Goal: Task Accomplishment & Management: Use online tool/utility

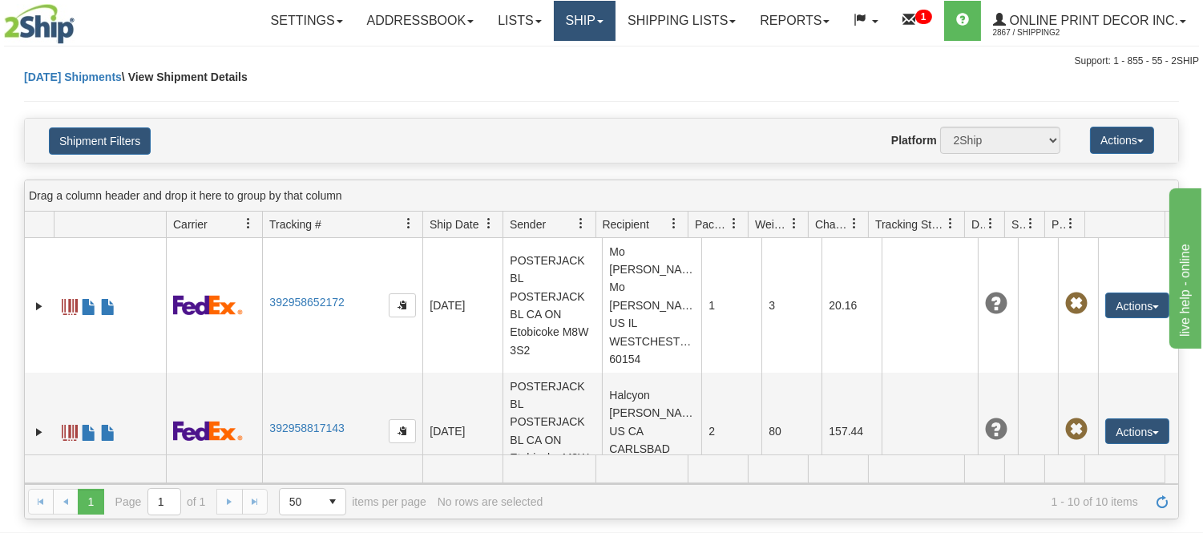
click at [567, 20] on link "Ship" at bounding box center [585, 21] width 62 height 40
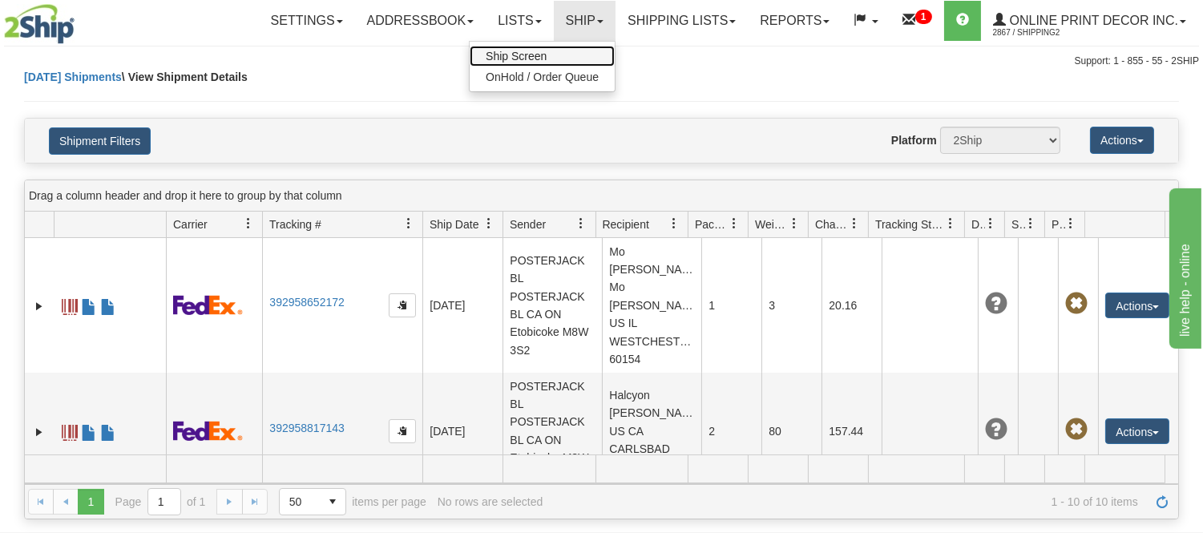
click at [541, 50] on span "Ship Screen" at bounding box center [516, 56] width 61 height 13
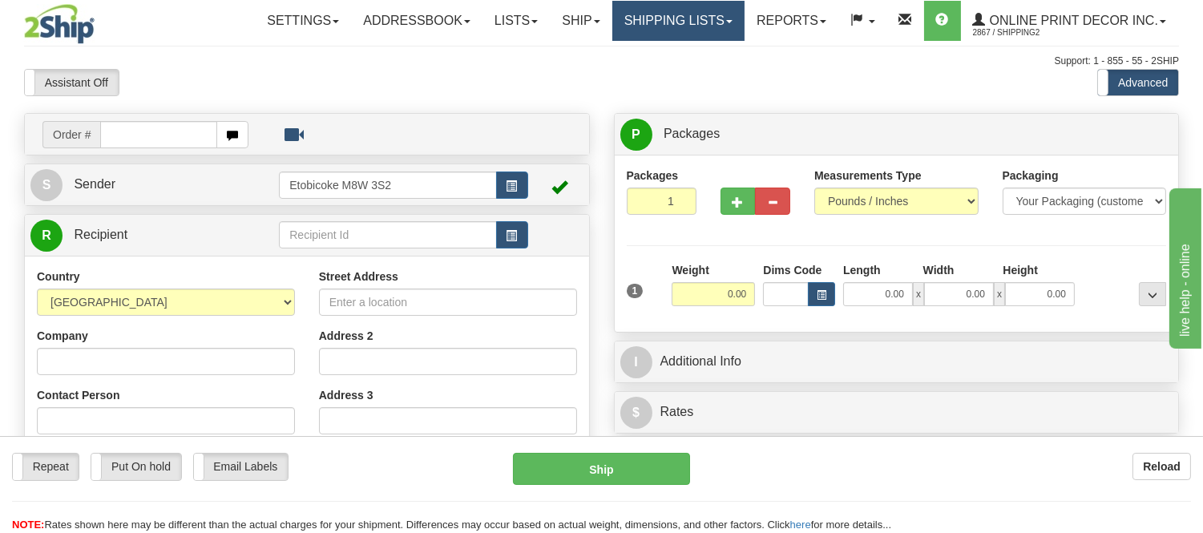
click at [664, 24] on link "Shipping lists" at bounding box center [678, 21] width 132 height 40
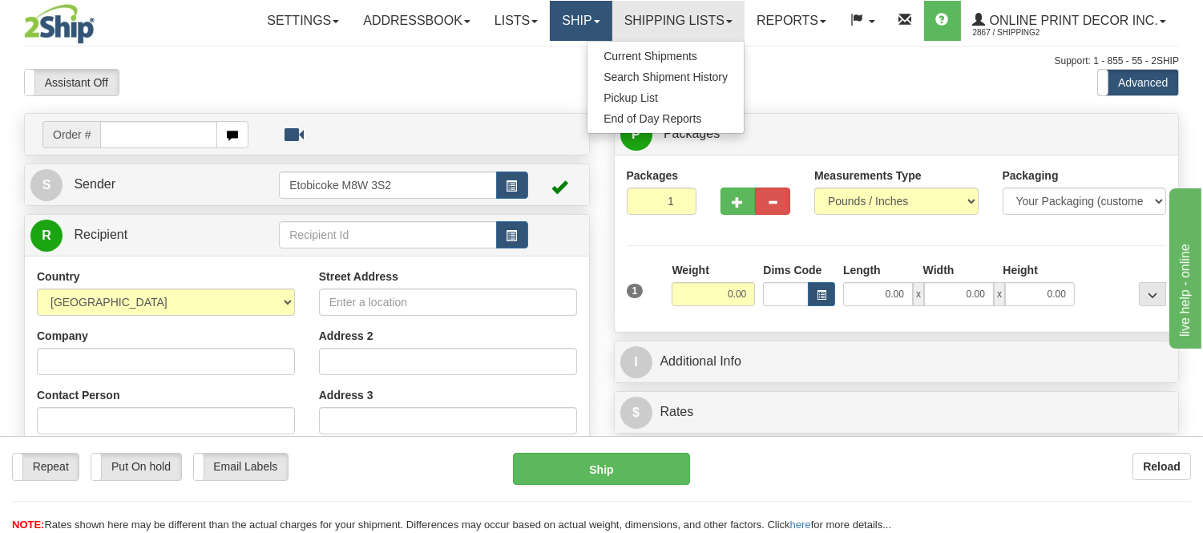
click at [583, 6] on link "Ship" at bounding box center [581, 21] width 62 height 40
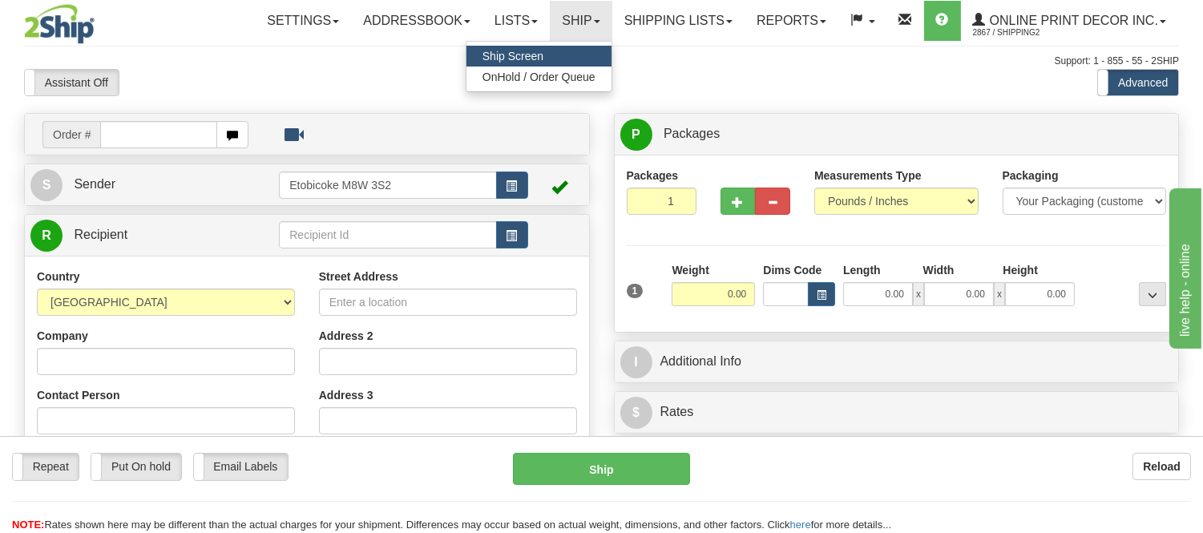
click at [525, 54] on span "Ship Screen" at bounding box center [513, 56] width 61 height 13
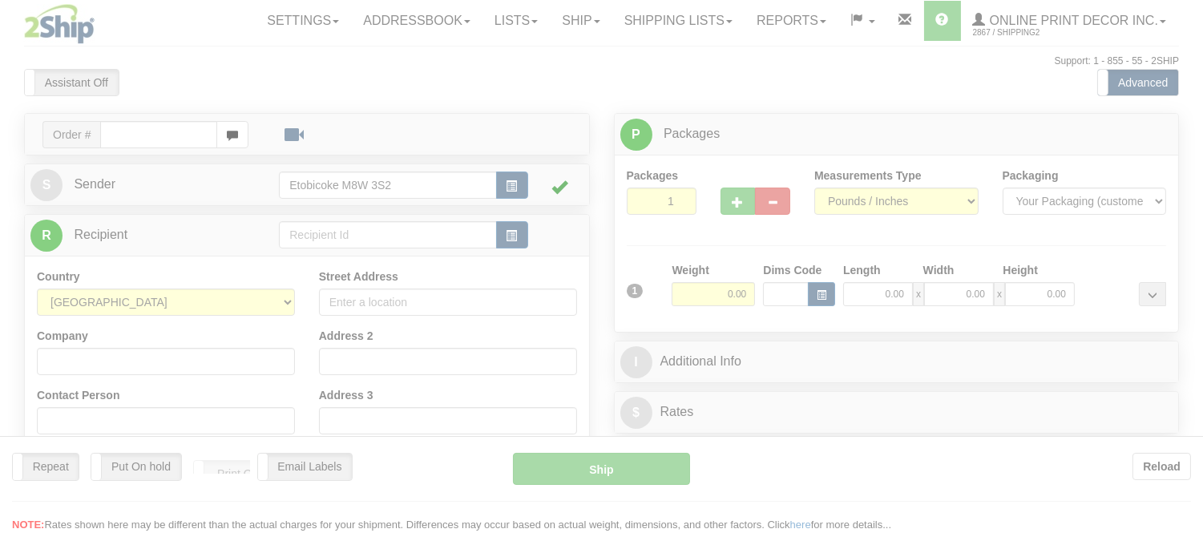
click at [186, 133] on div at bounding box center [601, 266] width 1203 height 533
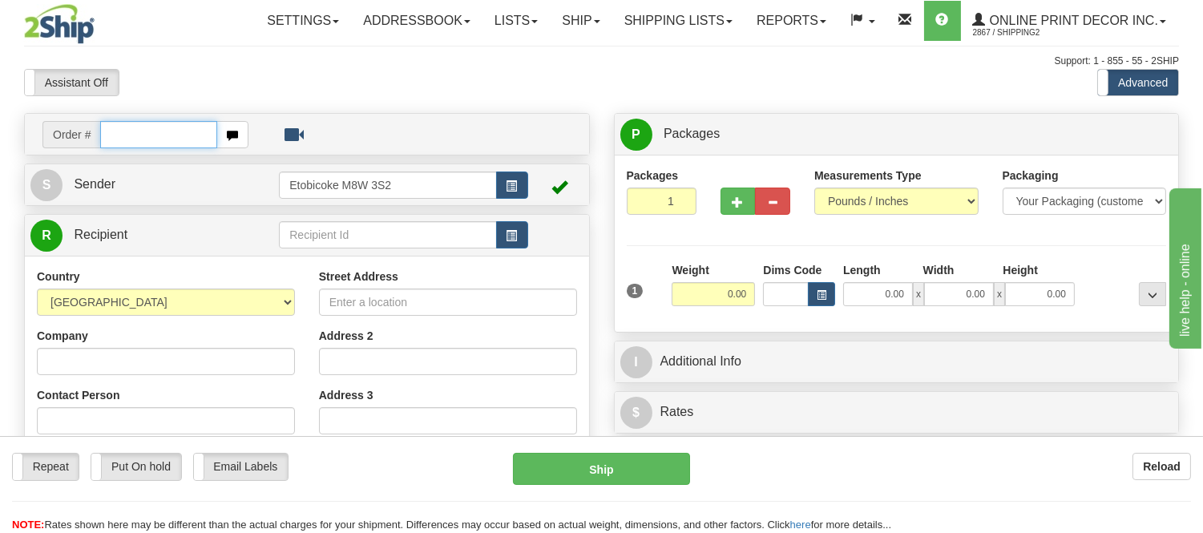
drag, startPoint x: 0, startPoint y: 0, endPoint x: 186, endPoint y: 133, distance: 228.7
click at [186, 133] on input "text" at bounding box center [158, 134] width 117 height 27
type input "ca-421904"
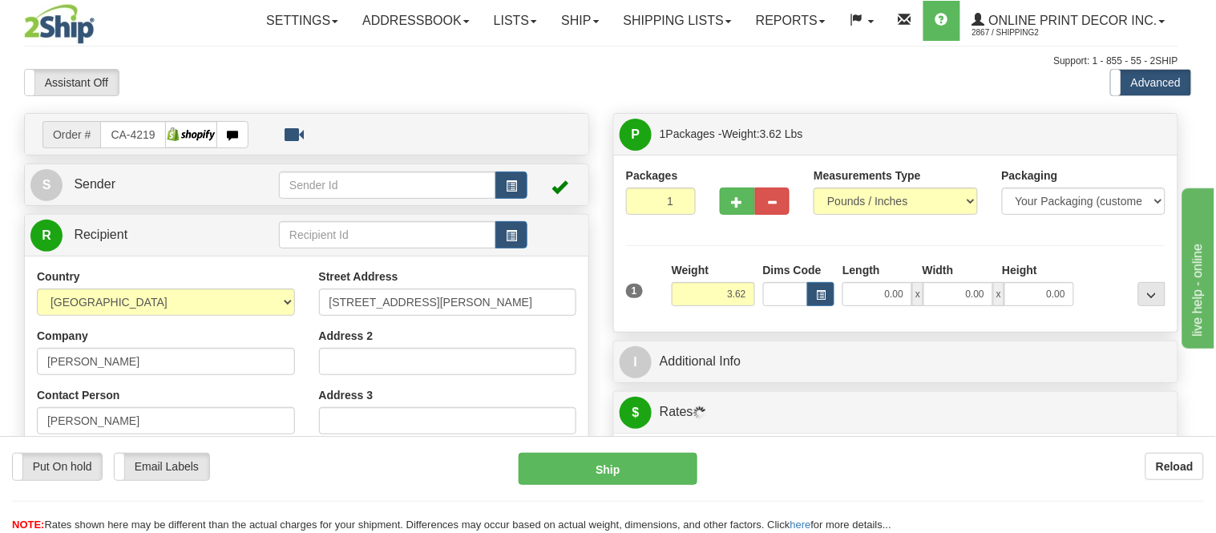
type input "TORONTO"
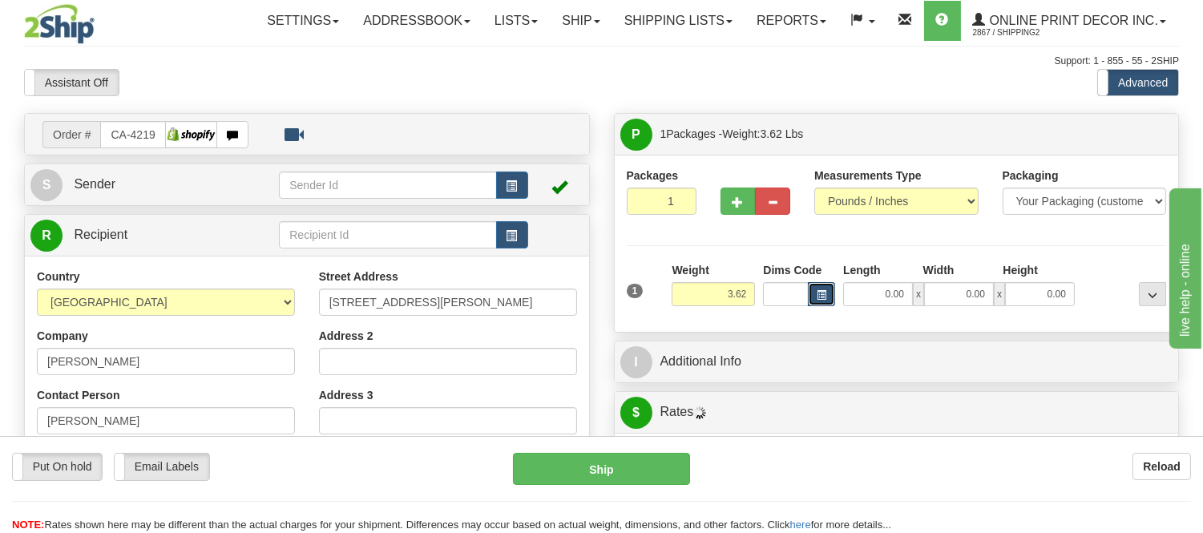
click at [811, 301] on button "button" at bounding box center [821, 294] width 27 height 24
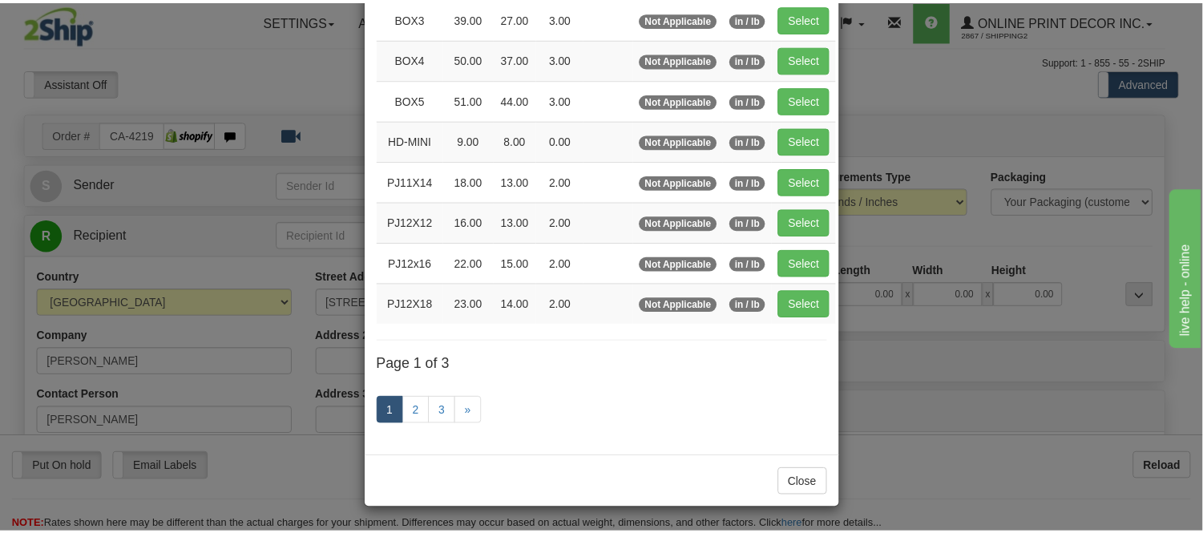
scroll to position [269, 0]
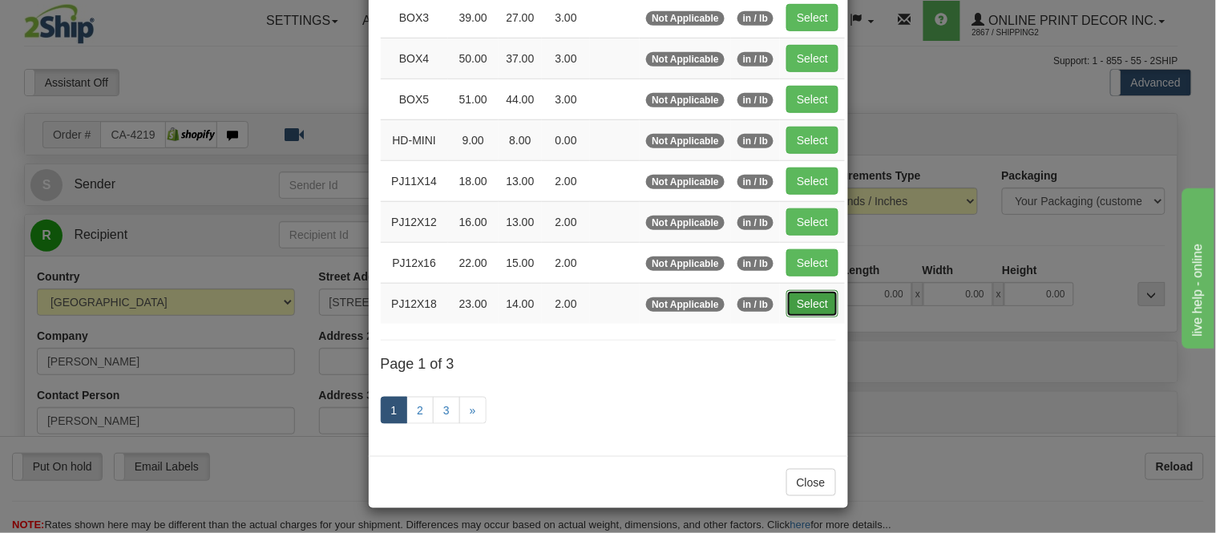
click at [797, 299] on button "Select" at bounding box center [812, 303] width 52 height 27
type input "PJ12X18"
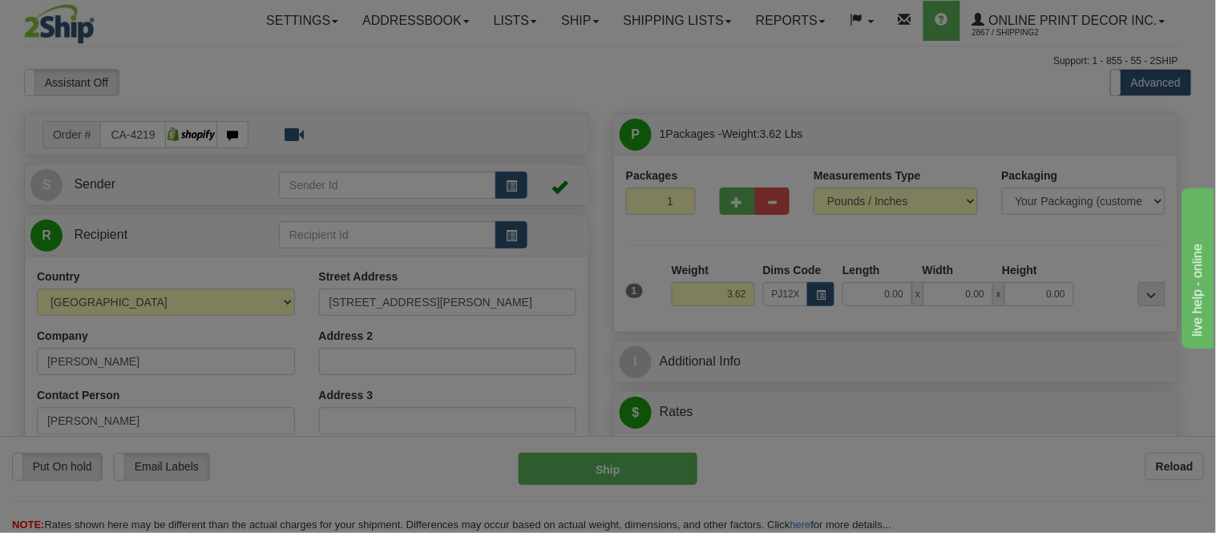
type input "23.00"
type input "14.00"
type input "2.00"
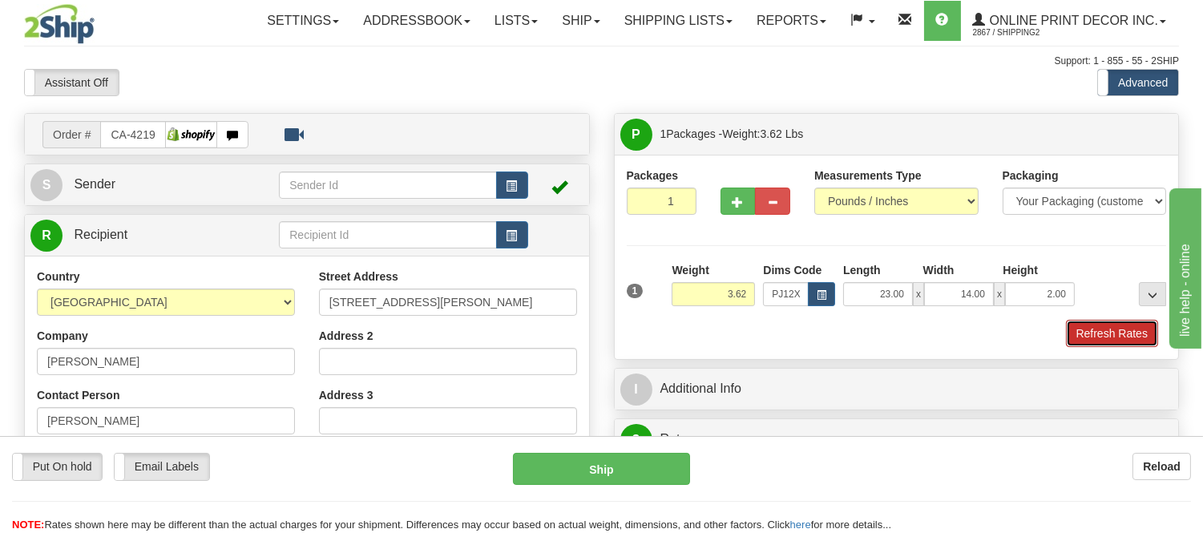
click at [1093, 333] on button "Refresh Rates" at bounding box center [1112, 333] width 92 height 27
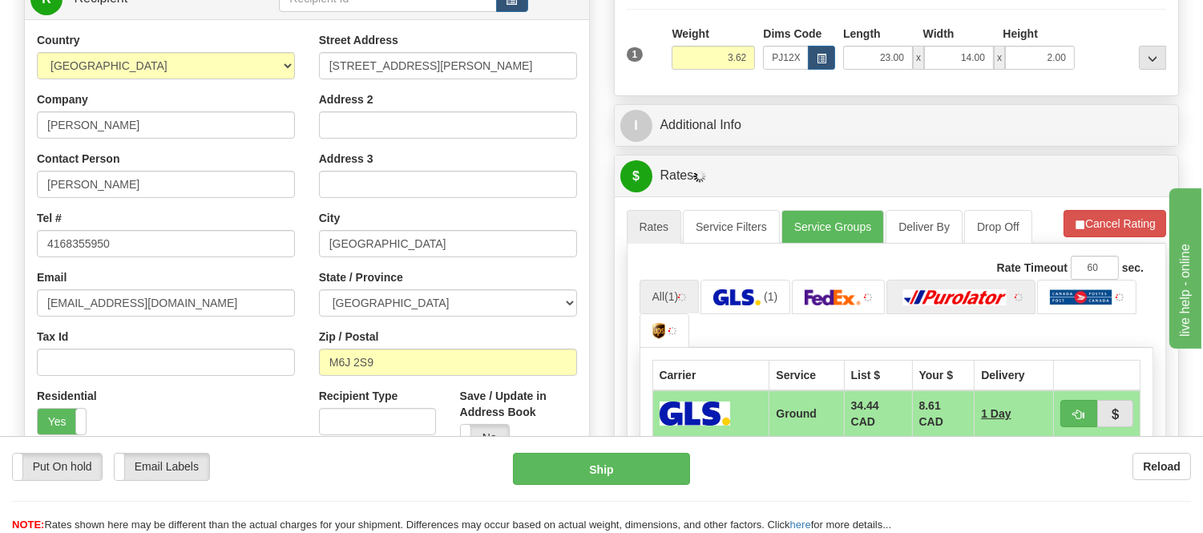
scroll to position [267, 0]
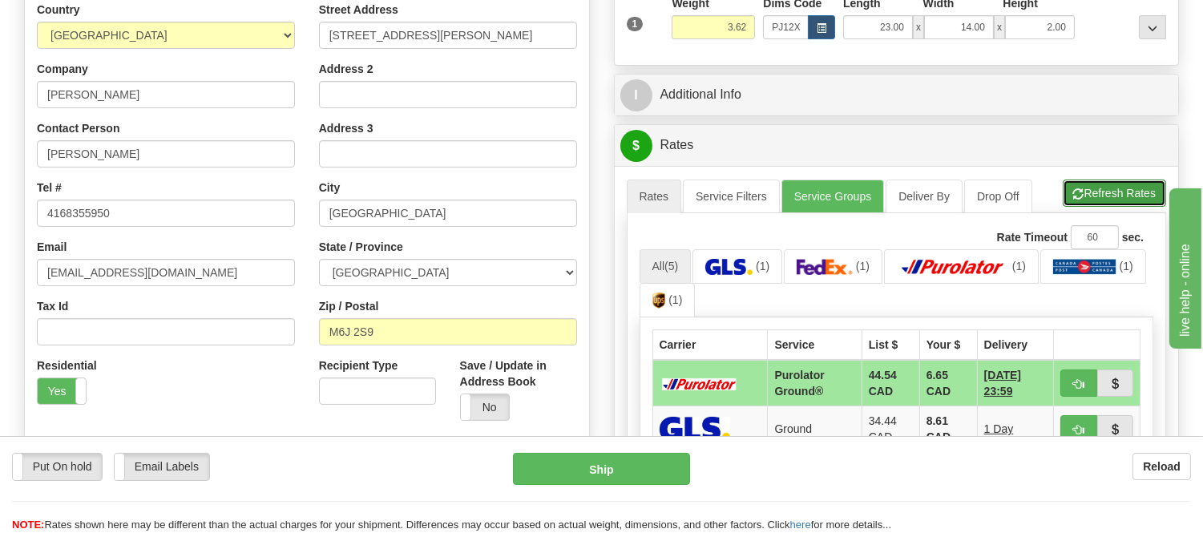
click at [1086, 205] on button "Refresh Rates" at bounding box center [1114, 193] width 103 height 27
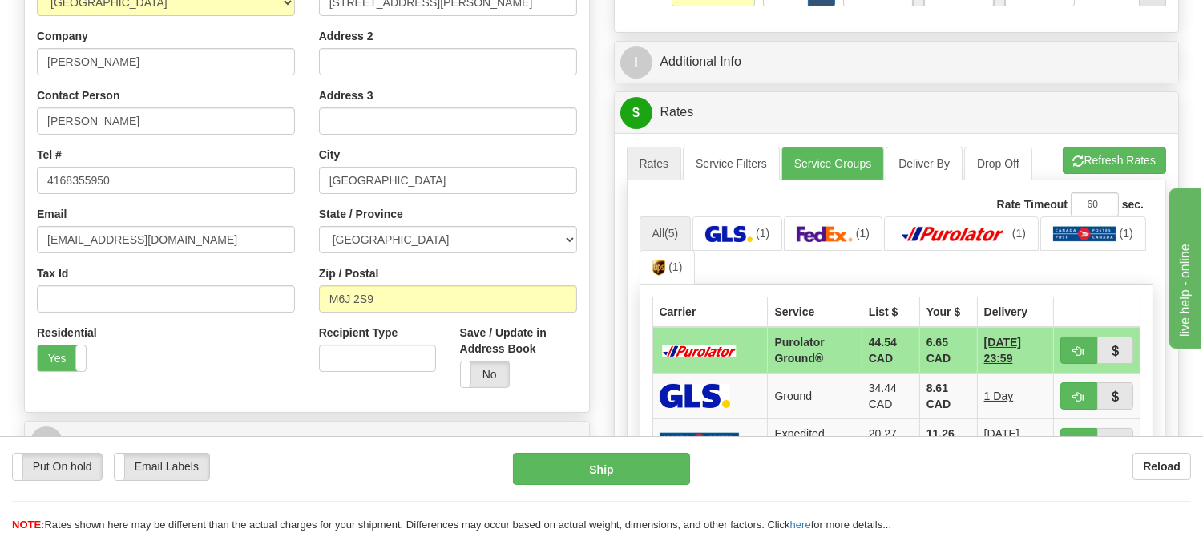
scroll to position [356, 0]
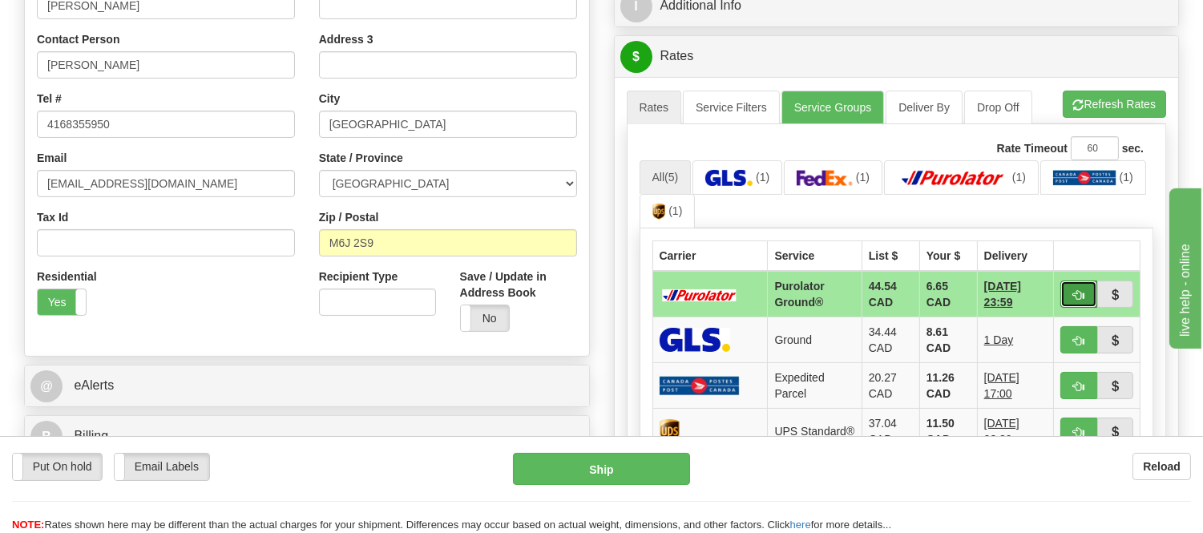
click at [1079, 286] on button "button" at bounding box center [1078, 294] width 37 height 27
type input "260"
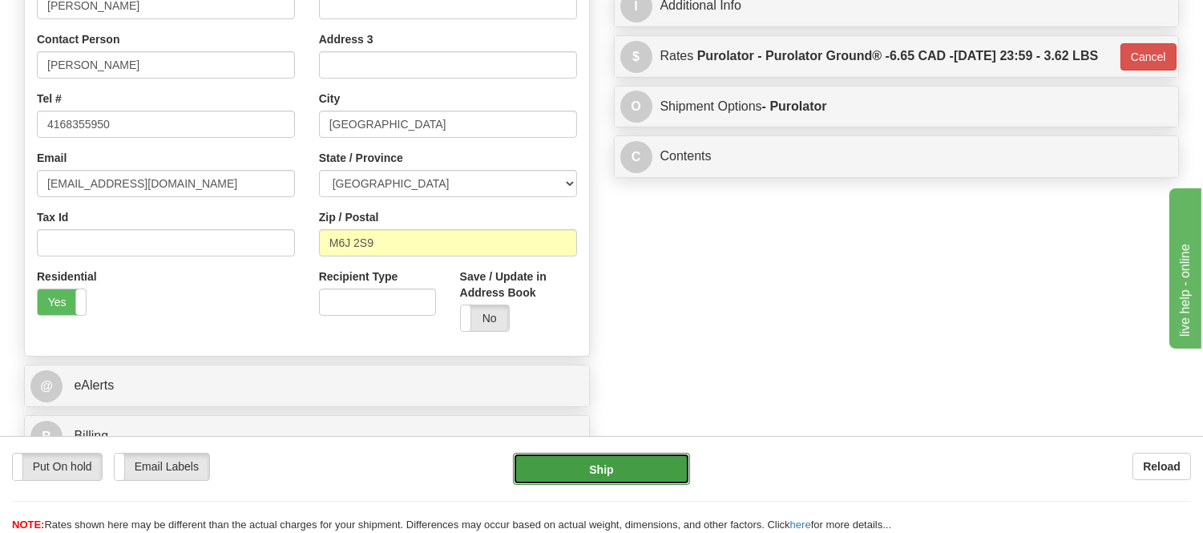
click at [599, 471] on button "Ship" at bounding box center [601, 469] width 176 height 32
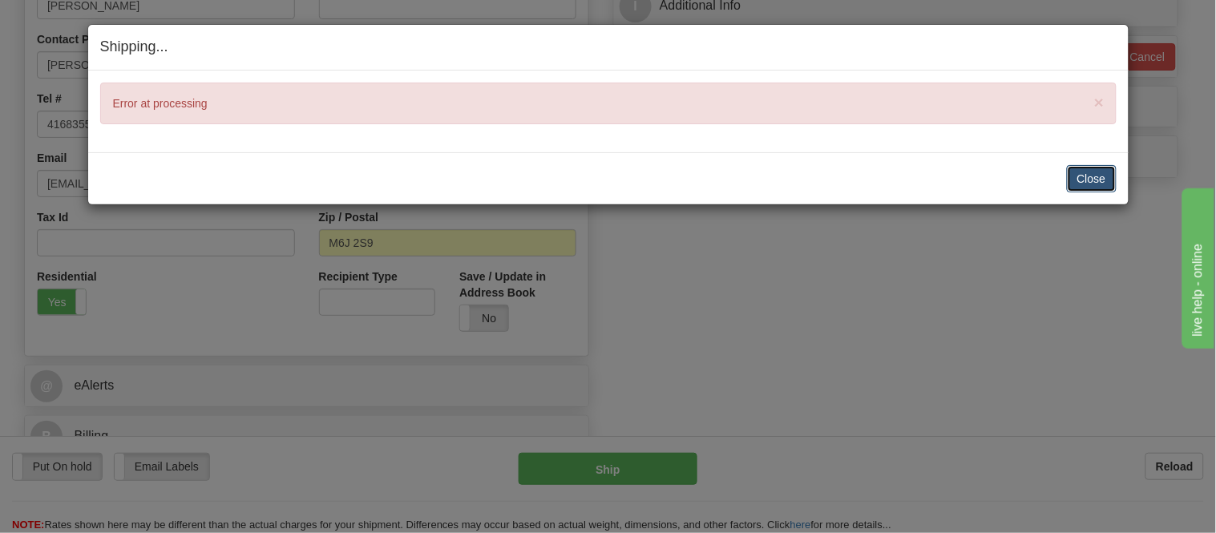
click at [1104, 180] on button "Close" at bounding box center [1092, 178] width 50 height 27
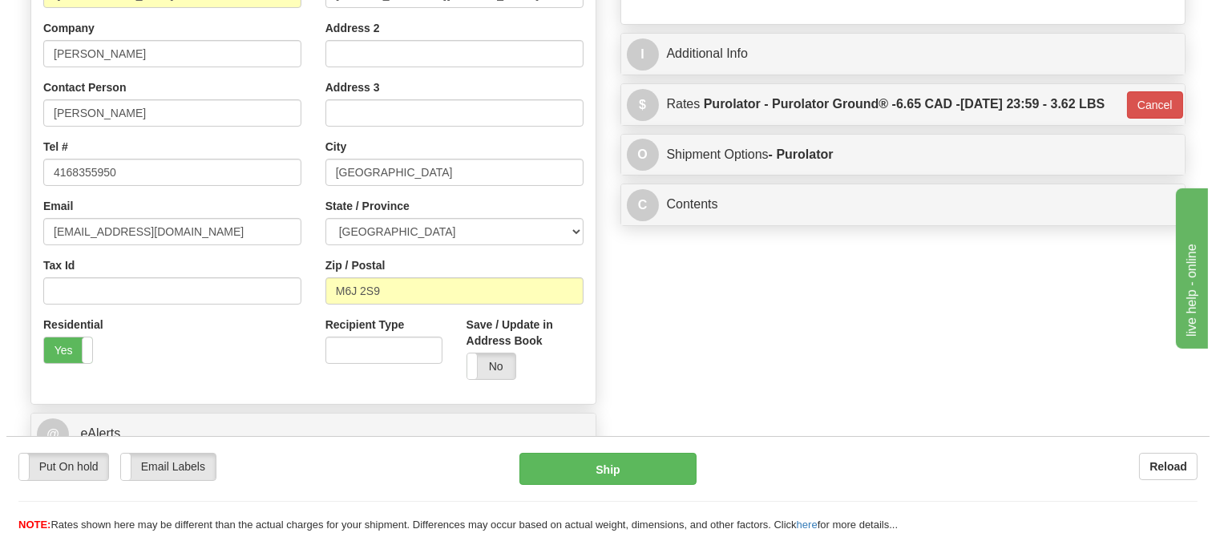
scroll to position [267, 0]
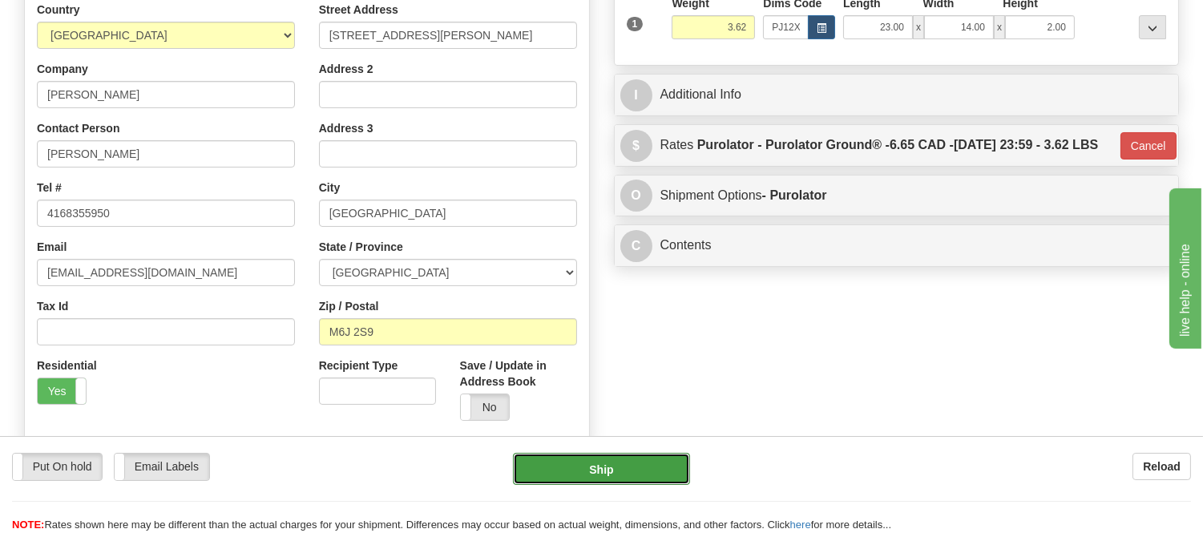
click at [611, 467] on button "Ship" at bounding box center [601, 469] width 176 height 32
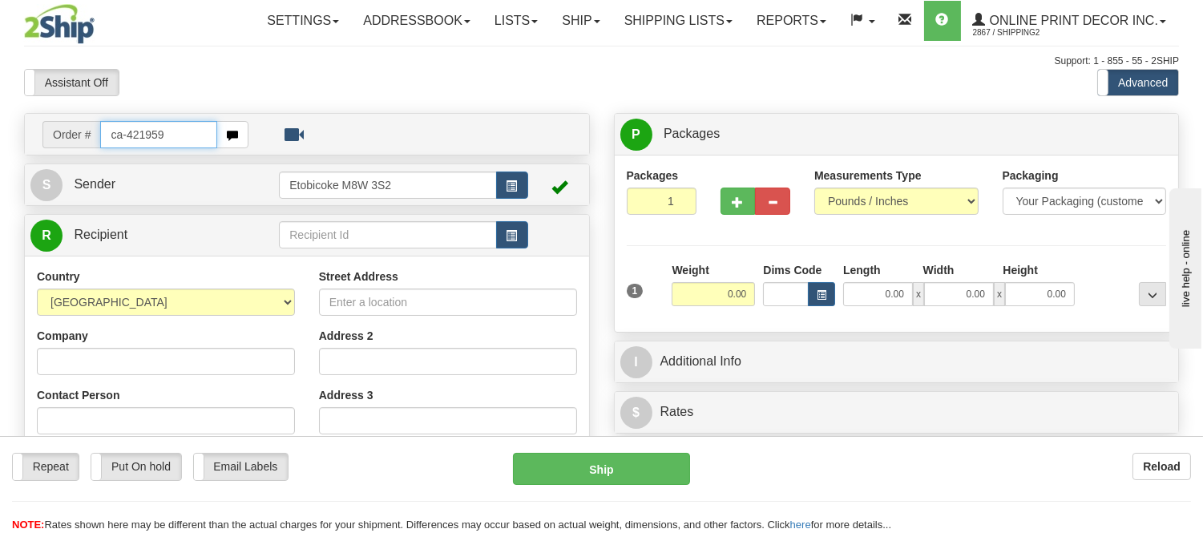
type input "ca-421959"
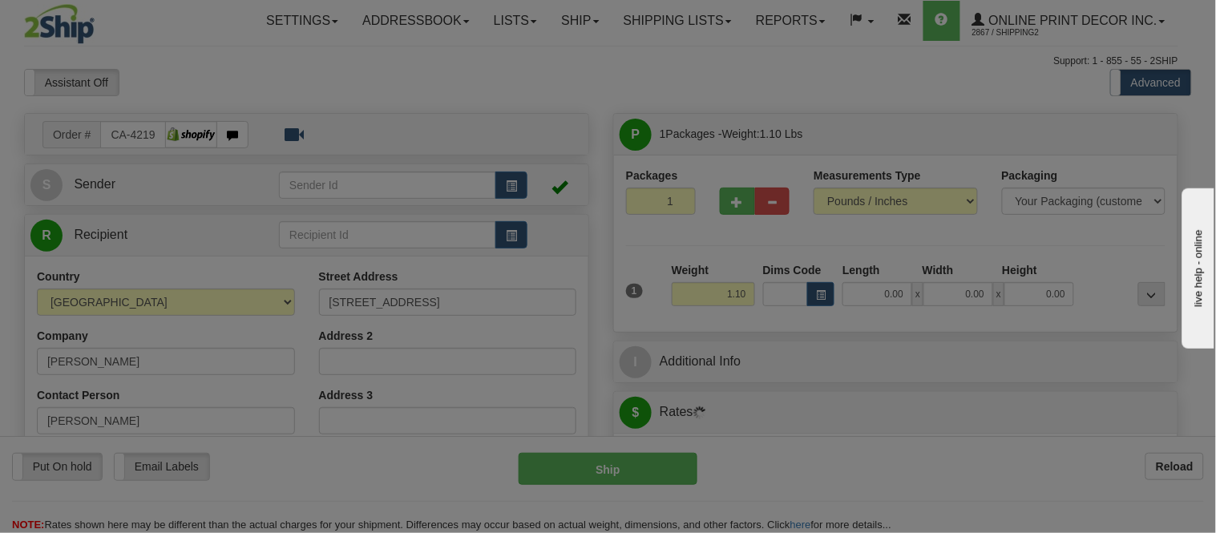
type input "ETOBICOKE"
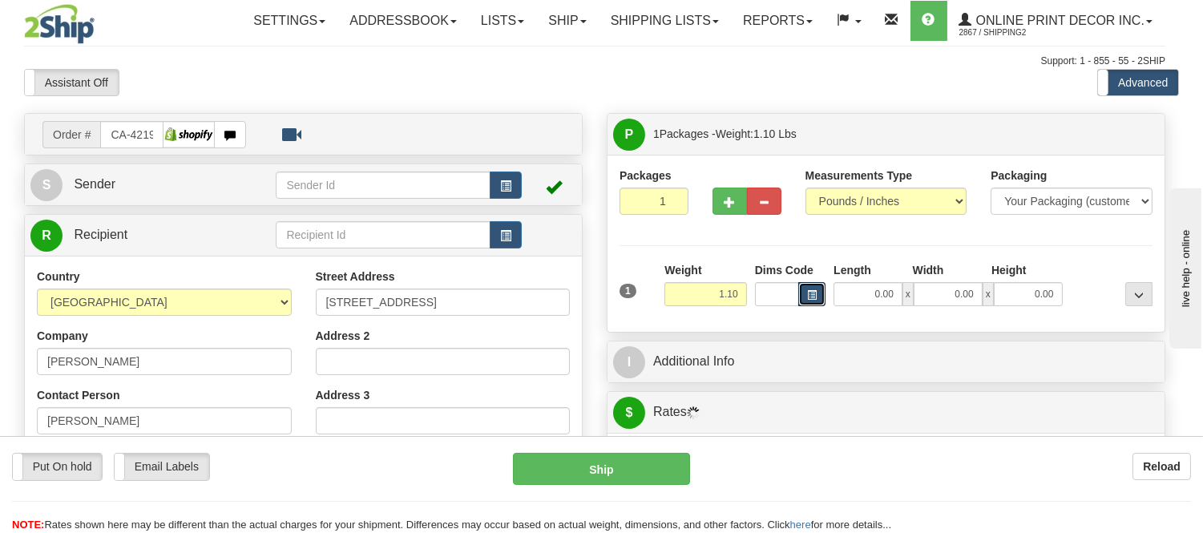
click at [816, 293] on span "button" at bounding box center [812, 295] width 10 height 9
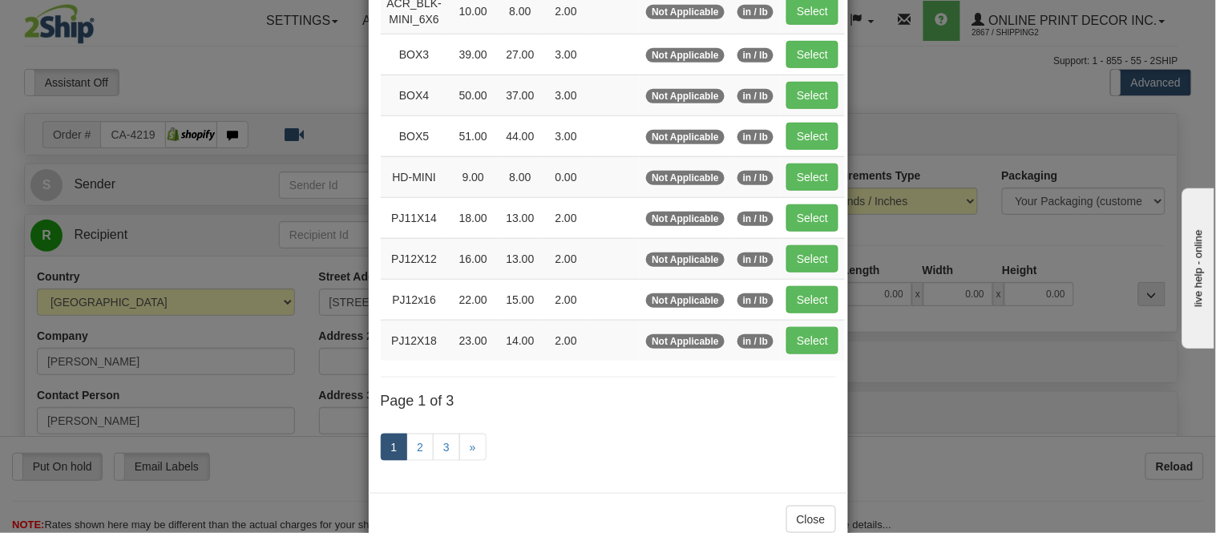
scroll to position [269, 0]
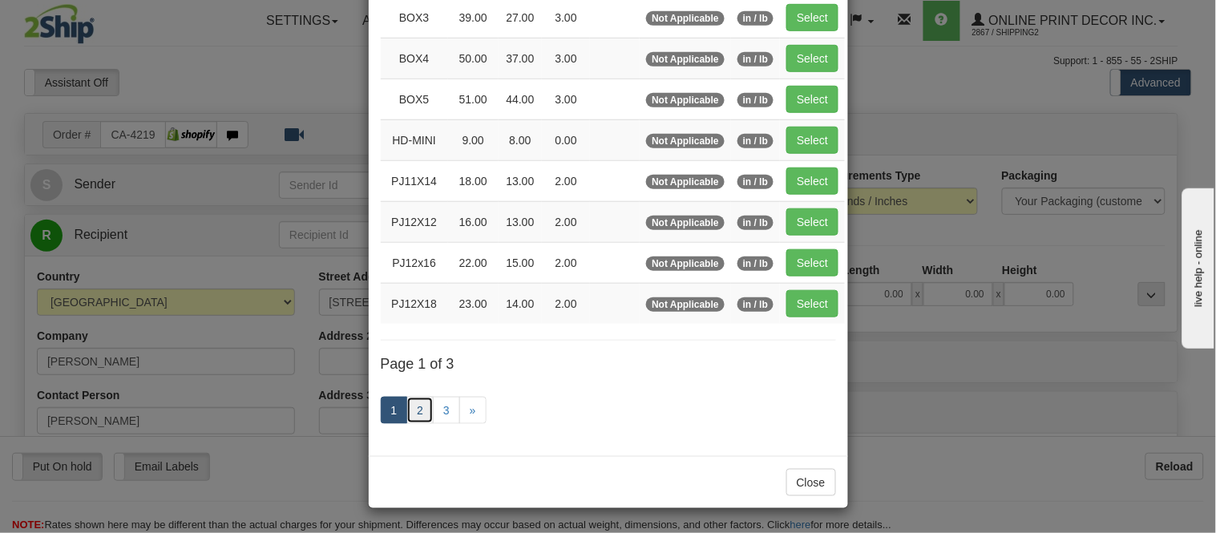
click at [417, 419] on link "2" at bounding box center [419, 410] width 27 height 27
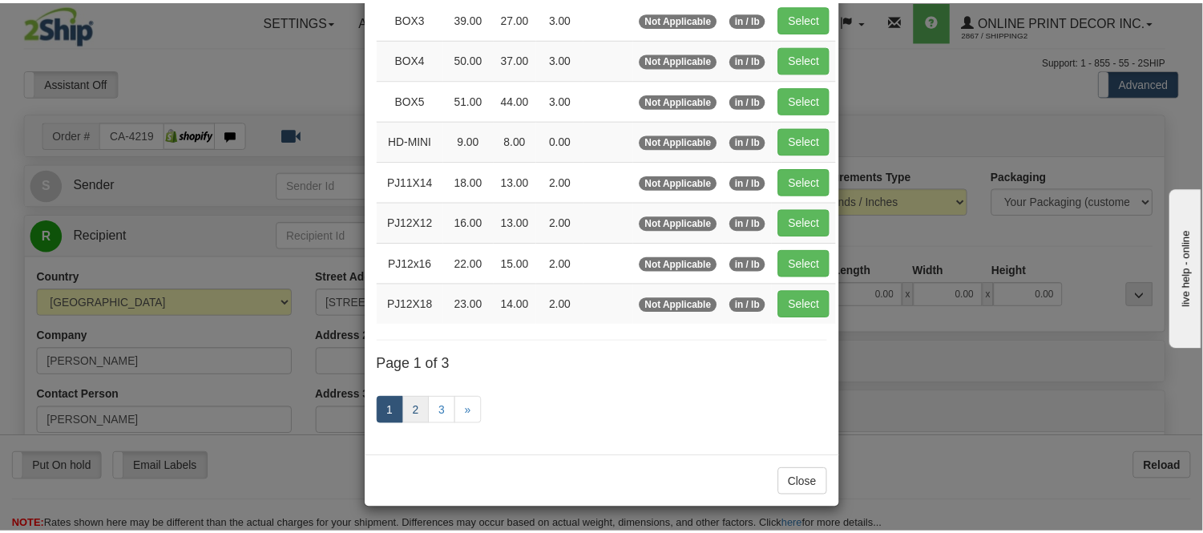
scroll to position [261, 0]
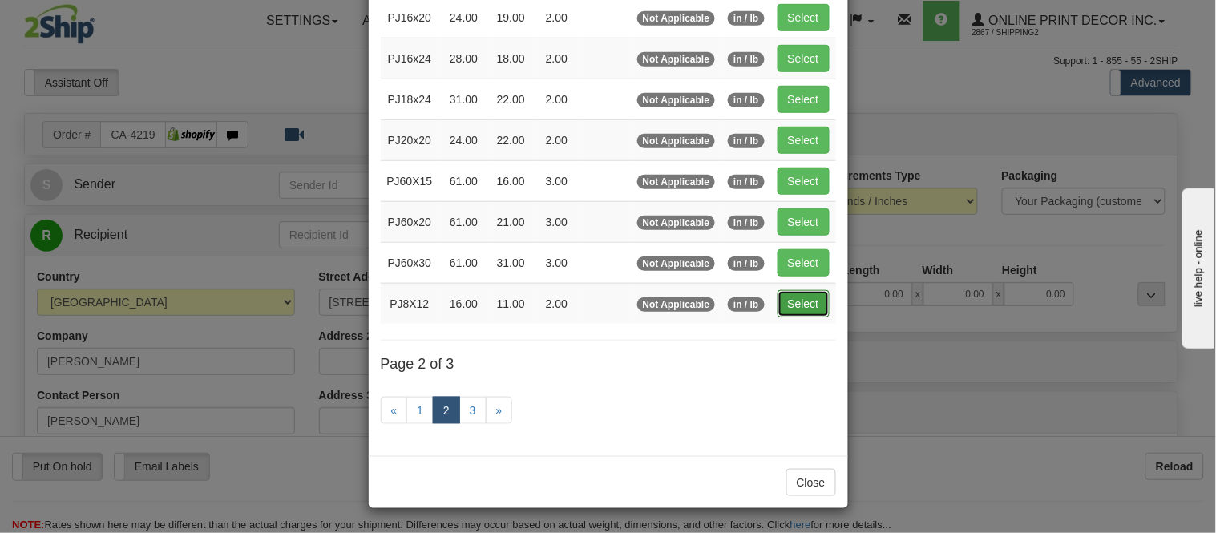
click at [786, 305] on button "Select" at bounding box center [804, 303] width 52 height 27
type input "PJ8X12"
type input "16.00"
type input "11.00"
type input "2.00"
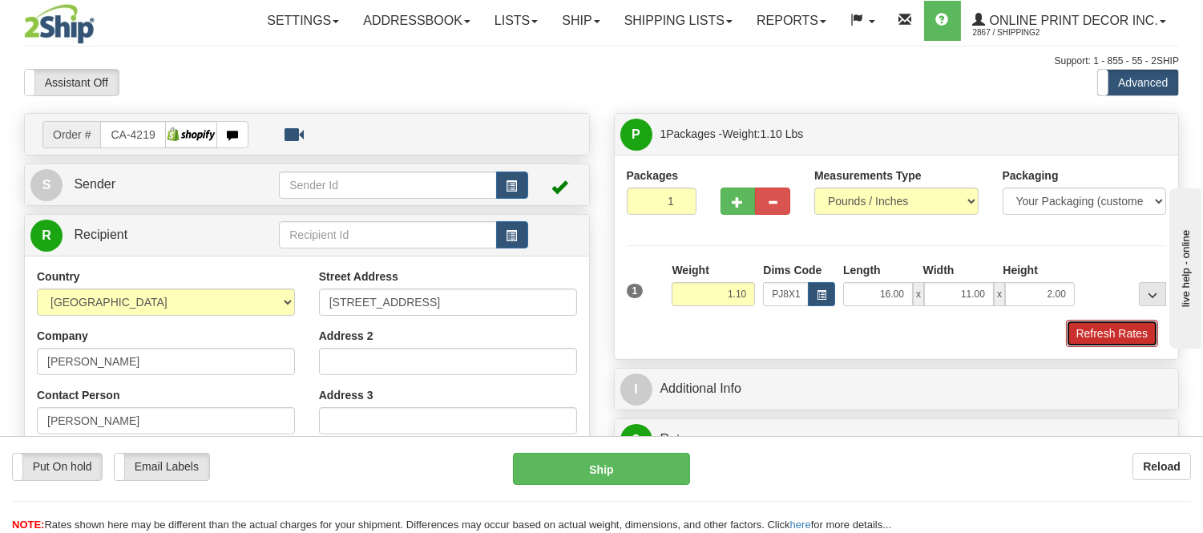
click at [1112, 330] on button "Refresh Rates" at bounding box center [1112, 333] width 92 height 27
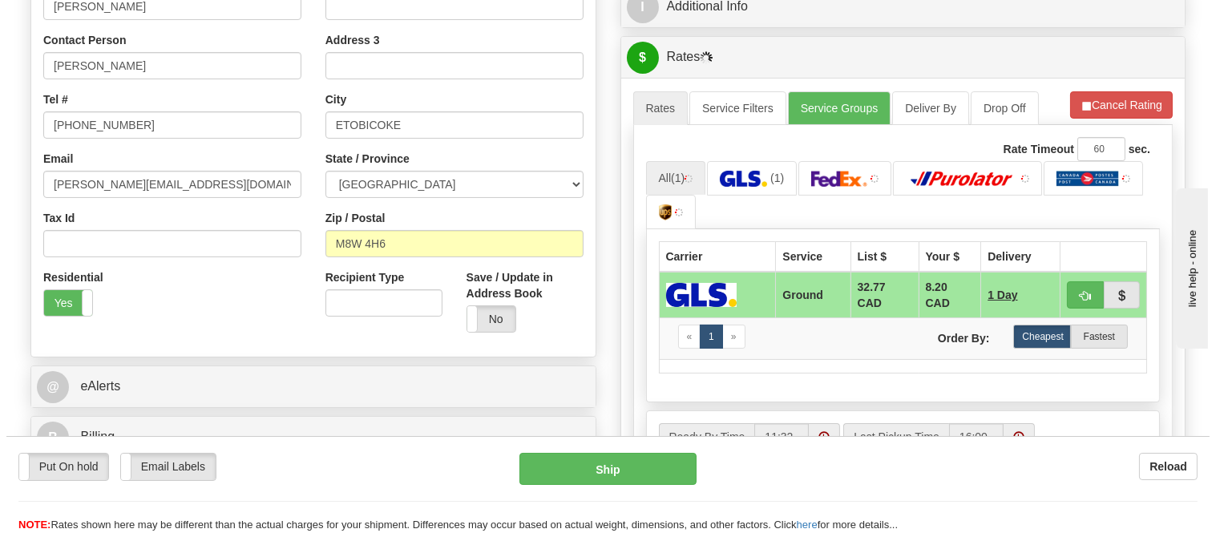
scroll to position [356, 0]
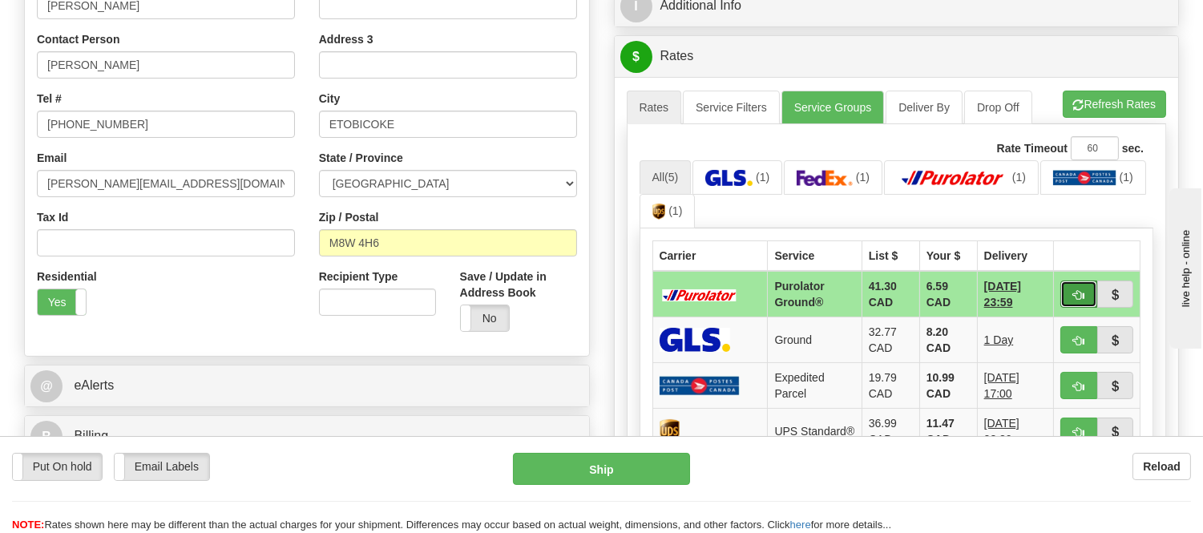
click at [1068, 294] on button "button" at bounding box center [1078, 294] width 37 height 27
type input "260"
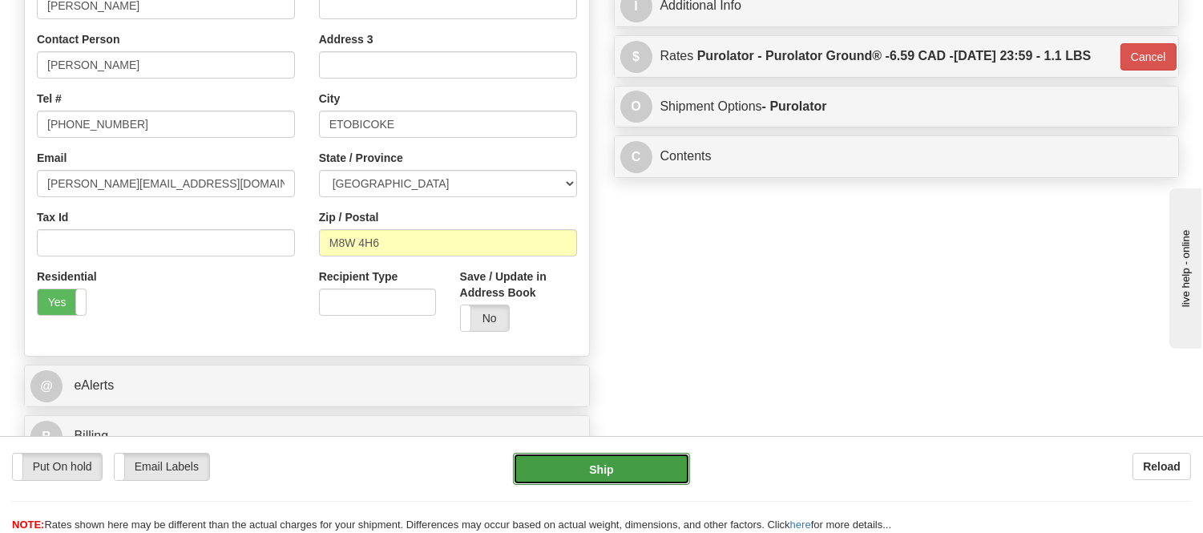
click at [654, 468] on button "Ship" at bounding box center [601, 469] width 176 height 32
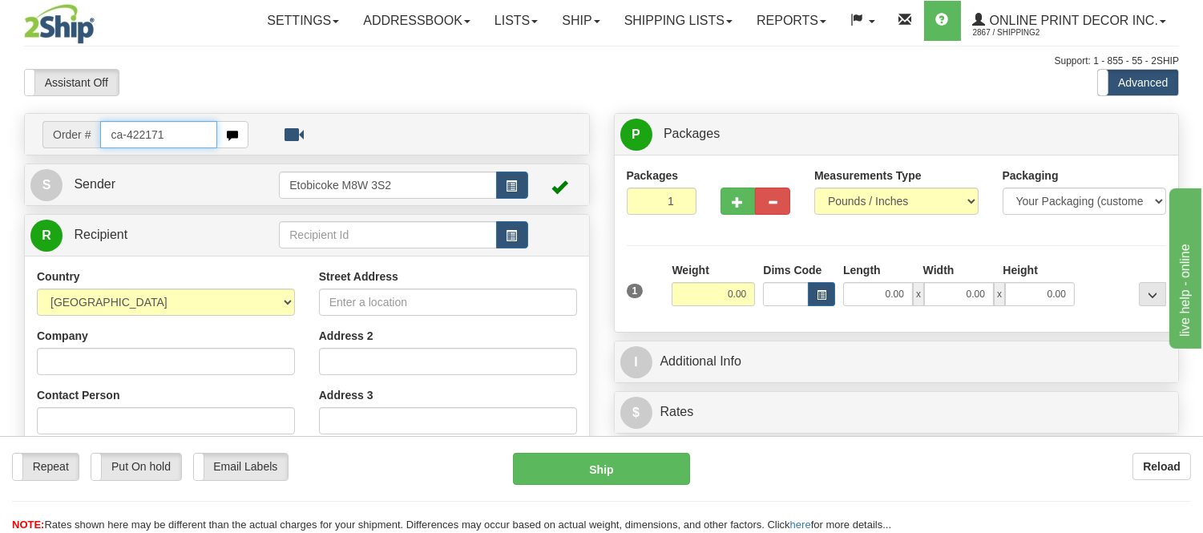
type input "ca-422171"
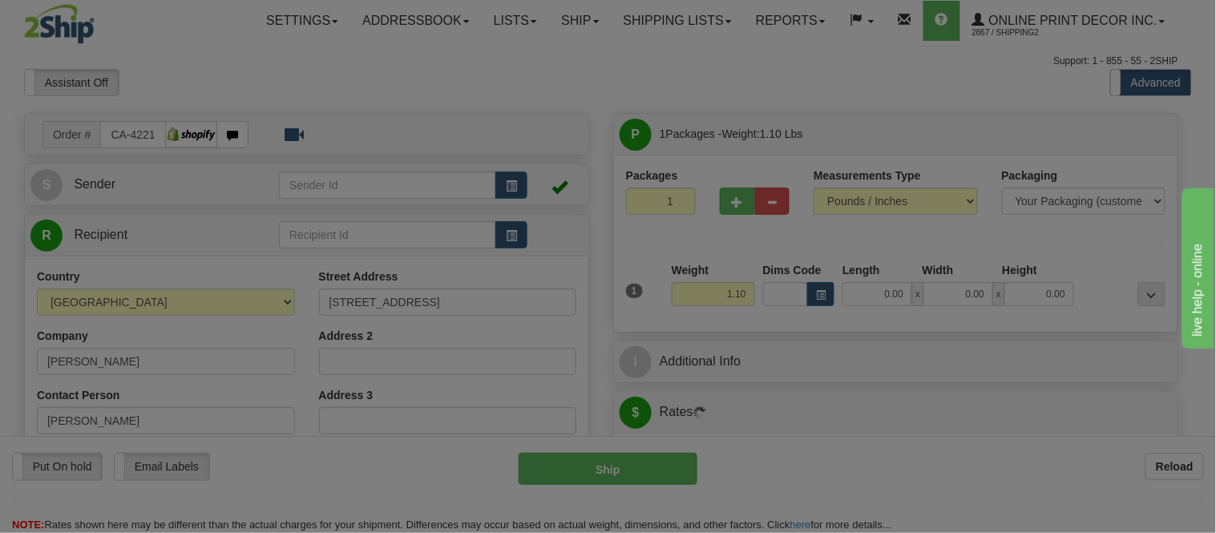
type input "TORONTO"
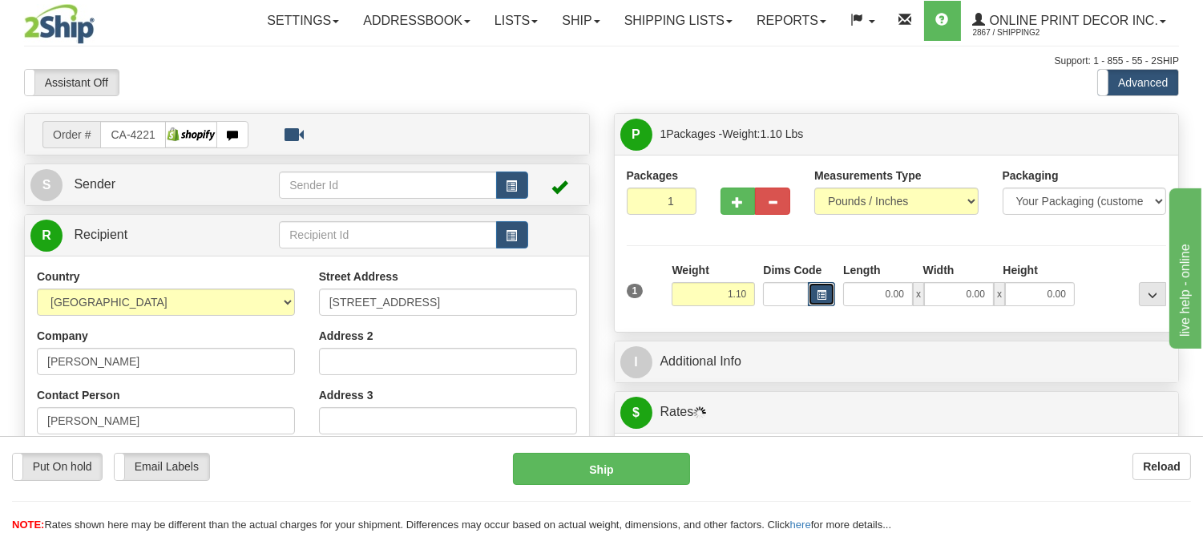
click at [824, 289] on button "button" at bounding box center [821, 294] width 27 height 24
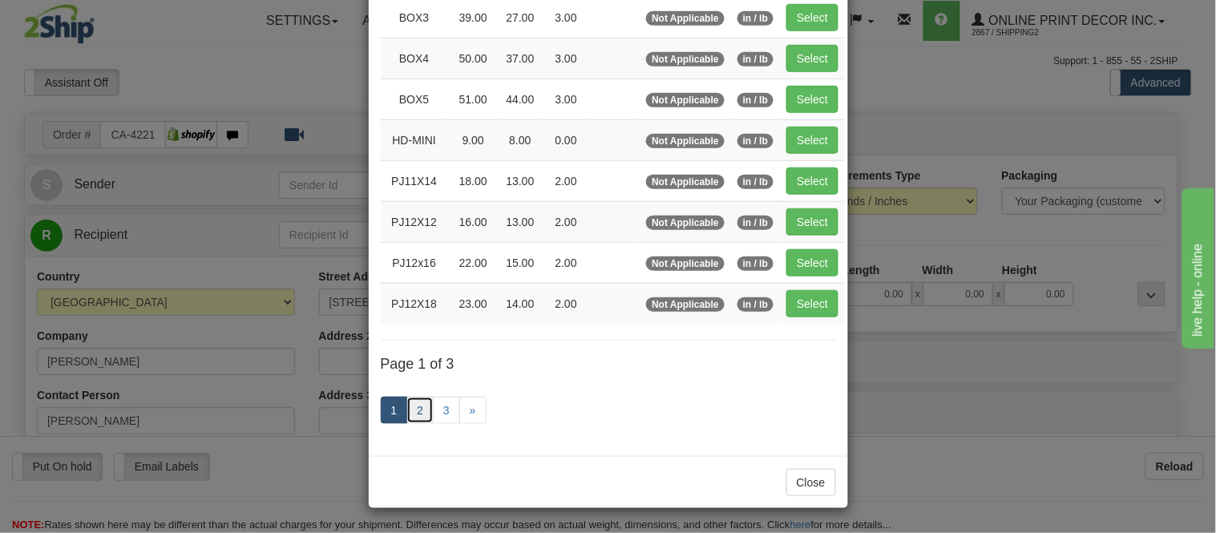
click at [417, 412] on link "2" at bounding box center [419, 410] width 27 height 27
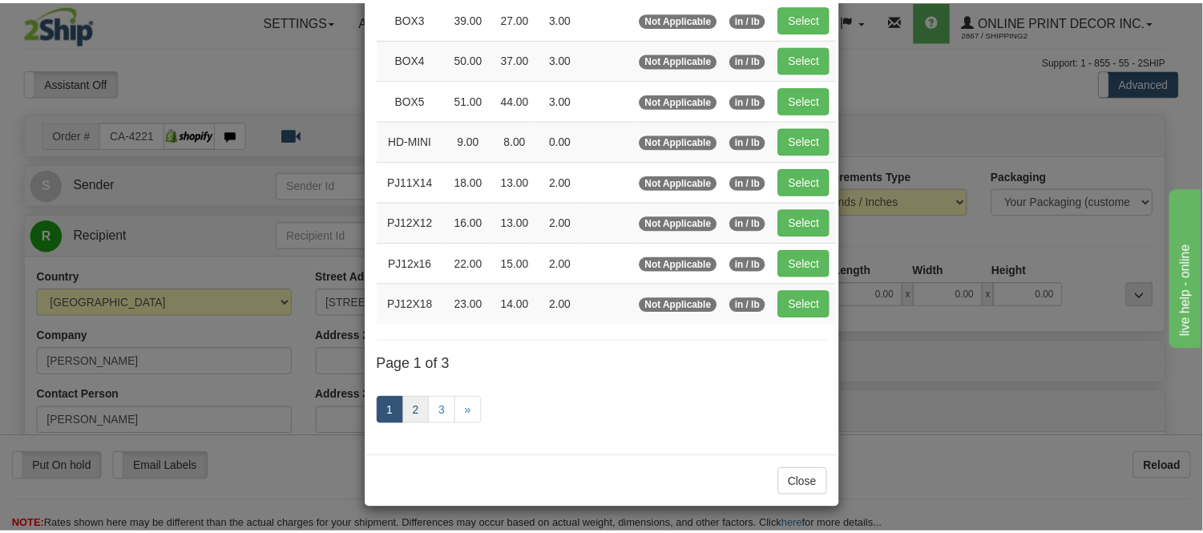
scroll to position [261, 0]
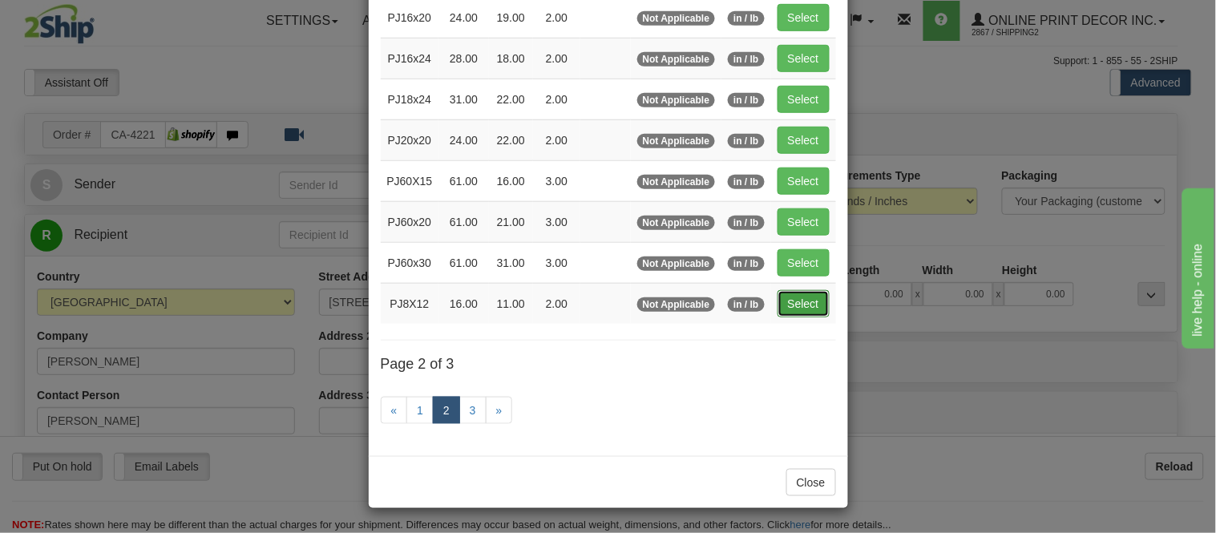
click at [797, 303] on button "Select" at bounding box center [804, 303] width 52 height 27
type input "PJ8X12"
type input "16.00"
type input "11.00"
type input "2.00"
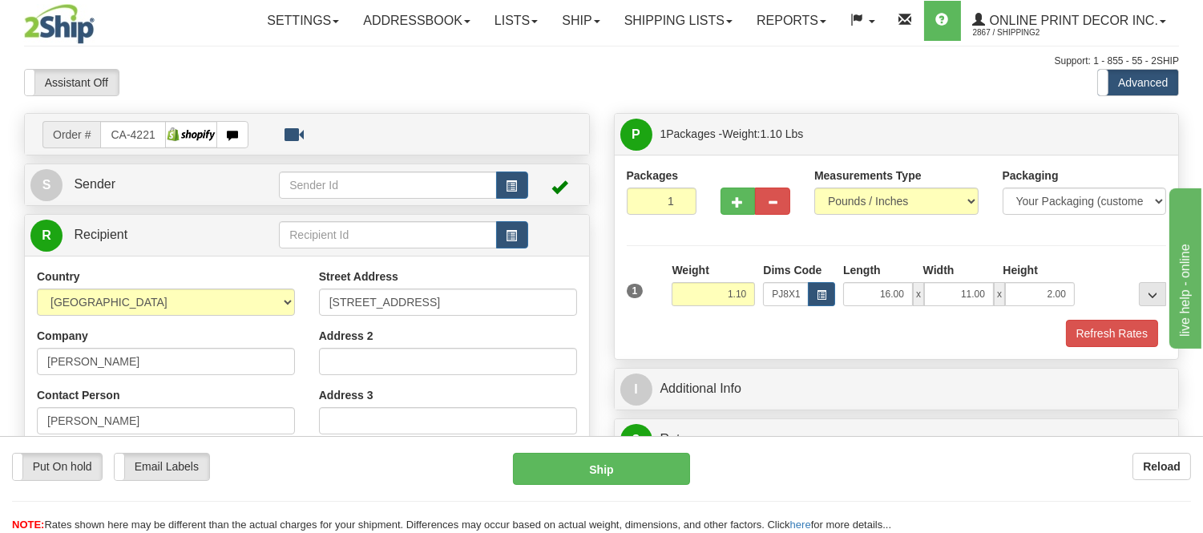
click at [1110, 353] on div "Packages 1 1 Measurements Type" at bounding box center [897, 257] width 564 height 204
click at [1106, 339] on button "Refresh Rates" at bounding box center [1112, 333] width 92 height 27
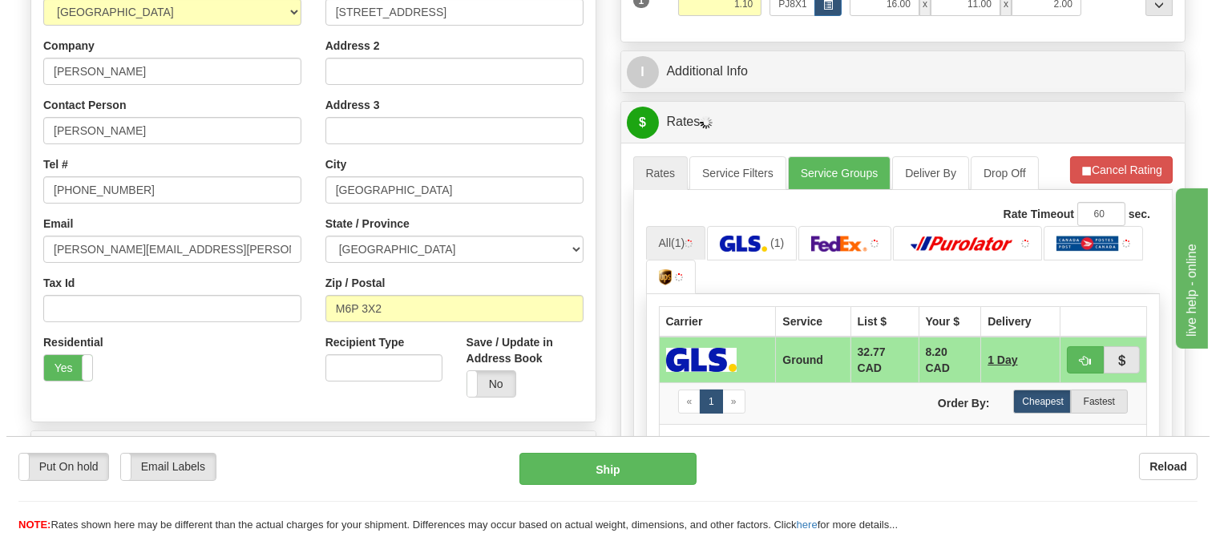
scroll to position [337, 0]
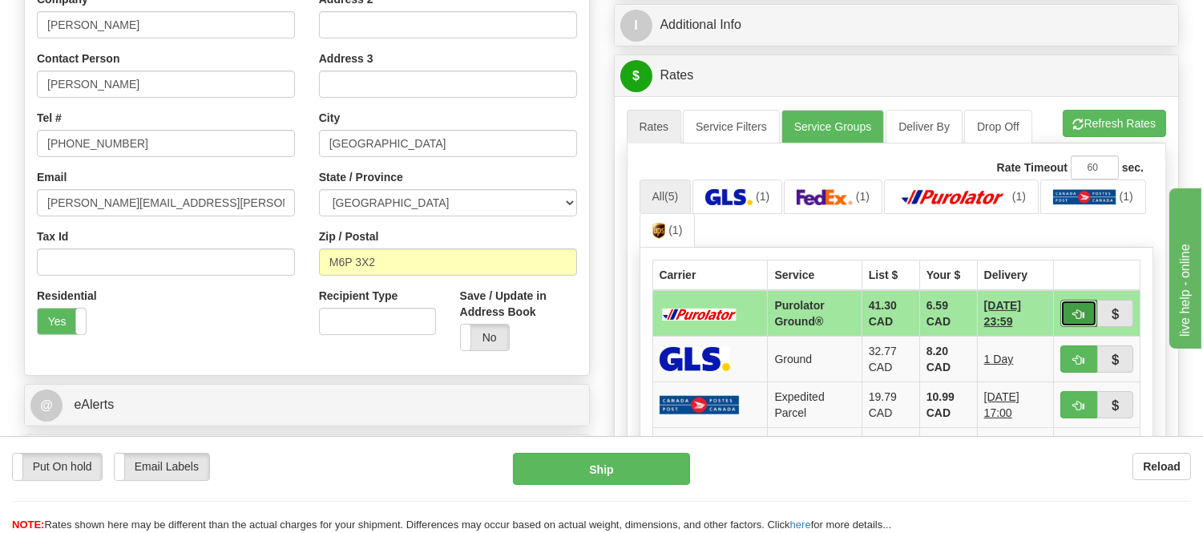
click at [1073, 315] on span "button" at bounding box center [1078, 314] width 11 height 10
type input "260"
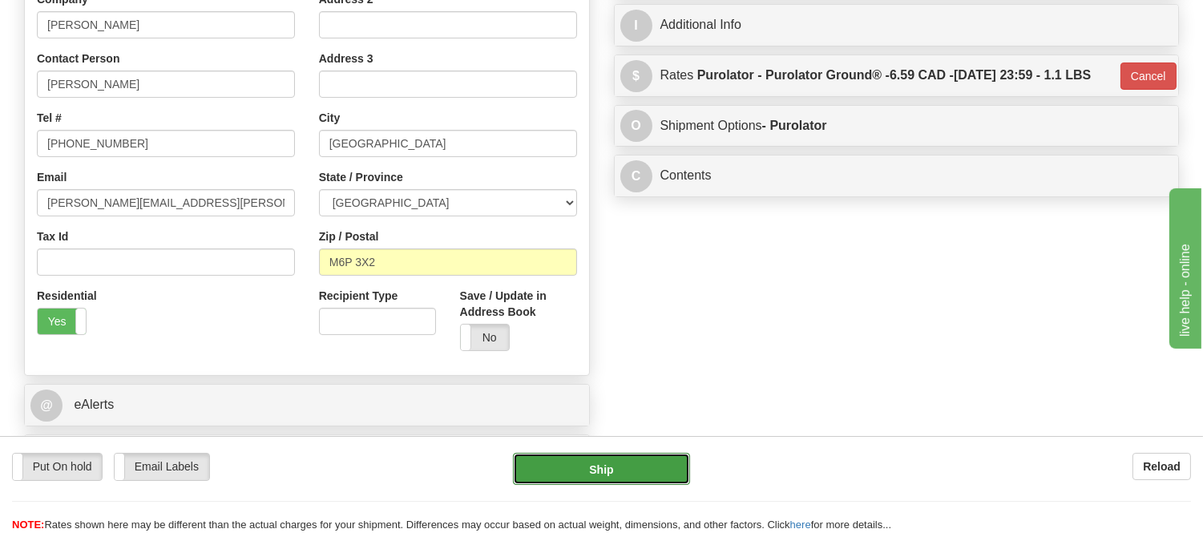
click at [533, 463] on button "Ship" at bounding box center [601, 469] width 176 height 32
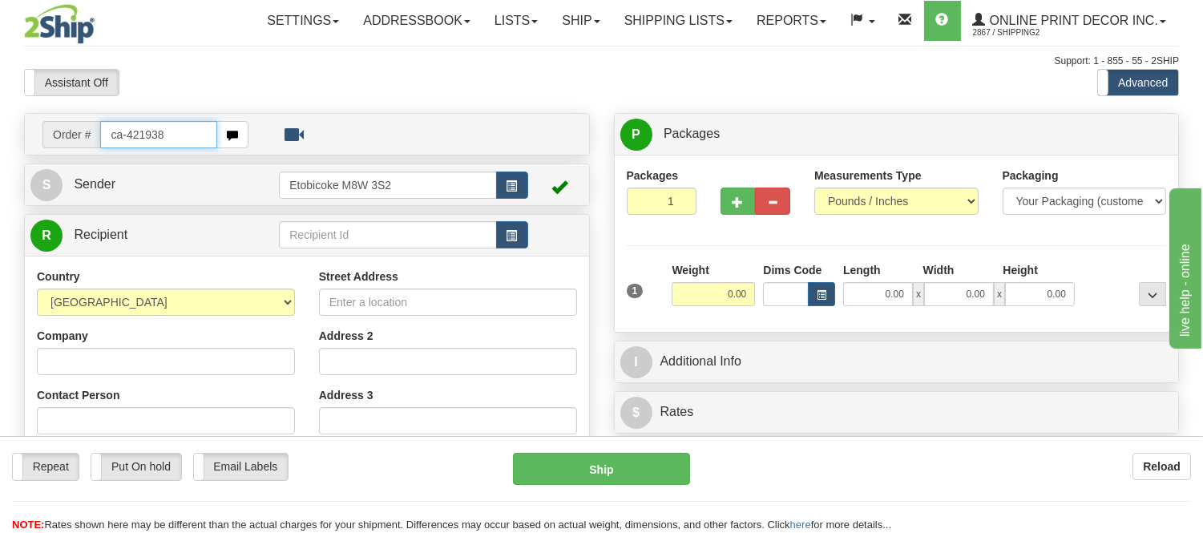
type input "ca-421938"
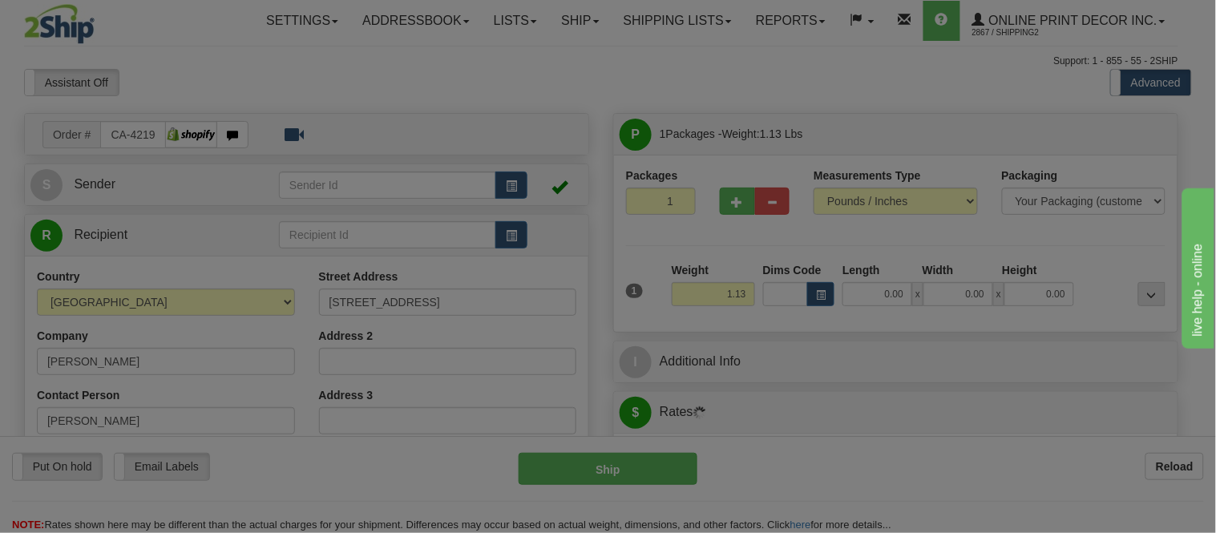
type input "OAKVILLE"
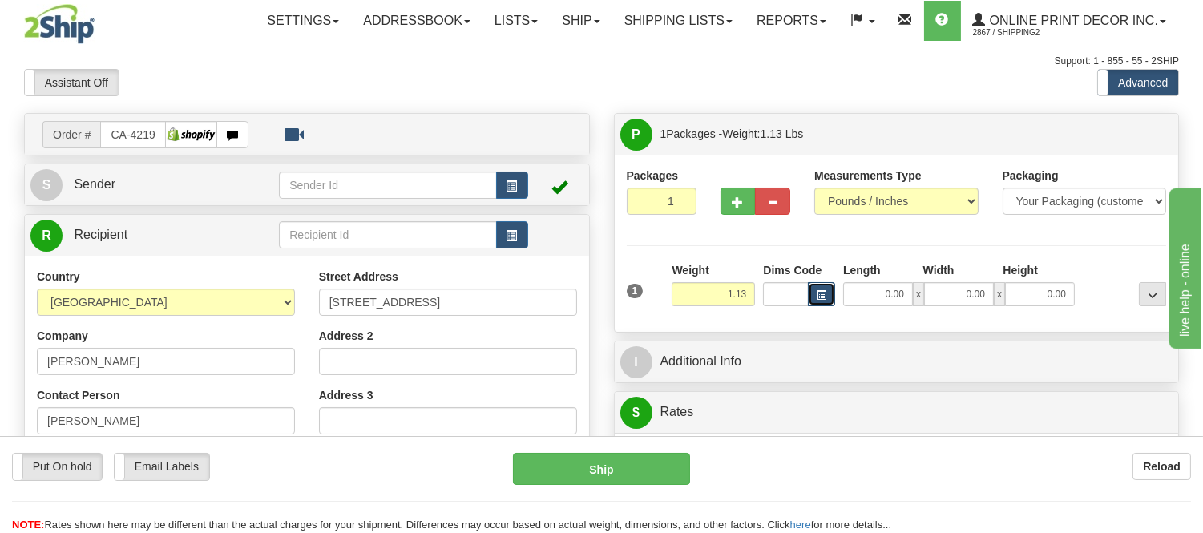
click at [823, 300] on span "button" at bounding box center [822, 295] width 10 height 9
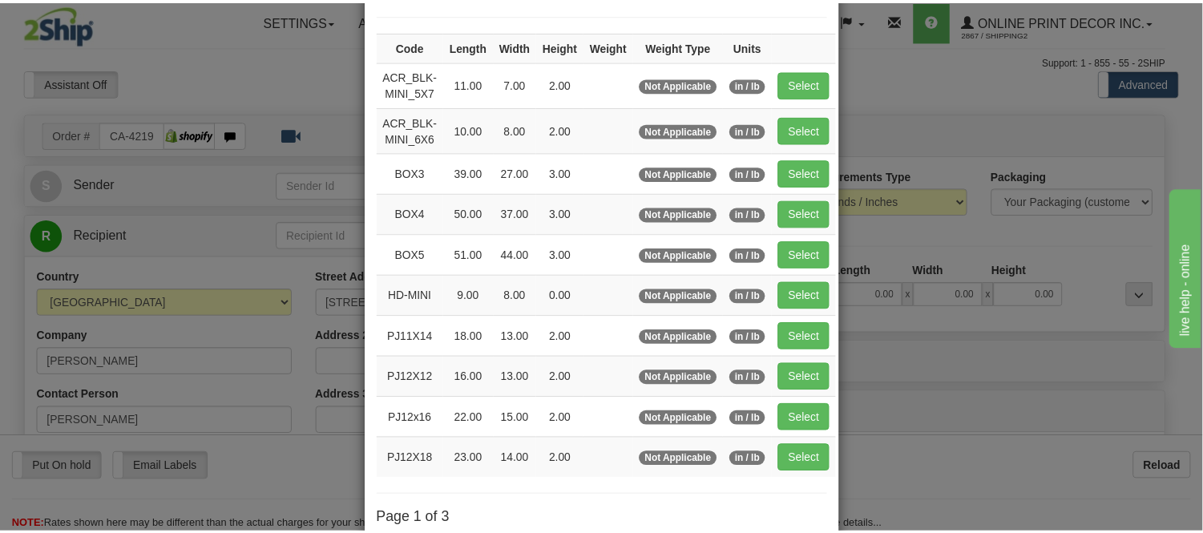
scroll to position [178, 0]
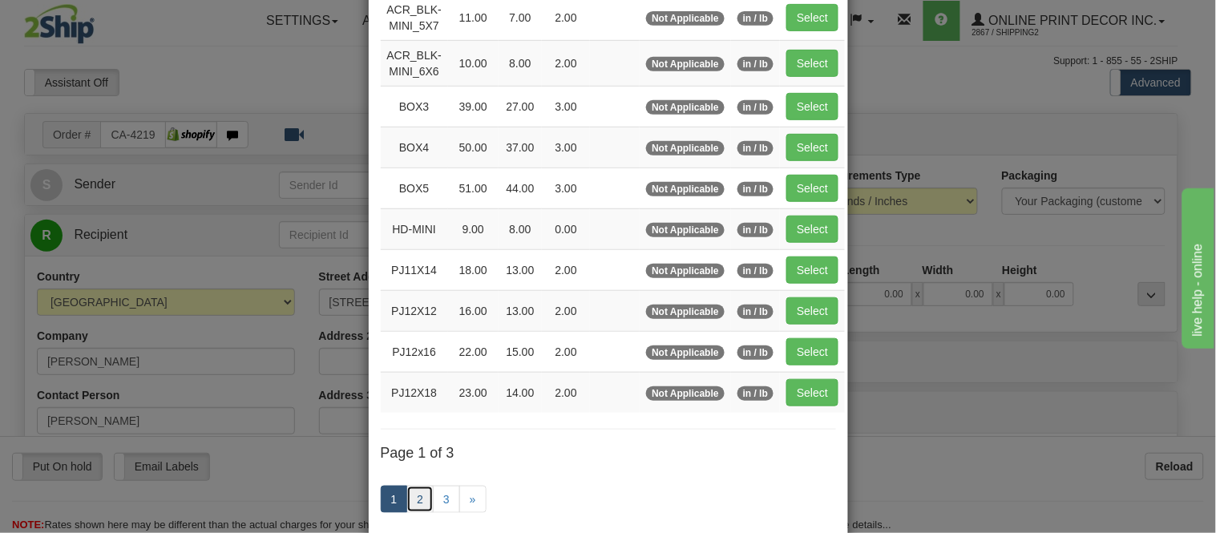
click at [421, 495] on link "2" at bounding box center [419, 499] width 27 height 27
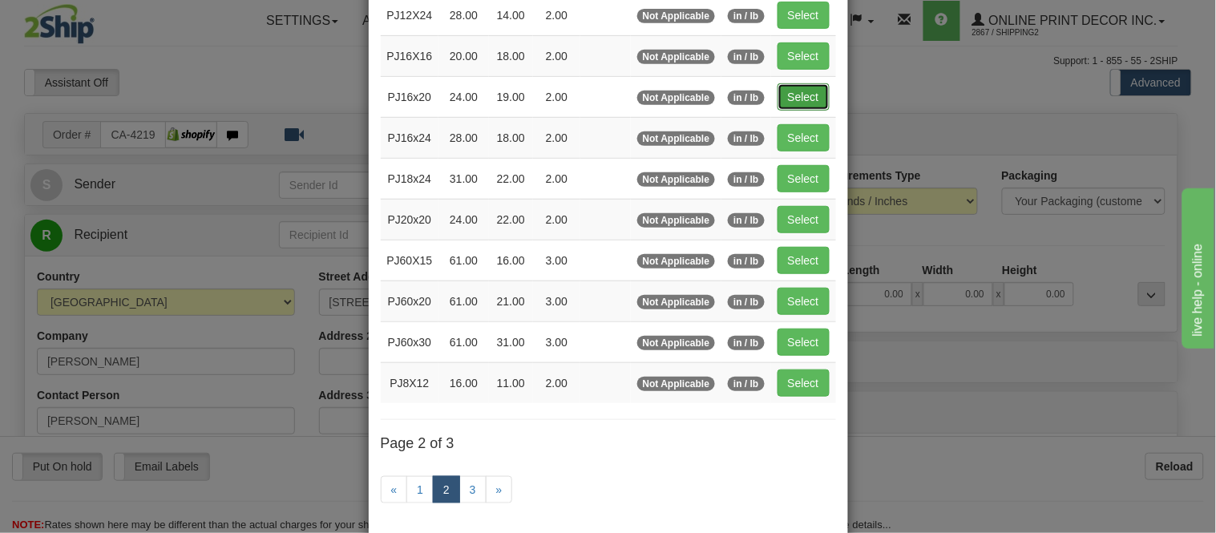
click at [810, 92] on button "Select" at bounding box center [804, 96] width 52 height 27
type input "PJ16x20"
type input "24.00"
type input "19.00"
type input "2.00"
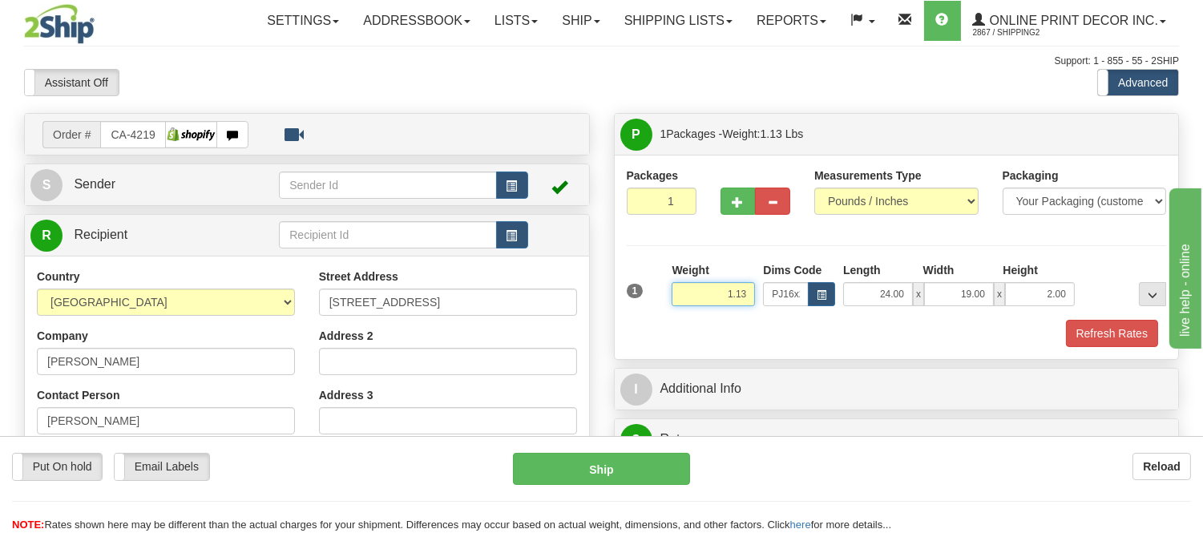
drag, startPoint x: 753, startPoint y: 293, endPoint x: 673, endPoint y: 301, distance: 80.6
click at [673, 301] on input "1.13" at bounding box center [713, 294] width 83 height 24
type input "2.20"
click at [1075, 335] on button "Refresh Rates" at bounding box center [1112, 333] width 92 height 27
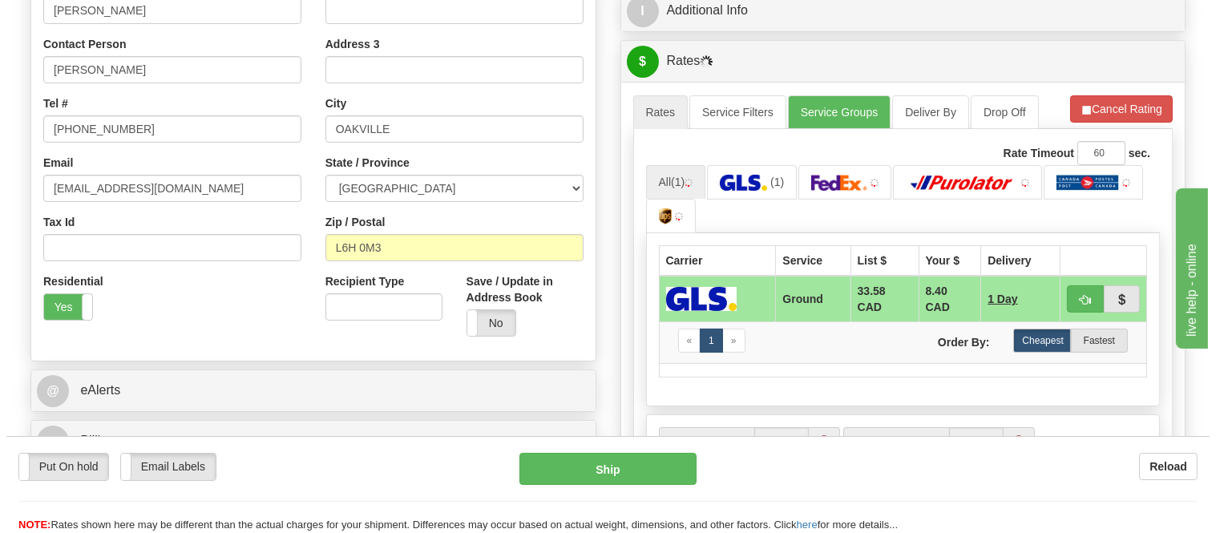
scroll to position [356, 0]
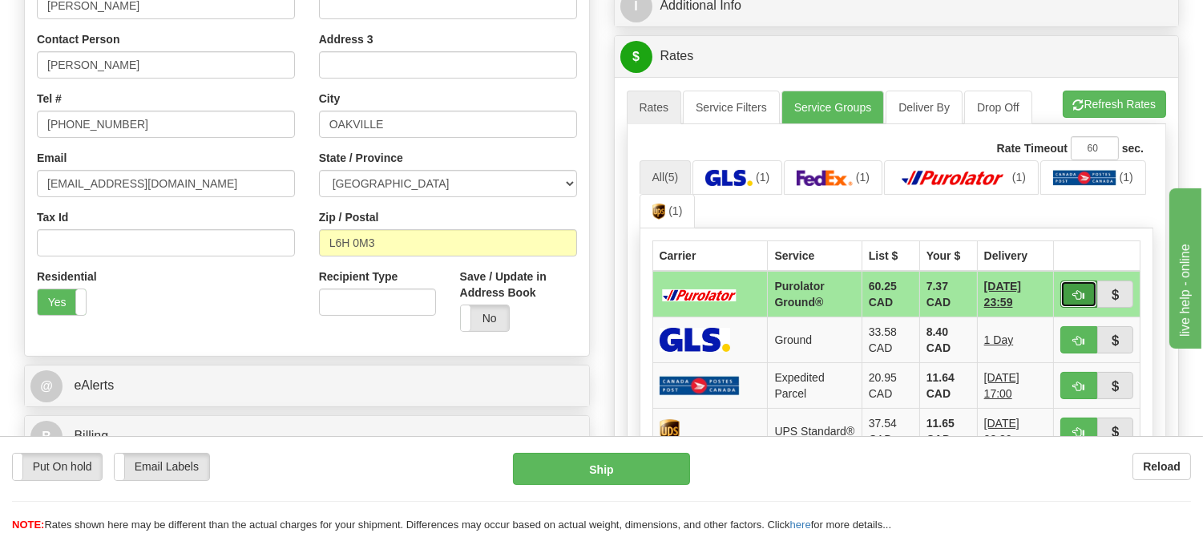
click at [1068, 291] on button "button" at bounding box center [1078, 294] width 37 height 27
type input "260"
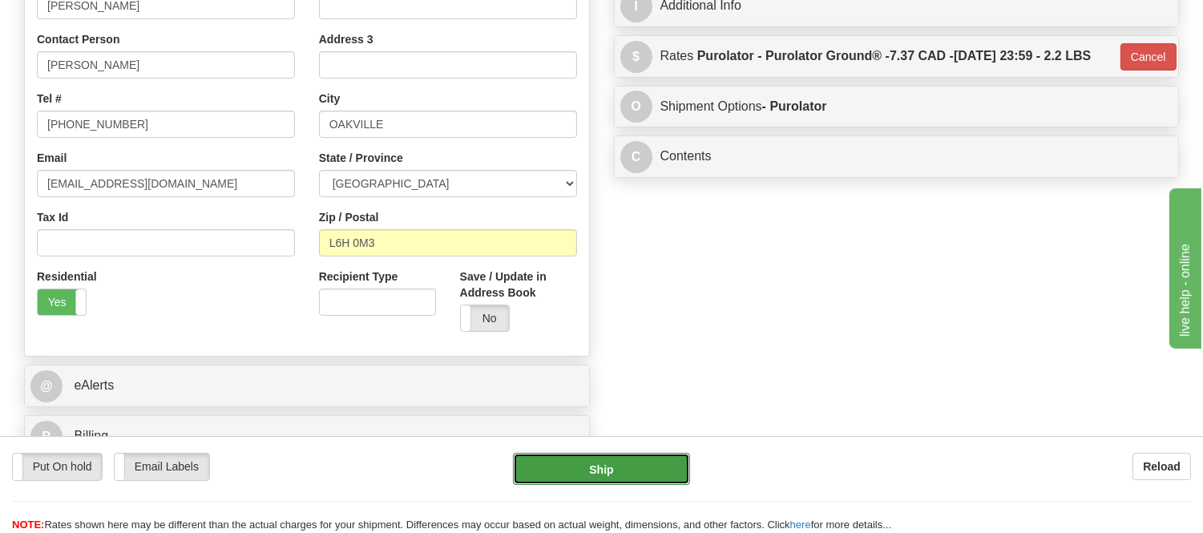
click at [644, 463] on button "Ship" at bounding box center [601, 469] width 176 height 32
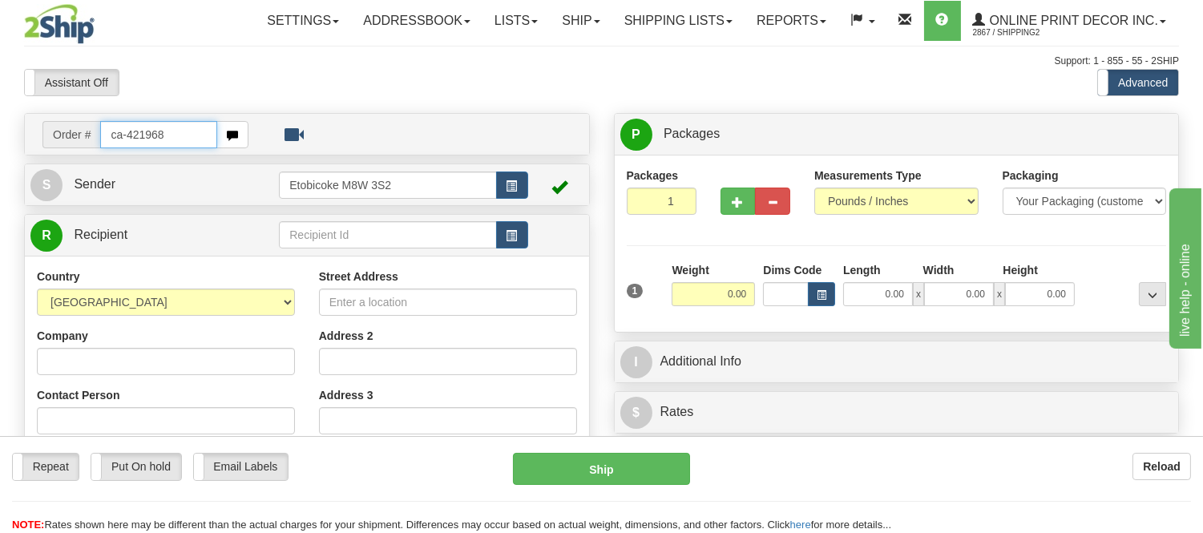
type input "ca-421968"
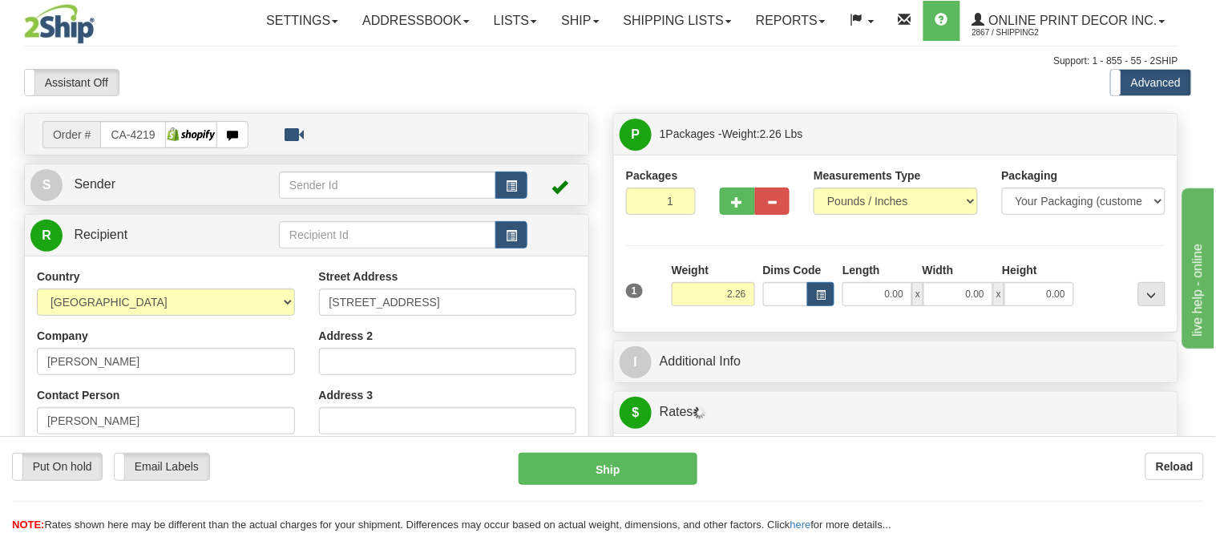
type input "MAPLE"
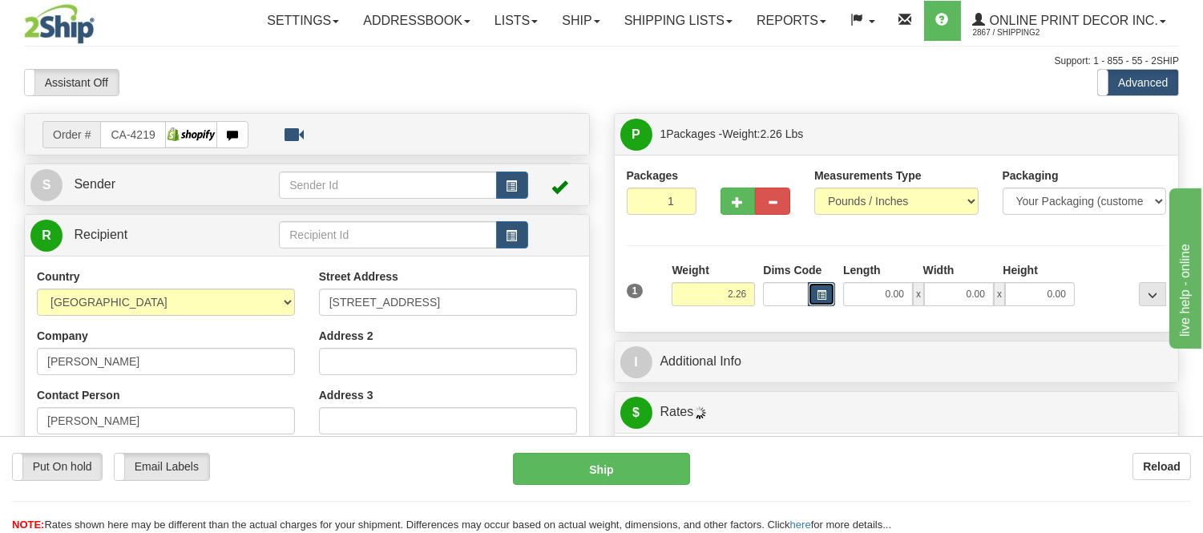
click at [822, 299] on span "button" at bounding box center [822, 295] width 10 height 9
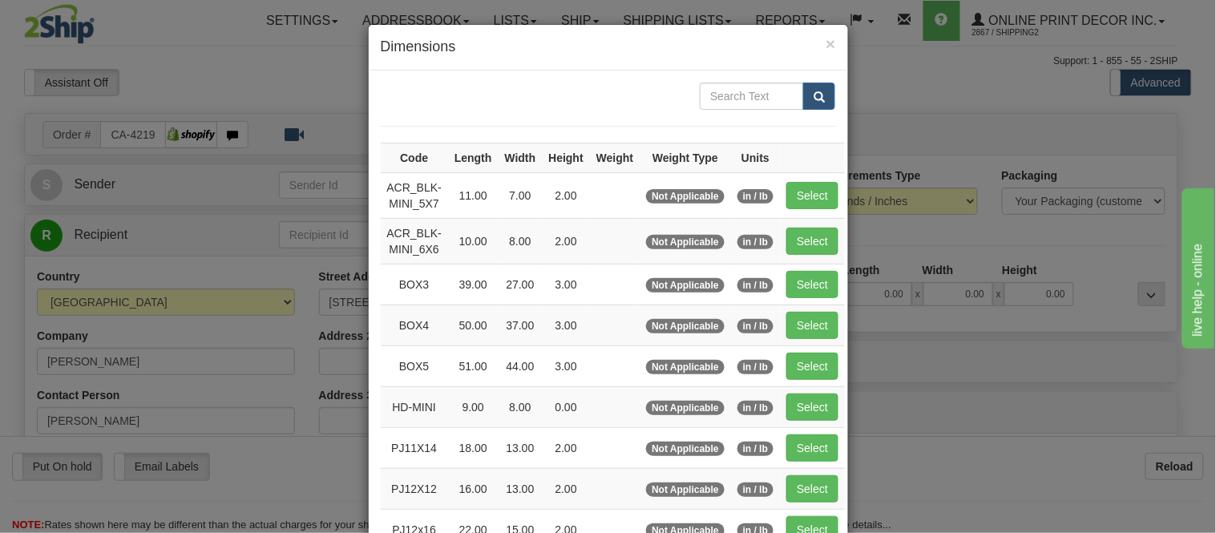
scroll to position [267, 0]
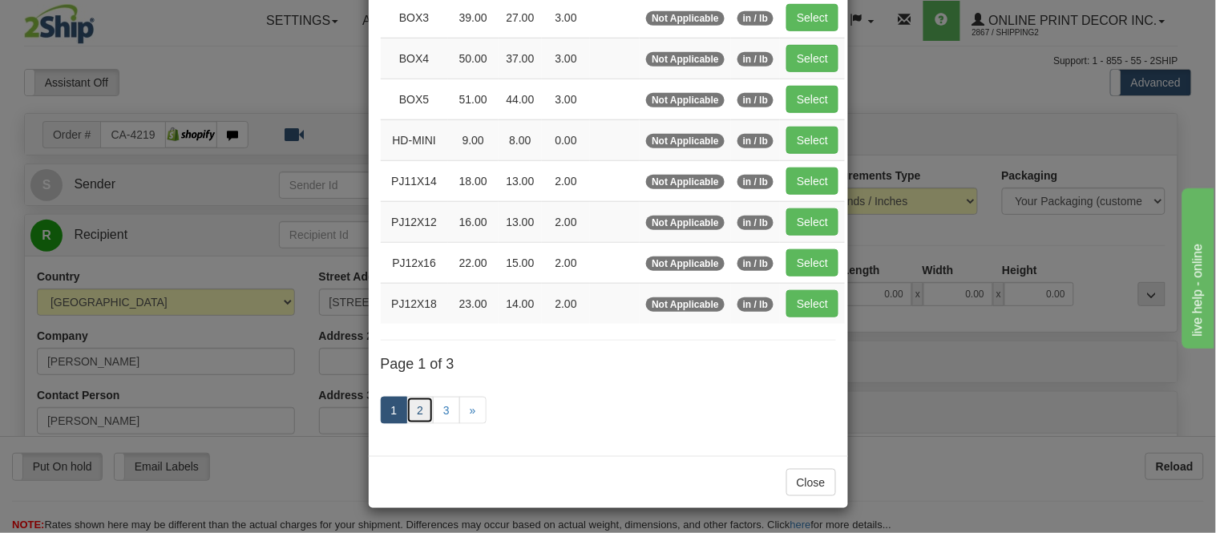
click at [410, 406] on link "2" at bounding box center [419, 410] width 27 height 27
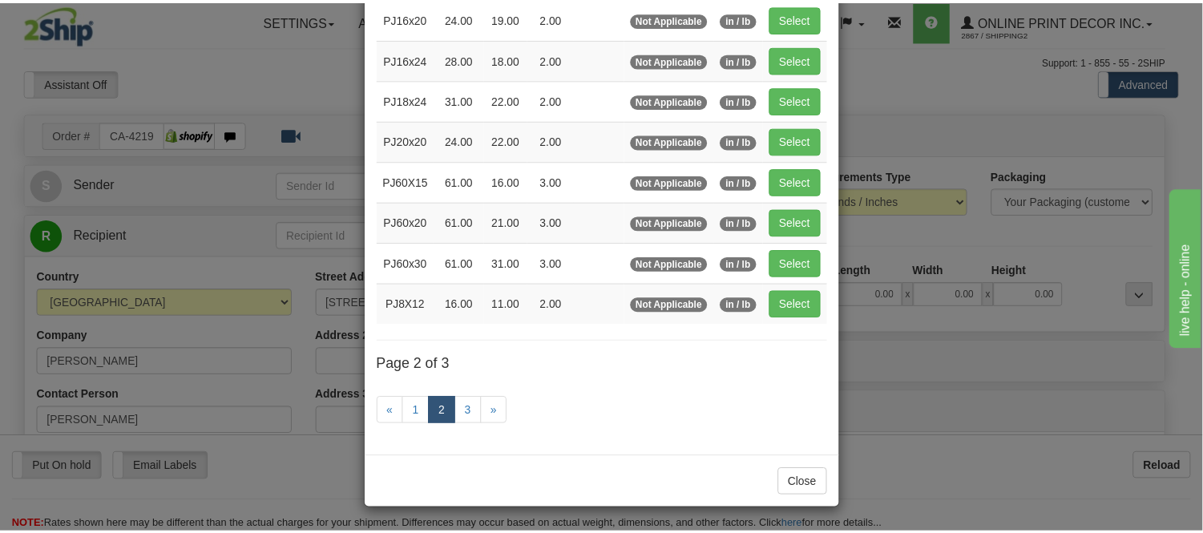
scroll to position [83, 0]
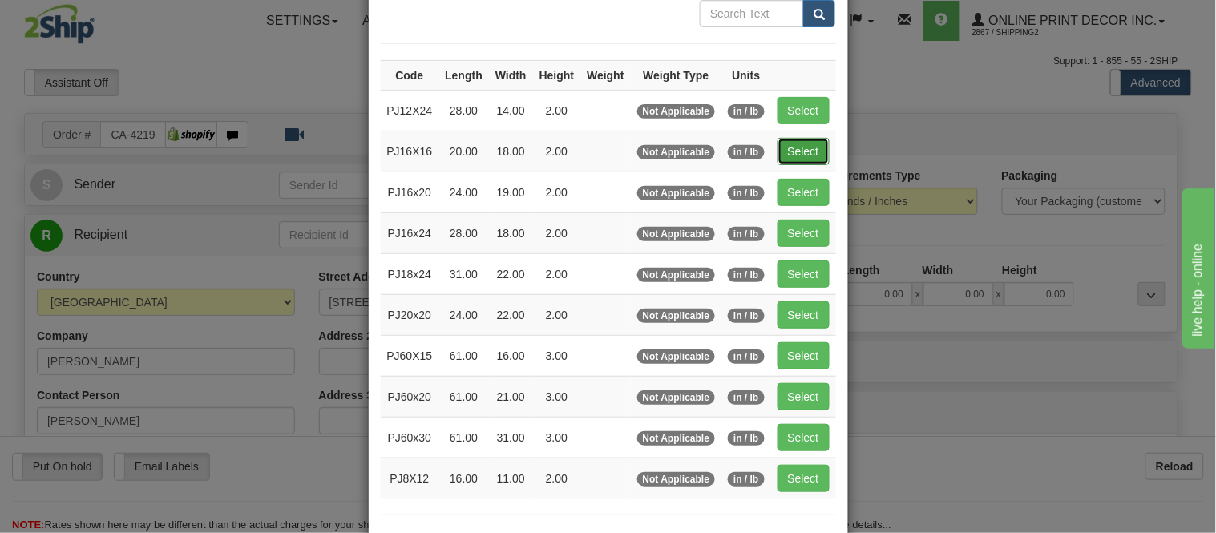
click at [813, 153] on button "Select" at bounding box center [804, 151] width 52 height 27
type input "PJ16X16"
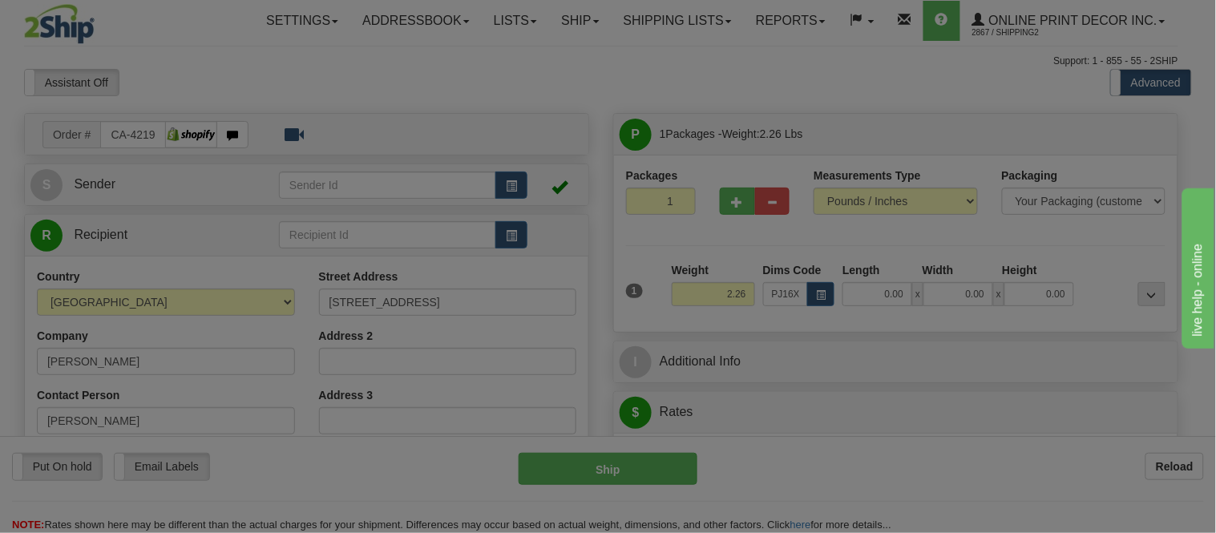
type input "20.00"
type input "18.00"
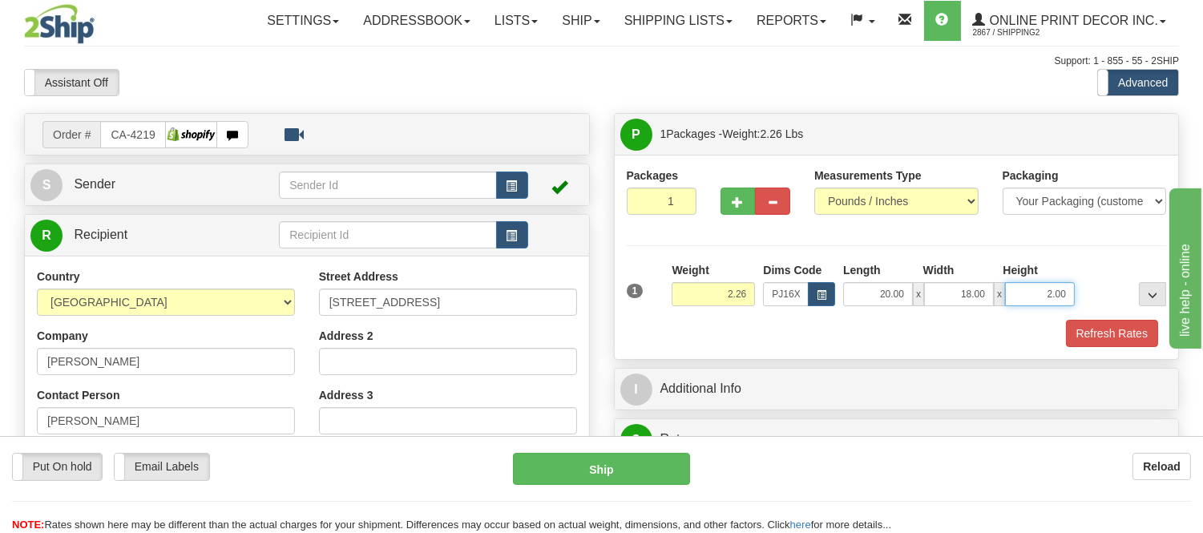
drag, startPoint x: 1067, startPoint y: 293, endPoint x: 1000, endPoint y: 300, distance: 66.8
click at [1000, 300] on div "20.00 x 18.00 x 2.00" at bounding box center [959, 294] width 232 height 24
click button "Delete" at bounding box center [0, 0] width 0 height 0
type input "4.00"
drag, startPoint x: 746, startPoint y: 293, endPoint x: 637, endPoint y: 324, distance: 113.4
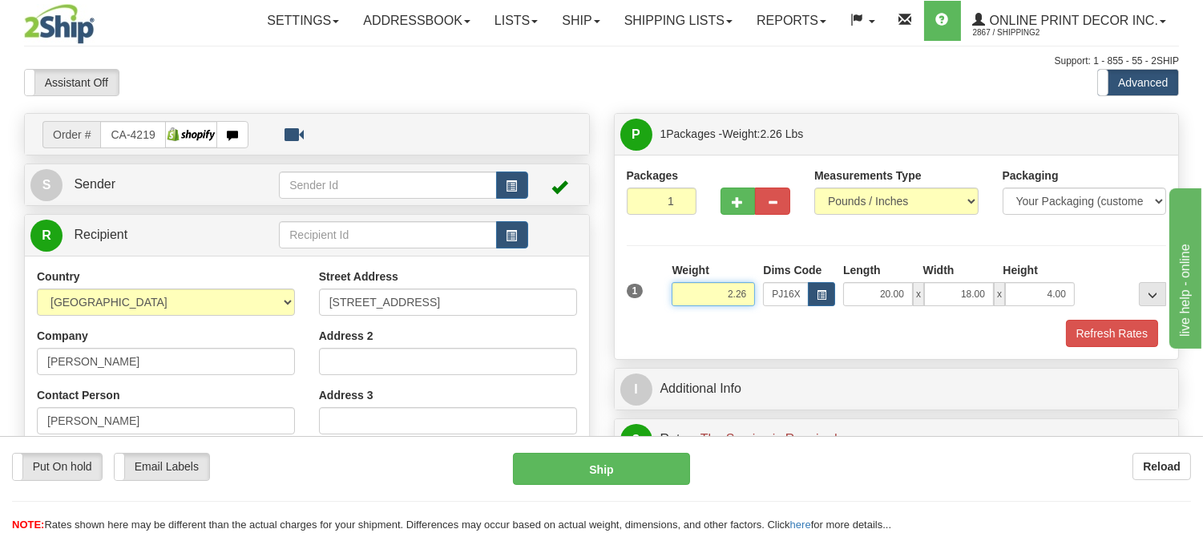
click at [637, 324] on div "1 Weight 2.26 Dims Code PJ16X16 Length Width Height x x" at bounding box center [897, 304] width 540 height 85
type input "3.30"
click at [1118, 326] on button "Refresh Rates" at bounding box center [1112, 333] width 92 height 27
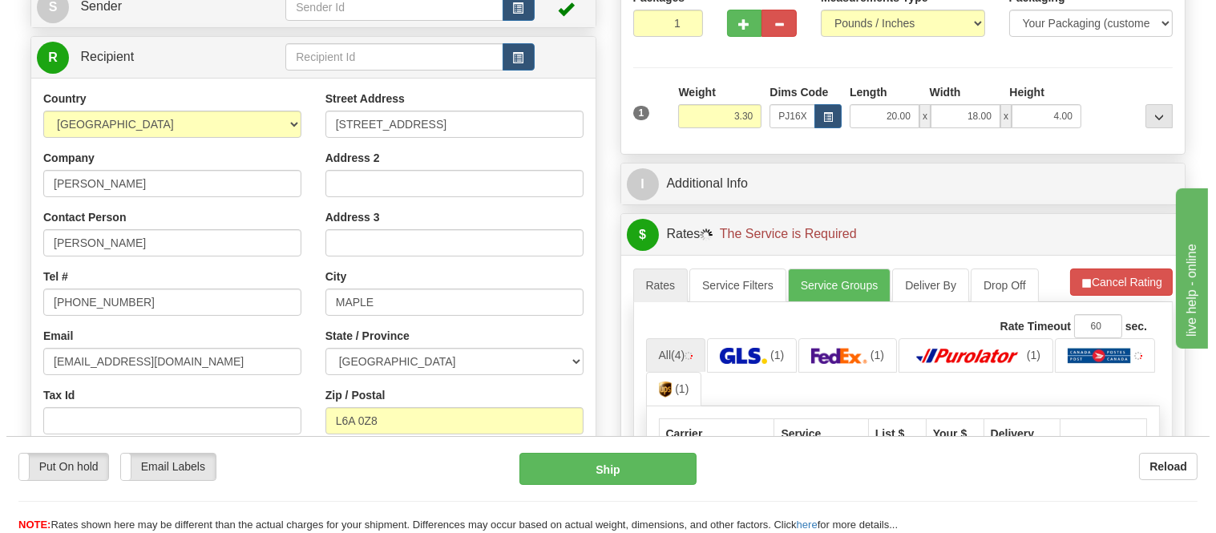
scroll to position [267, 0]
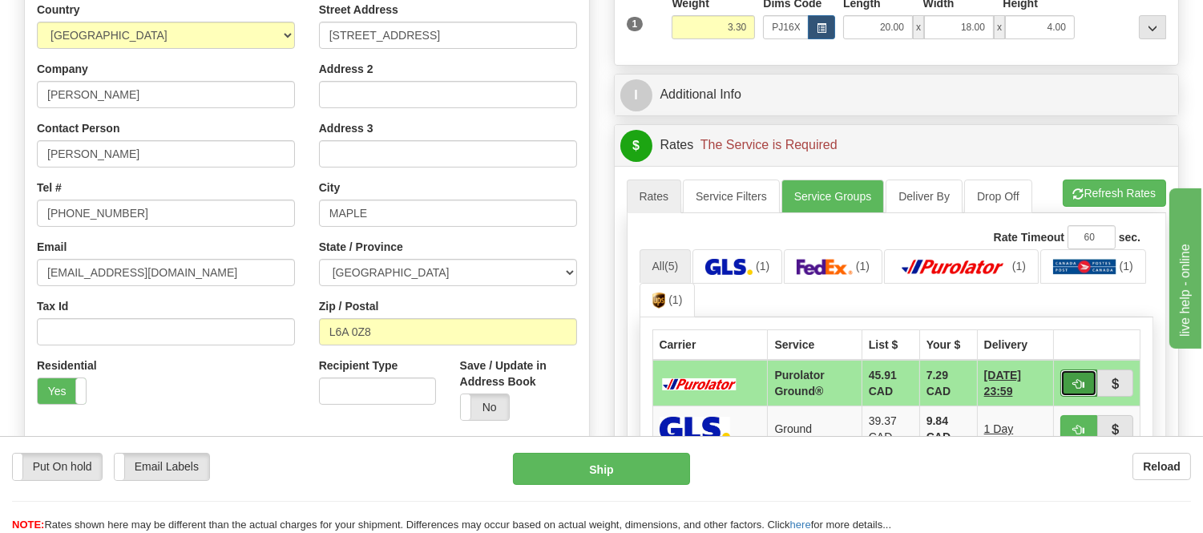
click at [1074, 382] on span "button" at bounding box center [1078, 384] width 11 height 10
type input "260"
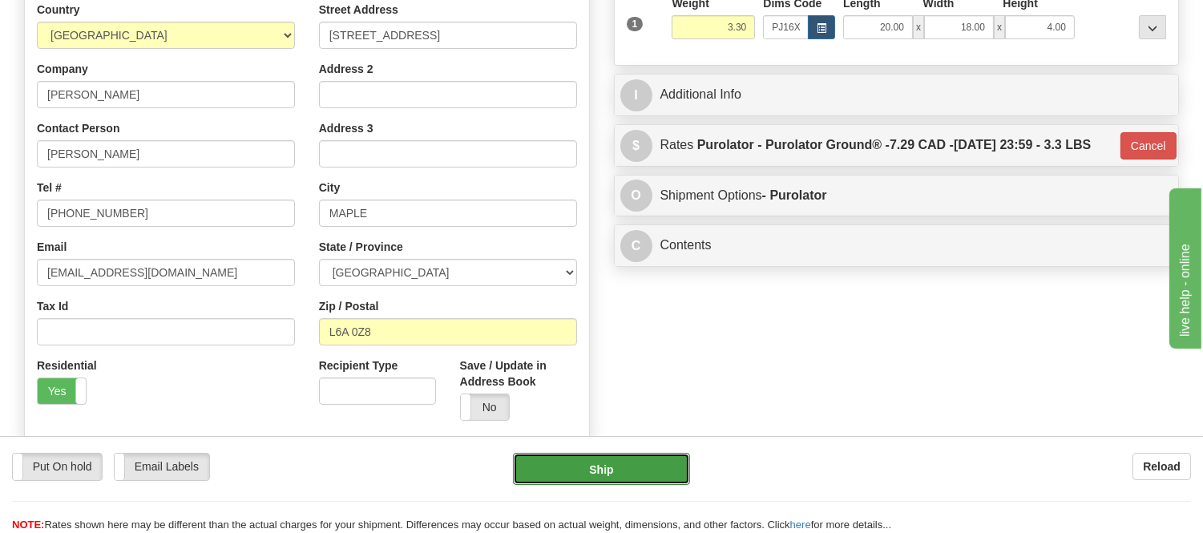
click at [629, 479] on button "Ship" at bounding box center [601, 469] width 176 height 32
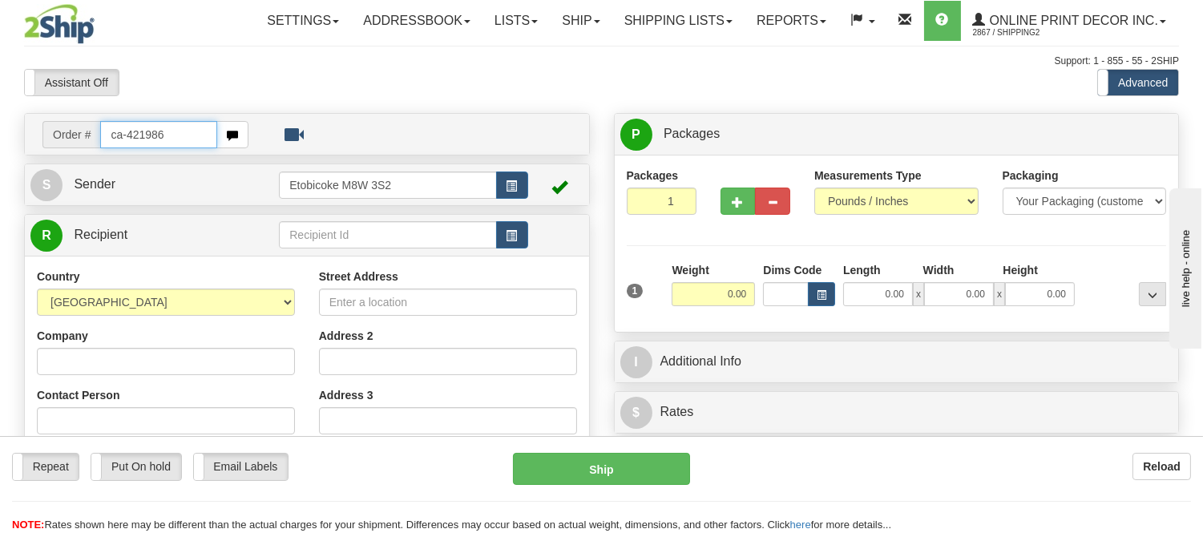
type input "ca-421986"
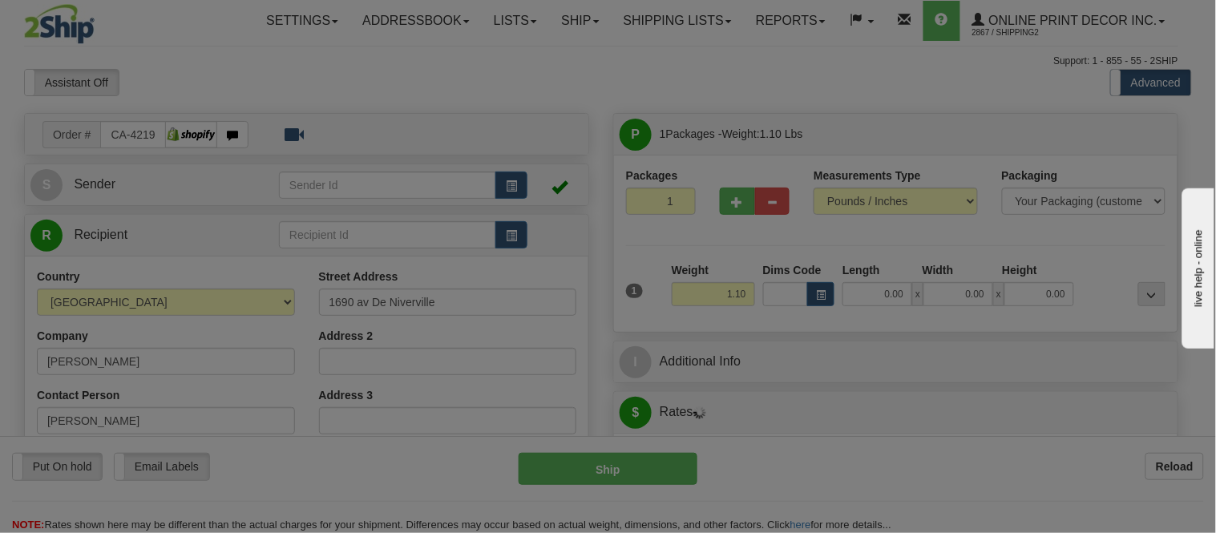
type input "[GEOGRAPHIC_DATA]"
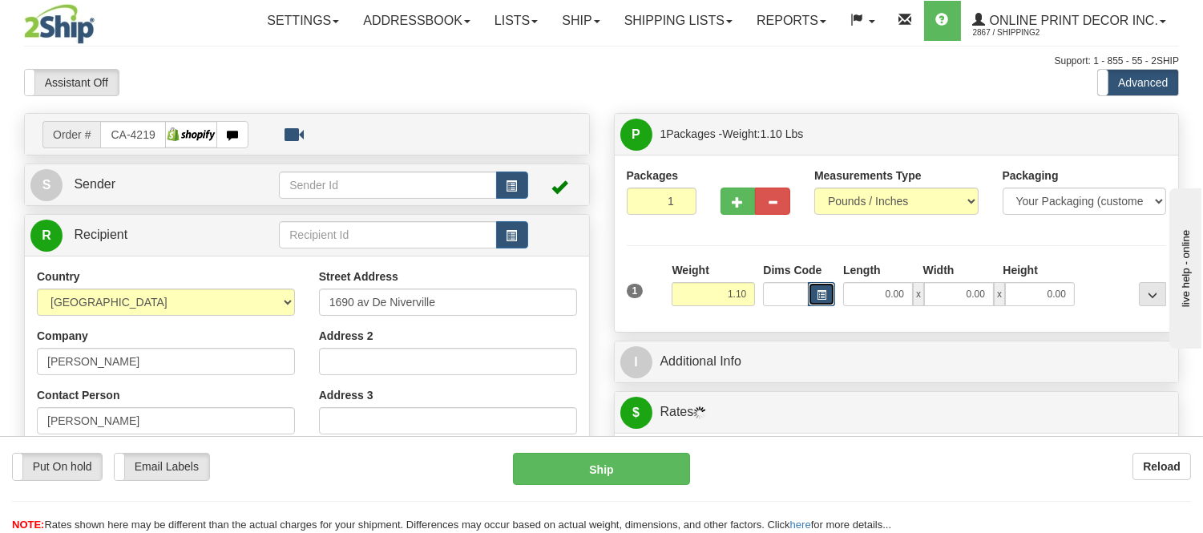
click at [818, 287] on button "button" at bounding box center [821, 294] width 27 height 24
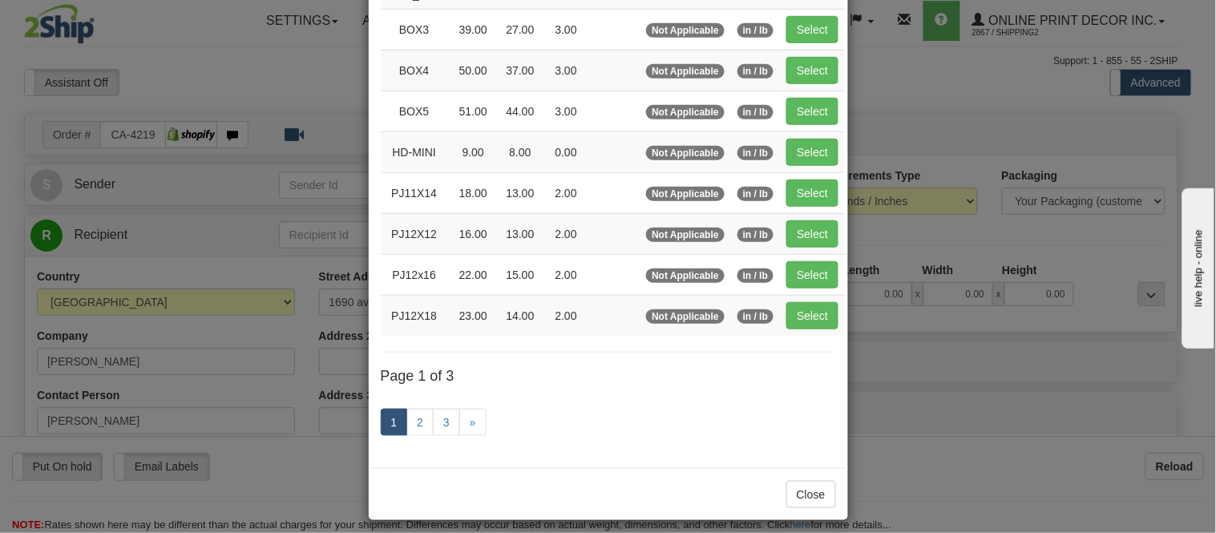
scroll to position [267, 0]
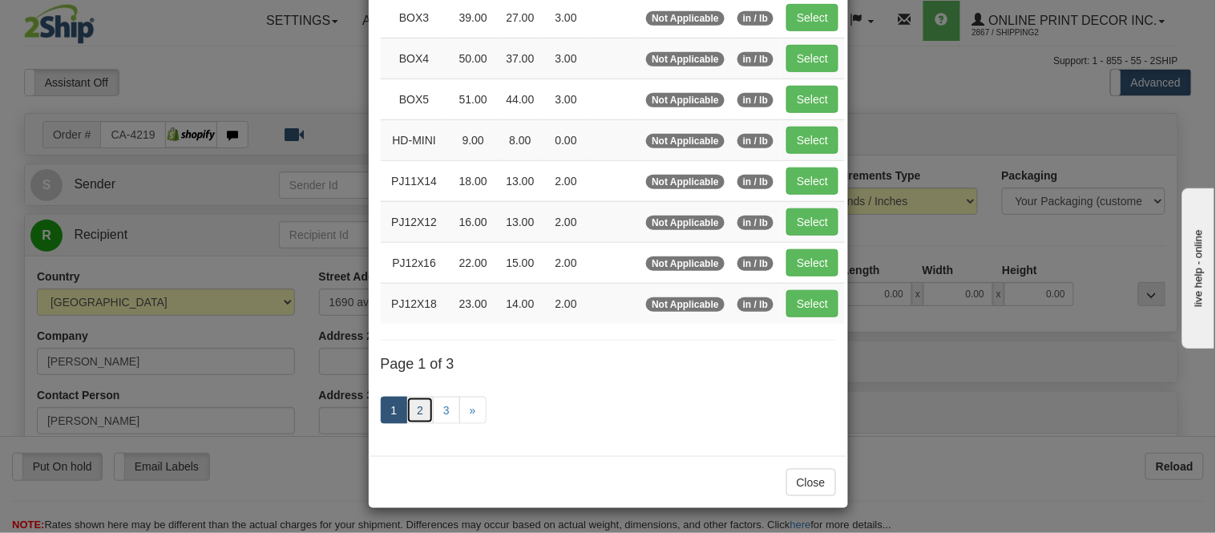
click at [410, 402] on link "2" at bounding box center [419, 410] width 27 height 27
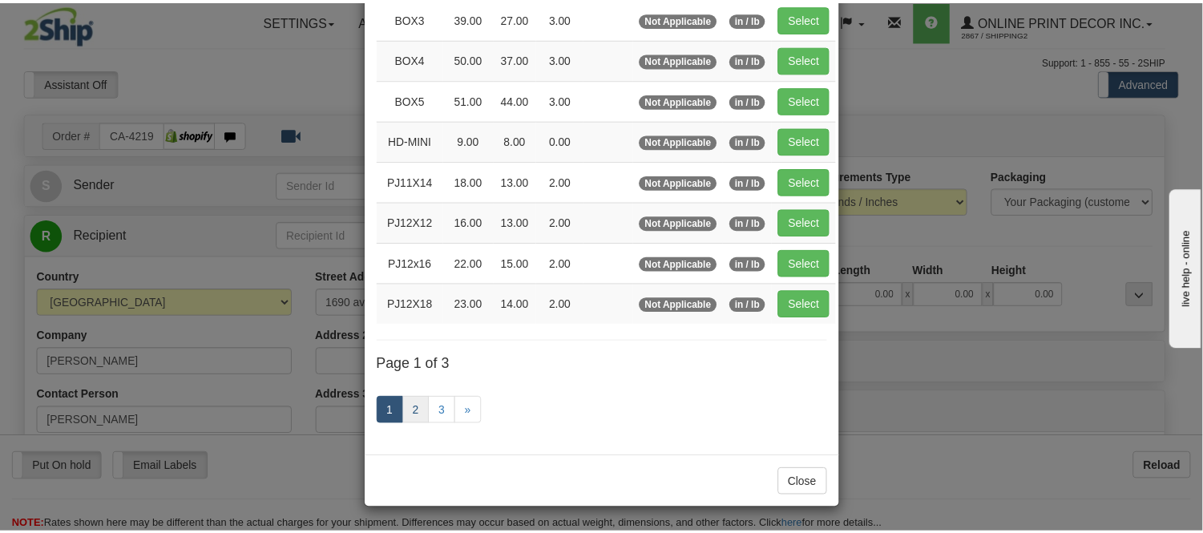
scroll to position [261, 0]
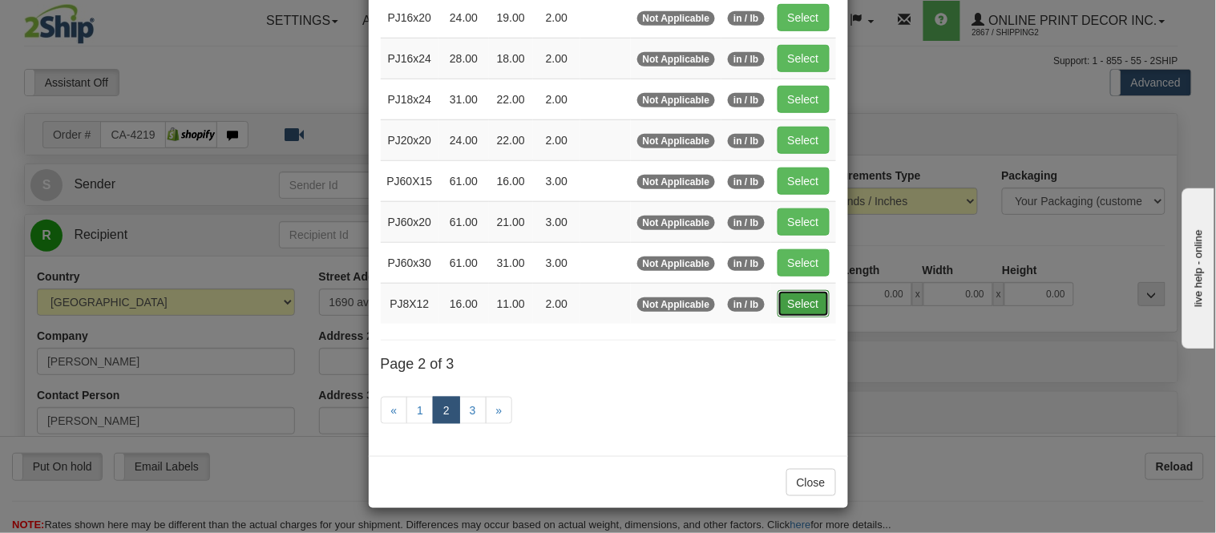
click at [795, 293] on button "Select" at bounding box center [804, 303] width 52 height 27
type input "PJ8X12"
type input "16.00"
type input "11.00"
type input "2.00"
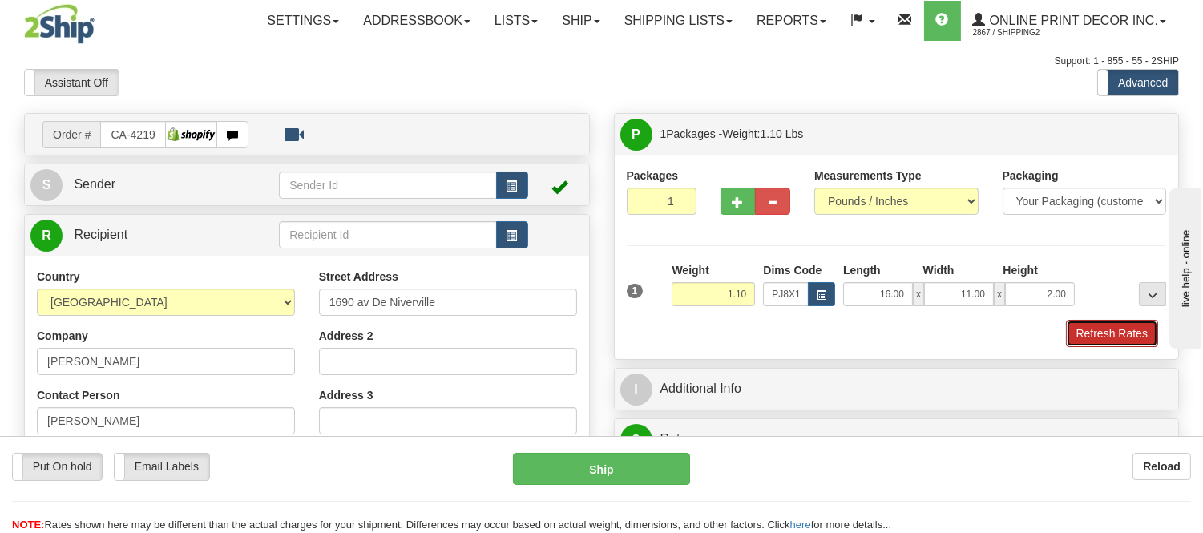
click at [1141, 340] on button "Refresh Rates" at bounding box center [1112, 333] width 92 height 27
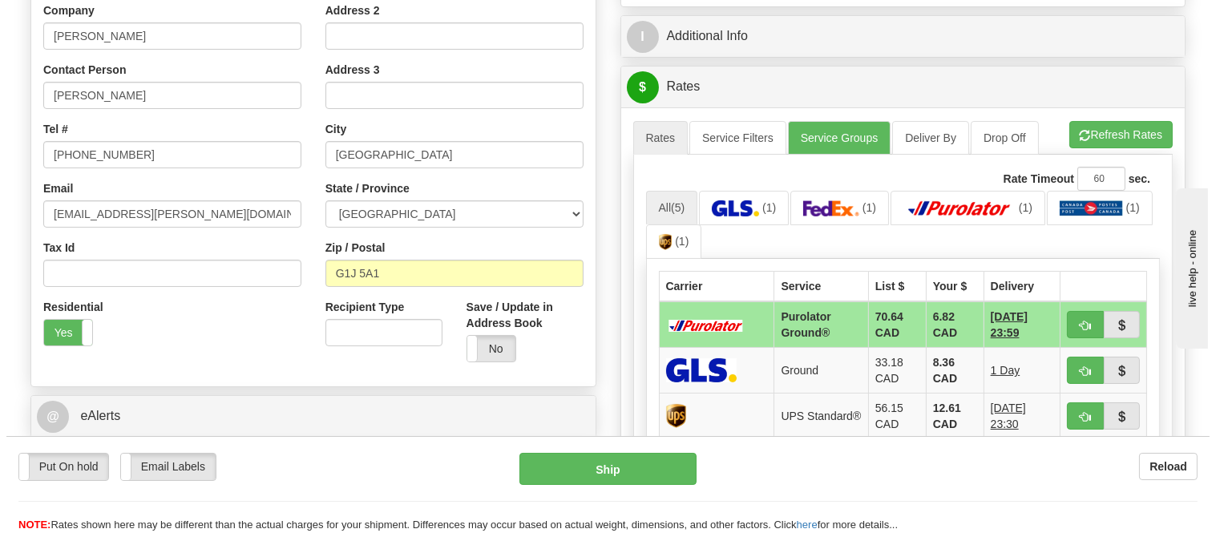
scroll to position [356, 0]
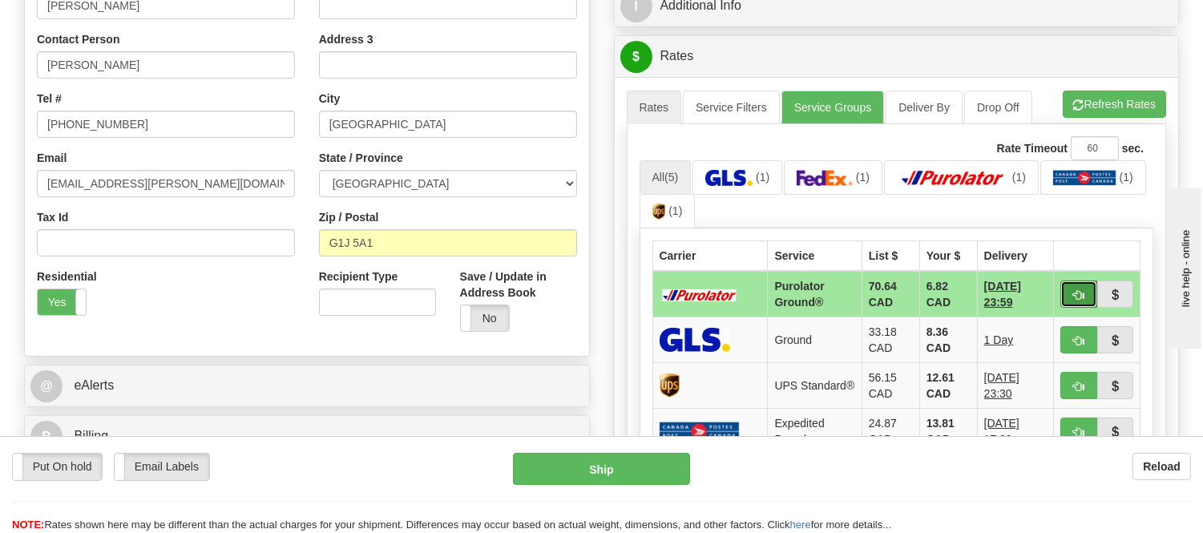
click at [1073, 290] on span "button" at bounding box center [1078, 295] width 11 height 10
type input "260"
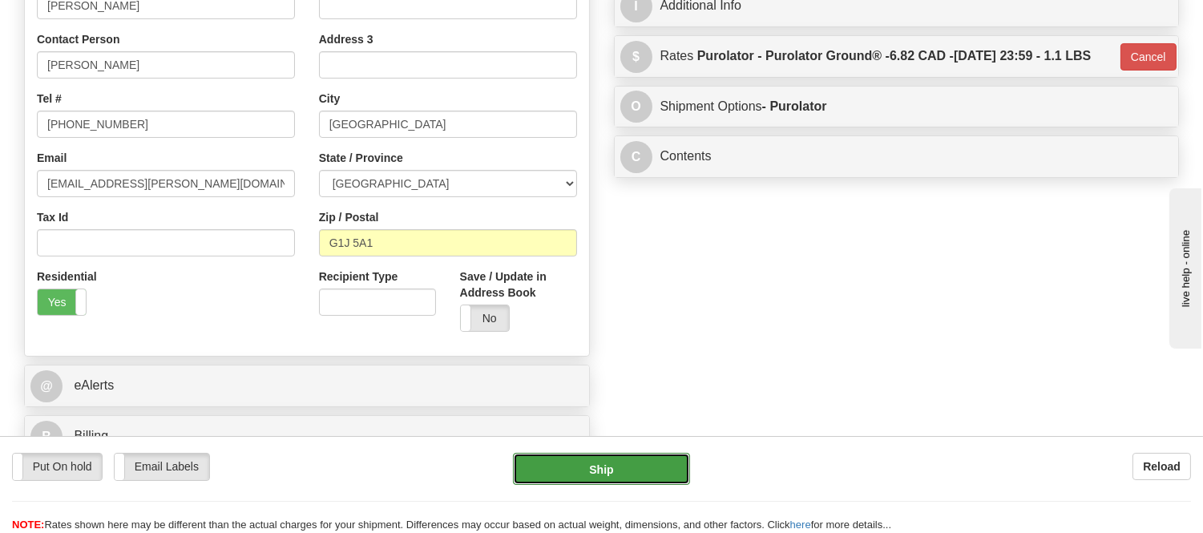
click at [636, 470] on button "Ship" at bounding box center [601, 469] width 176 height 32
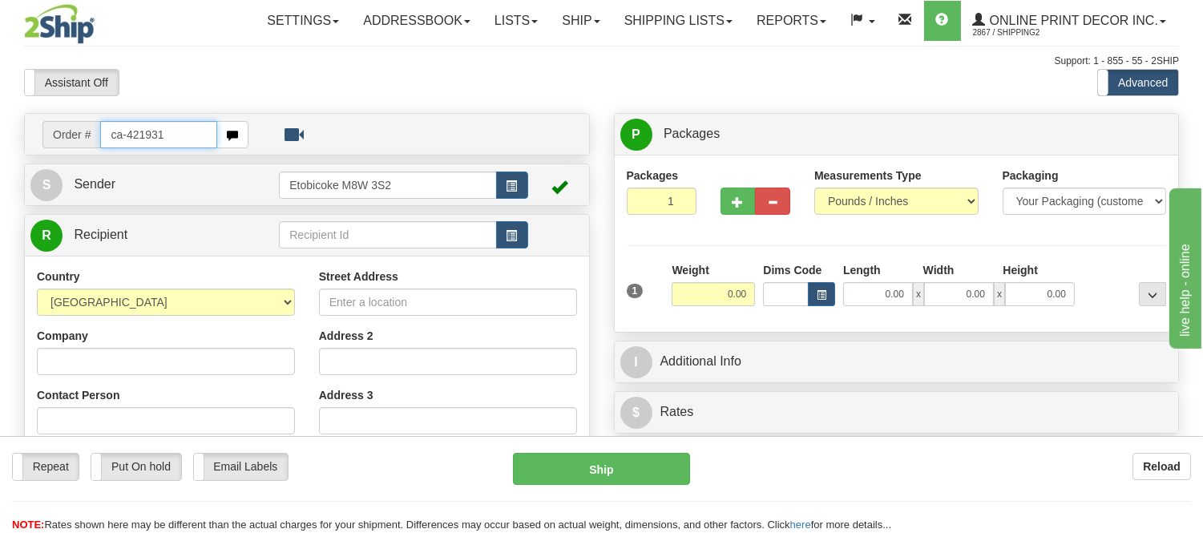
type input "ca-421931"
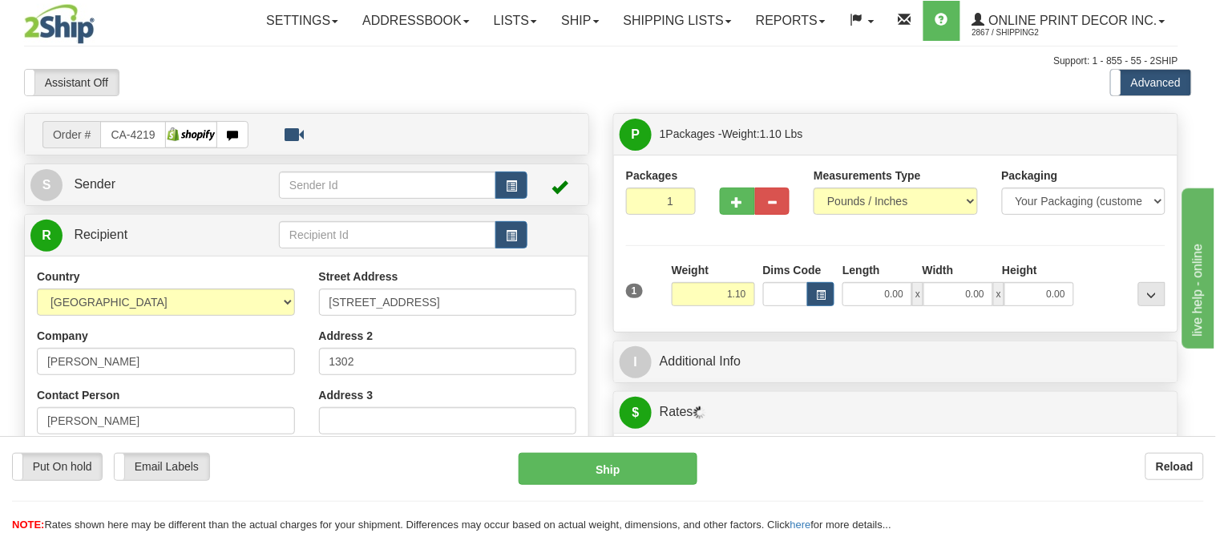
type input "[GEOGRAPHIC_DATA]"
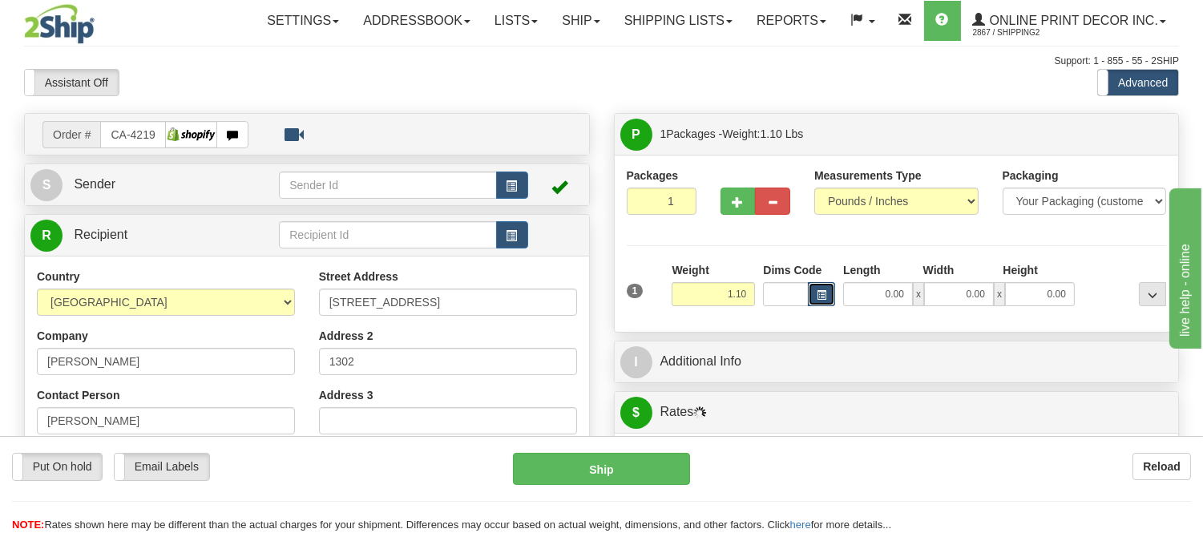
click at [826, 293] on button "button" at bounding box center [821, 294] width 27 height 24
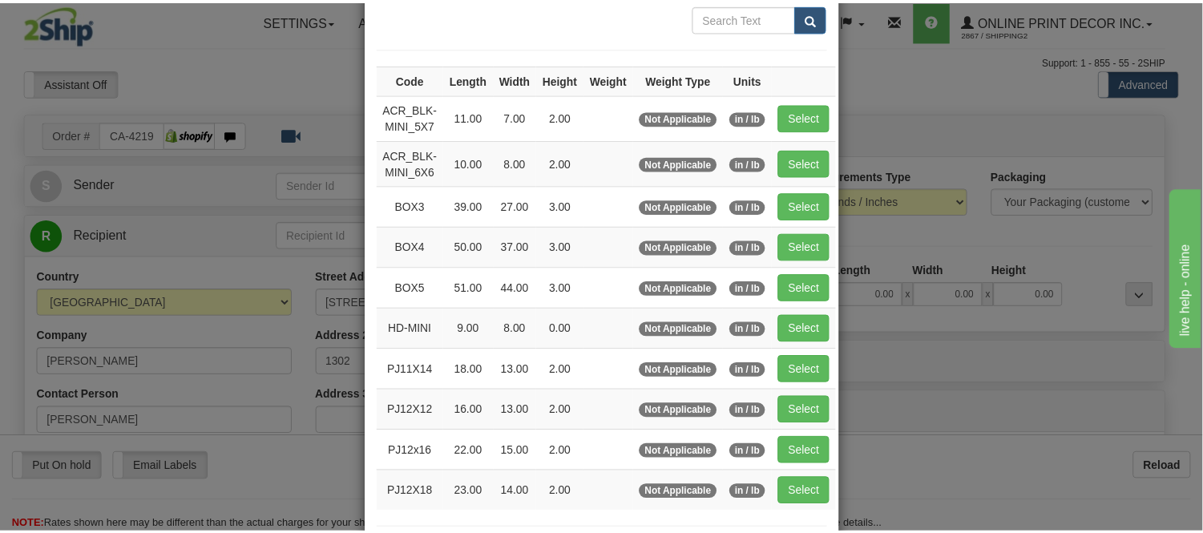
scroll to position [178, 0]
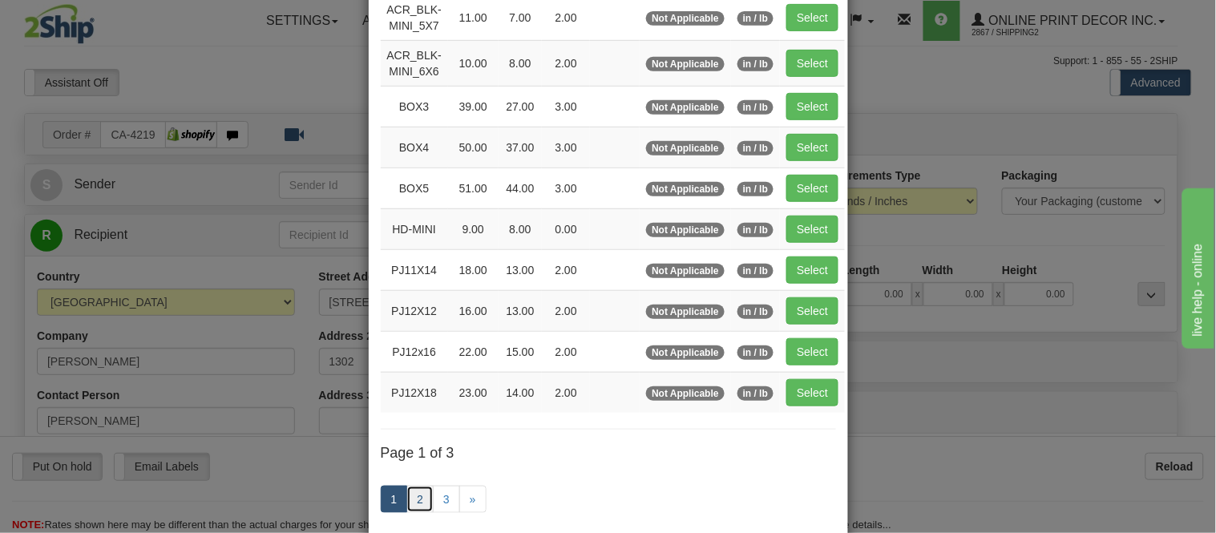
click at [414, 492] on link "2" at bounding box center [419, 499] width 27 height 27
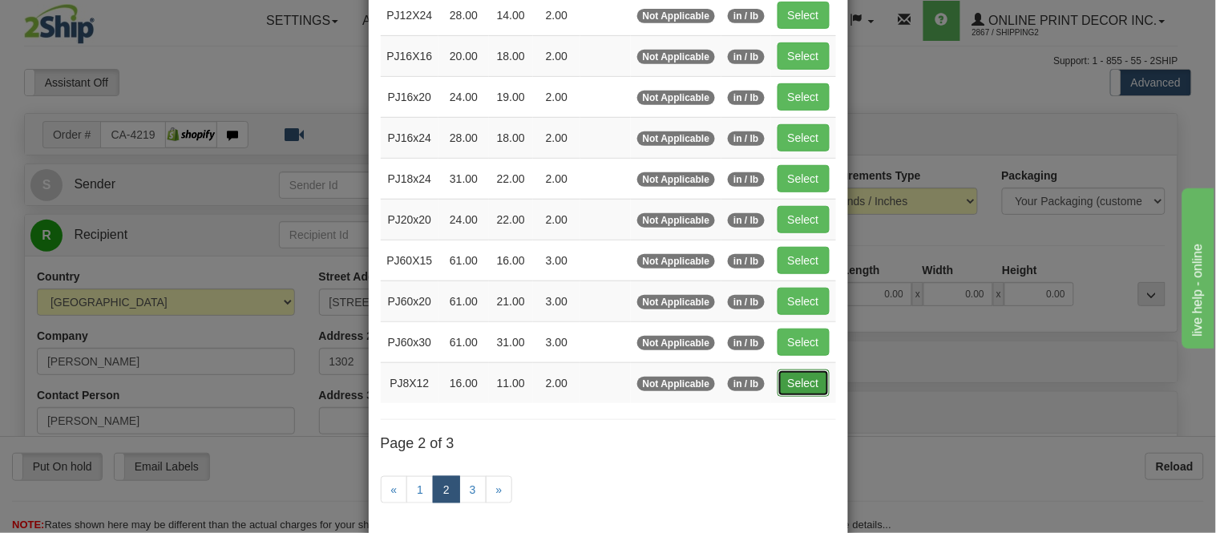
click at [792, 386] on button "Select" at bounding box center [804, 383] width 52 height 27
type input "PJ8X12"
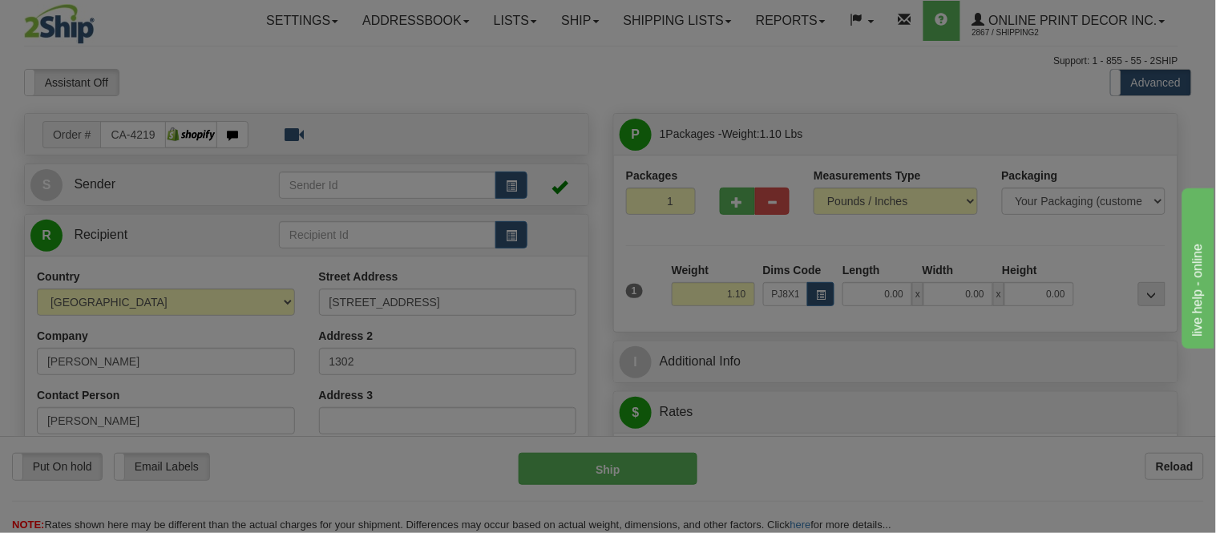
type input "16.00"
type input "11.00"
type input "2.00"
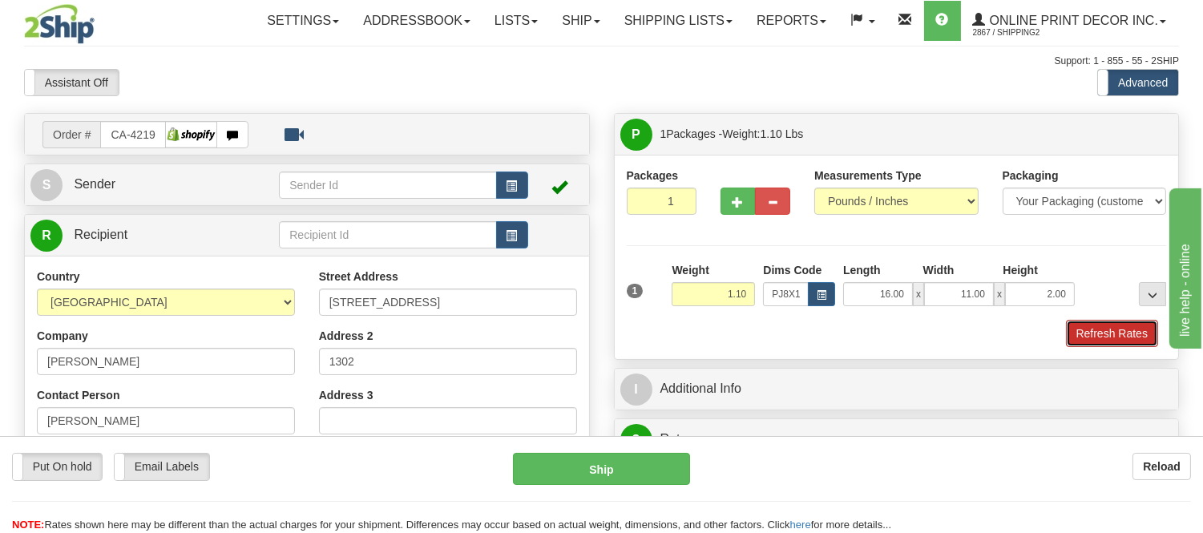
click at [1104, 334] on button "Refresh Rates" at bounding box center [1112, 333] width 92 height 27
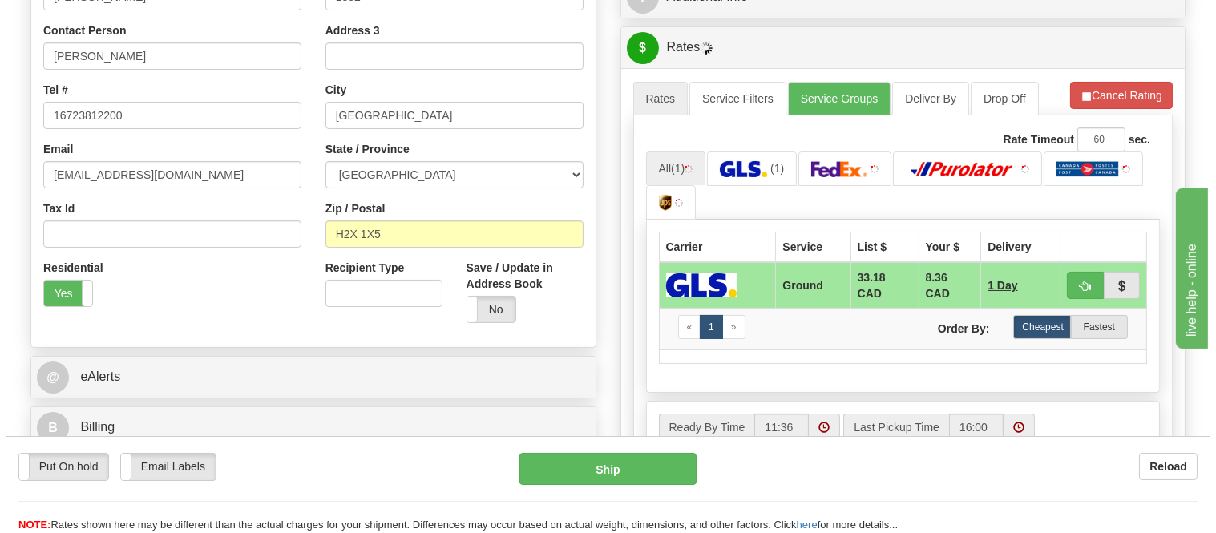
scroll to position [385, 0]
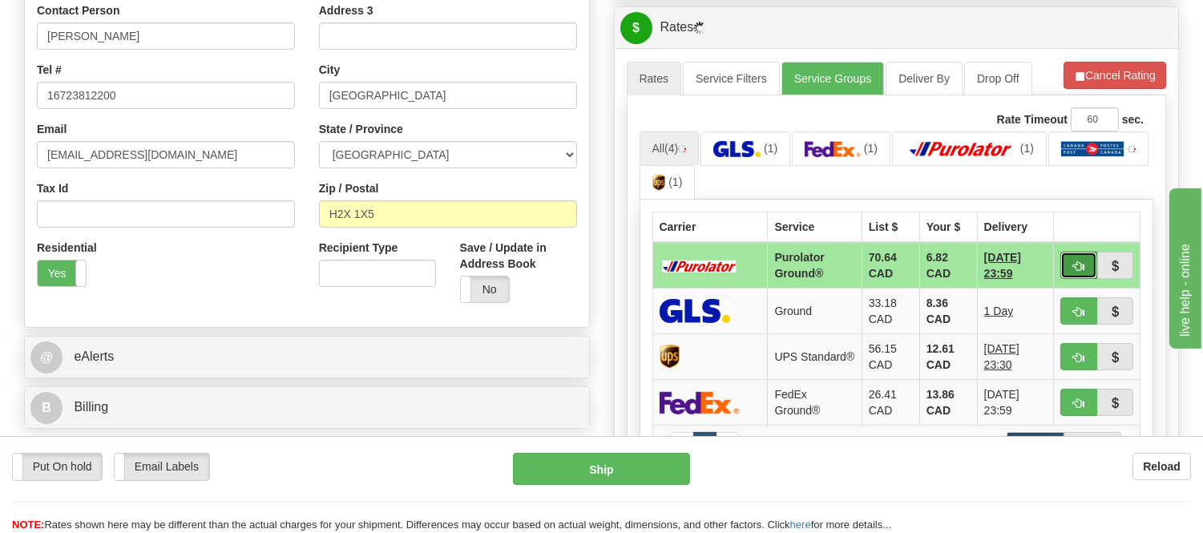
click at [1066, 257] on button "button" at bounding box center [1078, 265] width 37 height 27
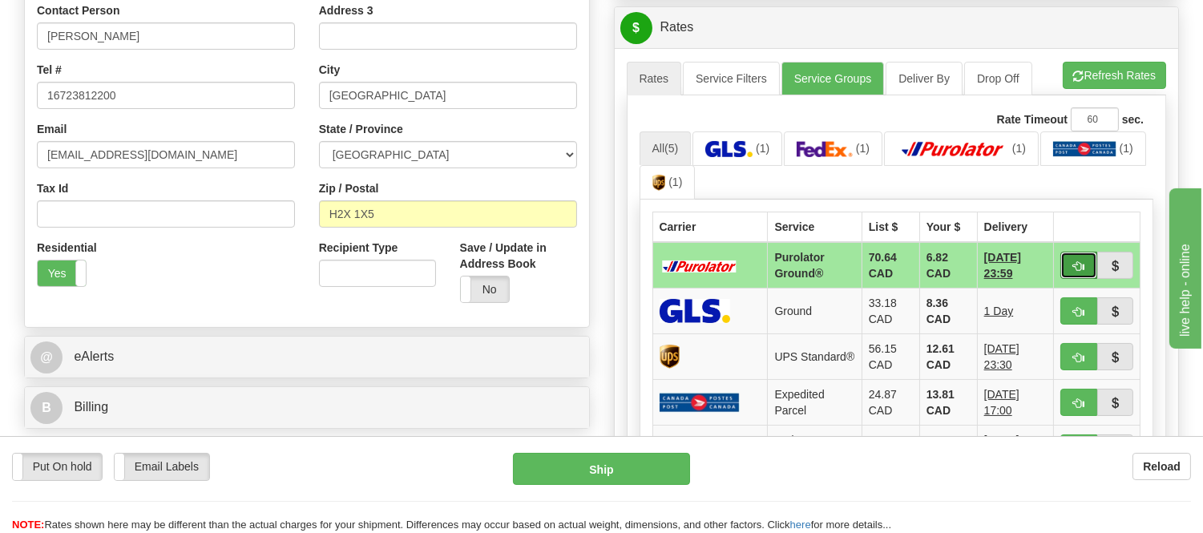
click at [1078, 257] on button "button" at bounding box center [1078, 265] width 37 height 27
type input "260"
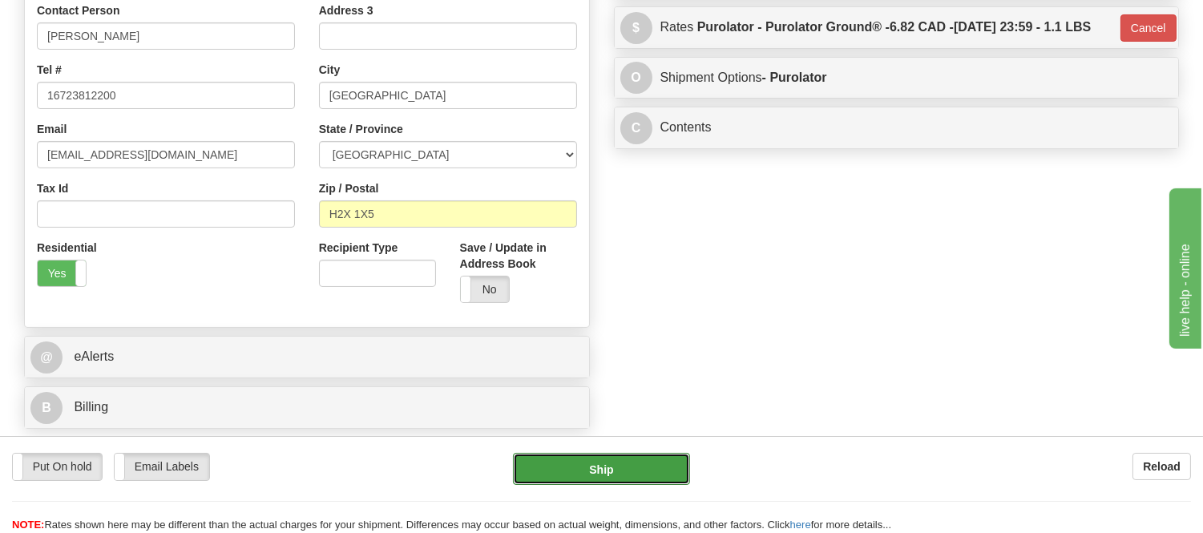
click at [669, 471] on button "Ship" at bounding box center [601, 469] width 176 height 32
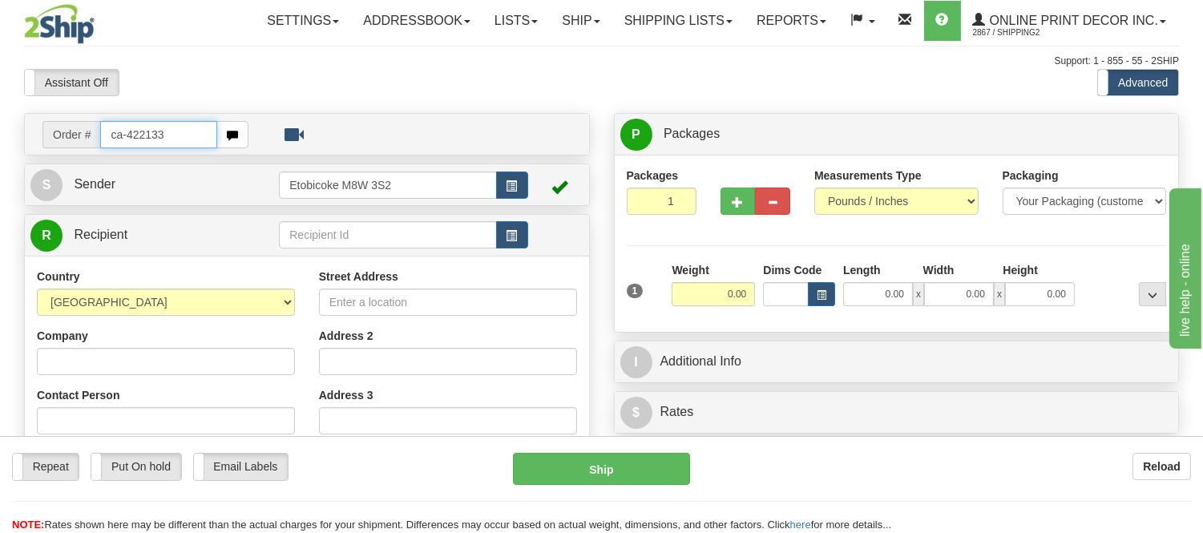
type input "ca-422133"
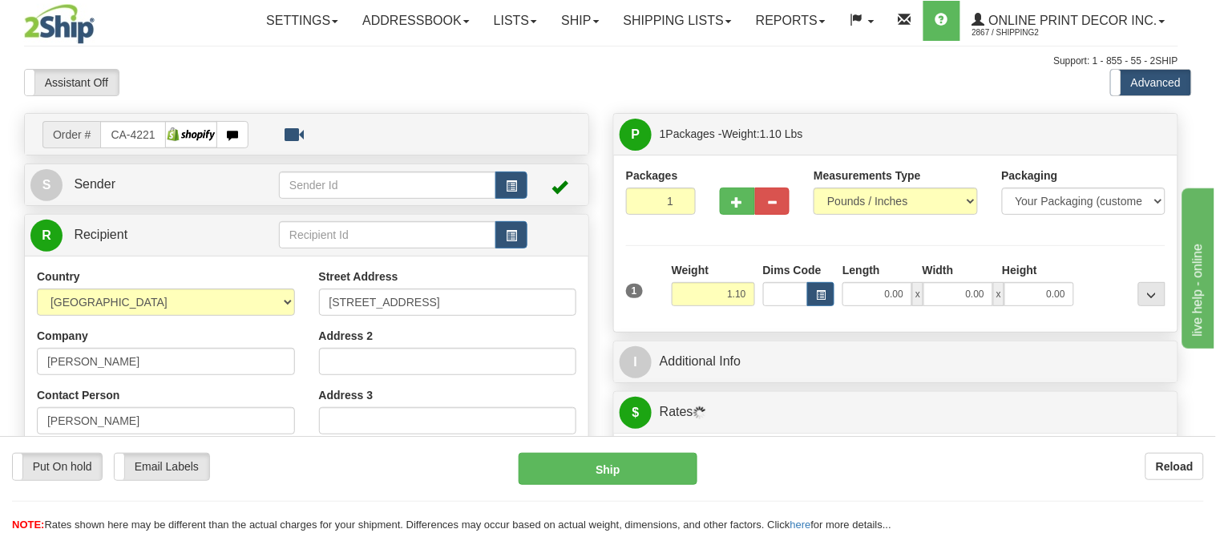
type input "ETOBICOKE"
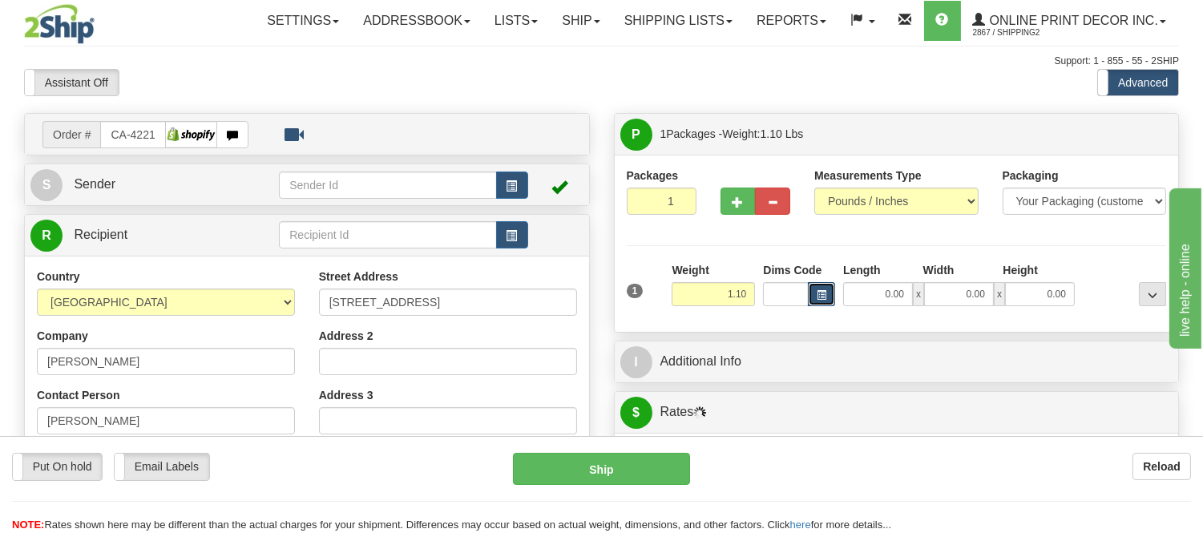
click at [824, 303] on button "button" at bounding box center [821, 294] width 27 height 24
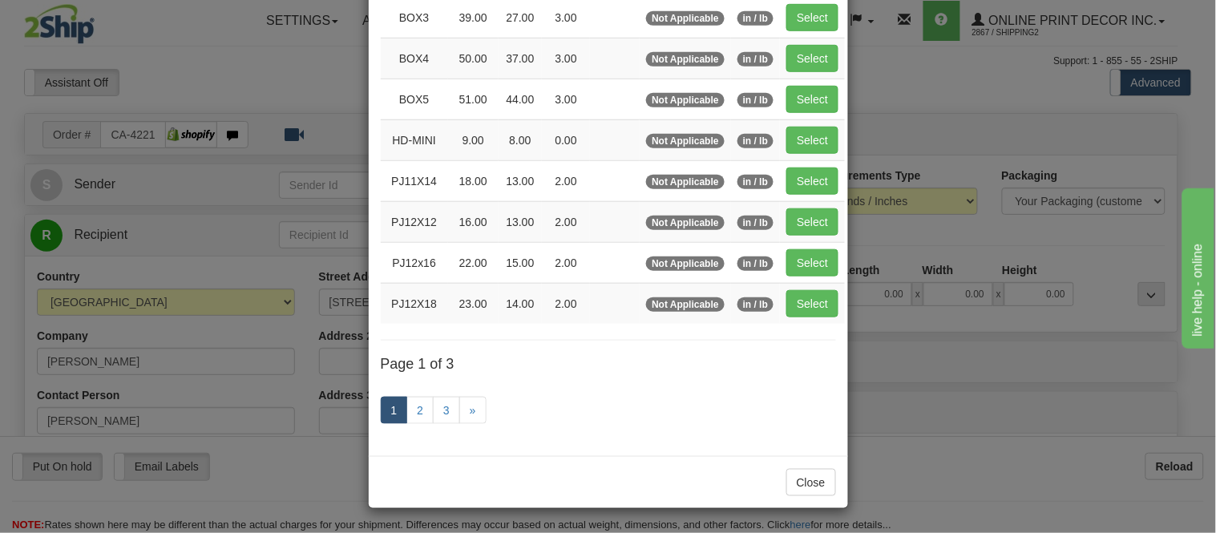
scroll to position [269, 0]
click at [406, 411] on link "2" at bounding box center [419, 410] width 27 height 27
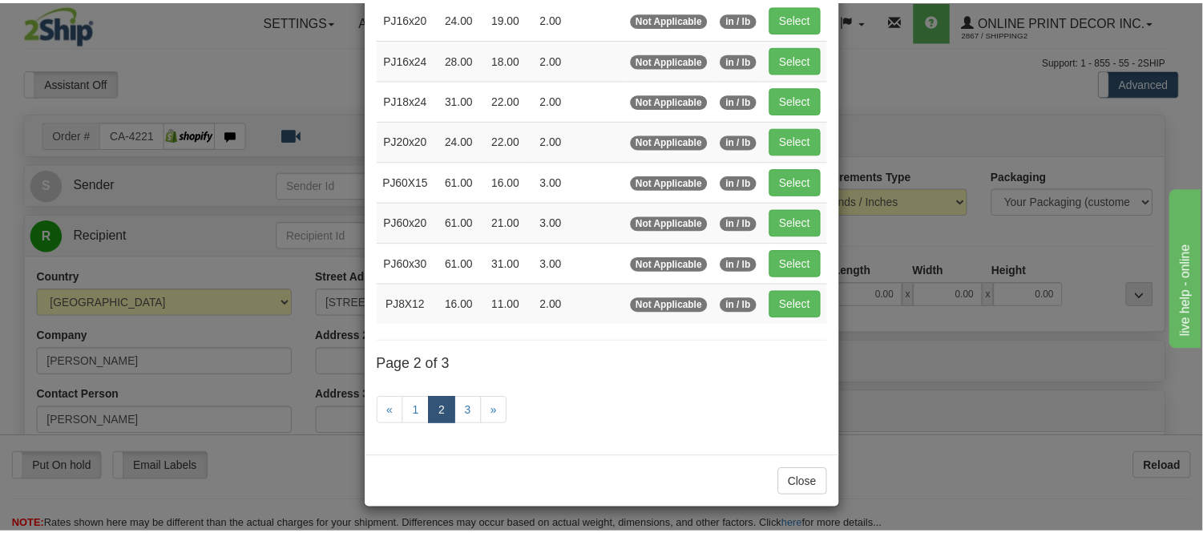
scroll to position [261, 0]
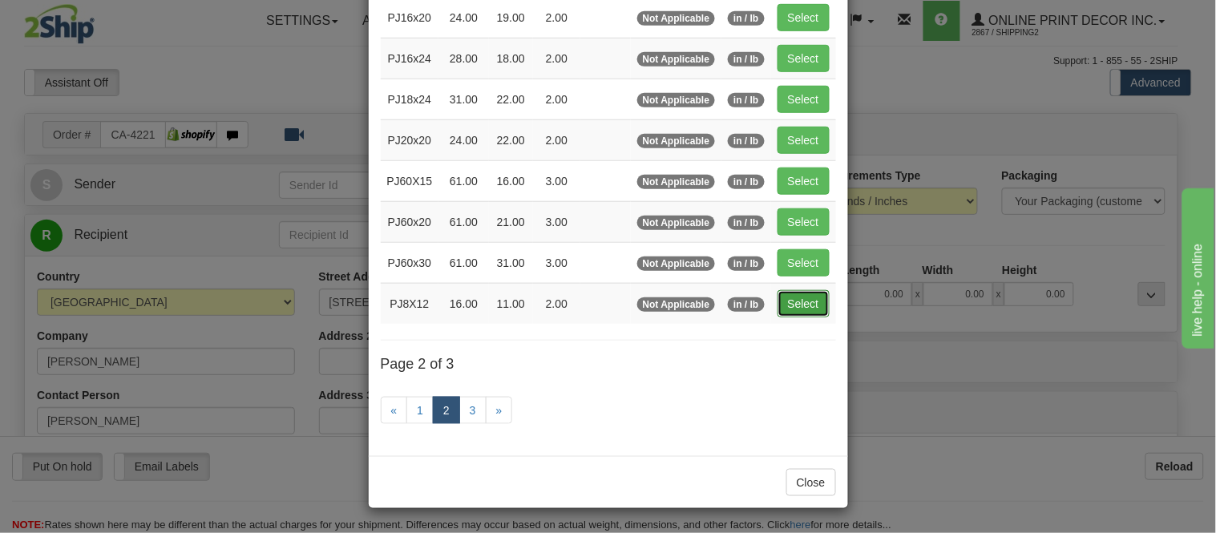
click at [810, 303] on button "Select" at bounding box center [804, 303] width 52 height 27
type input "PJ8X12"
type input "16.00"
type input "11.00"
type input "2.00"
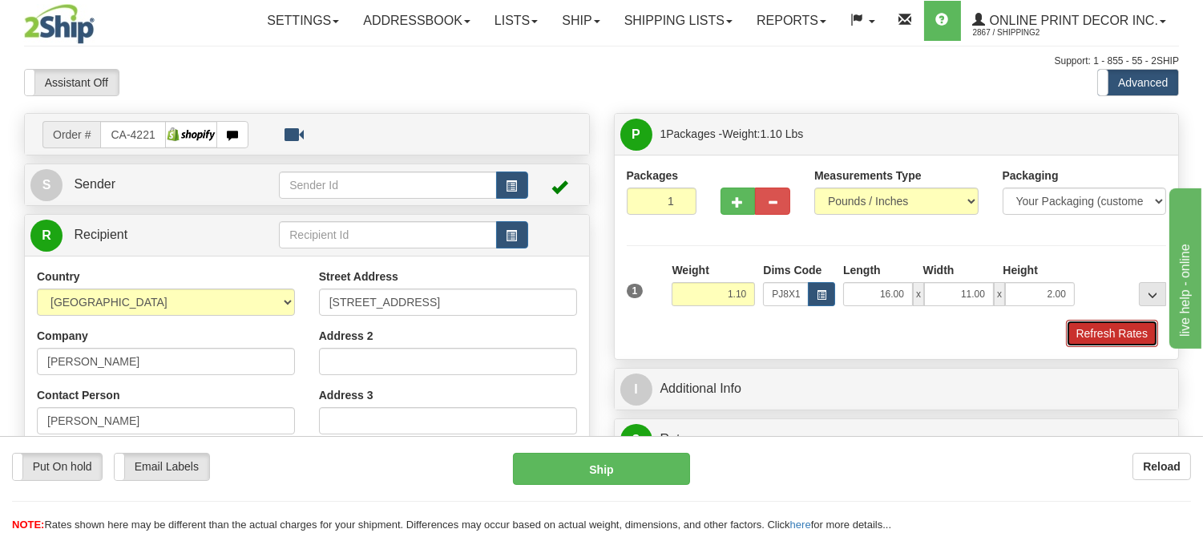
click at [1086, 333] on button "Refresh Rates" at bounding box center [1112, 333] width 92 height 27
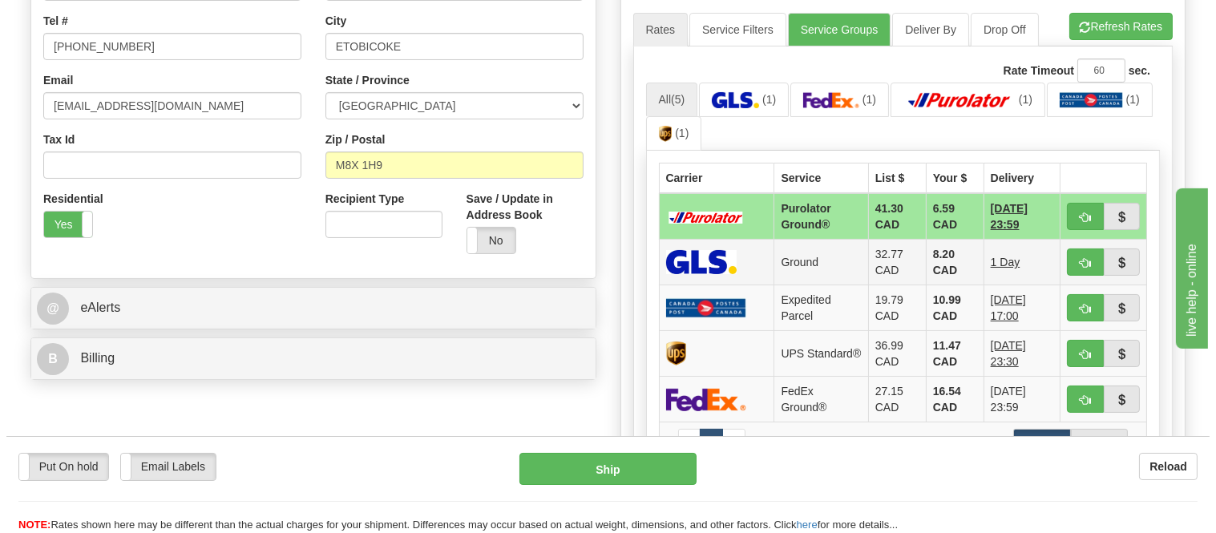
scroll to position [445, 0]
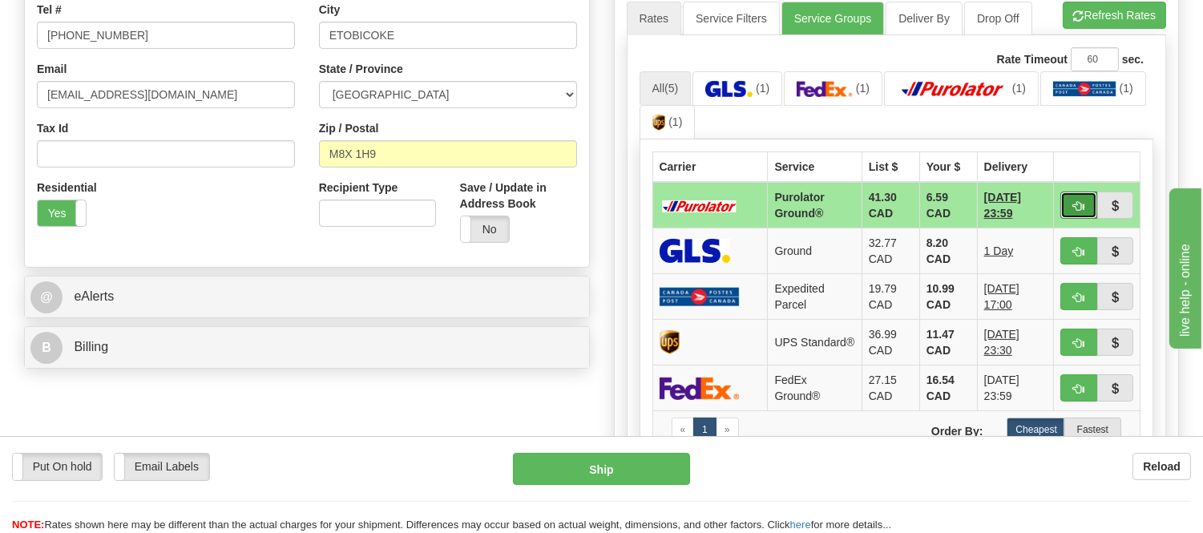
click at [1071, 201] on button "button" at bounding box center [1078, 205] width 37 height 27
type input "260"
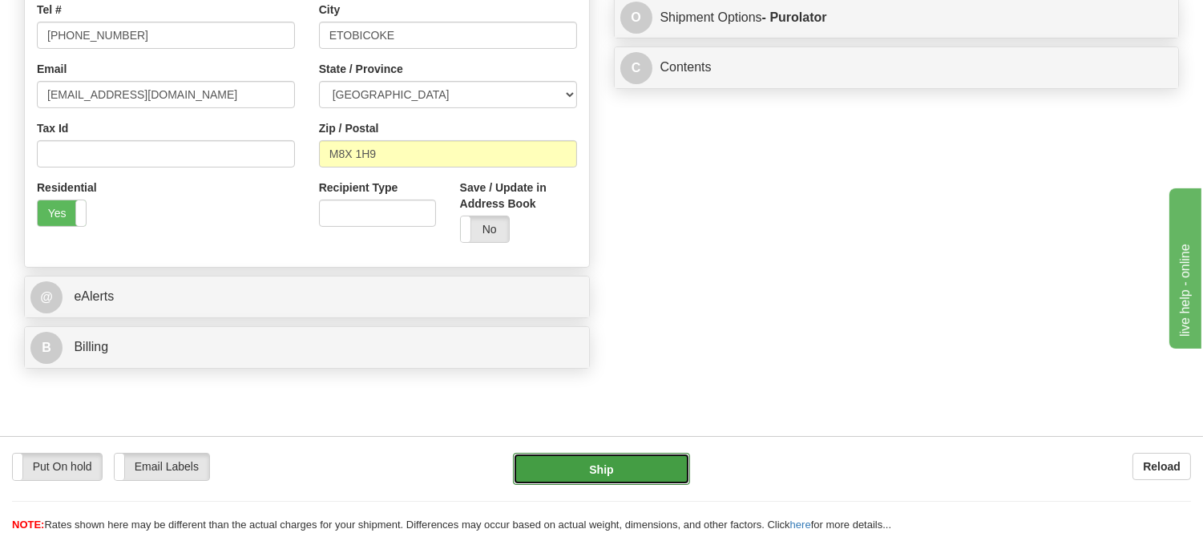
click at [636, 454] on button "Ship" at bounding box center [601, 469] width 176 height 32
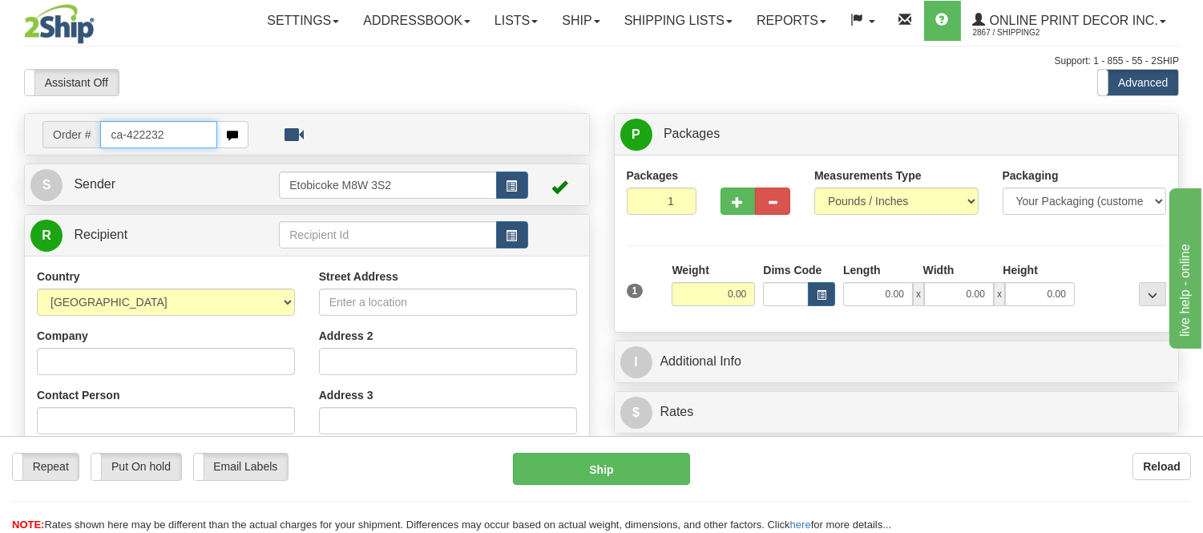
type input "ca-422232"
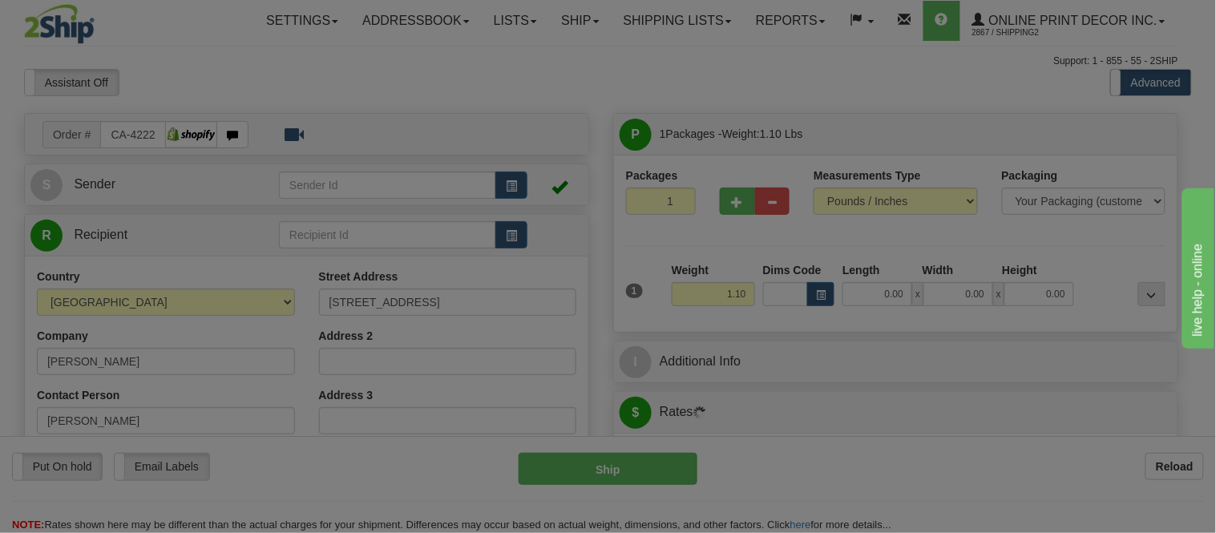
type input "[GEOGRAPHIC_DATA]"
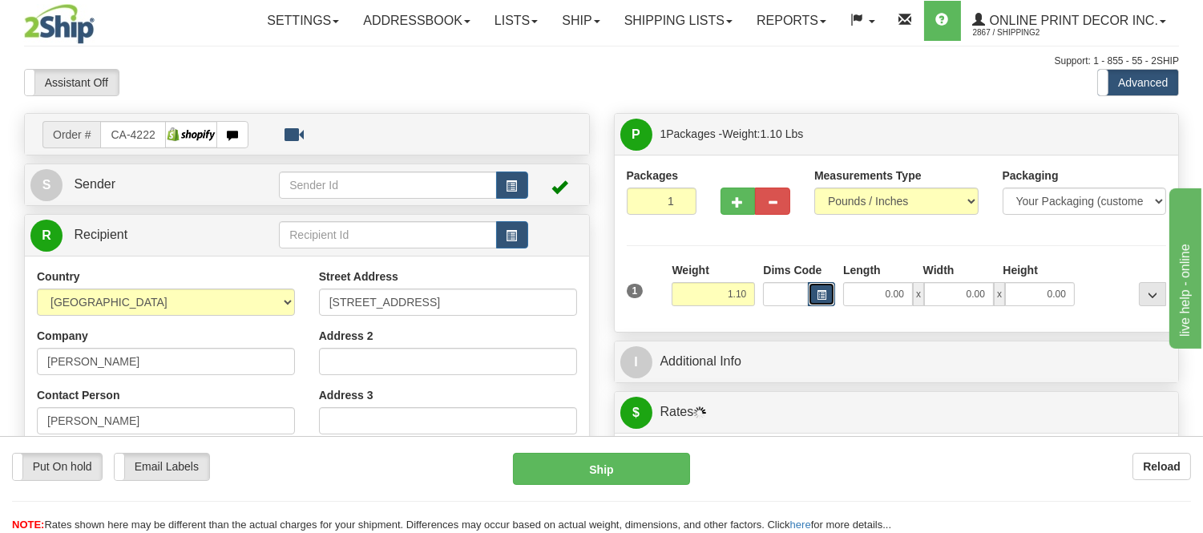
click at [830, 292] on button "button" at bounding box center [821, 294] width 27 height 24
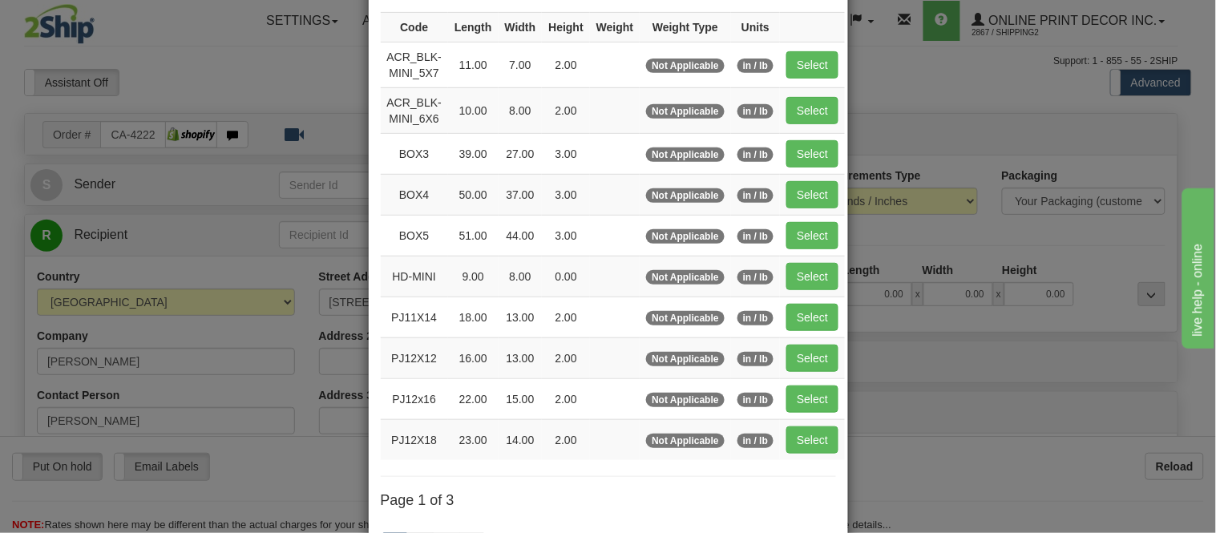
scroll to position [267, 0]
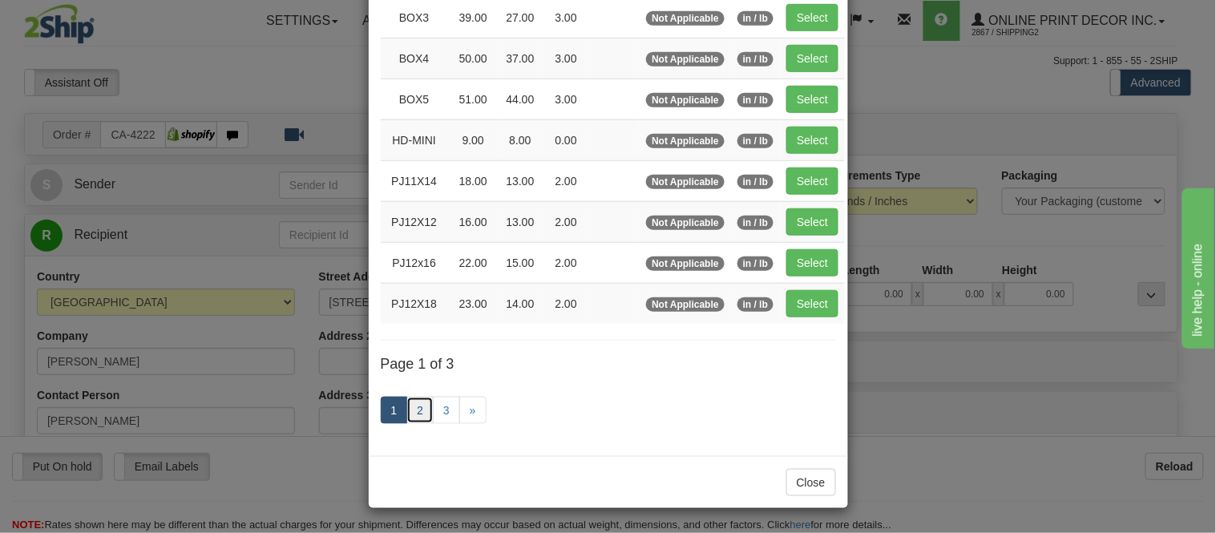
click at [419, 405] on link "2" at bounding box center [419, 410] width 27 height 27
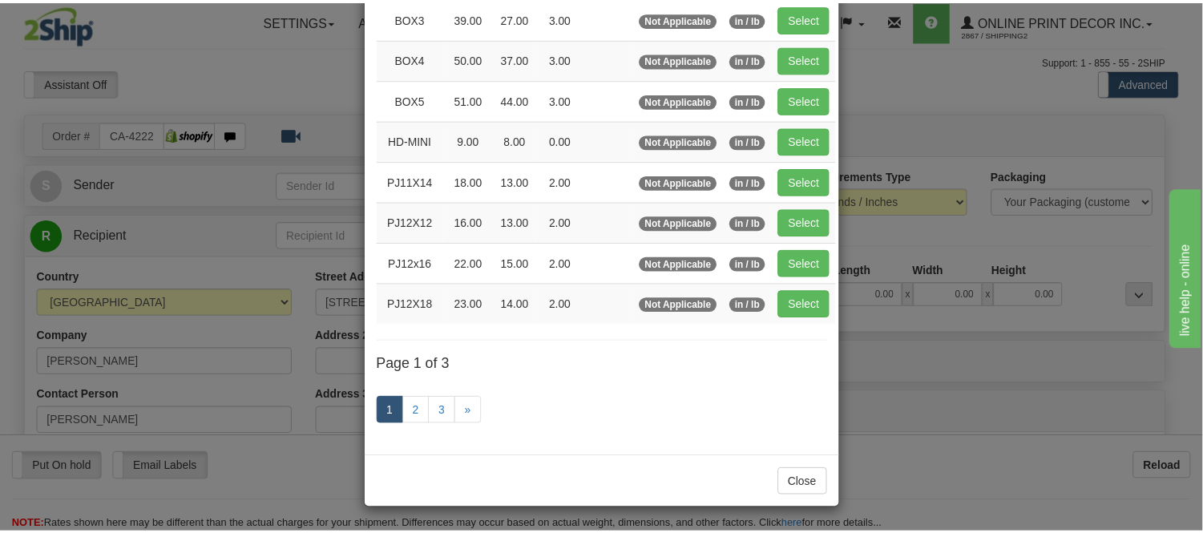
scroll to position [261, 0]
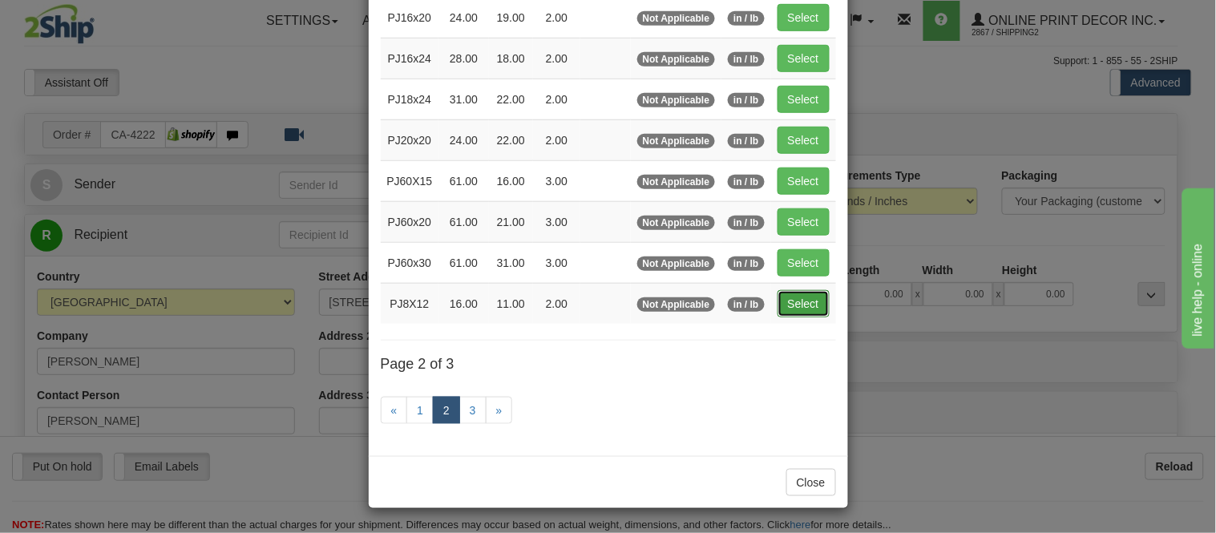
click at [778, 295] on button "Select" at bounding box center [804, 303] width 52 height 27
type input "PJ8X12"
type input "16.00"
type input "11.00"
type input "2.00"
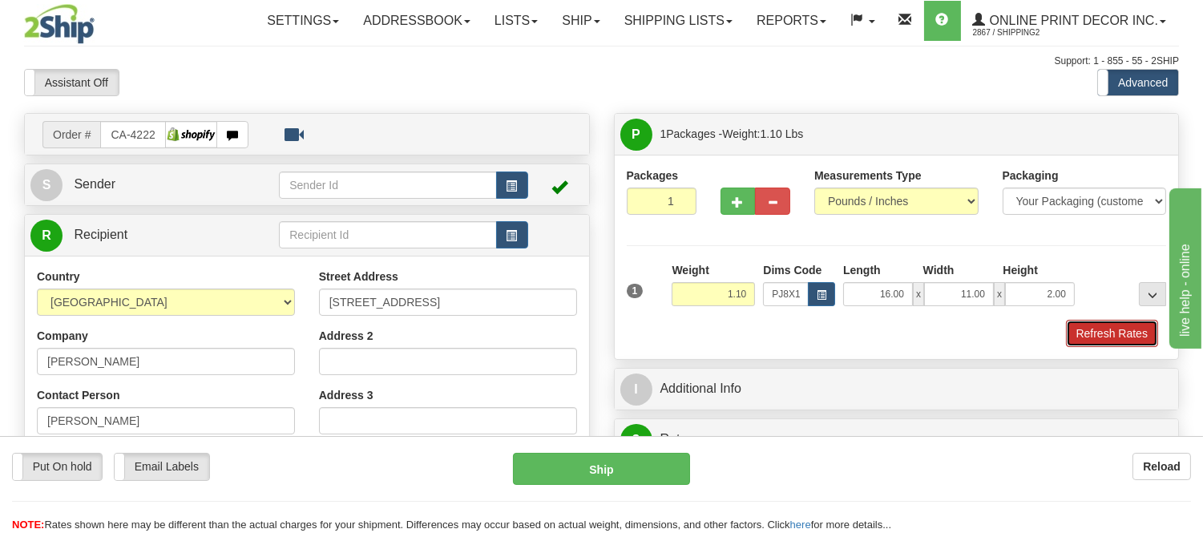
click at [1104, 338] on button "Refresh Rates" at bounding box center [1112, 333] width 92 height 27
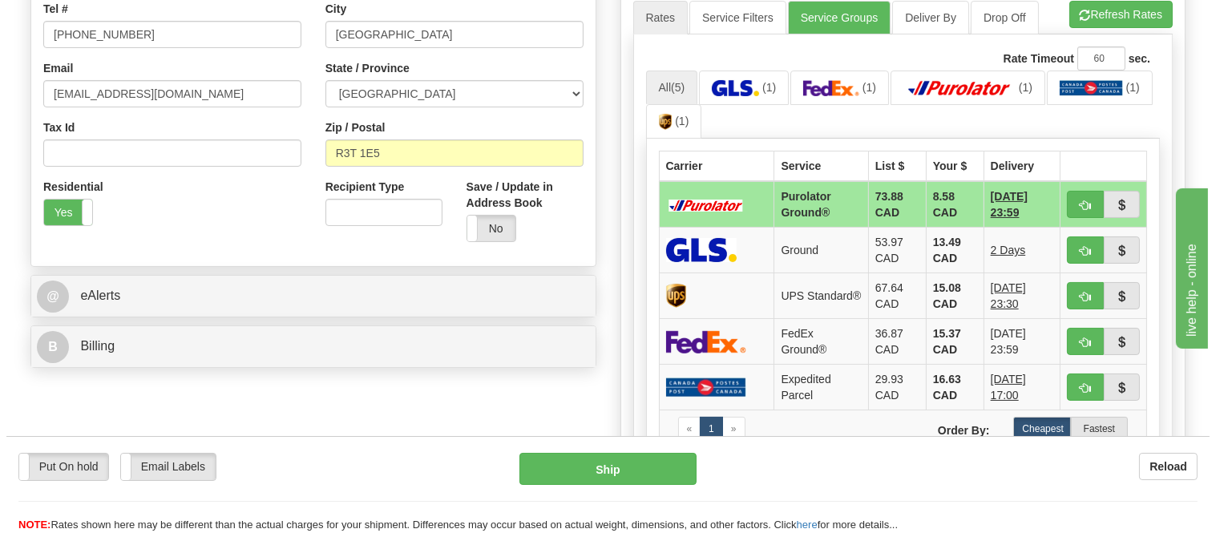
scroll to position [495, 0]
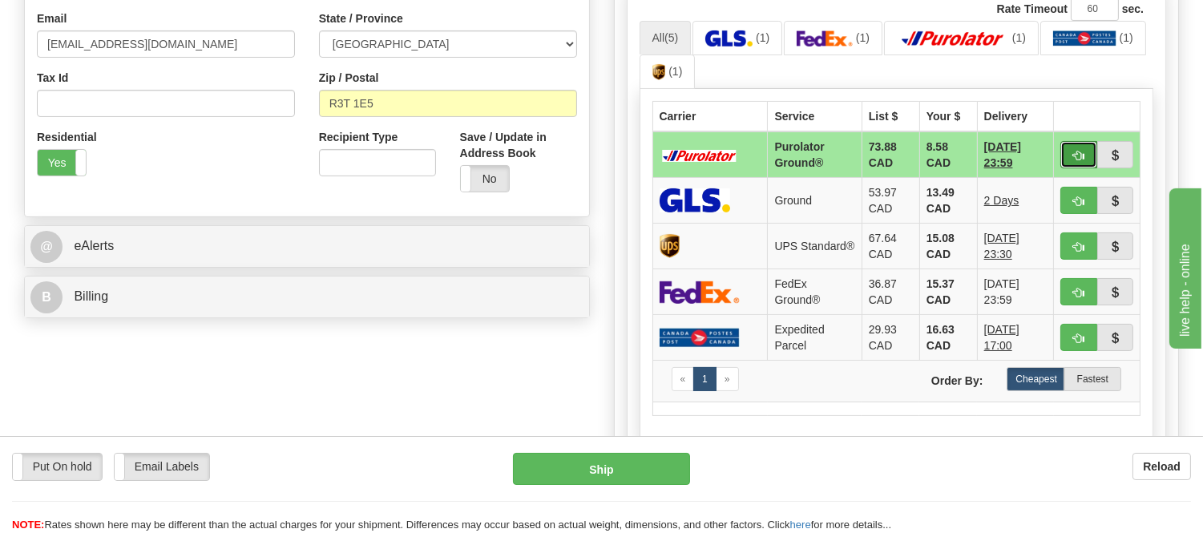
click at [1083, 155] on span "button" at bounding box center [1078, 156] width 11 height 10
type input "260"
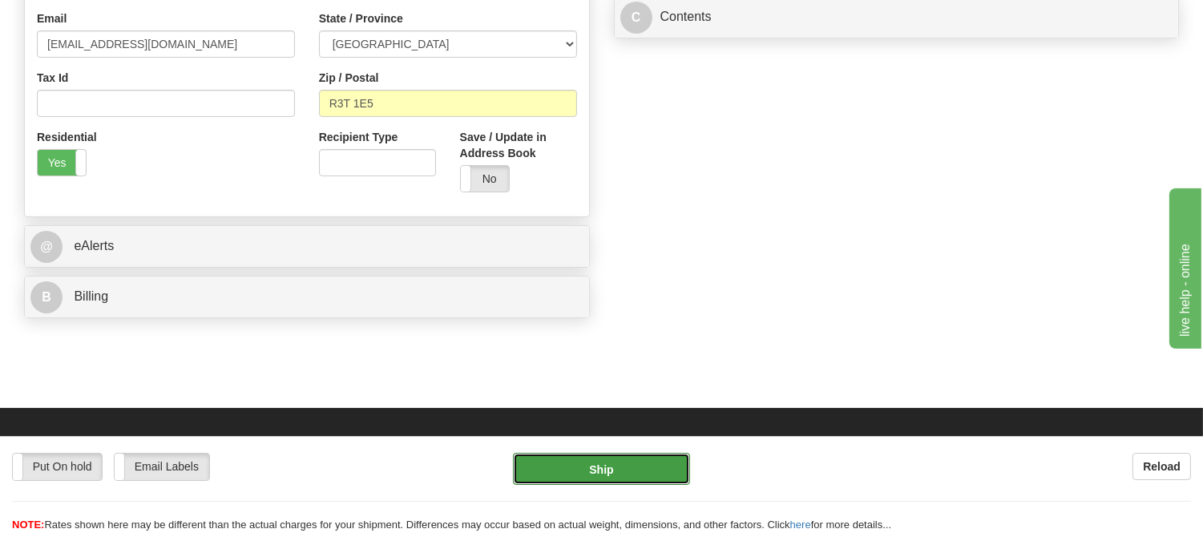
click at [612, 465] on button "Ship" at bounding box center [601, 469] width 176 height 32
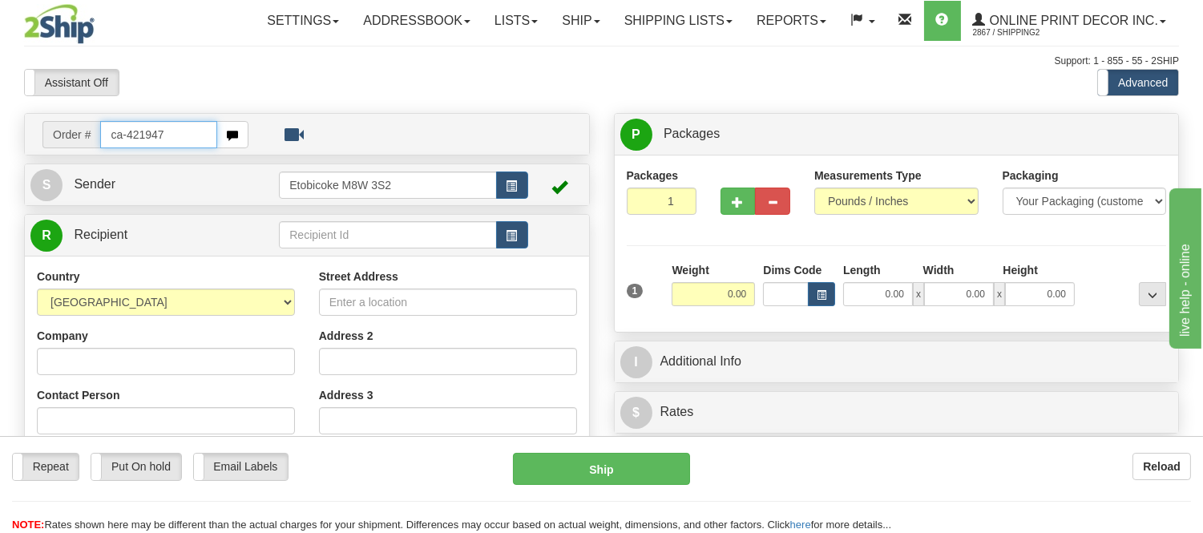
type input "ca-421947"
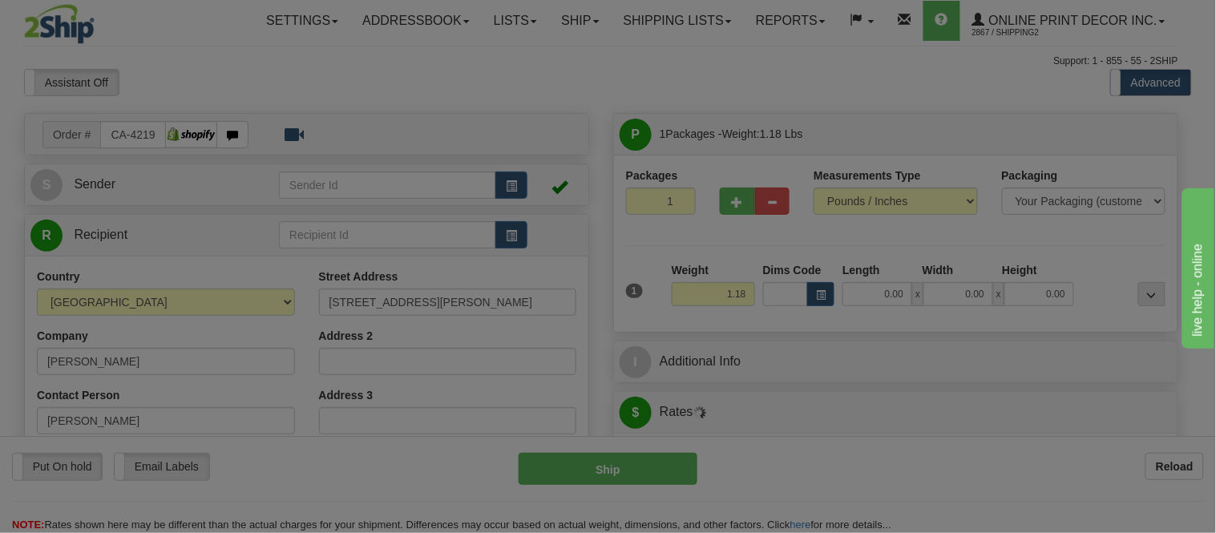
type input "WHITBY"
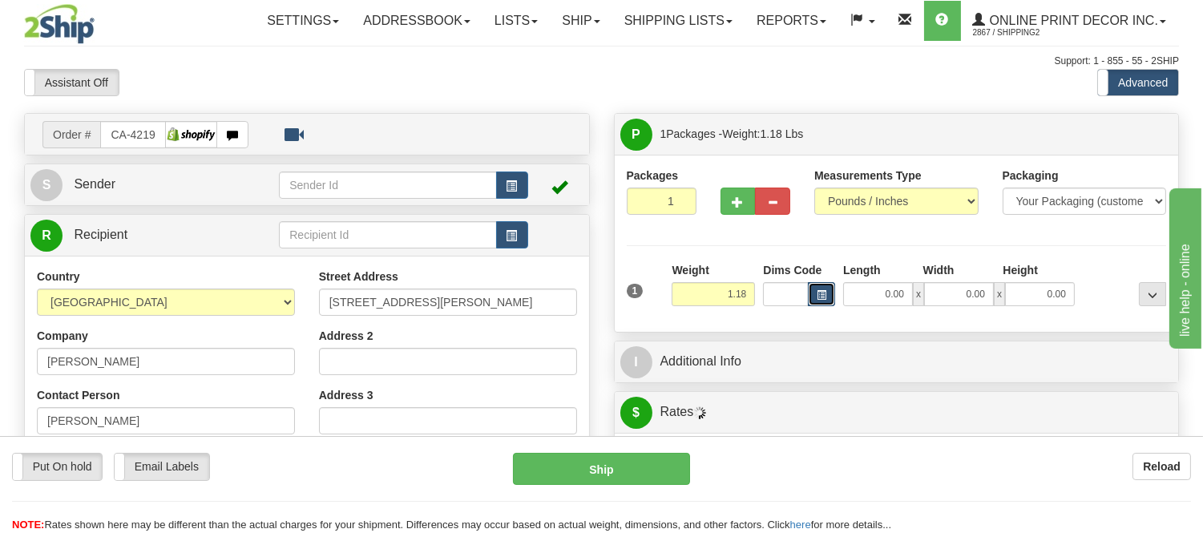
click at [829, 294] on button "button" at bounding box center [821, 294] width 27 height 24
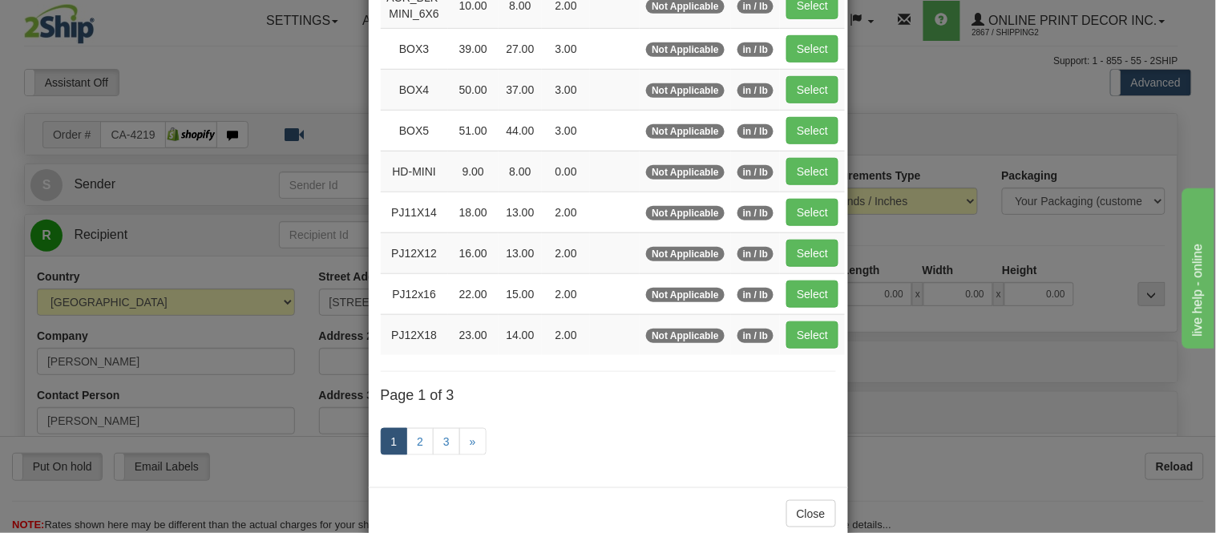
scroll to position [267, 0]
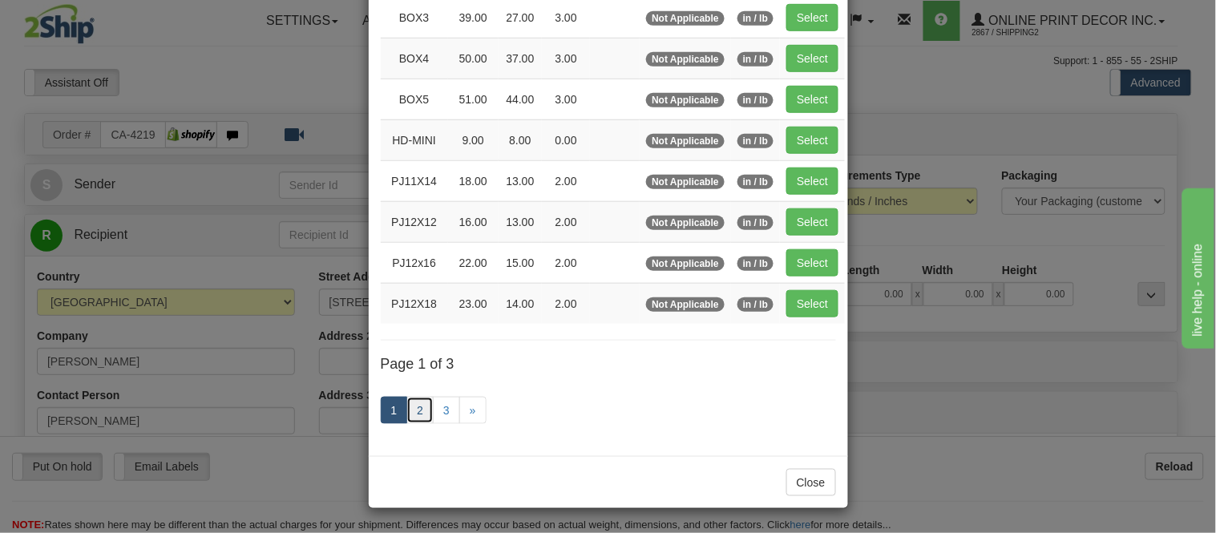
click at [421, 415] on link "2" at bounding box center [419, 410] width 27 height 27
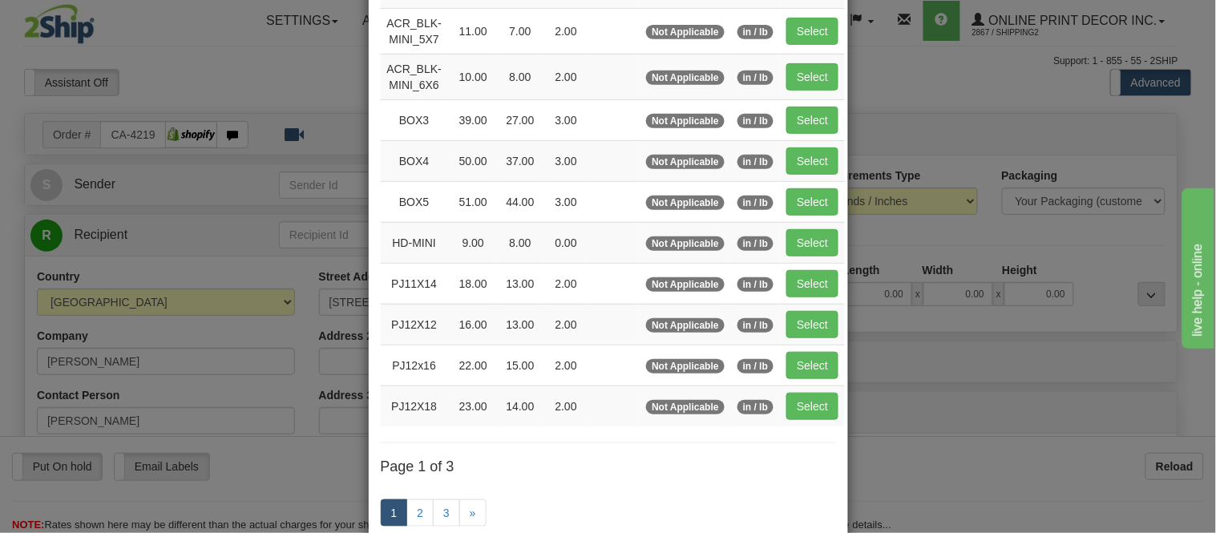
scroll to position [269, 0]
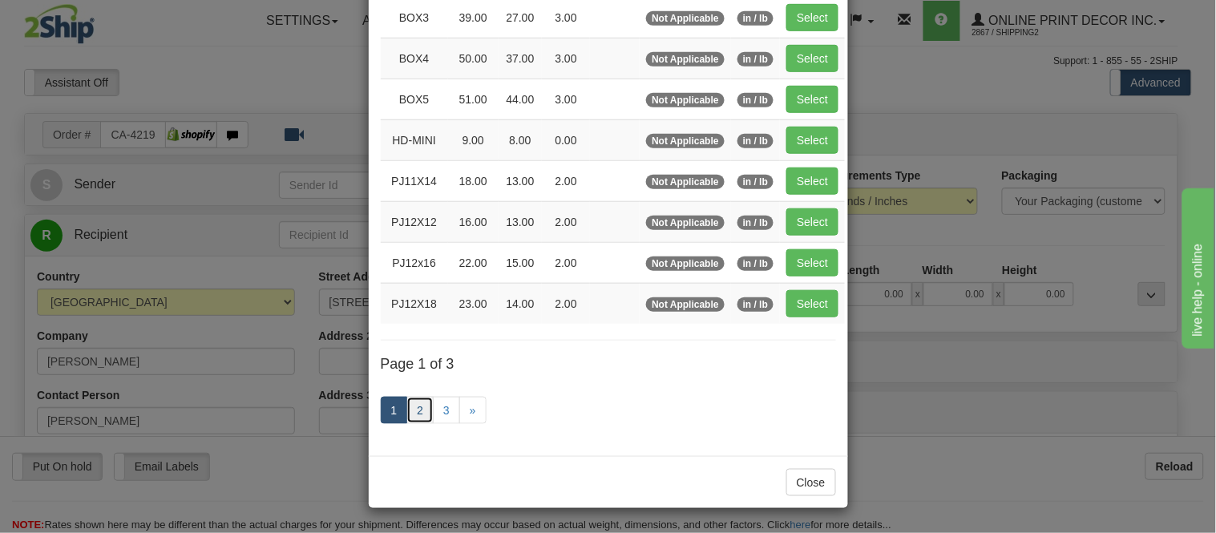
click at [425, 405] on link "2" at bounding box center [419, 410] width 27 height 27
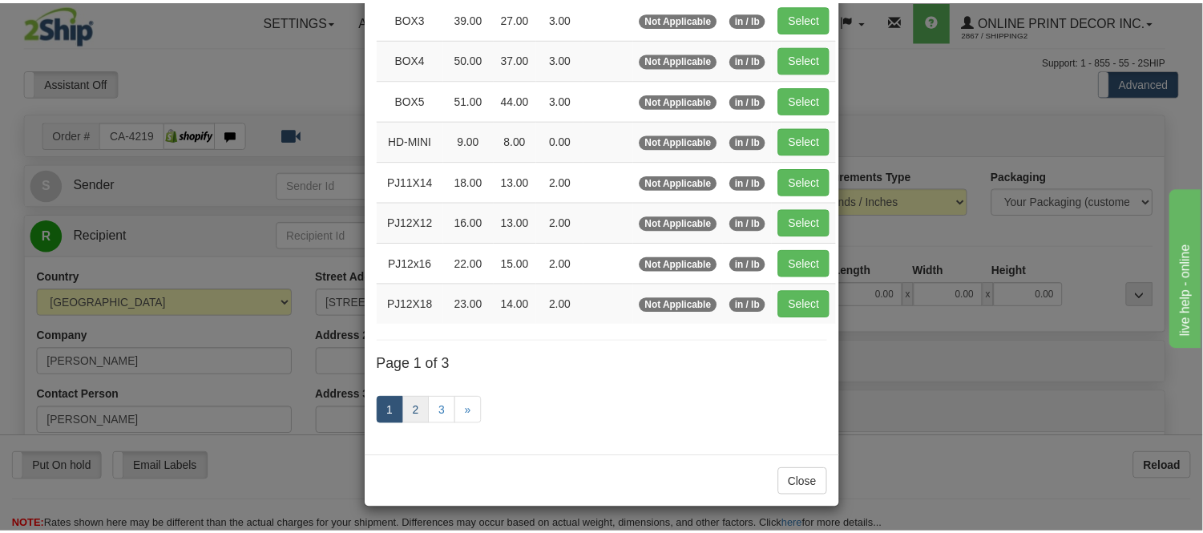
scroll to position [261, 0]
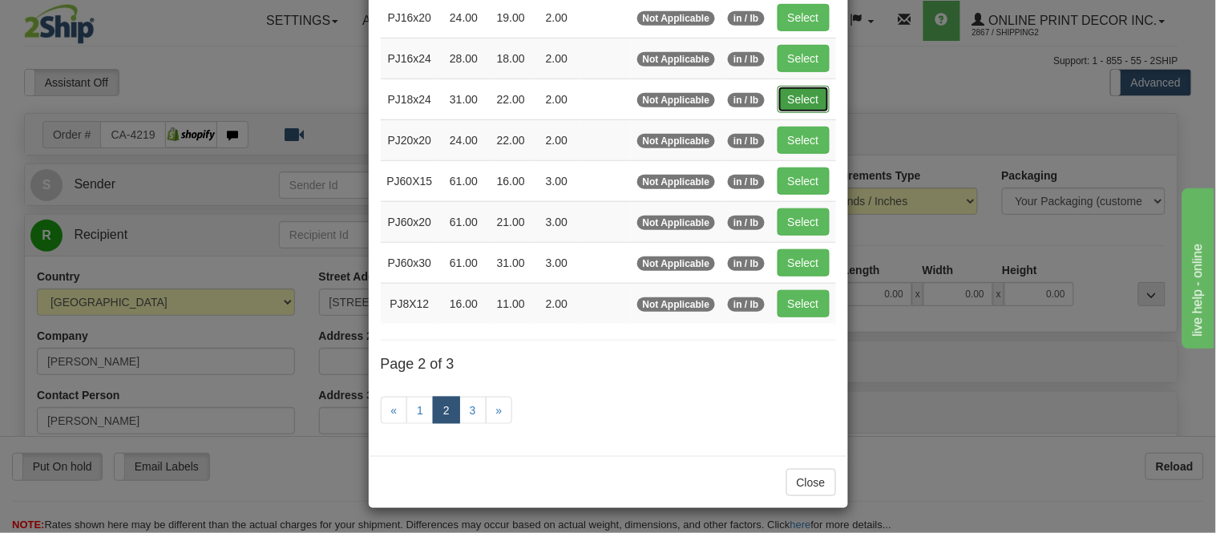
click at [799, 97] on button "Select" at bounding box center [804, 99] width 52 height 27
type input "PJ18x24"
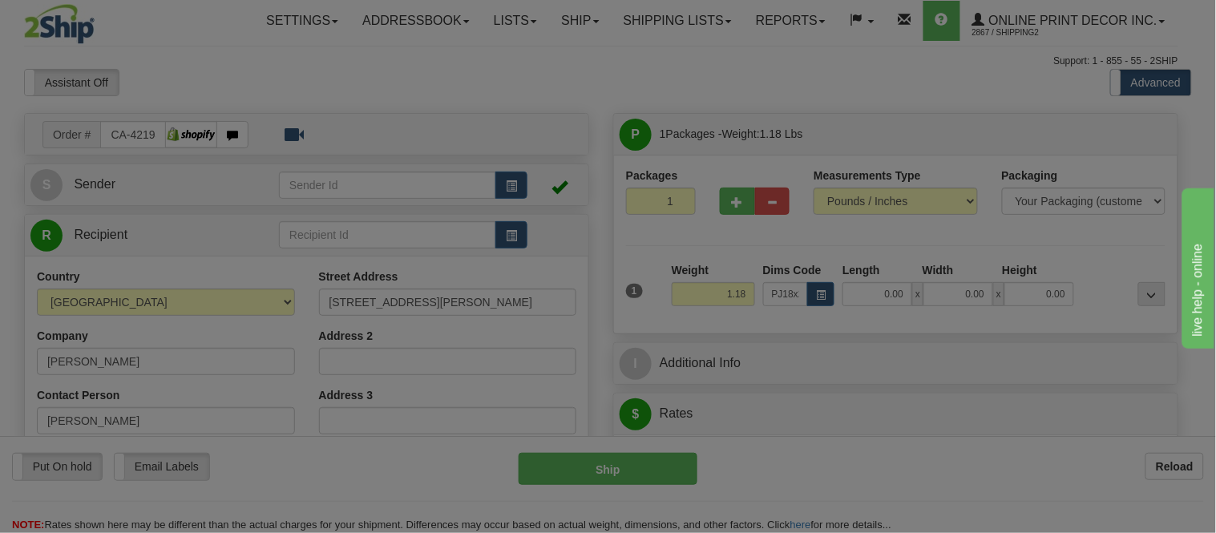
type input "31.00"
type input "22.00"
type input "2.00"
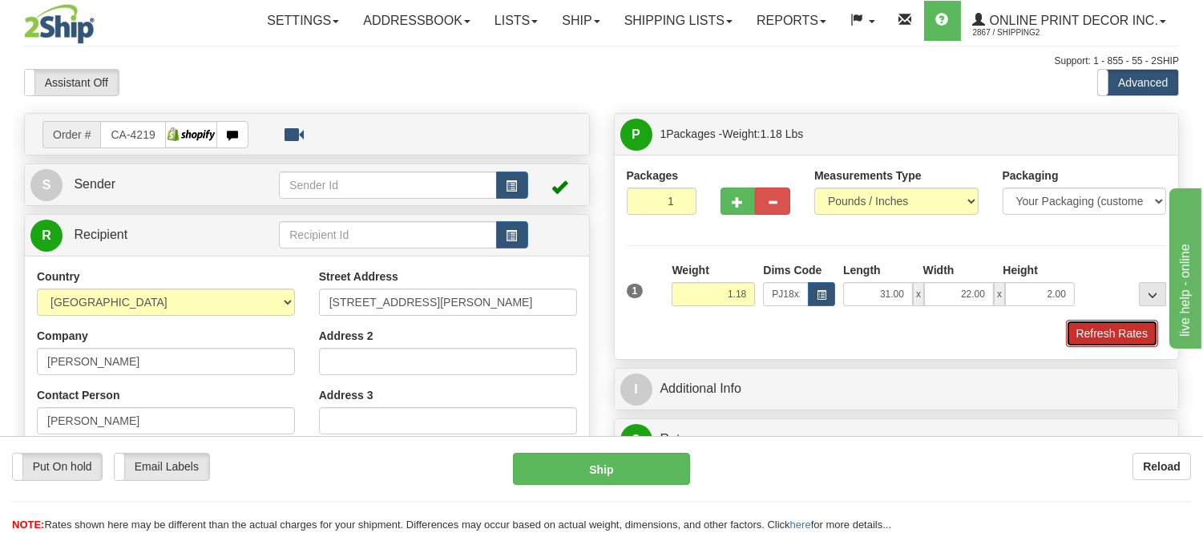
click at [1107, 330] on button "Refresh Rates" at bounding box center [1112, 333] width 92 height 27
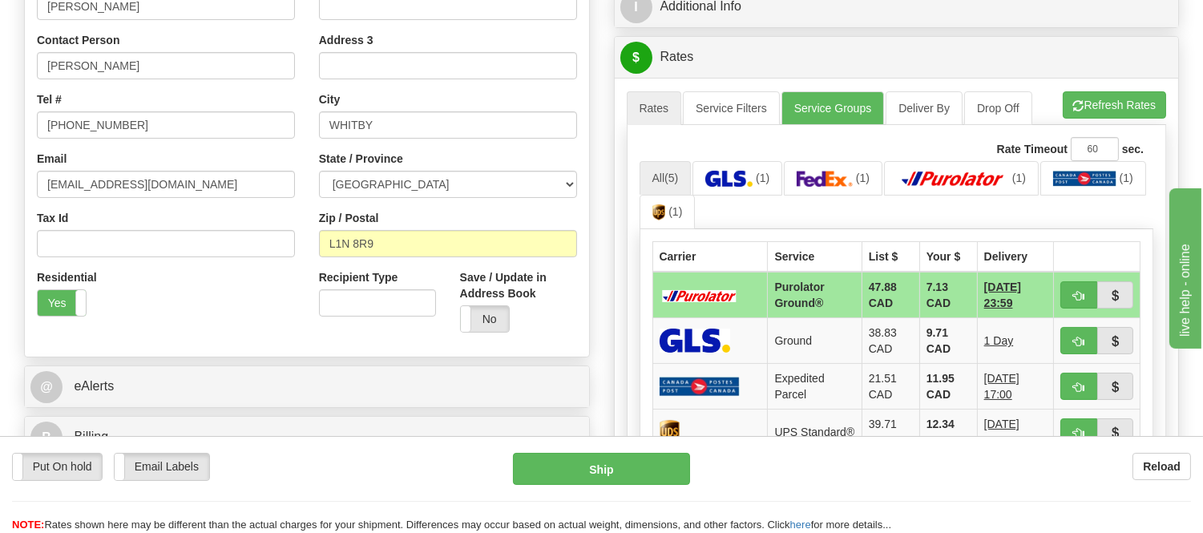
scroll to position [356, 0]
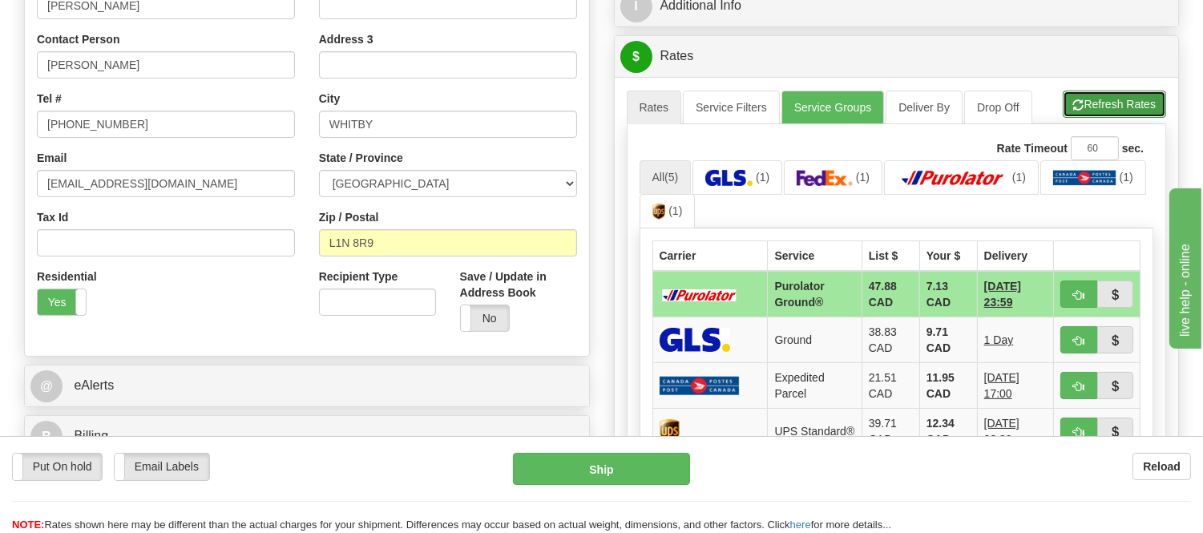
click at [1112, 107] on button "Refresh Rates" at bounding box center [1114, 104] width 103 height 27
click at [1081, 293] on span "button" at bounding box center [1078, 295] width 11 height 10
type input "260"
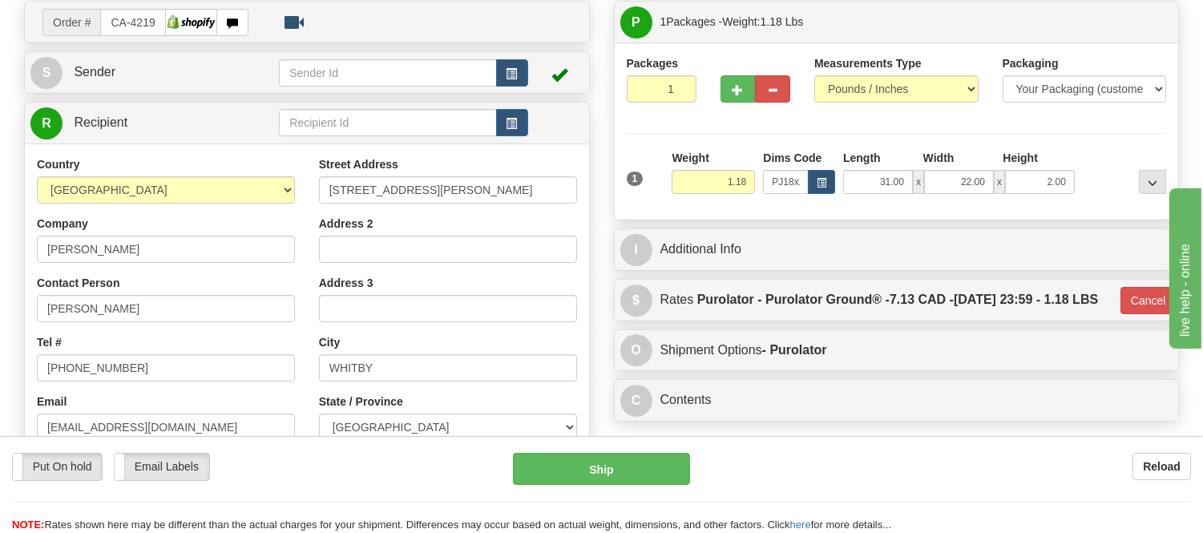
scroll to position [89, 0]
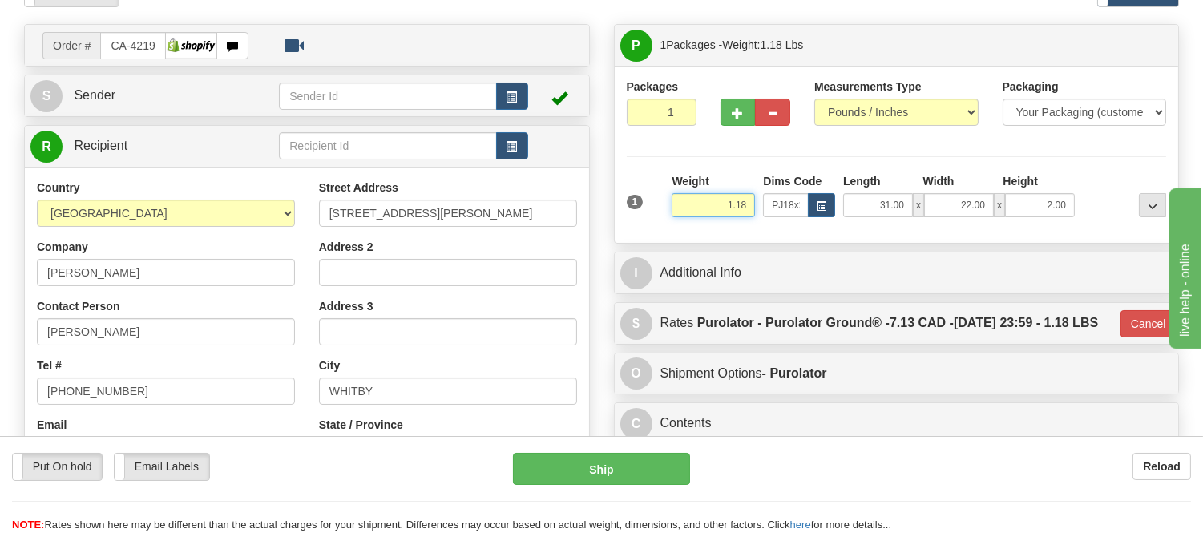
drag, startPoint x: 744, startPoint y: 207, endPoint x: 686, endPoint y: 211, distance: 57.9
click at [686, 211] on input "1.18" at bounding box center [713, 205] width 83 height 24
click button "Delete" at bounding box center [0, 0] width 0 height 0
type input "6.00"
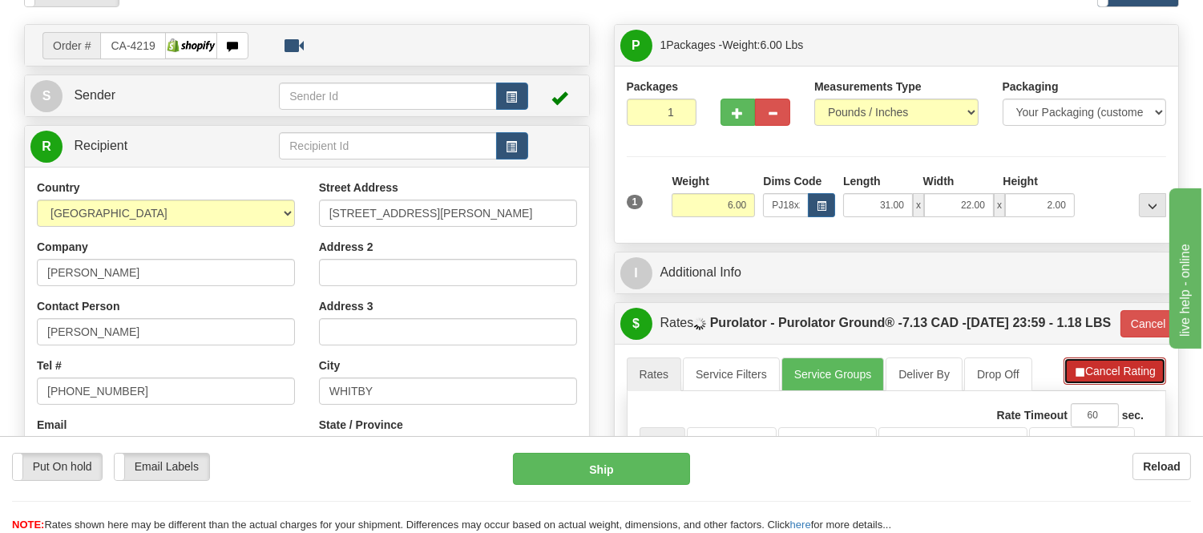
click at [1072, 385] on button "Cancel Rating" at bounding box center [1115, 371] width 103 height 27
click at [1072, 385] on button "Refresh Rates" at bounding box center [1114, 371] width 103 height 27
type input "260"
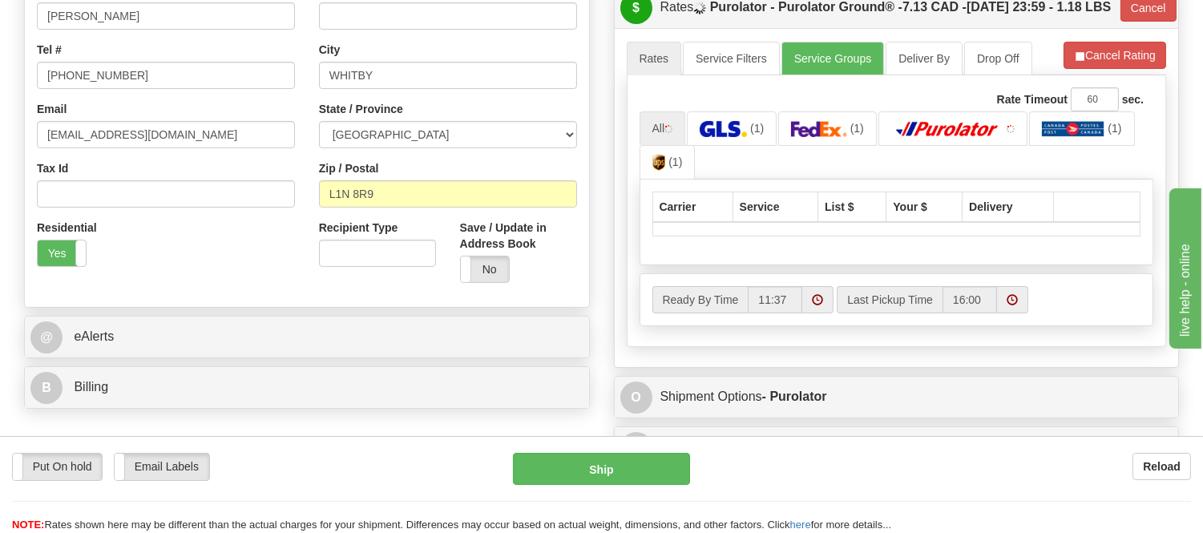
scroll to position [445, 0]
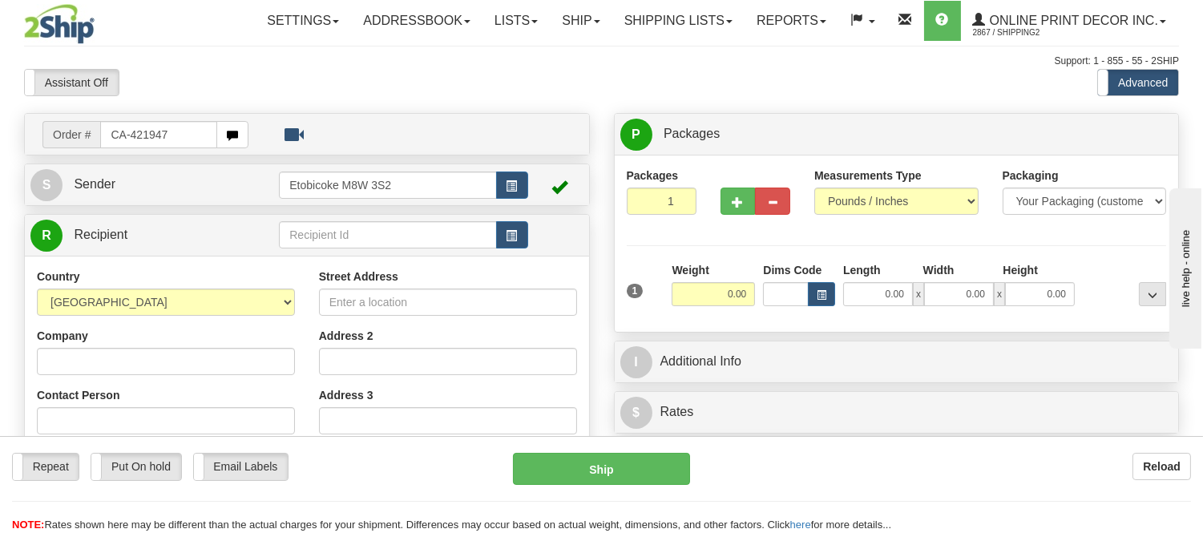
drag, startPoint x: 172, startPoint y: 128, endPoint x: 16, endPoint y: 147, distance: 157.4
click at [16, 147] on div "Order # CA-421947 S Sender" at bounding box center [307, 467] width 590 height 708
type input "ca-421947"
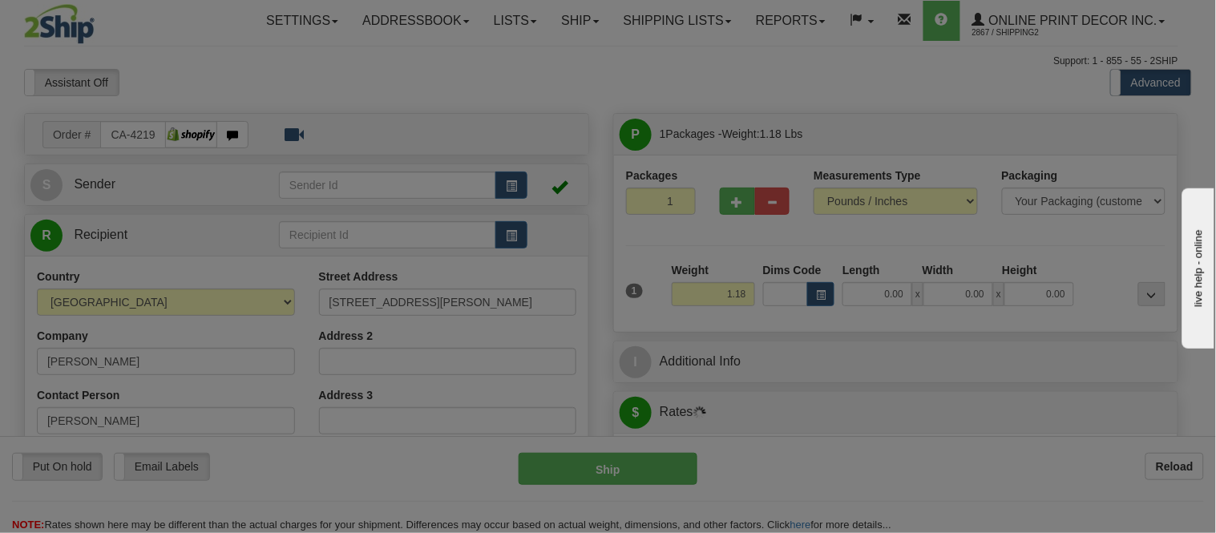
type input "WHITBY"
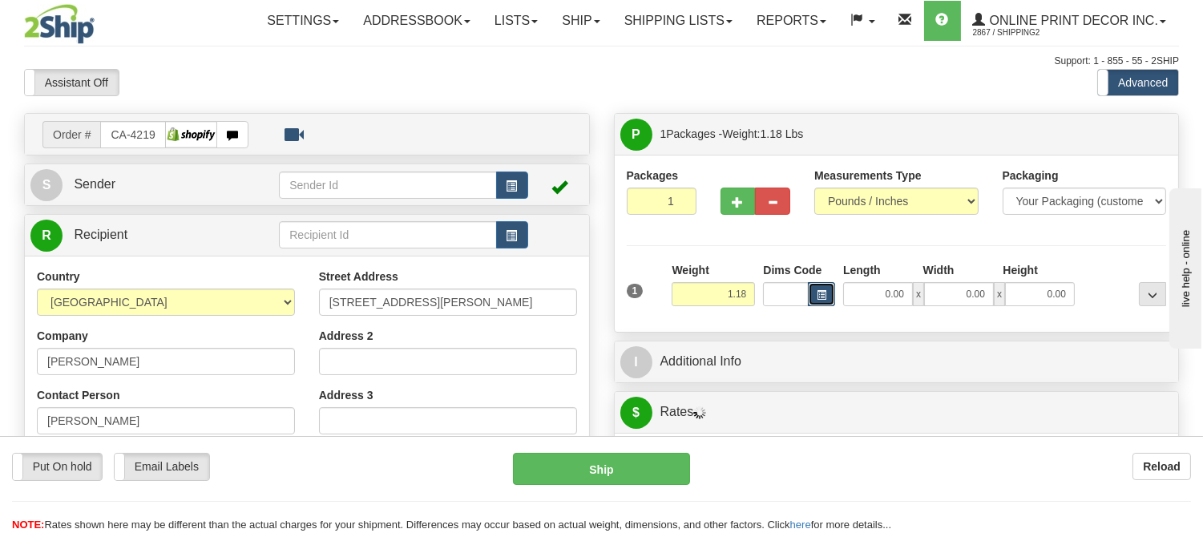
click at [812, 299] on button "button" at bounding box center [821, 294] width 27 height 24
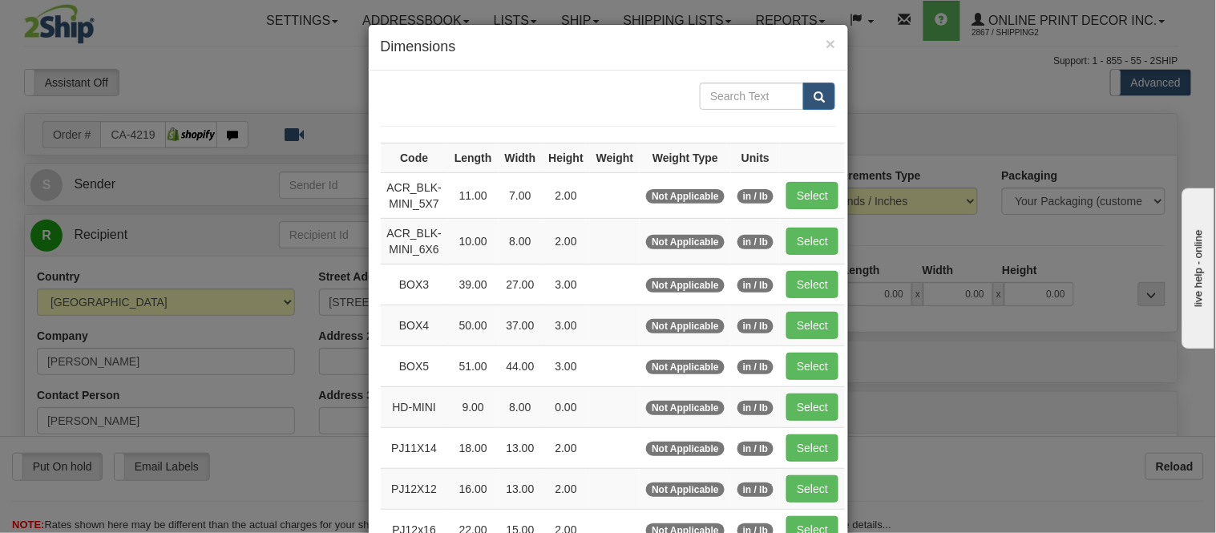
scroll to position [267, 0]
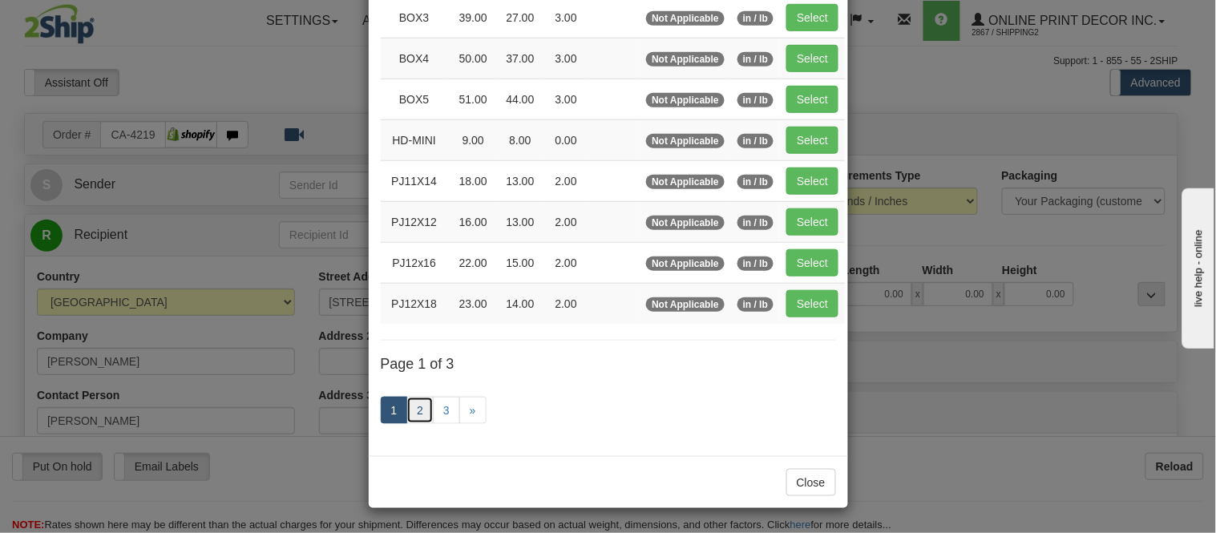
click at [406, 410] on link "2" at bounding box center [419, 410] width 27 height 27
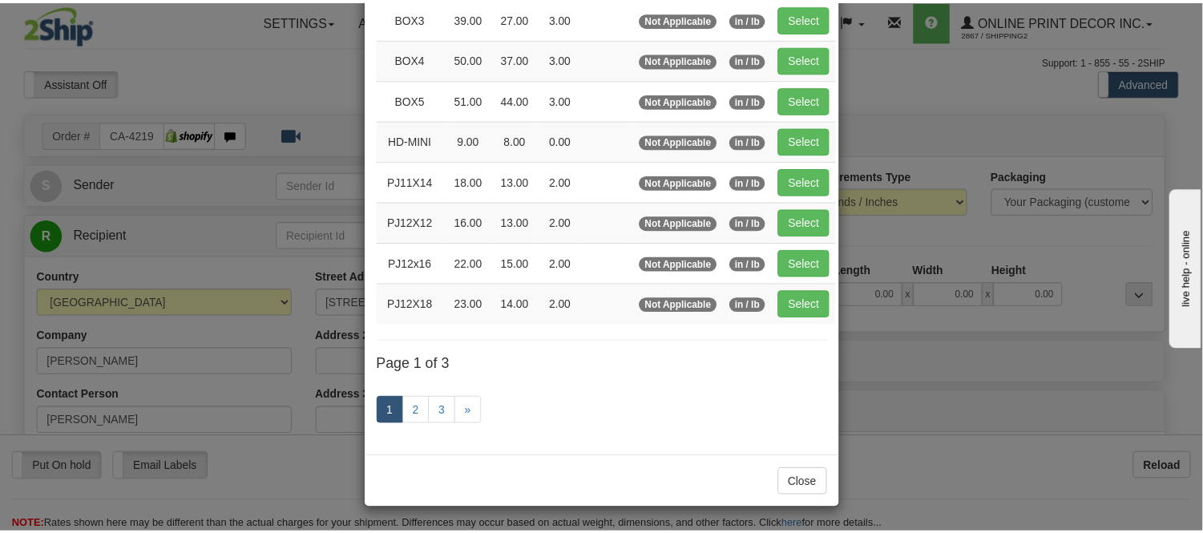
scroll to position [261, 0]
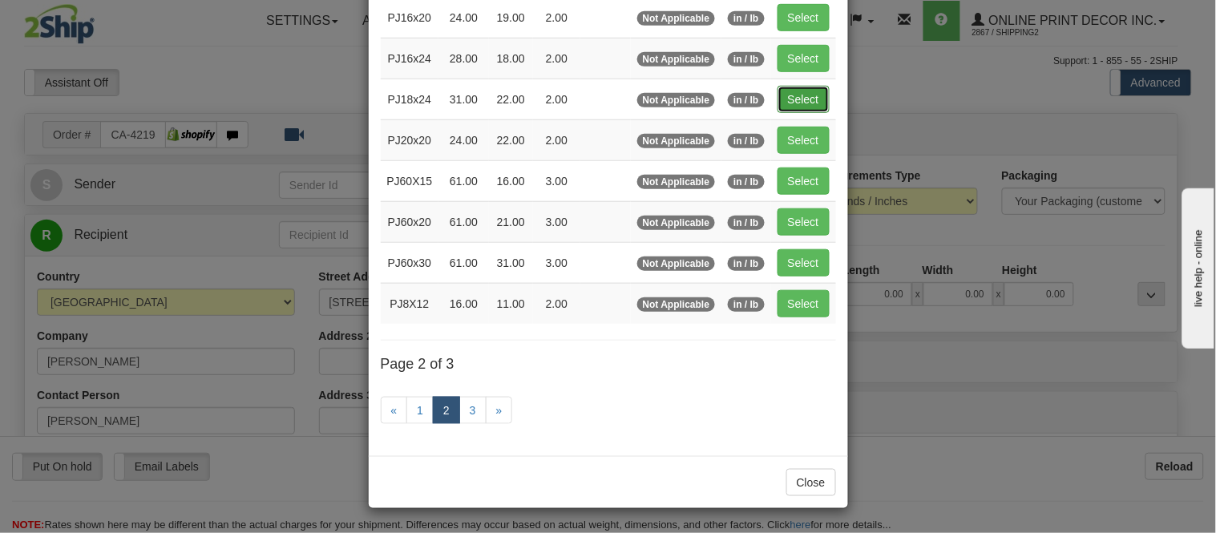
click at [791, 89] on button "Select" at bounding box center [804, 99] width 52 height 27
type input "PJ18x24"
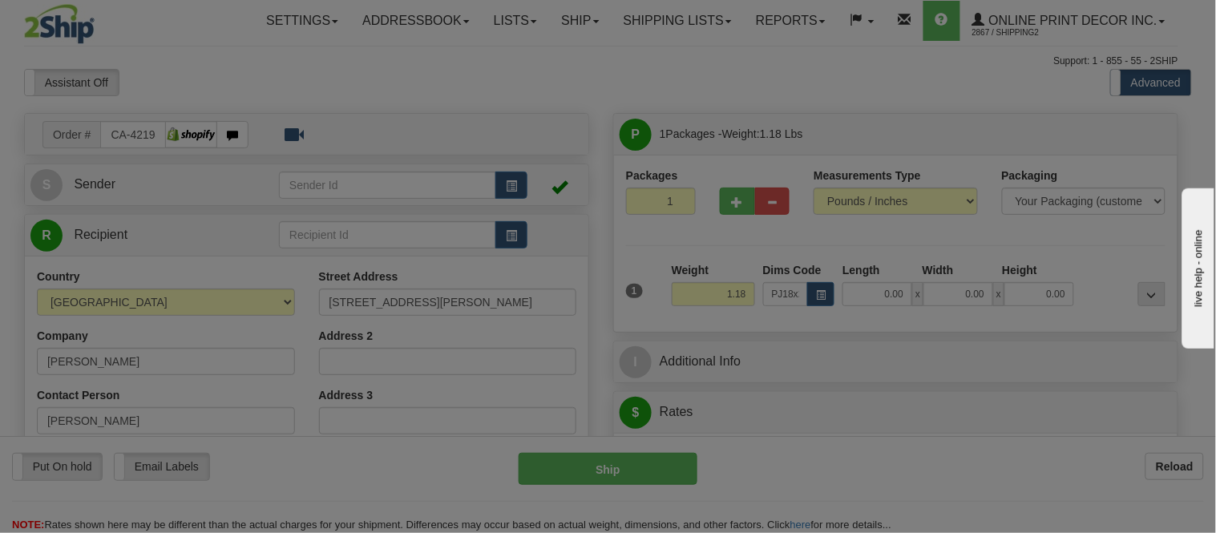
type input "31.00"
type input "22.00"
type input "2.00"
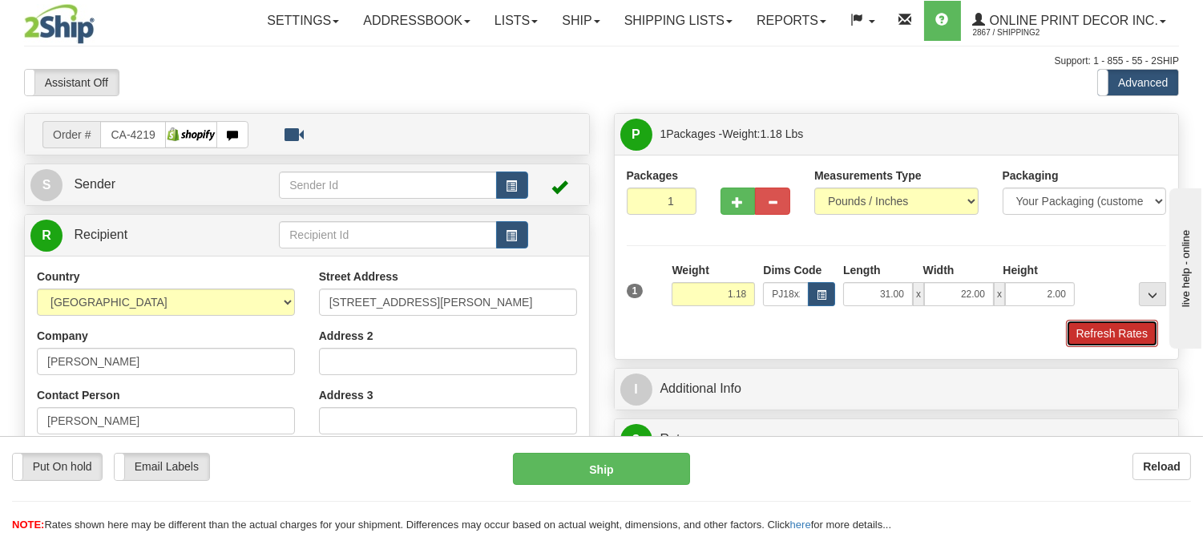
click at [1080, 338] on button "Refresh Rates" at bounding box center [1112, 333] width 92 height 27
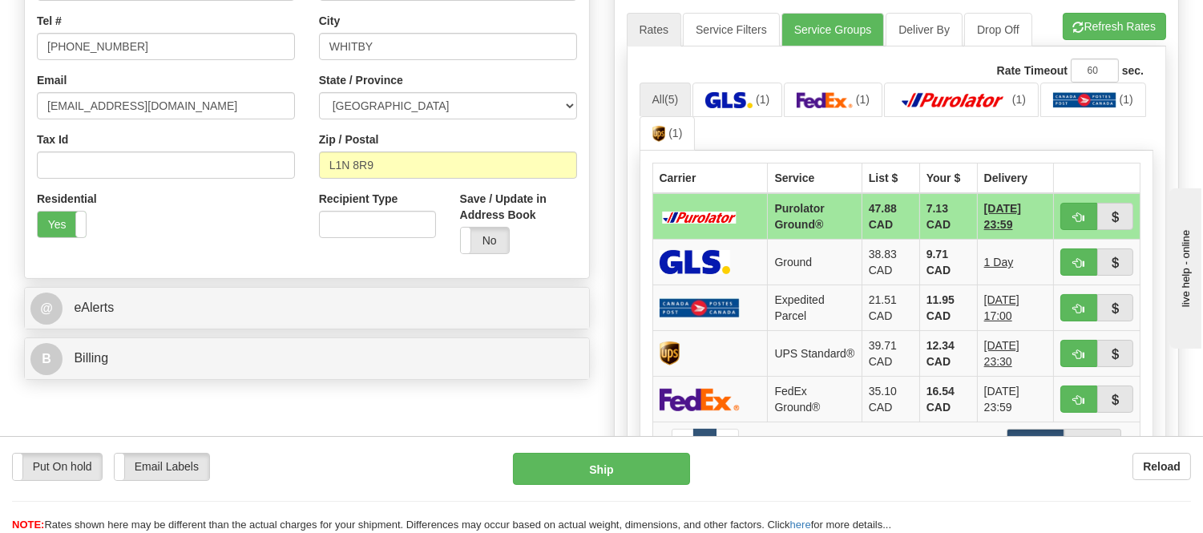
scroll to position [178, 0]
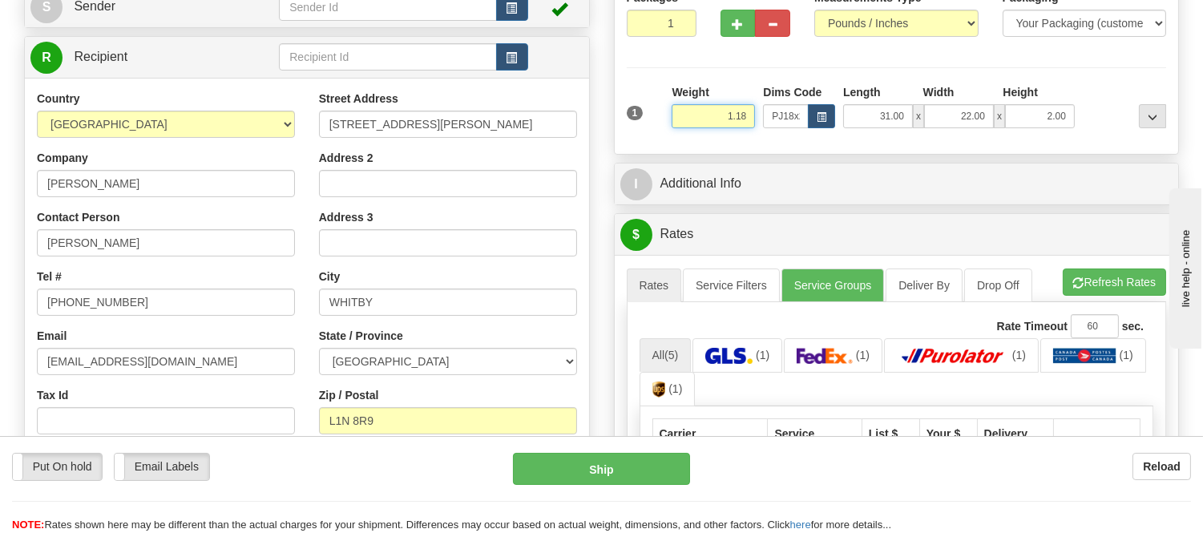
drag, startPoint x: 746, startPoint y: 111, endPoint x: 660, endPoint y: 132, distance: 88.5
click at [660, 132] on div "1 Weight 1.18 Dims Code x x" at bounding box center [897, 112] width 548 height 57
click button "Delete" at bounding box center [0, 0] width 0 height 0
type input "6.00"
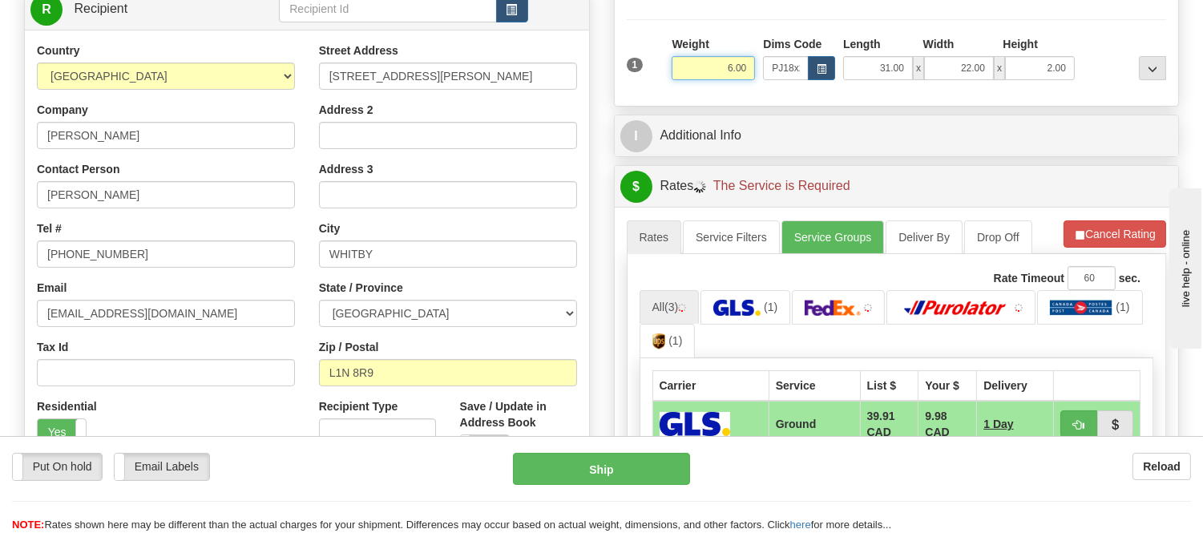
scroll to position [267, 0]
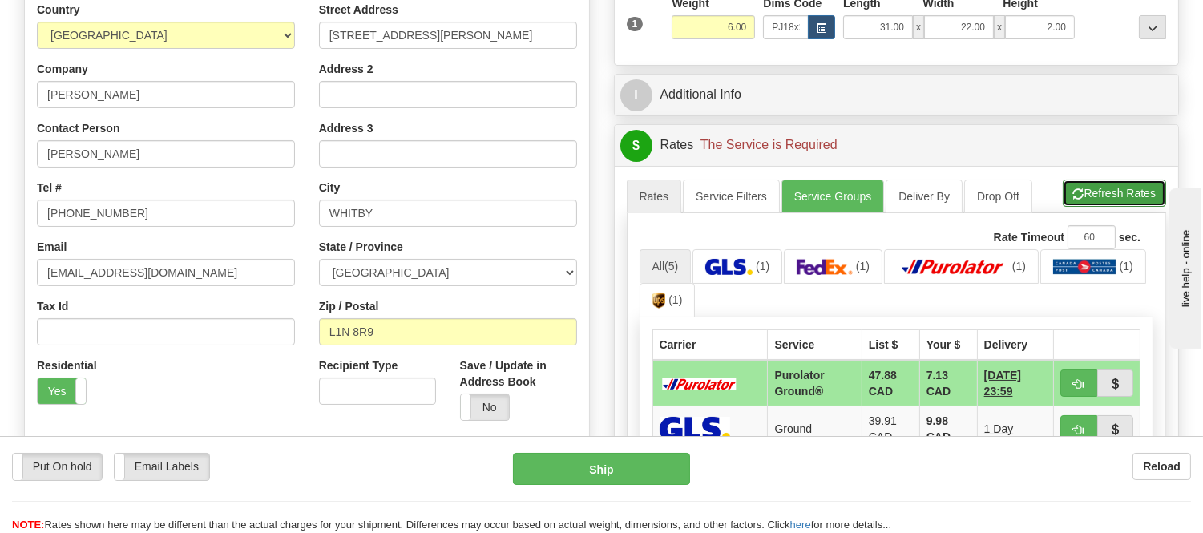
click at [1074, 197] on span "button" at bounding box center [1078, 194] width 11 height 10
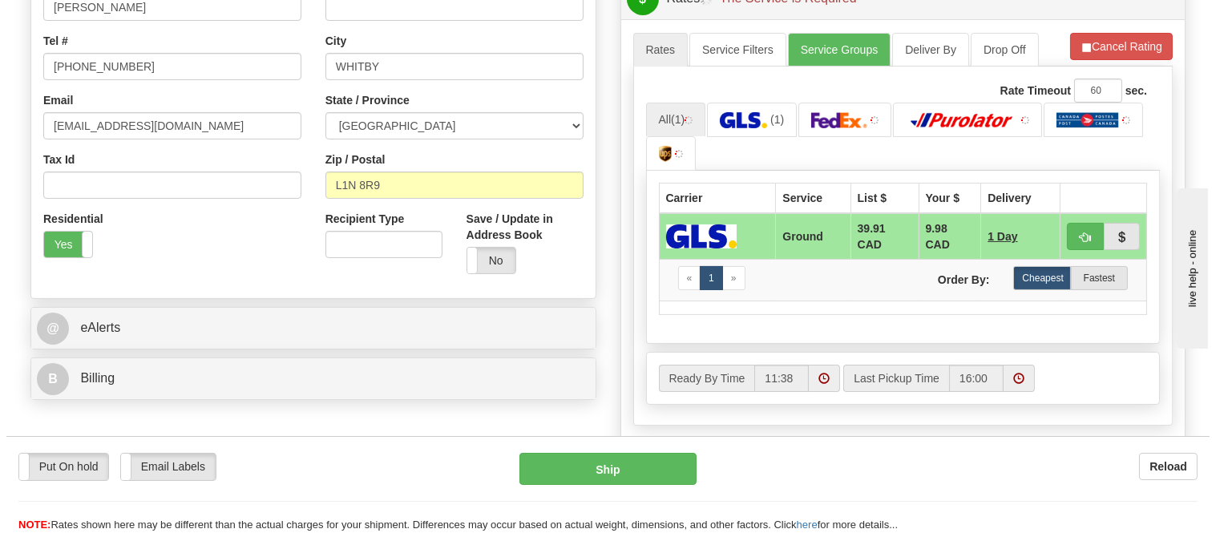
scroll to position [445, 0]
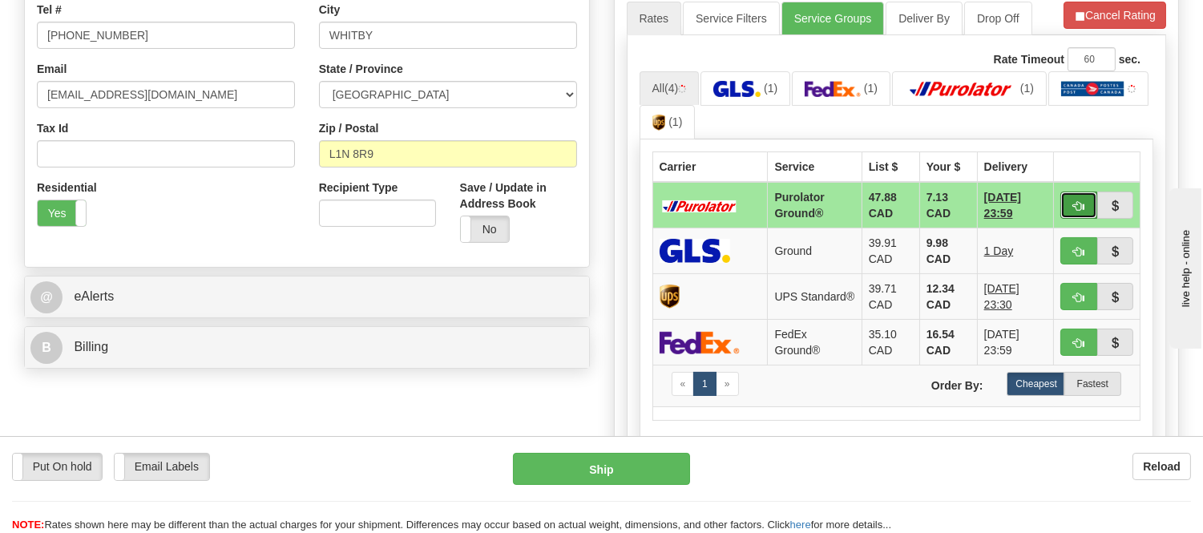
click at [1078, 203] on span "button" at bounding box center [1078, 206] width 11 height 10
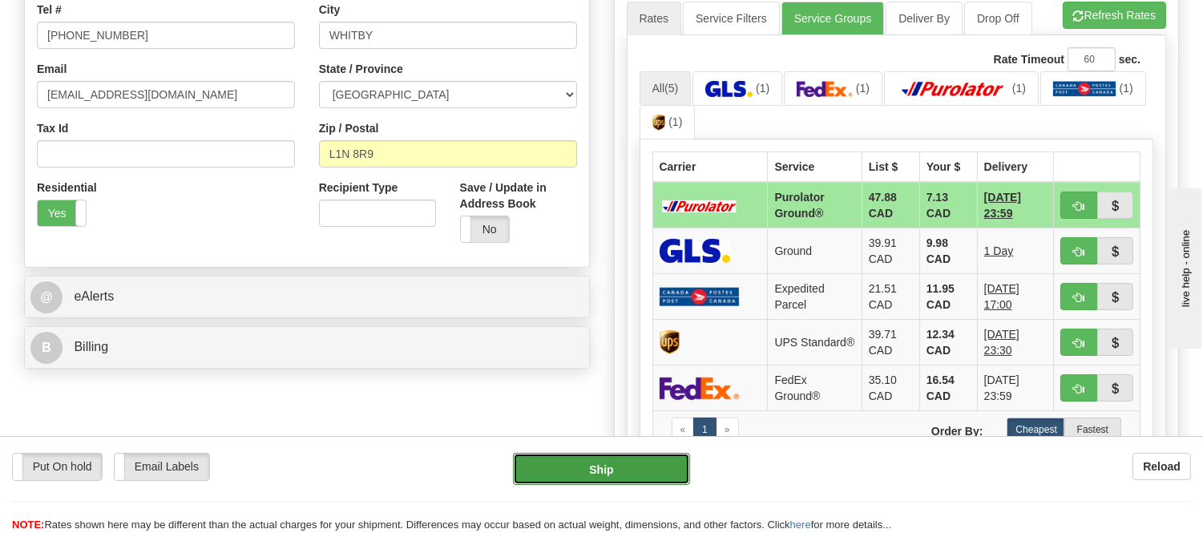
click at [612, 475] on button "Ship" at bounding box center [601, 469] width 176 height 32
type input "260"
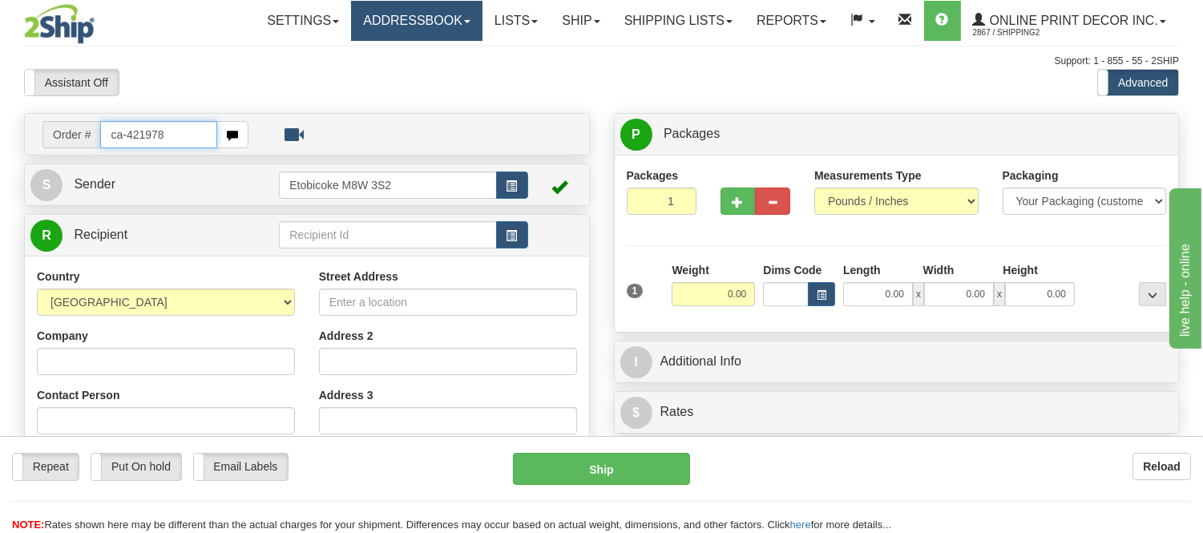
type input "ca-421978"
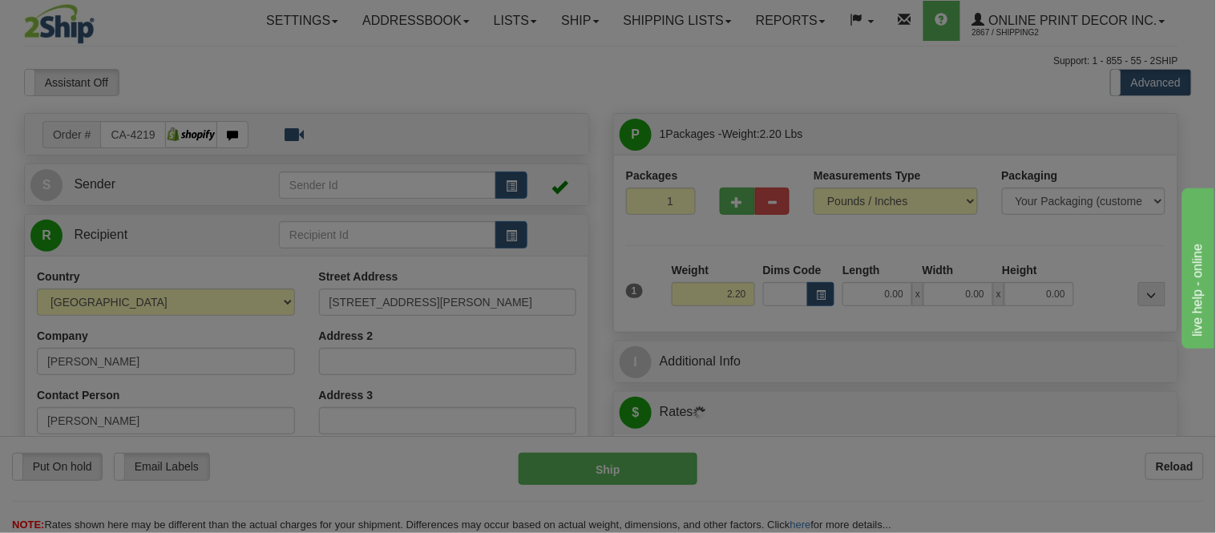
type input "KEMPTVILLE"
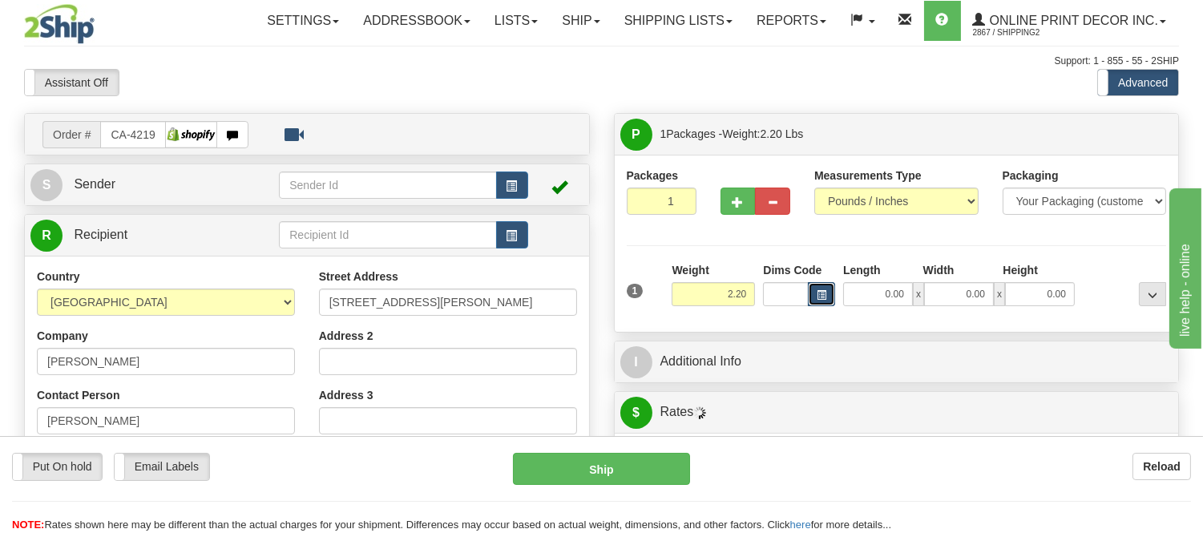
click at [827, 292] on button "button" at bounding box center [821, 294] width 27 height 24
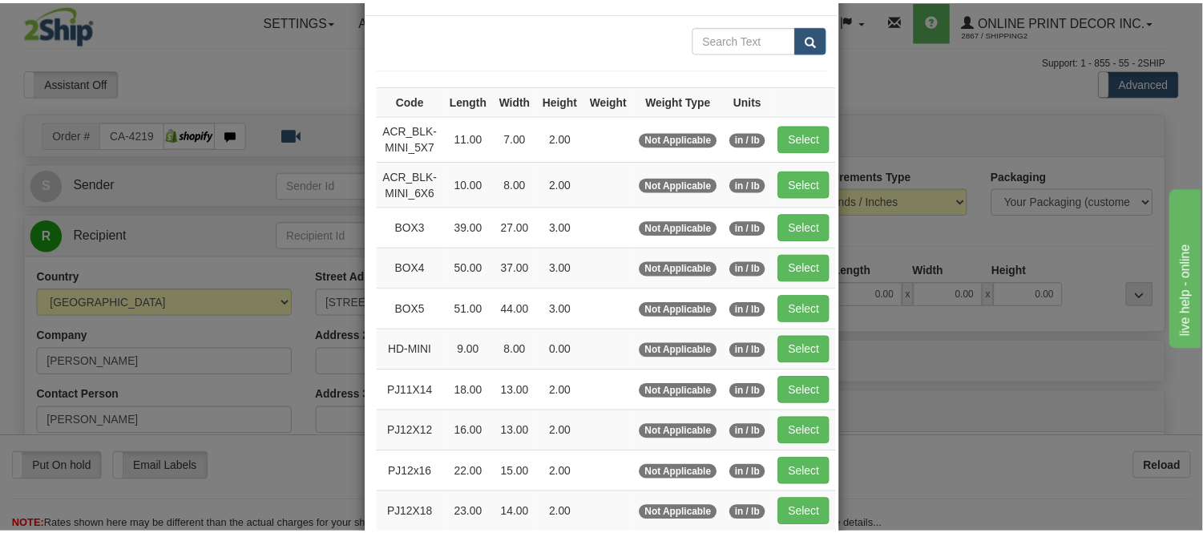
scroll to position [89, 0]
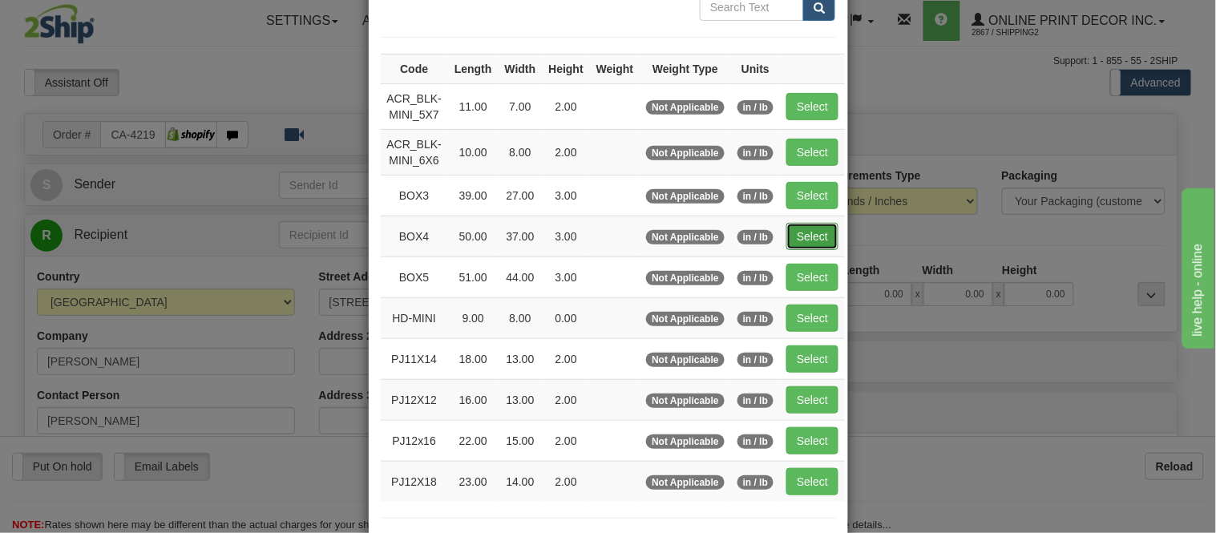
click at [802, 228] on button "Select" at bounding box center [812, 236] width 52 height 27
type input "BOX4"
type input "50.00"
type input "37.00"
type input "3.00"
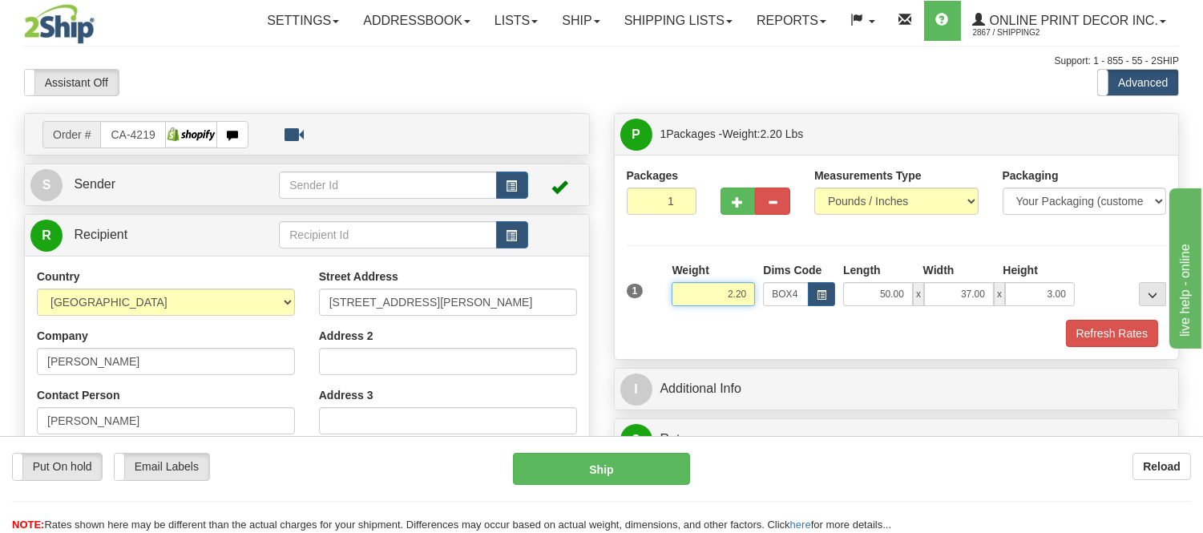
drag, startPoint x: 745, startPoint y: 293, endPoint x: 591, endPoint y: 313, distance: 155.9
click at [591, 113] on div "Order # CA-421978 S" at bounding box center [601, 113] width 1179 height 0
drag, startPoint x: 744, startPoint y: 285, endPoint x: 685, endPoint y: 316, distance: 66.0
click at [685, 316] on div "Weight 12.98" at bounding box center [713, 290] width 91 height 56
type input "11.98"
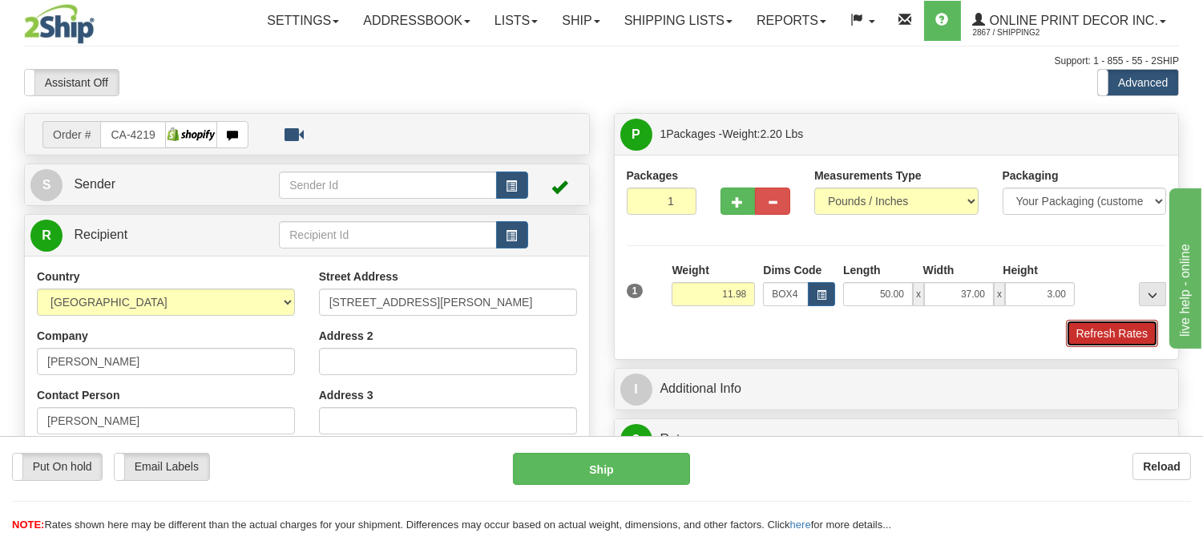
click at [1091, 340] on button "Refresh Rates" at bounding box center [1112, 333] width 92 height 27
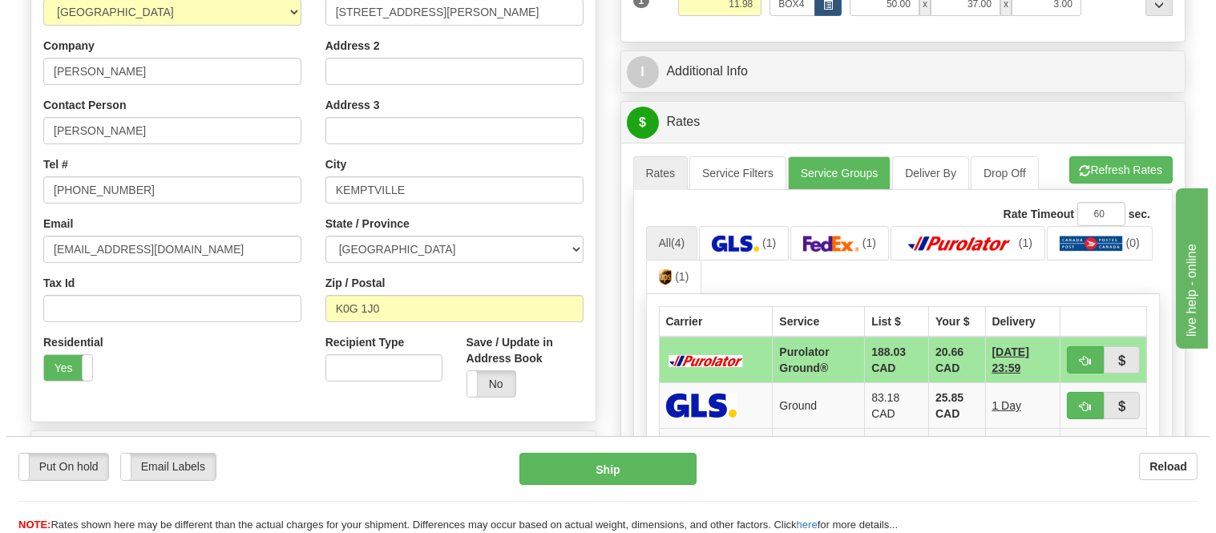
scroll to position [445, 0]
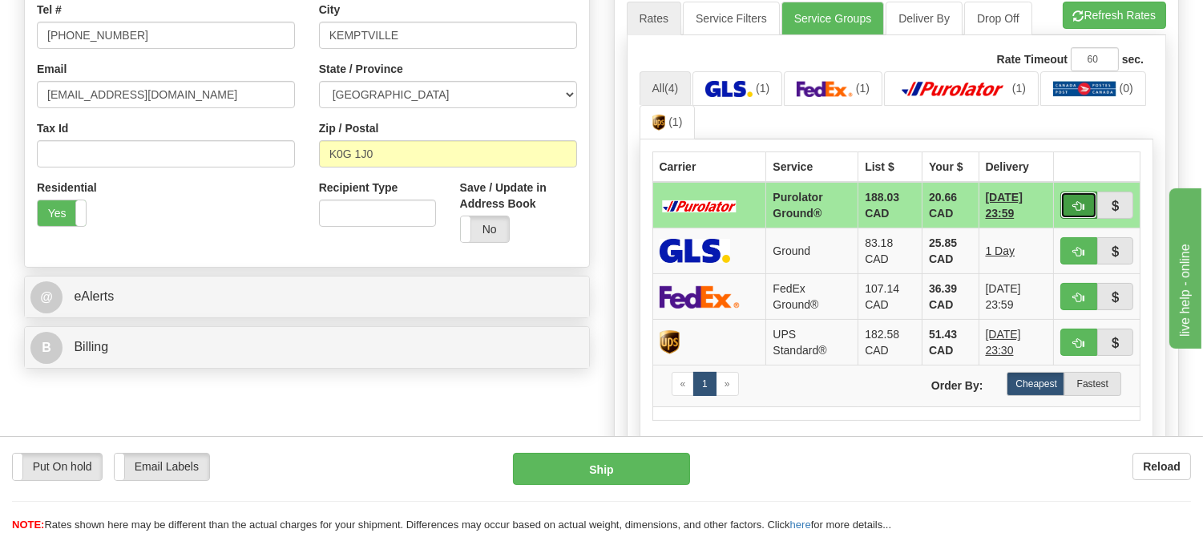
click at [1066, 201] on button "button" at bounding box center [1078, 205] width 37 height 27
type input "260"
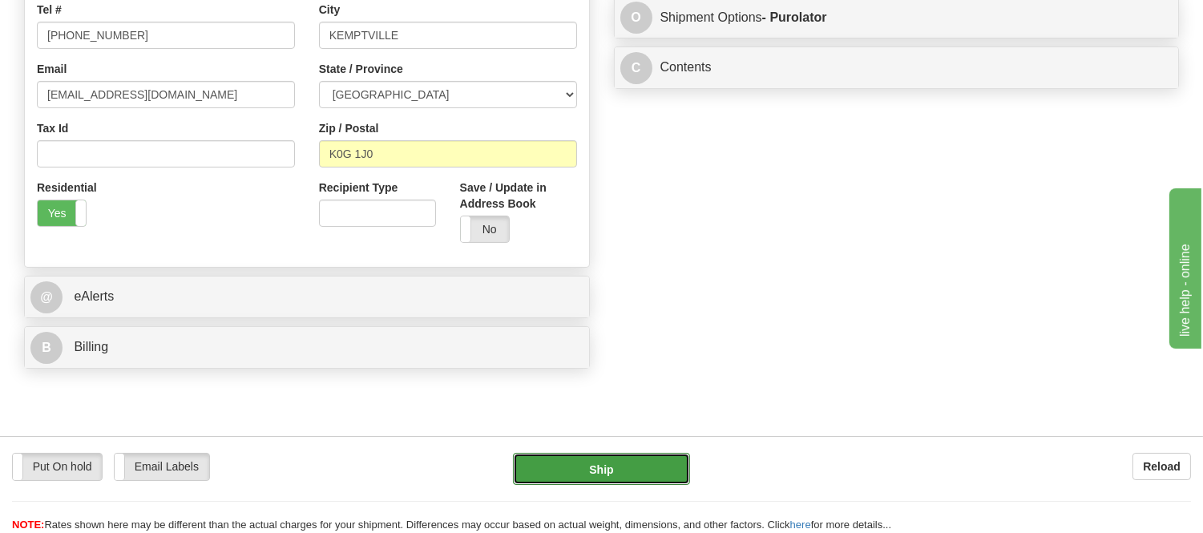
click at [570, 475] on button "Ship" at bounding box center [601, 469] width 176 height 32
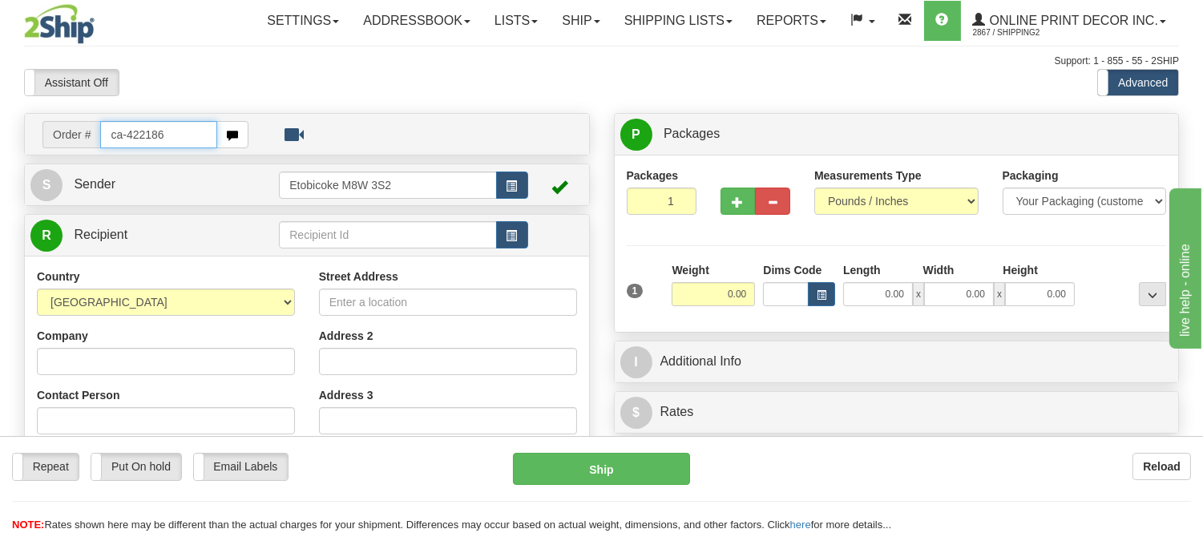
type input "ca-422186"
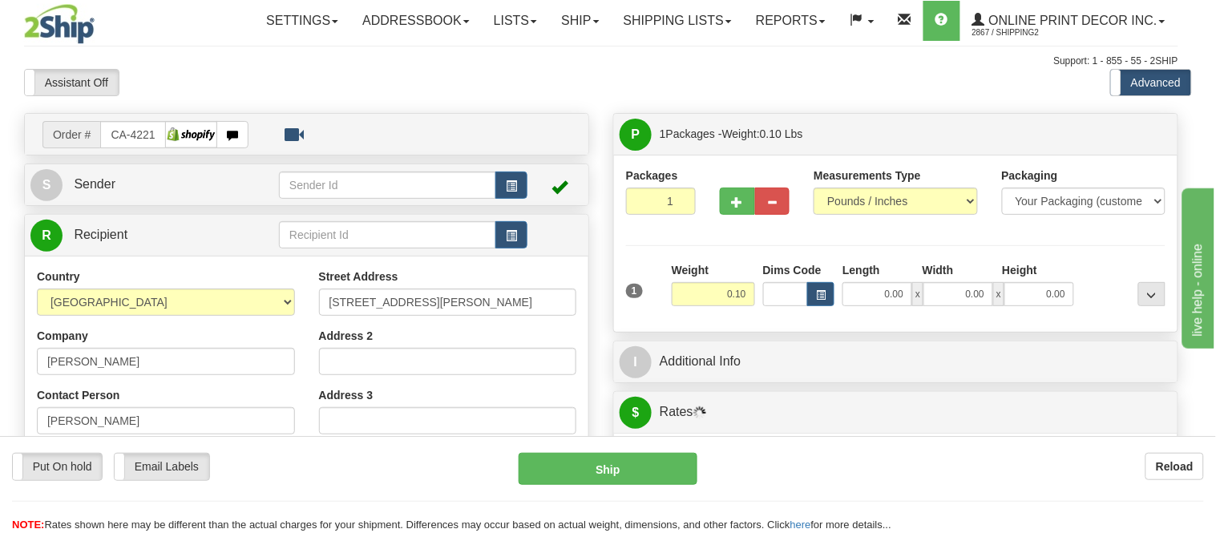
type input "BRIDGEWATER"
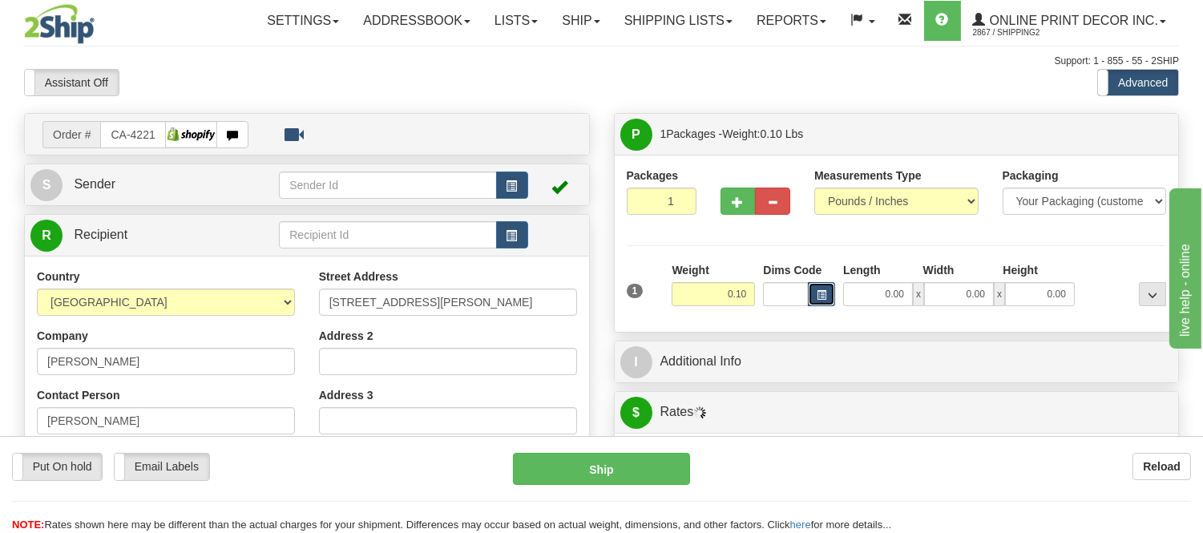
click at [818, 292] on span "button" at bounding box center [822, 295] width 10 height 9
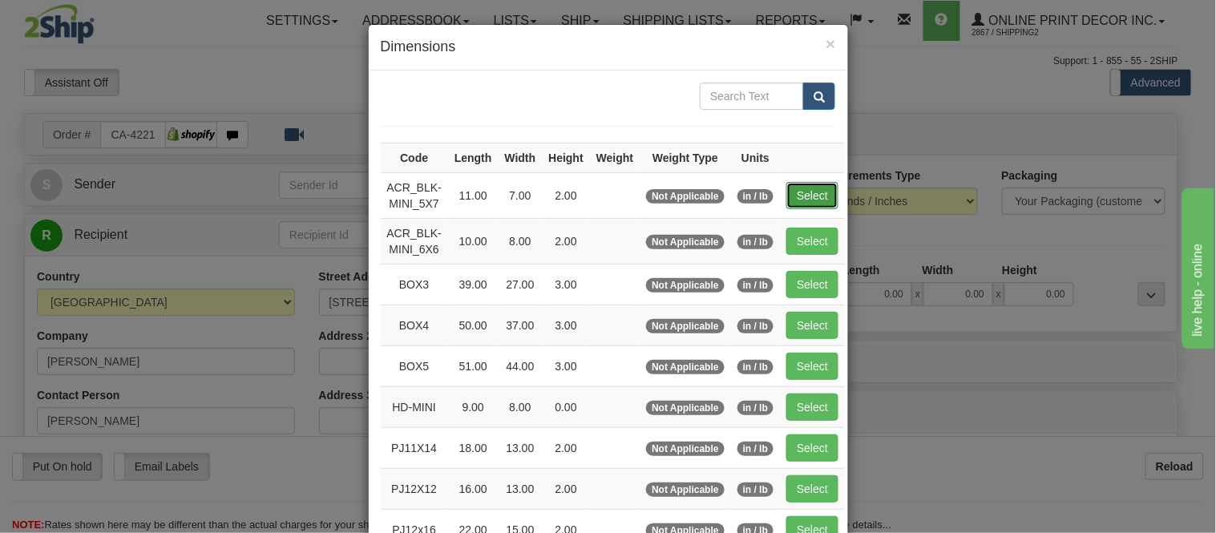
click at [804, 183] on button "Select" at bounding box center [812, 195] width 52 height 27
type input "ACR_BLK-MINI_5X7"
type input "11.00"
type input "7.00"
type input "2.00"
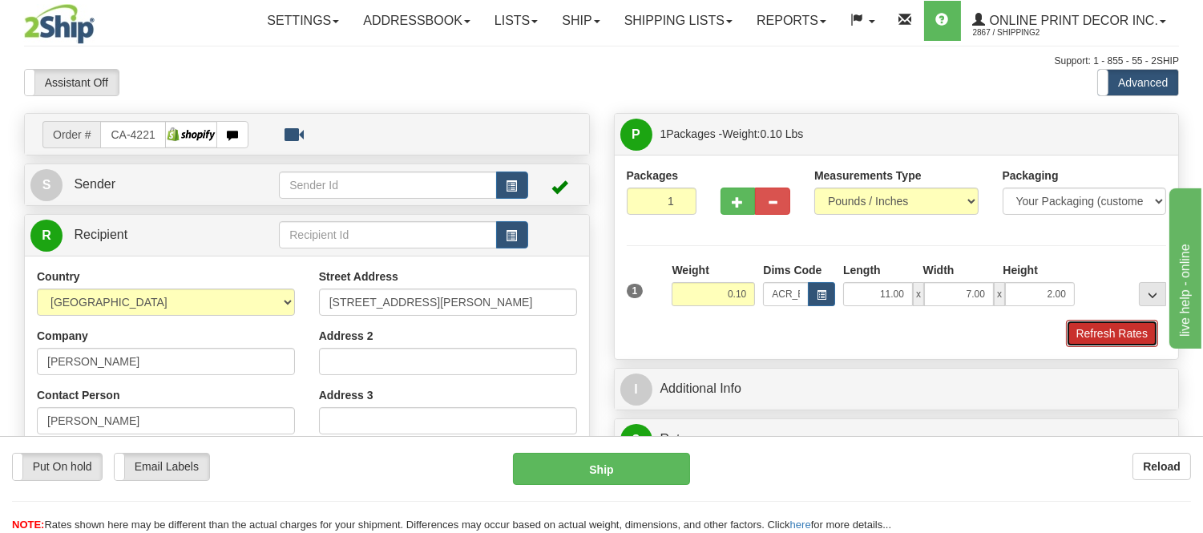
click at [1089, 331] on button "Refresh Rates" at bounding box center [1112, 333] width 92 height 27
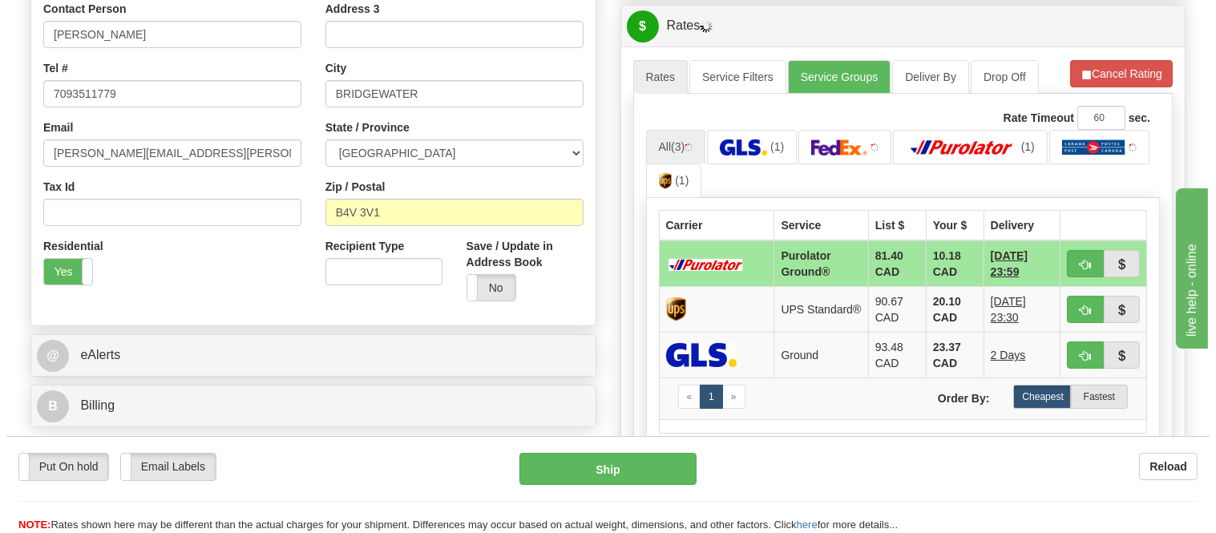
scroll to position [410, 0]
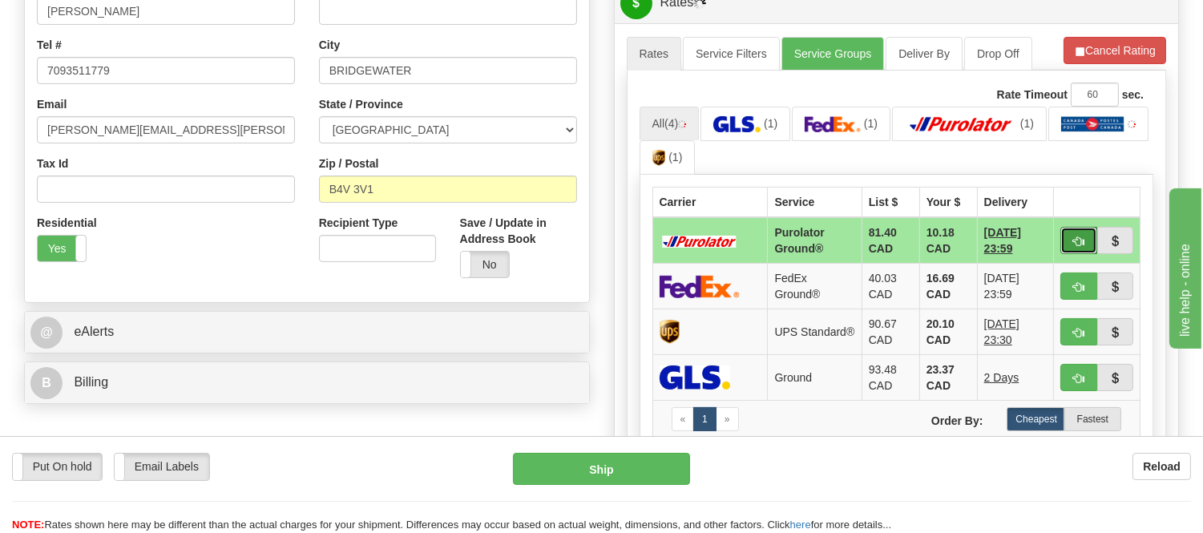
click at [1077, 245] on span "button" at bounding box center [1078, 241] width 11 height 10
click at [1095, 145] on ul "All (4) (1) (1) (1) (1)" at bounding box center [897, 141] width 515 height 69
click at [1073, 240] on span "button" at bounding box center [1078, 241] width 11 height 10
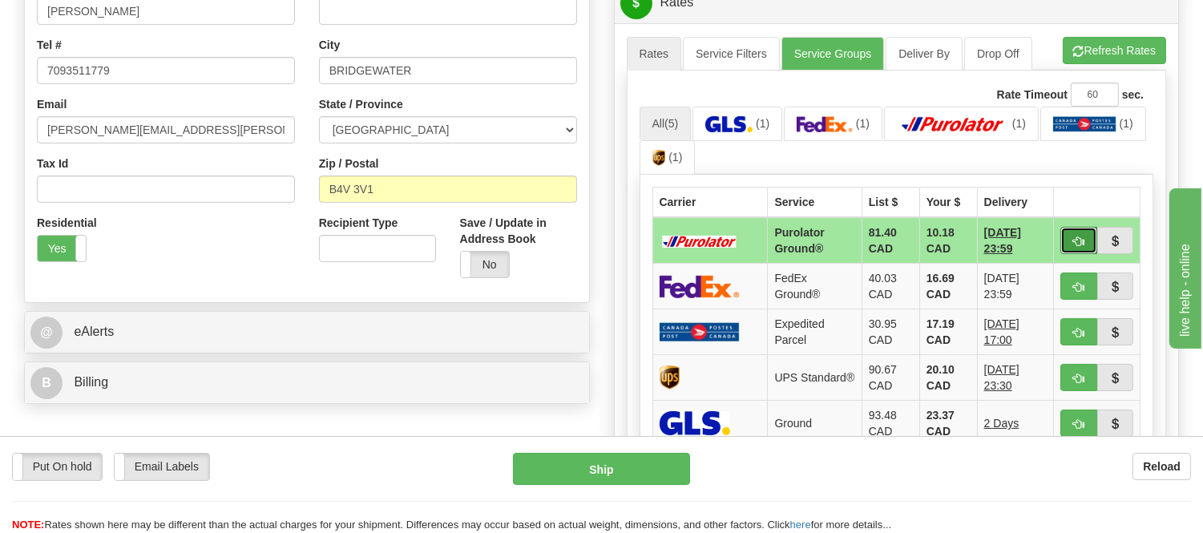
click at [1071, 231] on button "button" at bounding box center [1078, 240] width 37 height 27
type input "260"
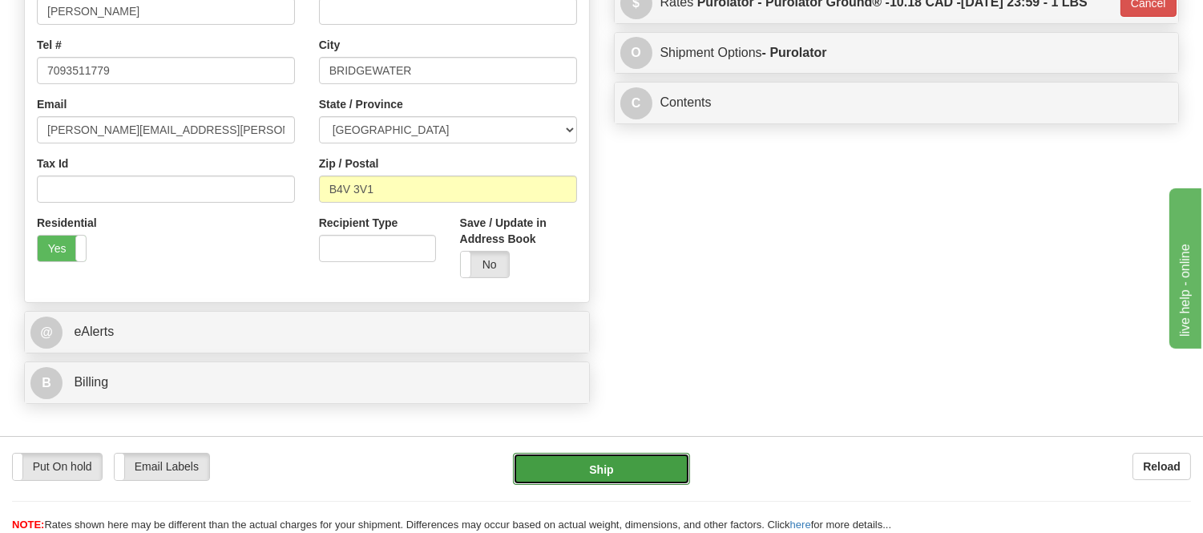
click at [621, 471] on button "Ship" at bounding box center [601, 469] width 176 height 32
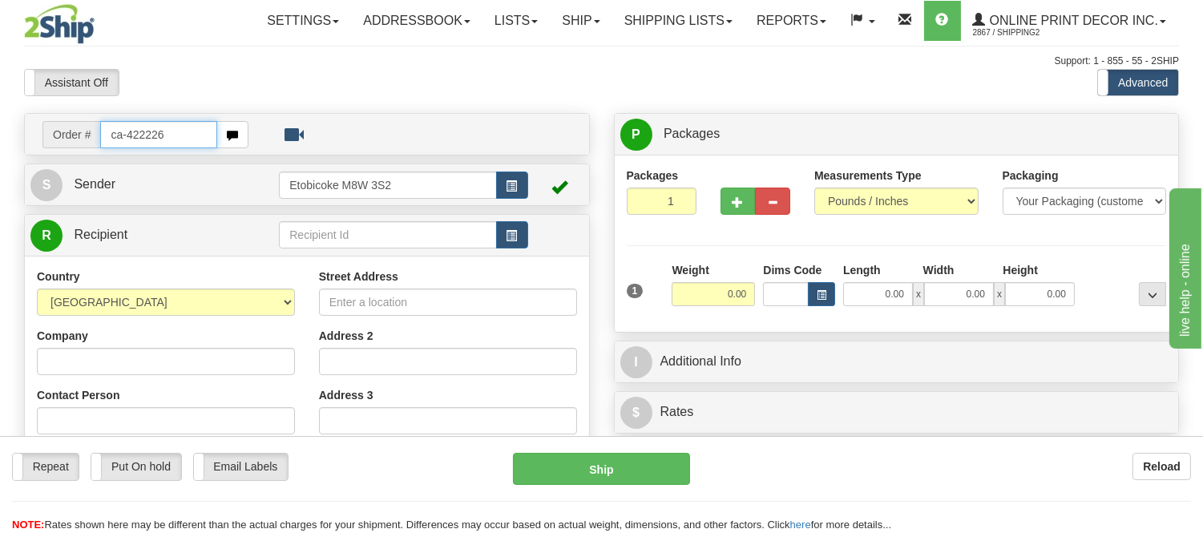
type input "ca-422226"
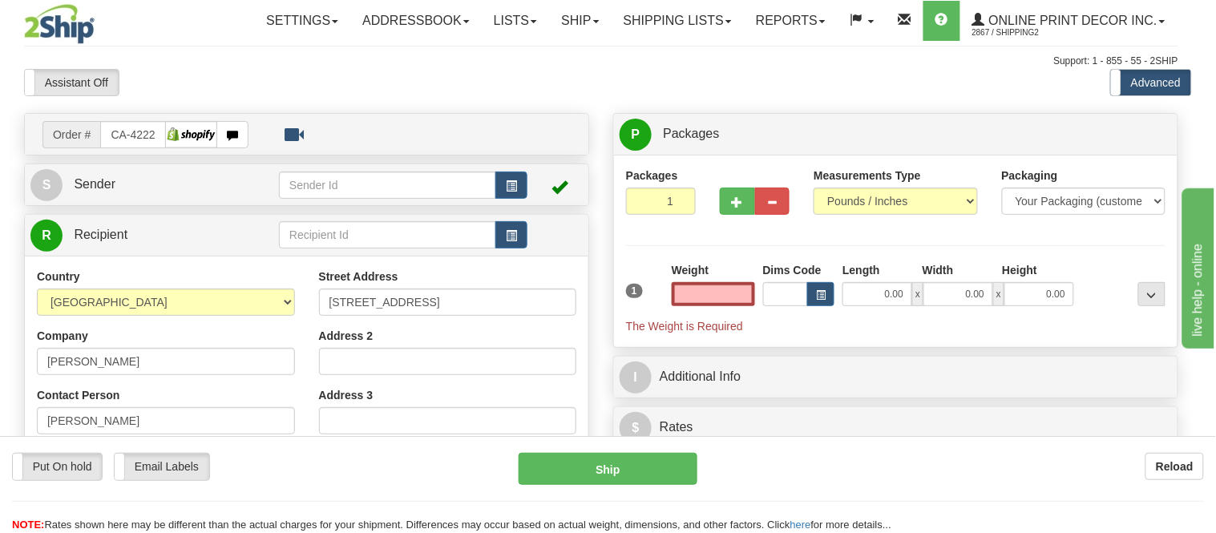
type input "WINNIPEG"
type input "0.00"
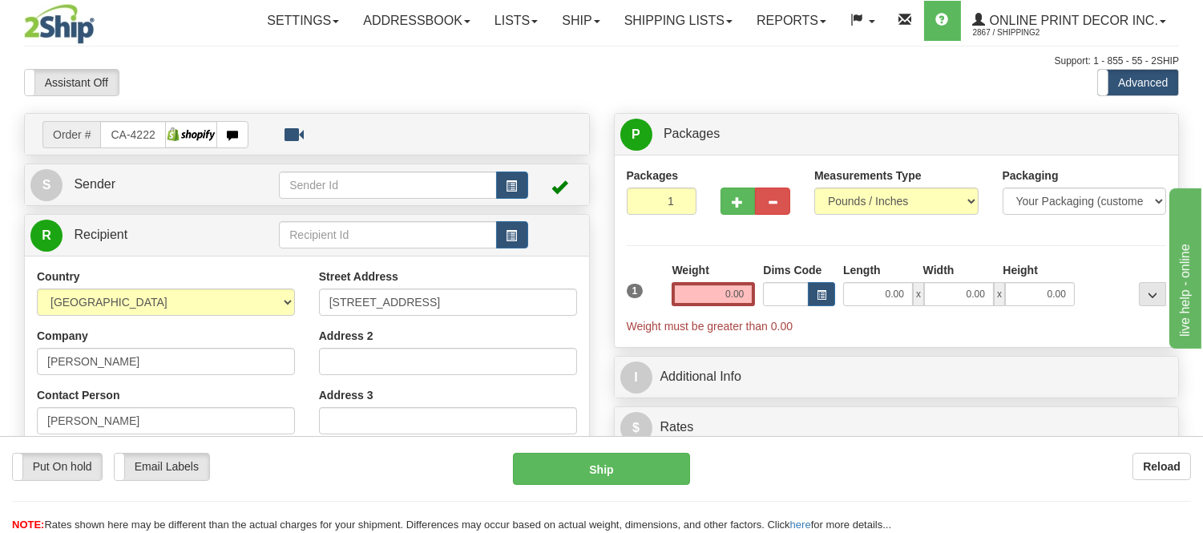
drag, startPoint x: 756, startPoint y: 295, endPoint x: 721, endPoint y: 292, distance: 34.6
click at [721, 292] on div "Weight 0.00" at bounding box center [713, 290] width 91 height 56
click at [730, 266] on div "Weight 0.00" at bounding box center [713, 284] width 83 height 44
drag, startPoint x: 745, startPoint y: 297, endPoint x: 677, endPoint y: 292, distance: 69.1
click at [677, 292] on input "0.00" at bounding box center [713, 294] width 83 height 24
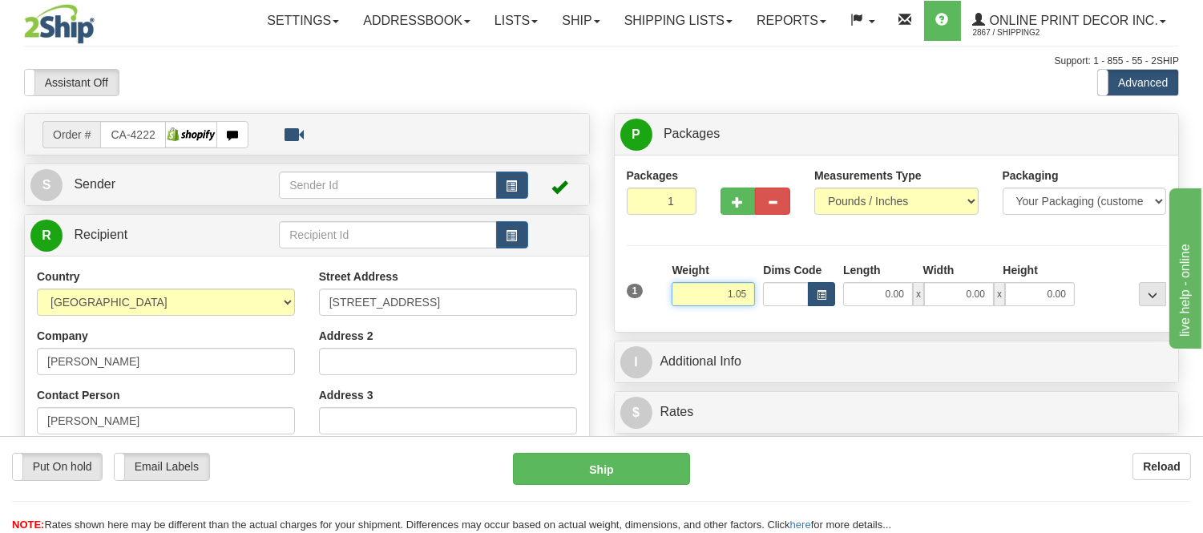
type input "1.05"
click at [827, 294] on button "button" at bounding box center [821, 294] width 27 height 24
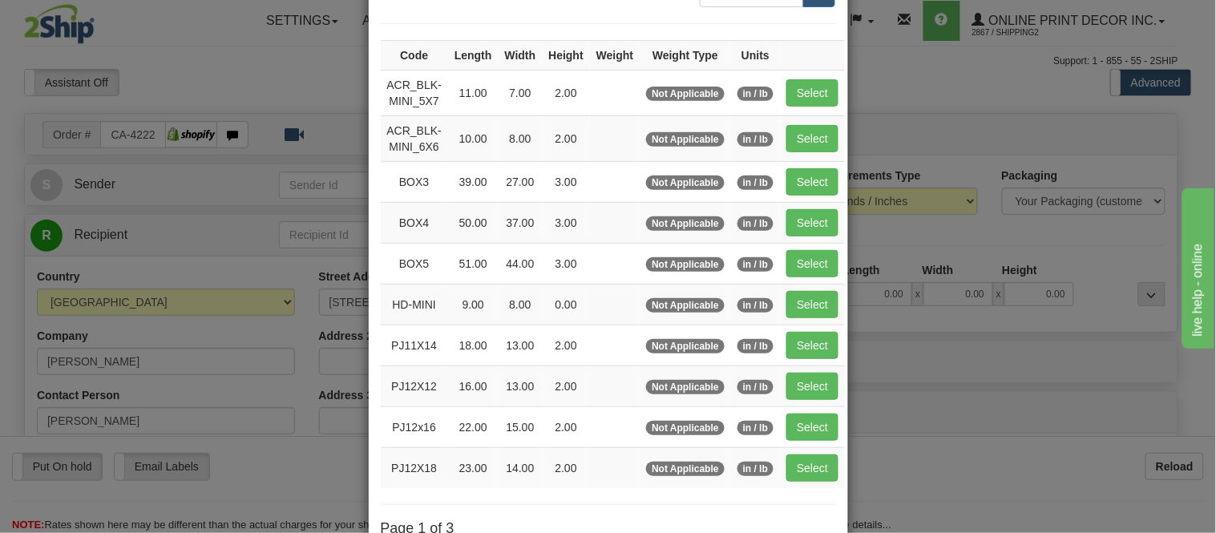
scroll to position [267, 0]
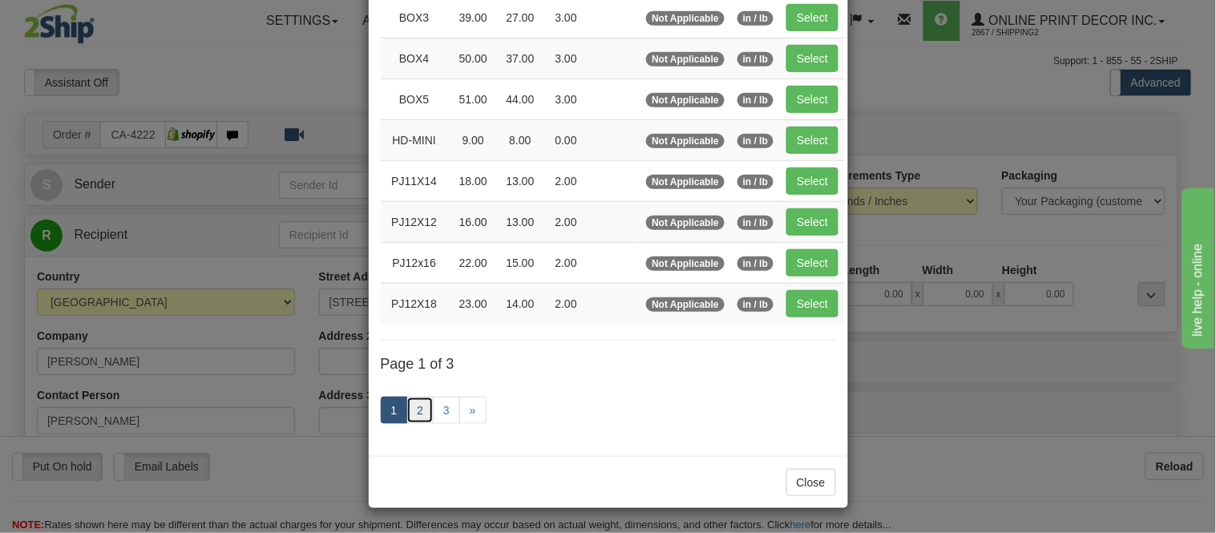
click at [417, 418] on link "2" at bounding box center [419, 410] width 27 height 27
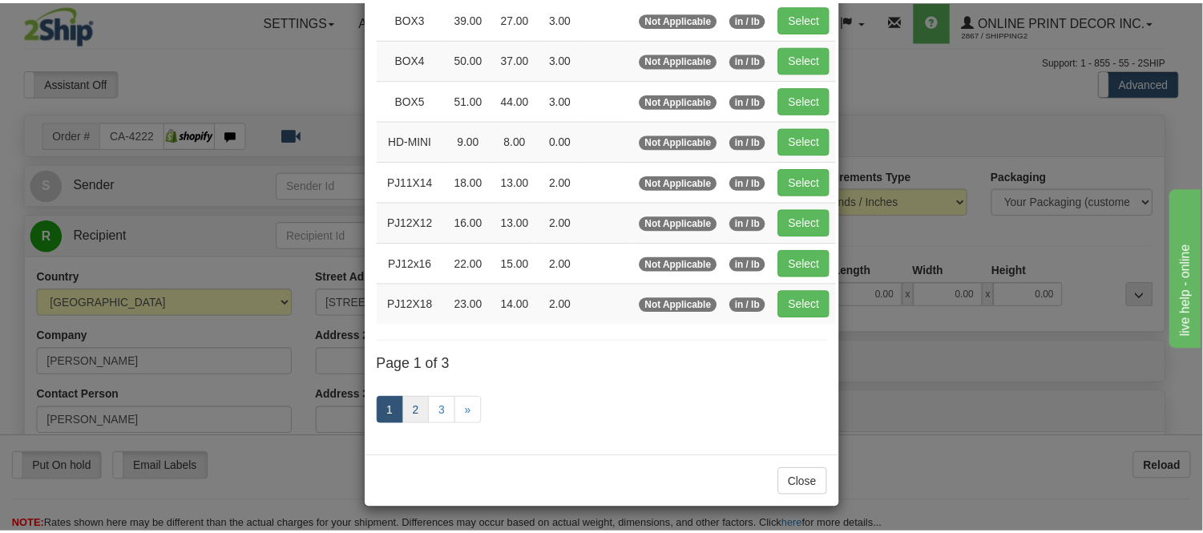
scroll to position [261, 0]
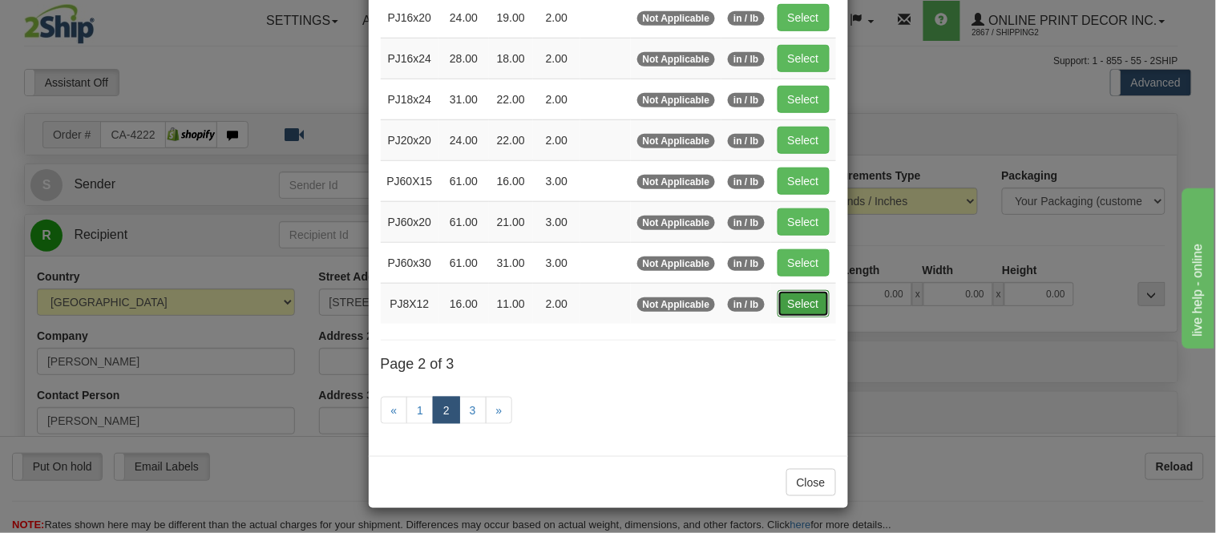
click at [786, 298] on button "Select" at bounding box center [804, 303] width 52 height 27
type input "PJ8X12"
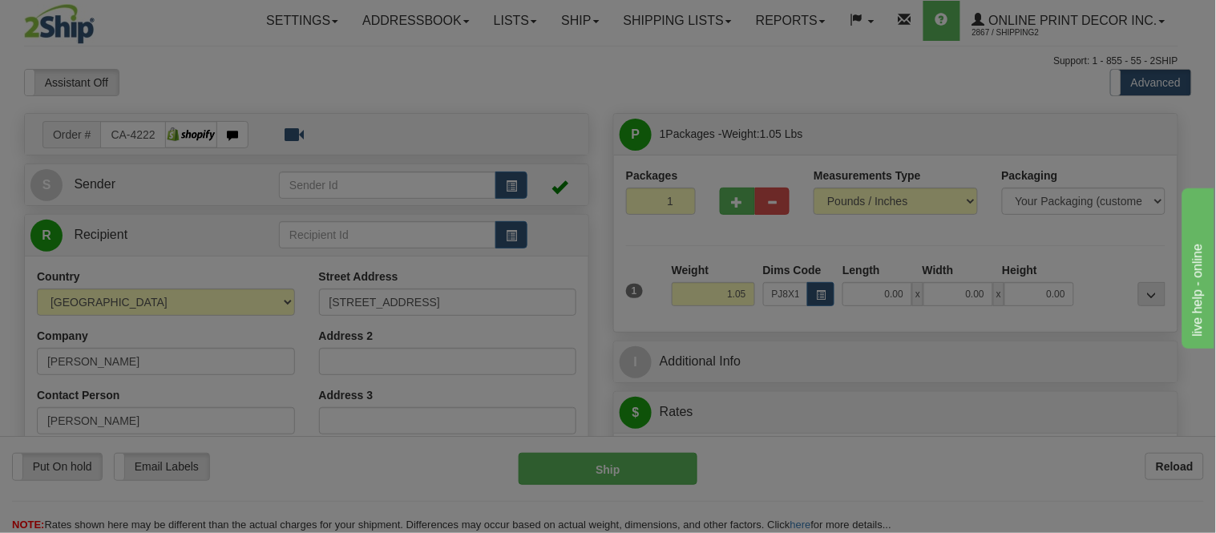
type input "16.00"
type input "11.00"
type input "2.00"
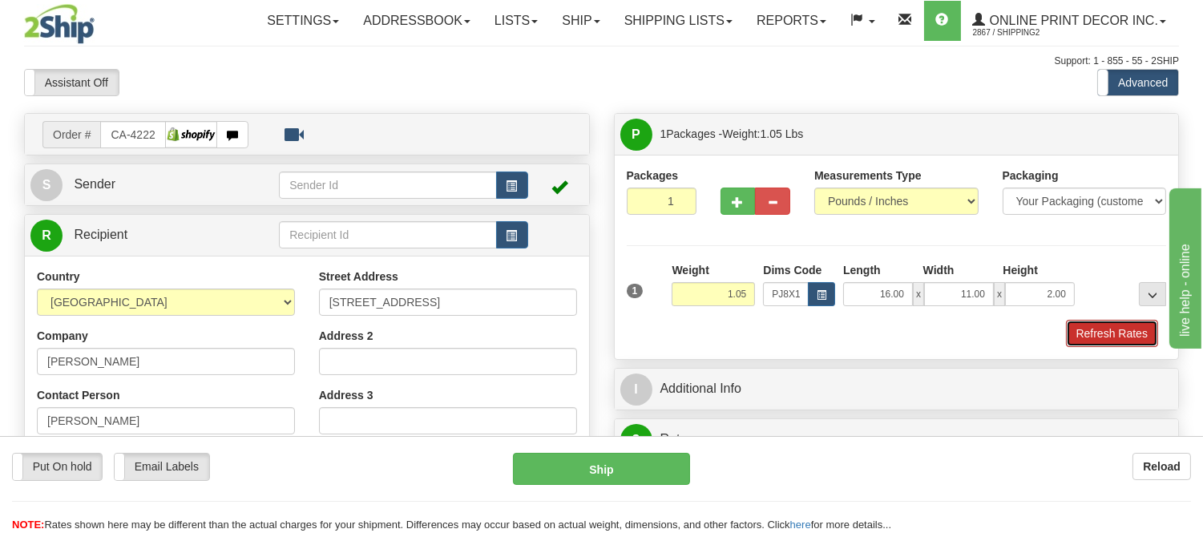
click at [1106, 337] on button "Refresh Rates" at bounding box center [1112, 333] width 92 height 27
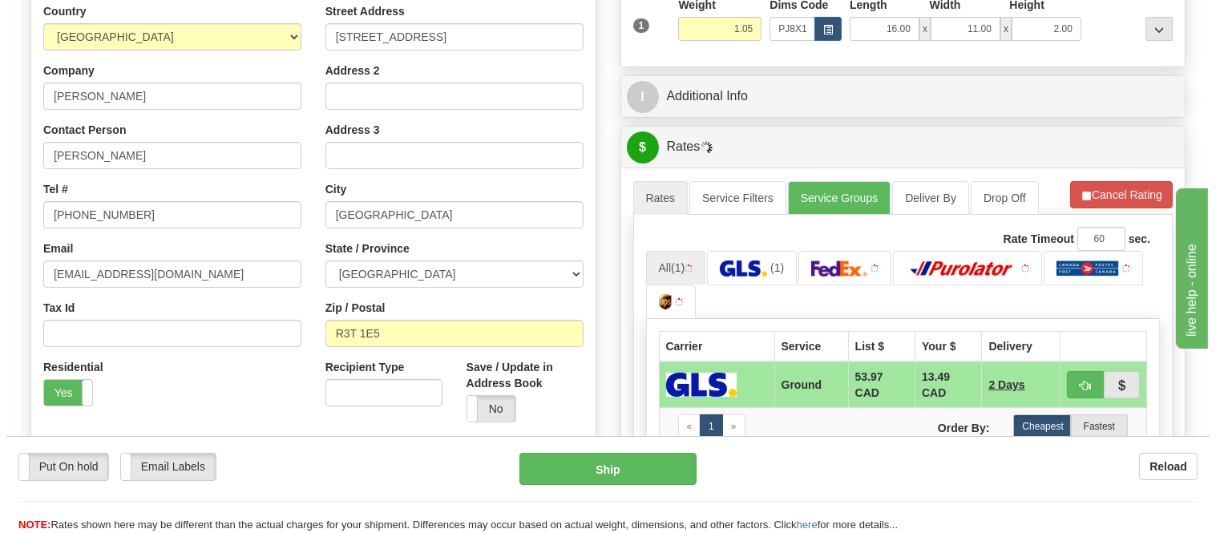
scroll to position [277, 0]
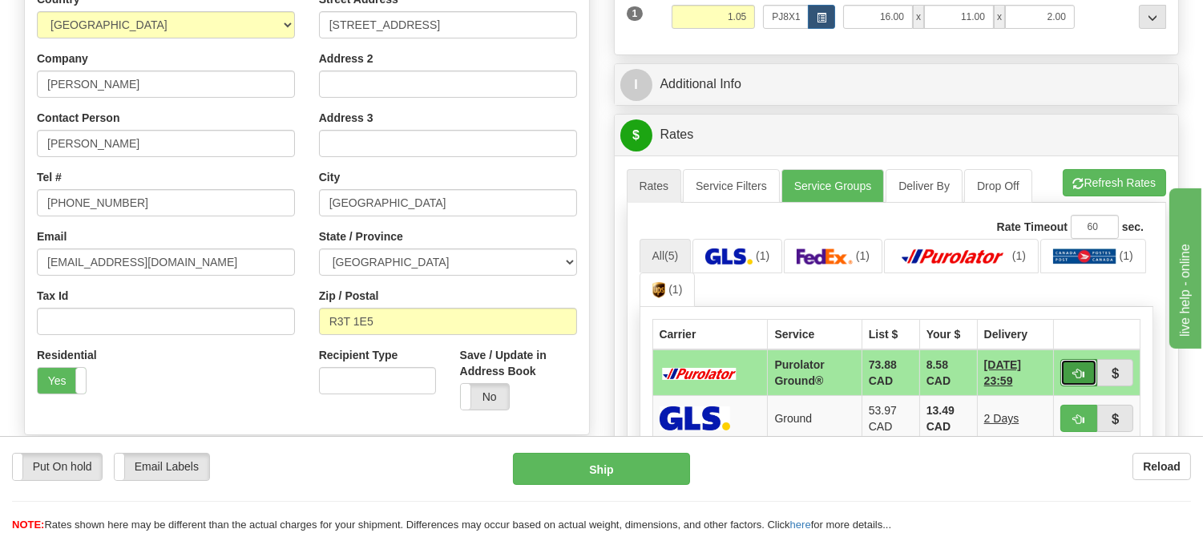
click at [1079, 369] on span "button" at bounding box center [1078, 374] width 11 height 10
type input "260"
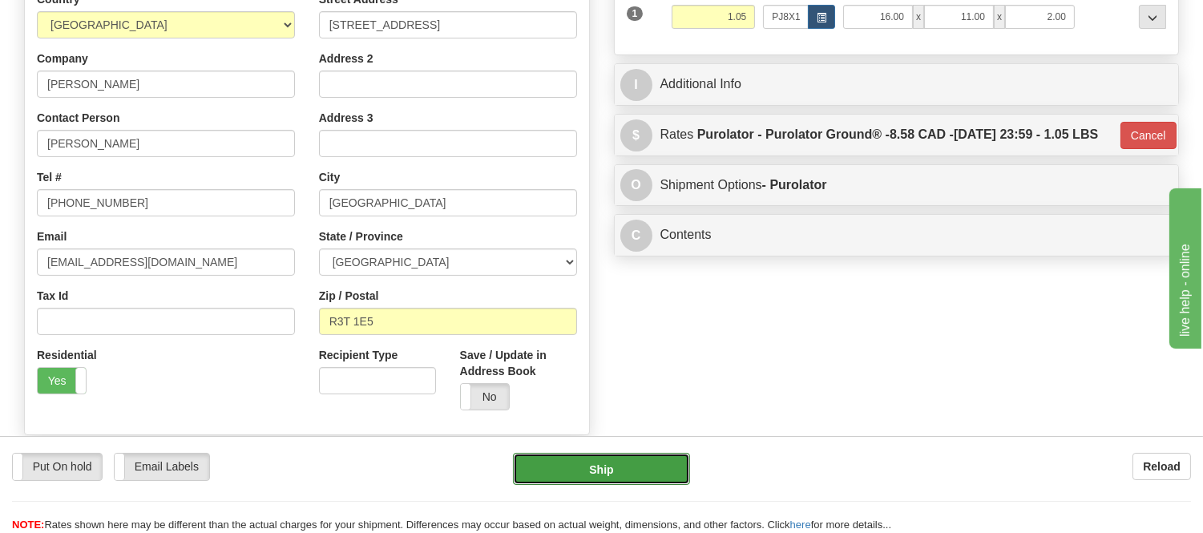
click at [572, 470] on button "Ship" at bounding box center [601, 469] width 176 height 32
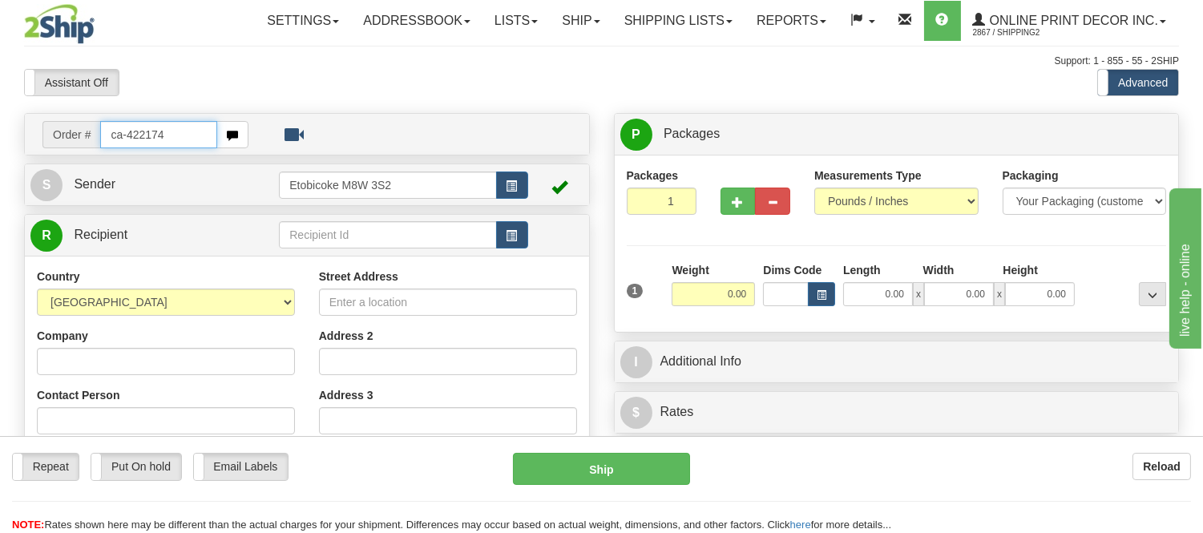
type input "ca-422174"
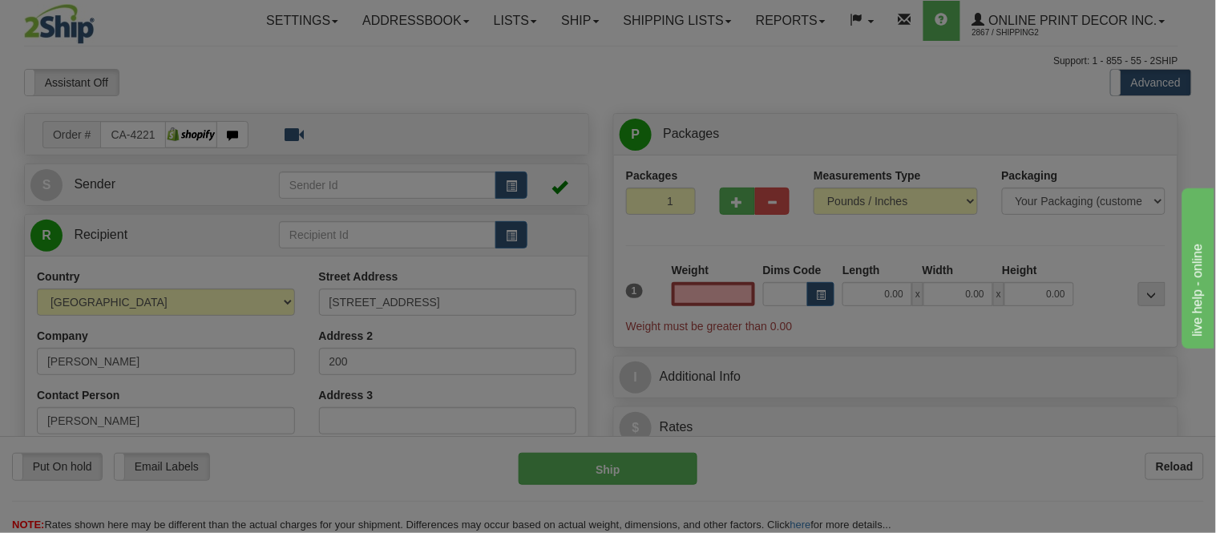
type input "FOOTHILLS"
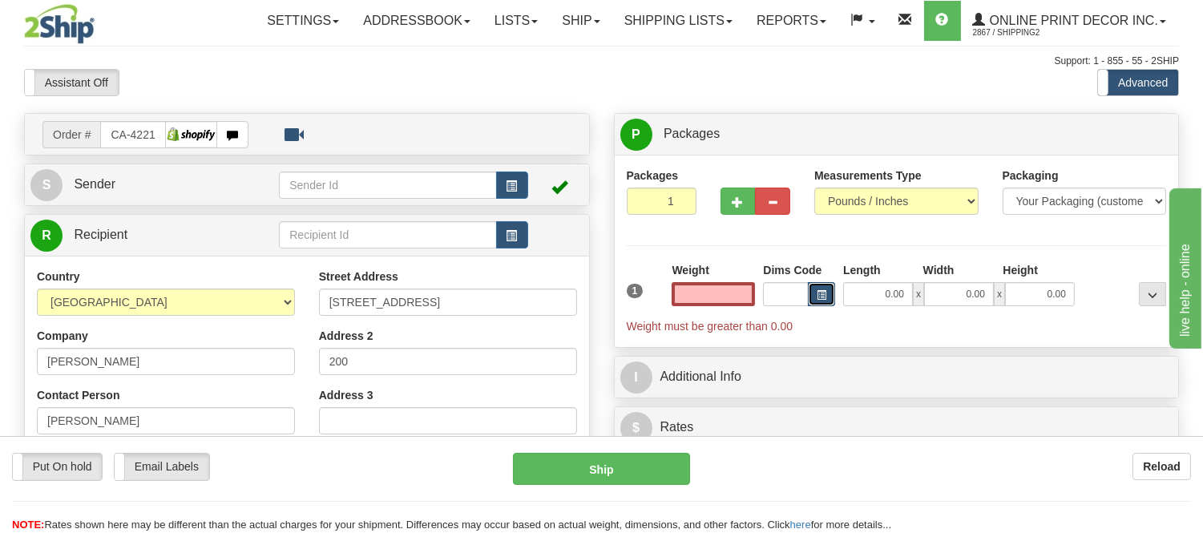
type input "0.00"
click at [822, 299] on span "button" at bounding box center [822, 295] width 10 height 9
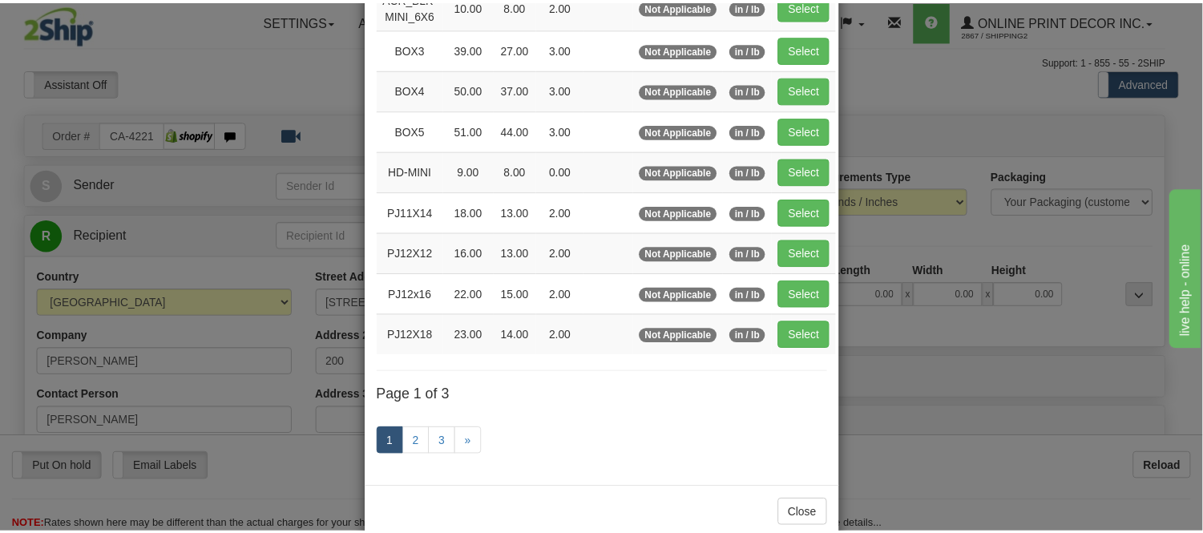
scroll to position [267, 0]
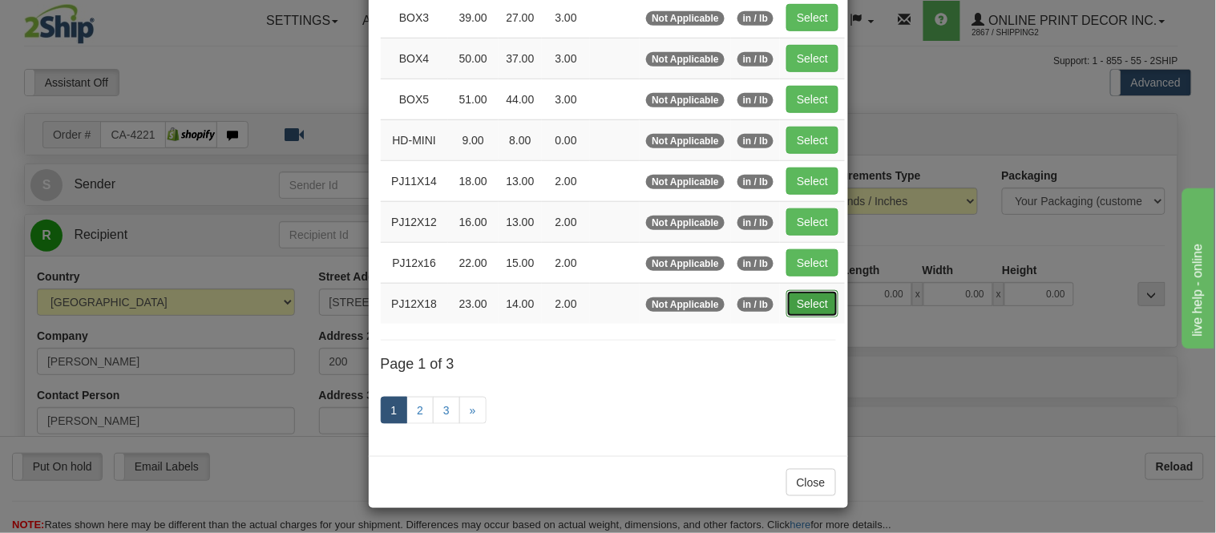
click at [799, 308] on button "Select" at bounding box center [812, 303] width 52 height 27
type input "PJ12X18"
type input "23.00"
type input "14.00"
type input "2.00"
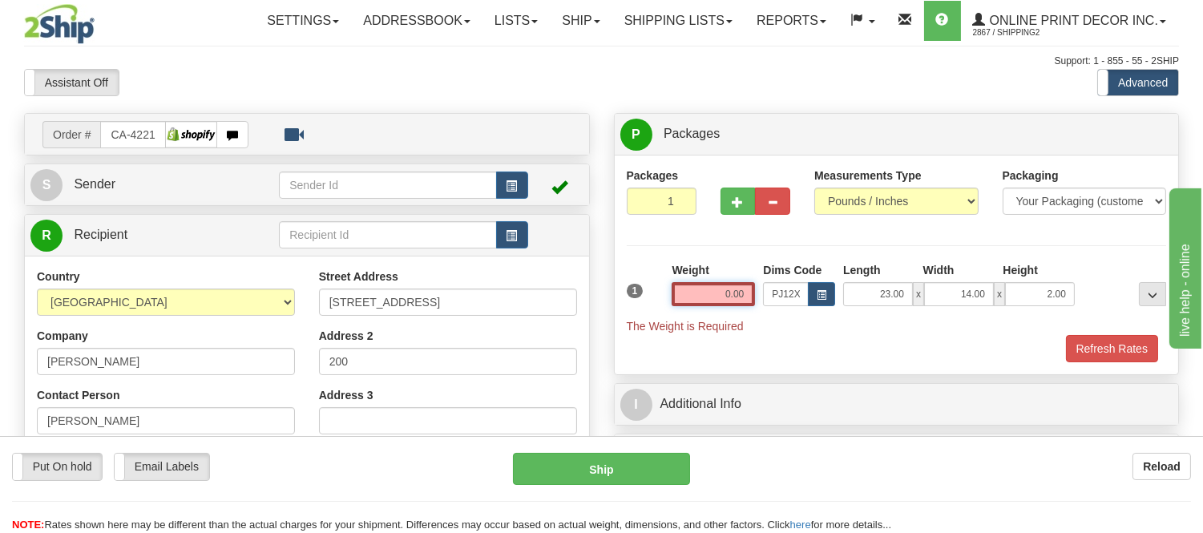
drag, startPoint x: 749, startPoint y: 289, endPoint x: 644, endPoint y: 313, distance: 107.1
click at [644, 313] on div "1 Weight 0.00 Dims Code x x" at bounding box center [897, 298] width 548 height 72
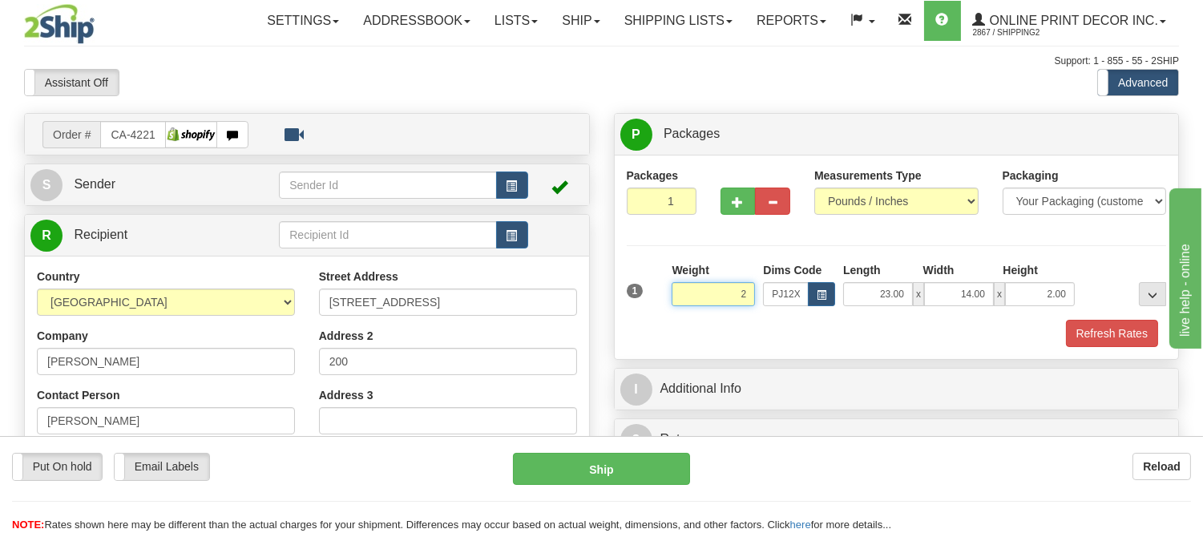
click button "Delete" at bounding box center [0, 0] width 0 height 0
type input "2.00"
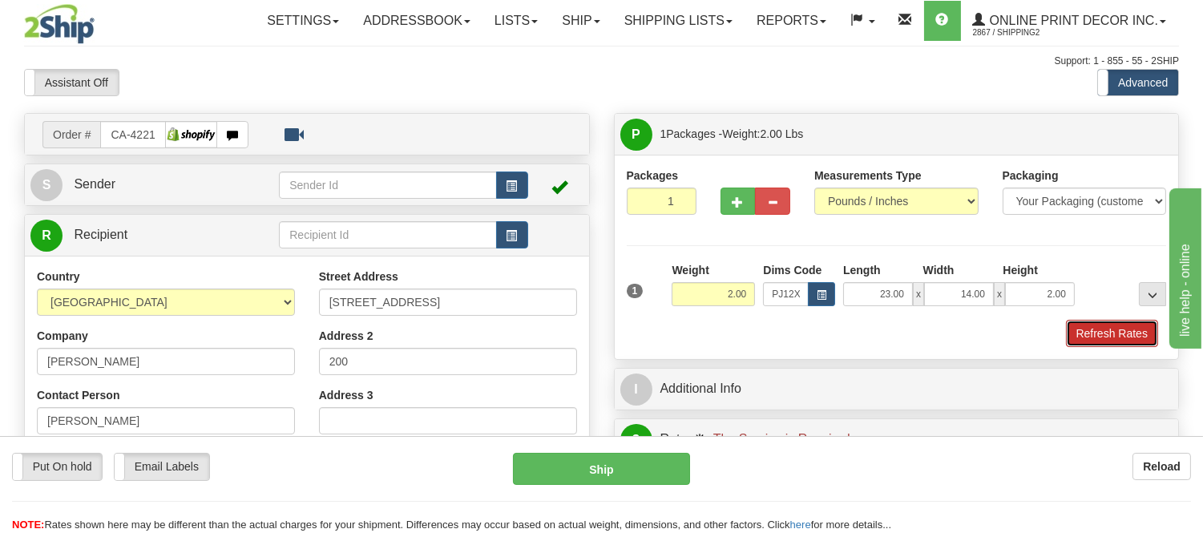
click at [1137, 341] on button "Refresh Rates" at bounding box center [1112, 333] width 92 height 27
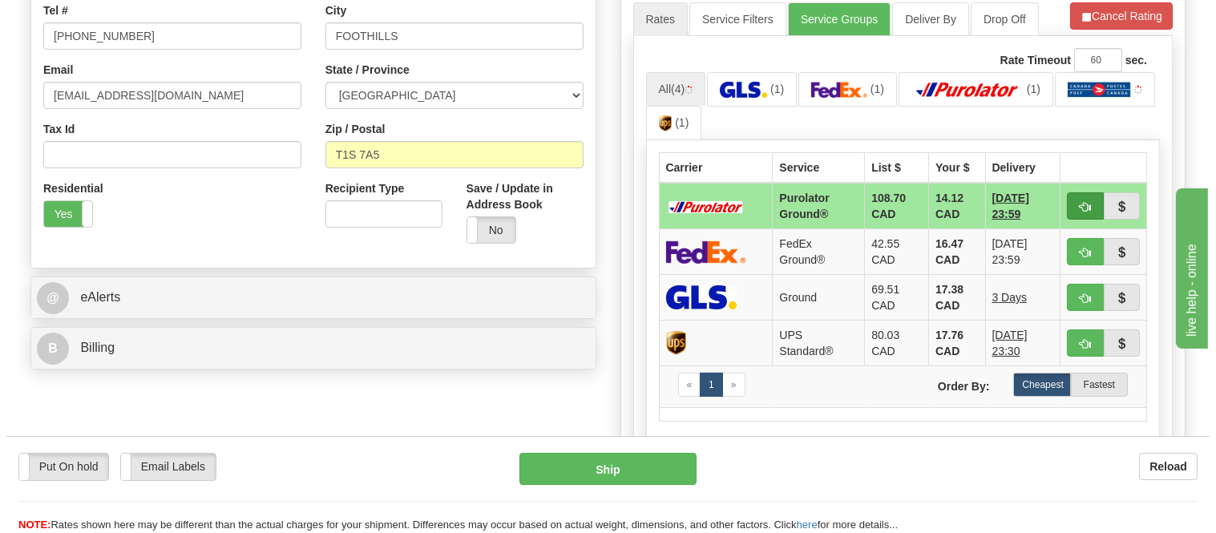
scroll to position [445, 0]
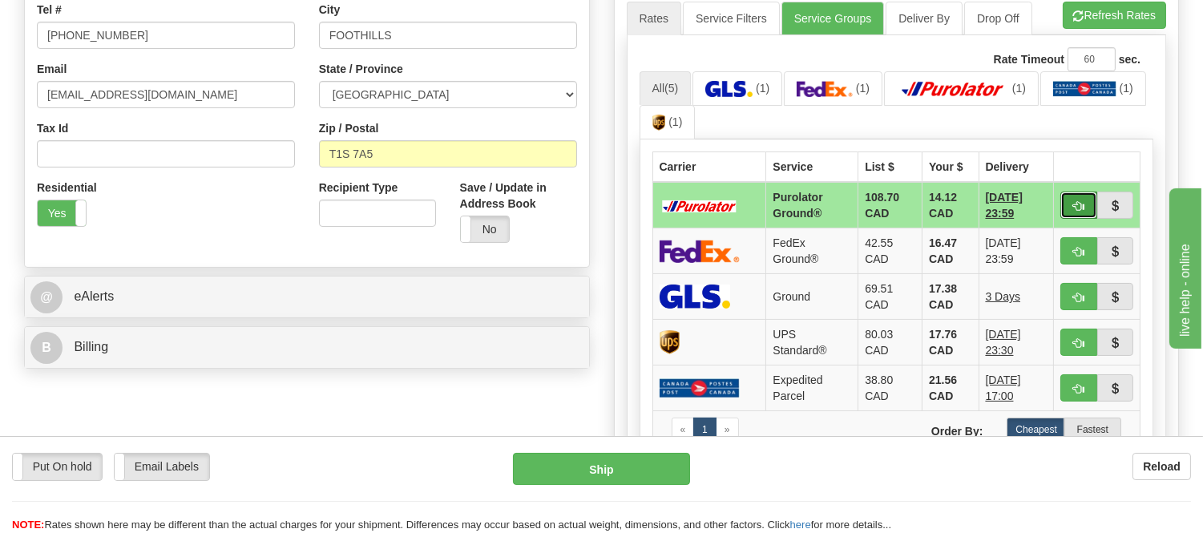
click at [1068, 198] on button "button" at bounding box center [1078, 205] width 37 height 27
type input "260"
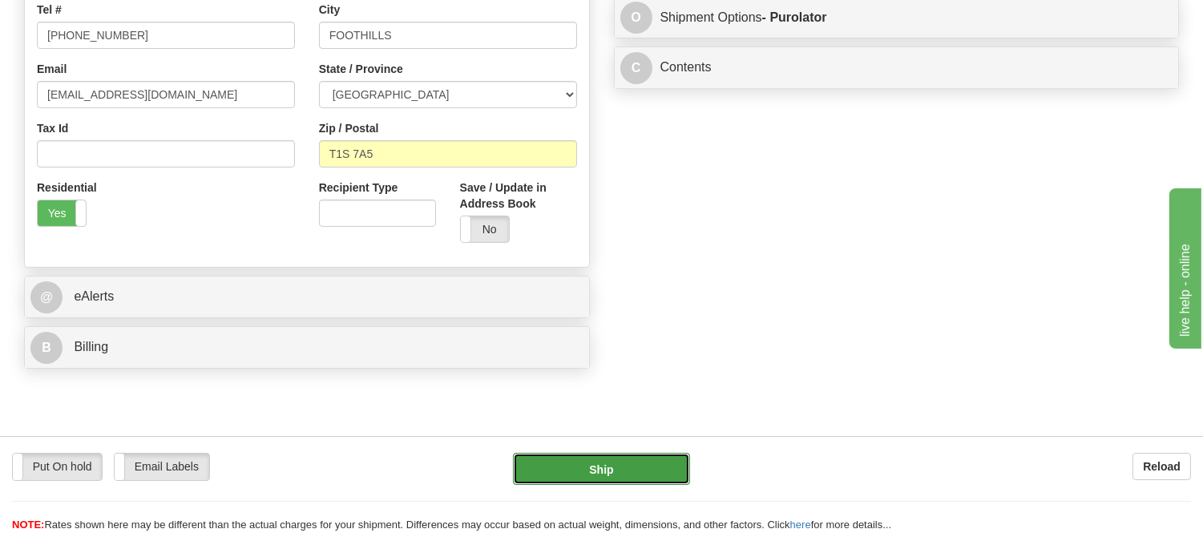
click at [640, 468] on button "Ship" at bounding box center [601, 469] width 176 height 32
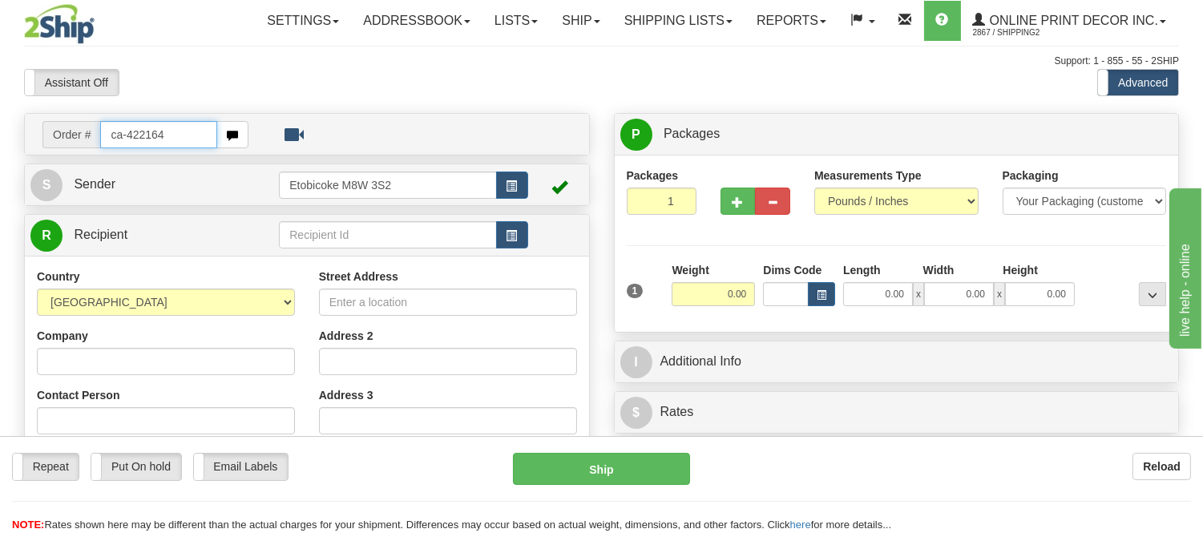
type input "ca-422164"
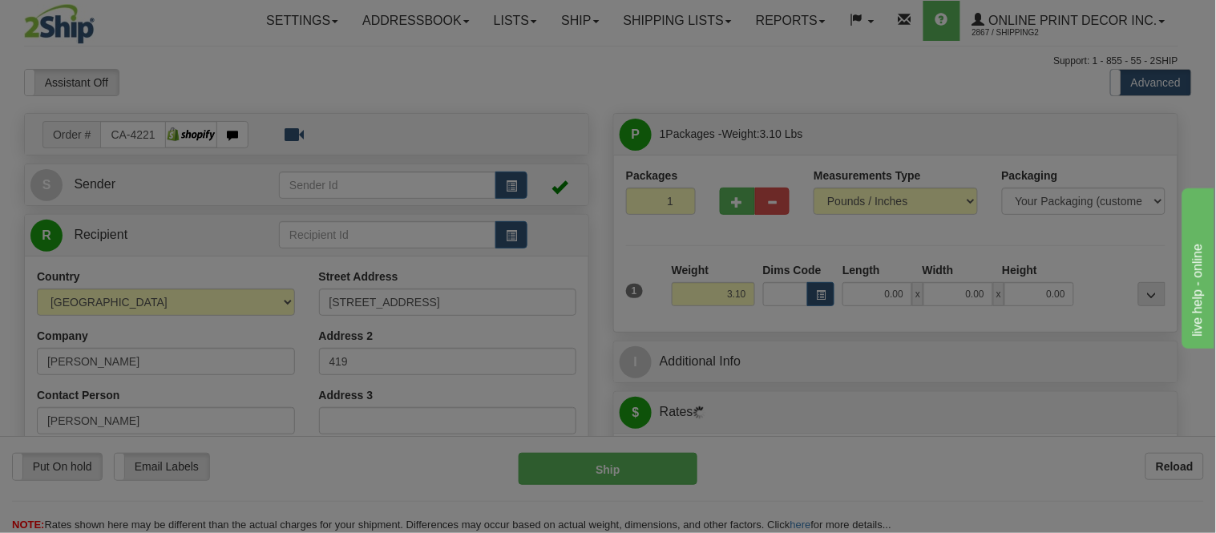
type input "HAMILTON"
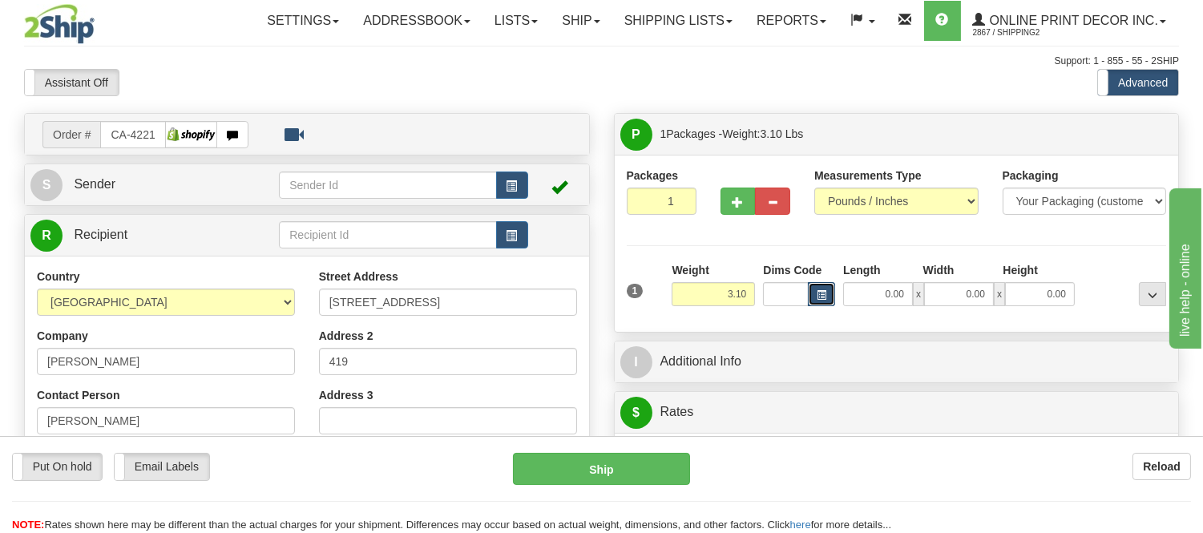
click at [830, 286] on button "button" at bounding box center [821, 294] width 27 height 24
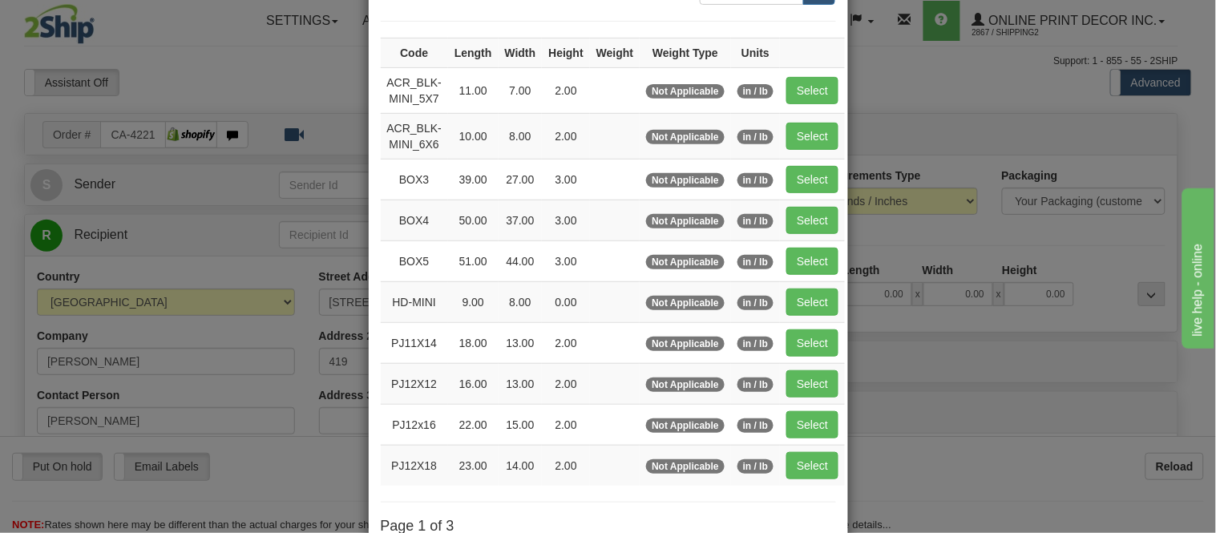
scroll to position [267, 0]
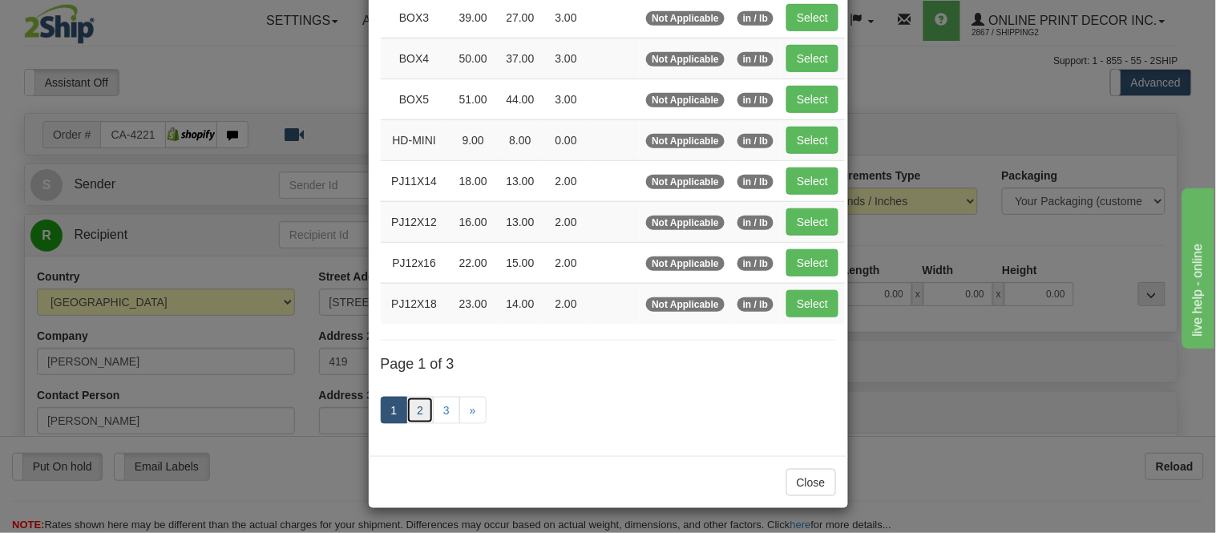
click at [413, 411] on link "2" at bounding box center [419, 410] width 27 height 27
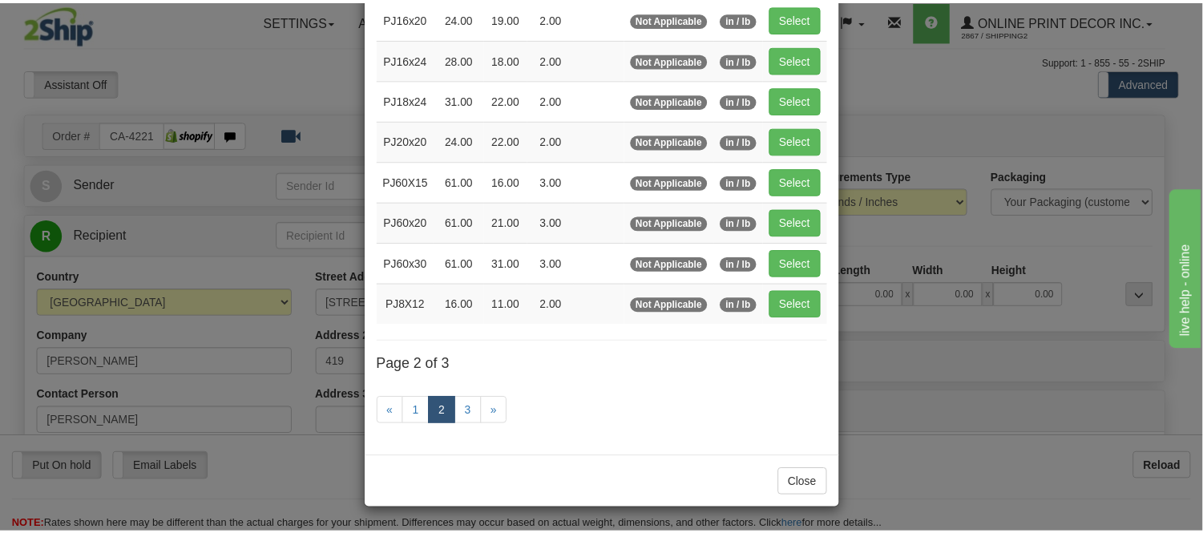
scroll to position [261, 0]
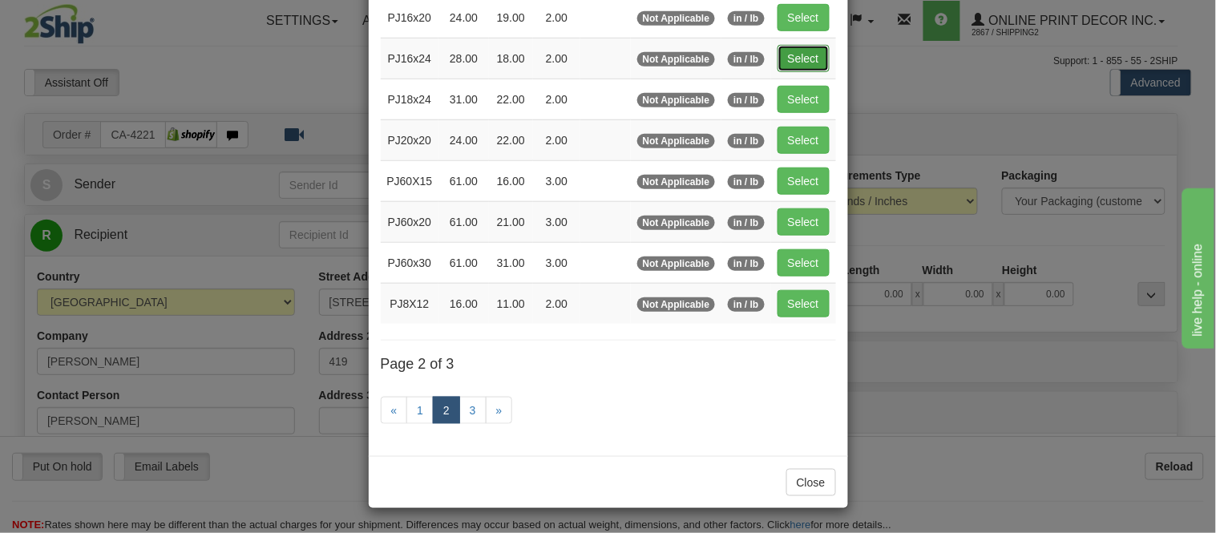
click at [798, 51] on button "Select" at bounding box center [804, 58] width 52 height 27
type input "PJ16x24"
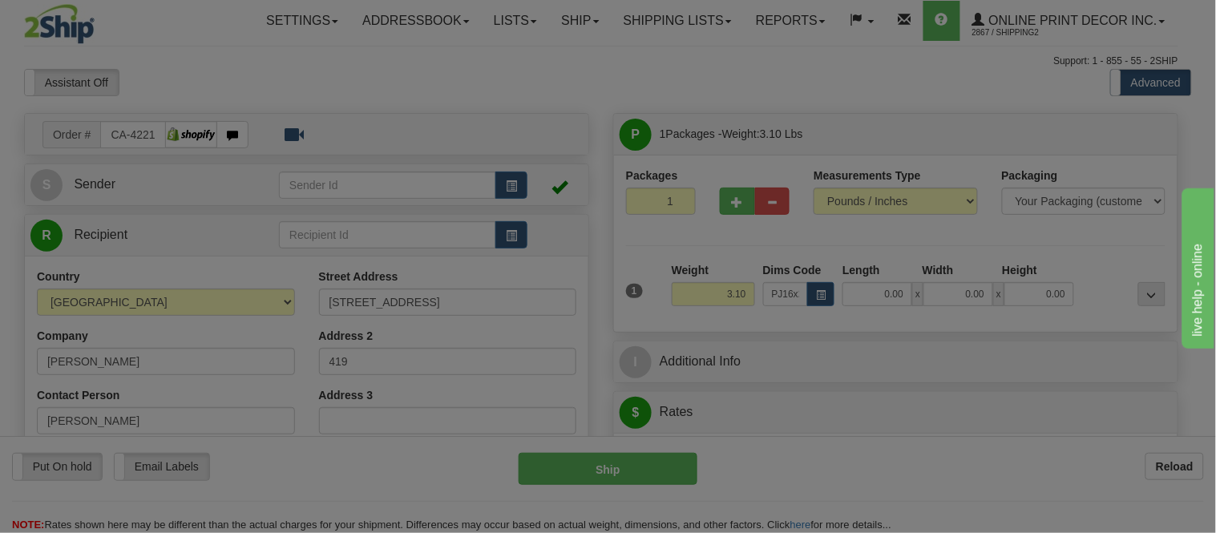
type input "28.00"
type input "18.00"
type input "2.00"
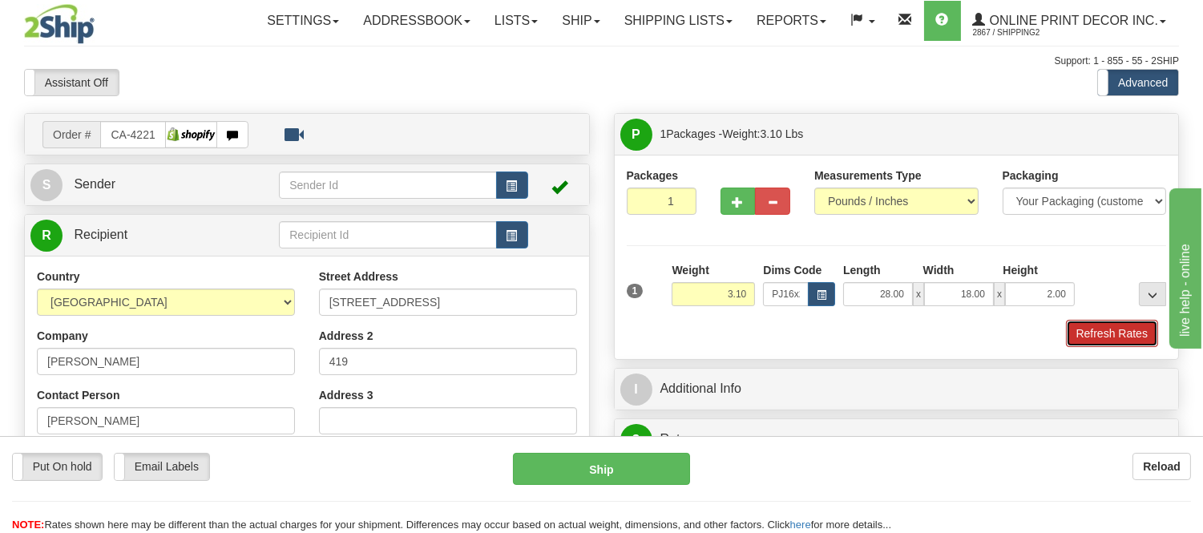
click at [1115, 337] on button "Refresh Rates" at bounding box center [1112, 333] width 92 height 27
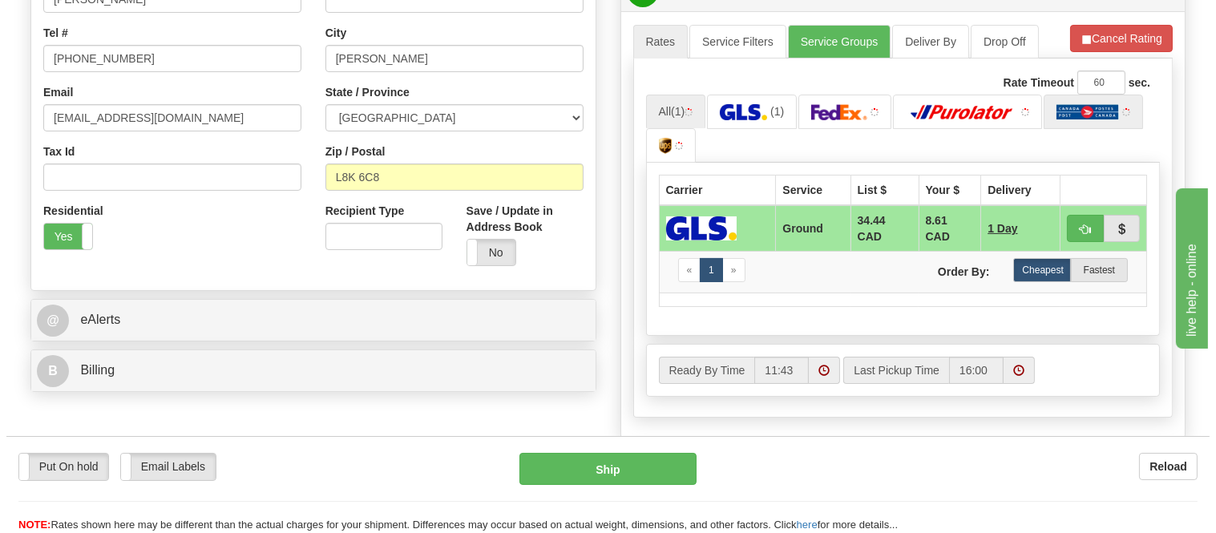
scroll to position [445, 0]
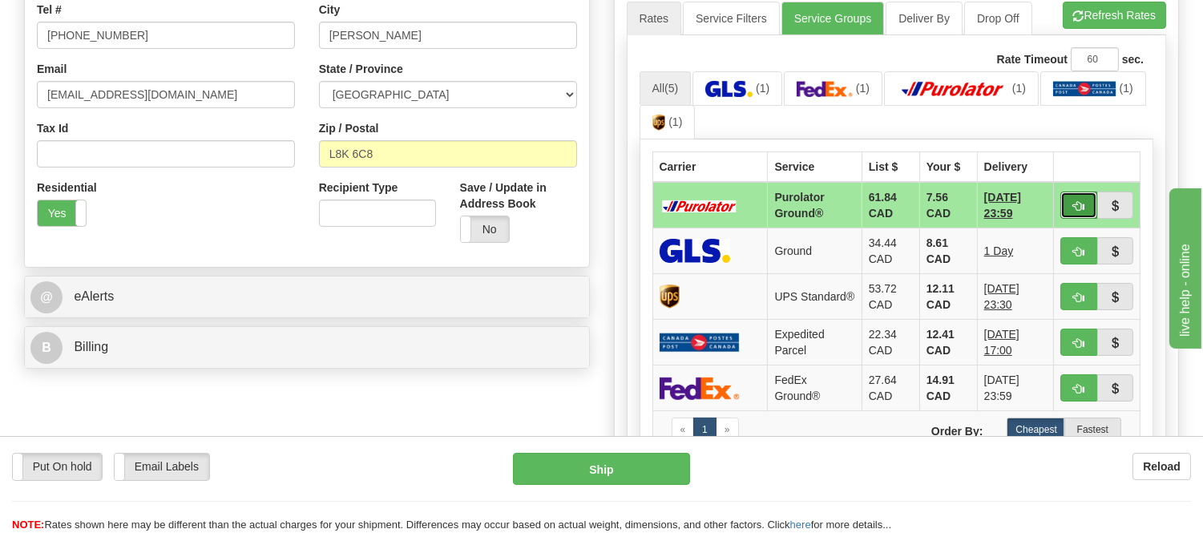
click at [1074, 201] on span "button" at bounding box center [1078, 206] width 11 height 10
type input "260"
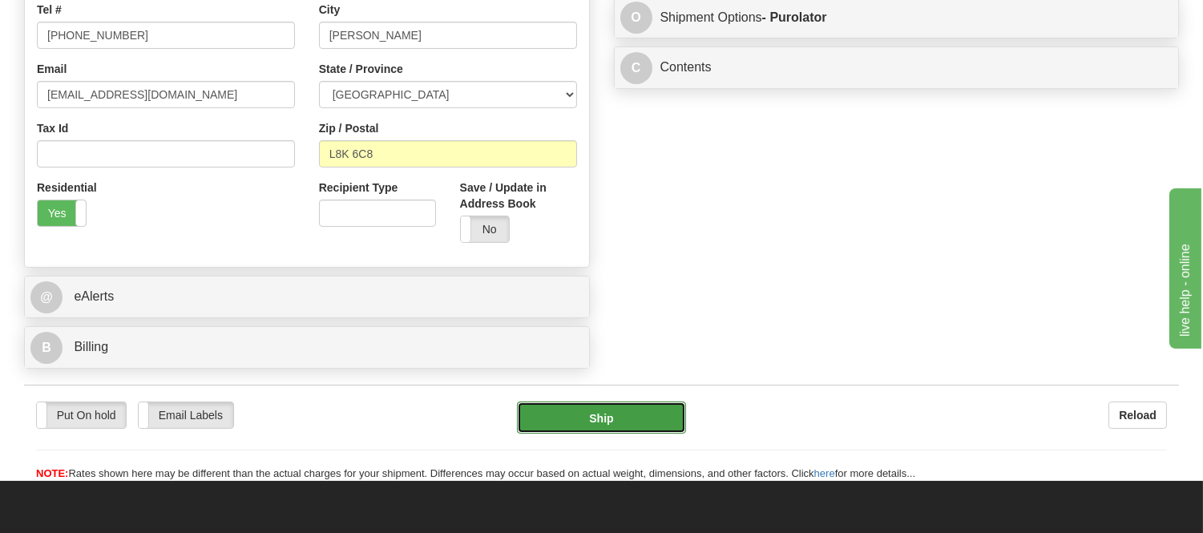
click at [604, 423] on button "Ship" at bounding box center [601, 418] width 168 height 32
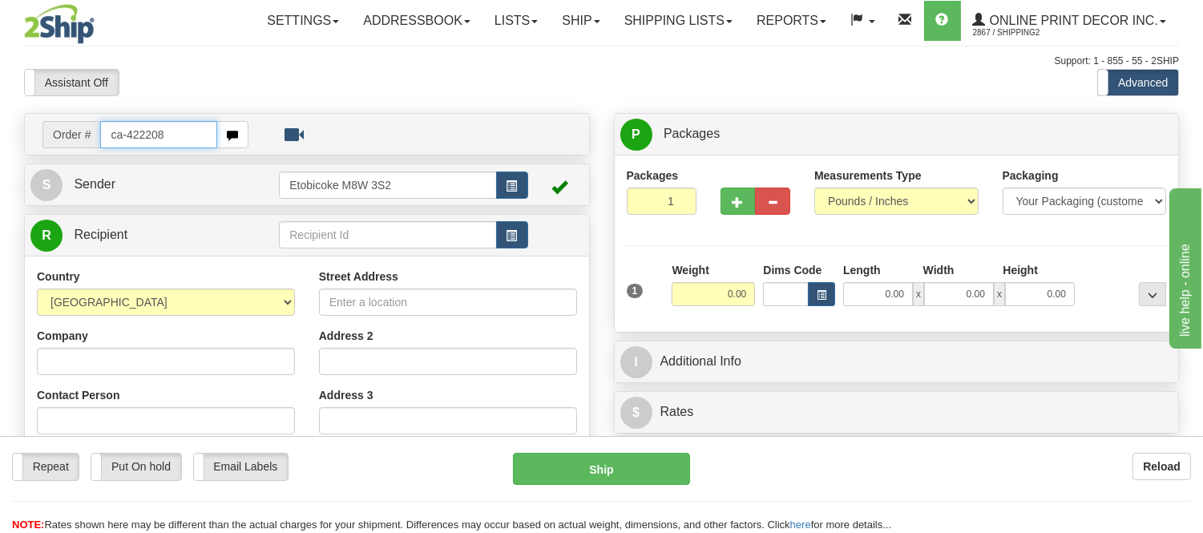
type input "ca-422208"
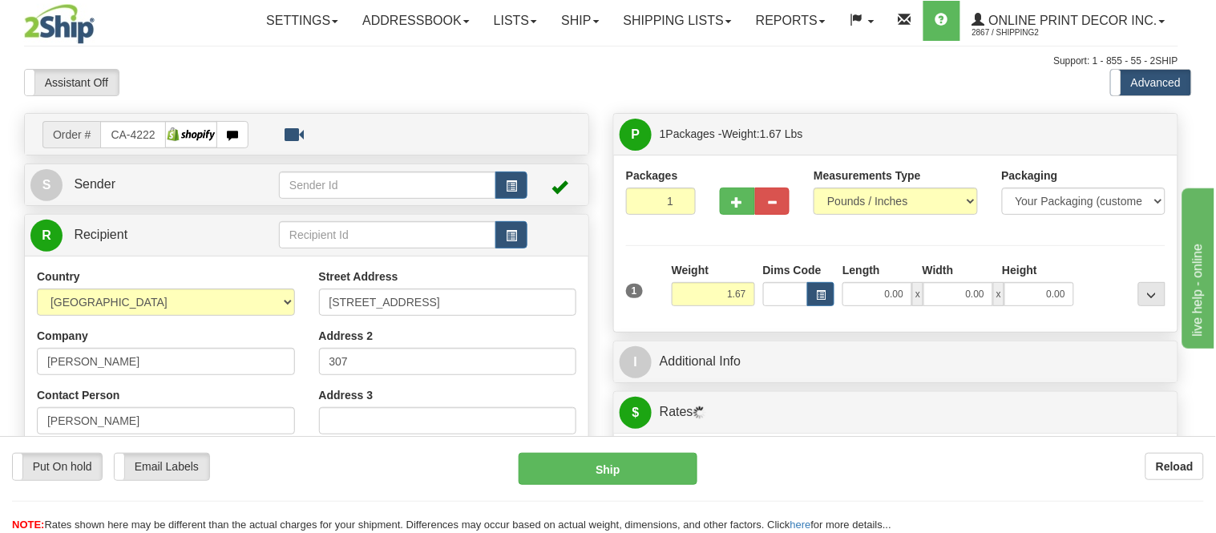
type input "[PERSON_NAME]"
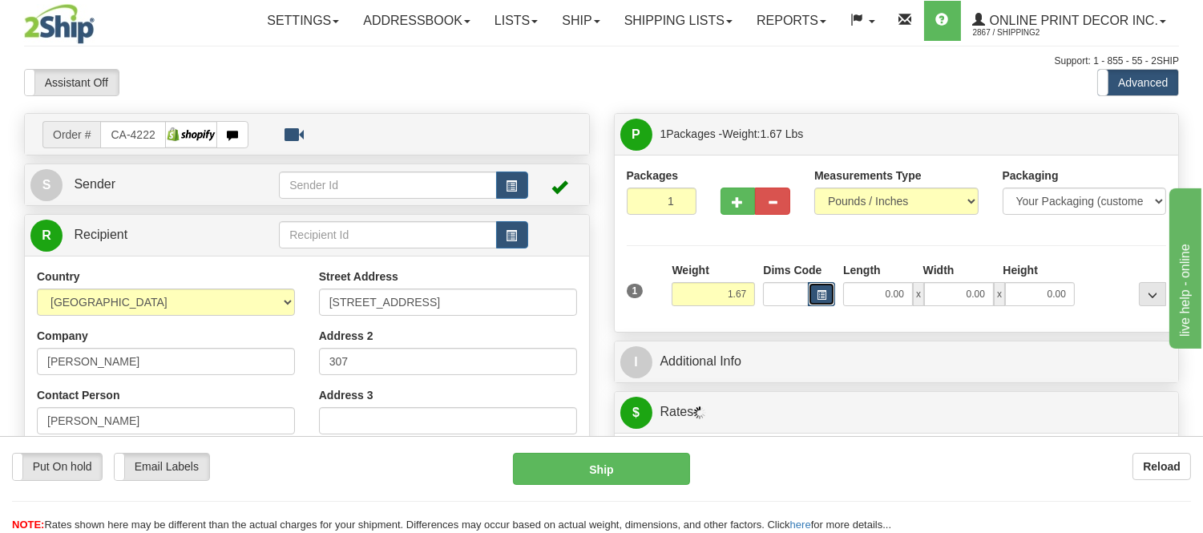
click at [820, 295] on span "button" at bounding box center [822, 295] width 10 height 9
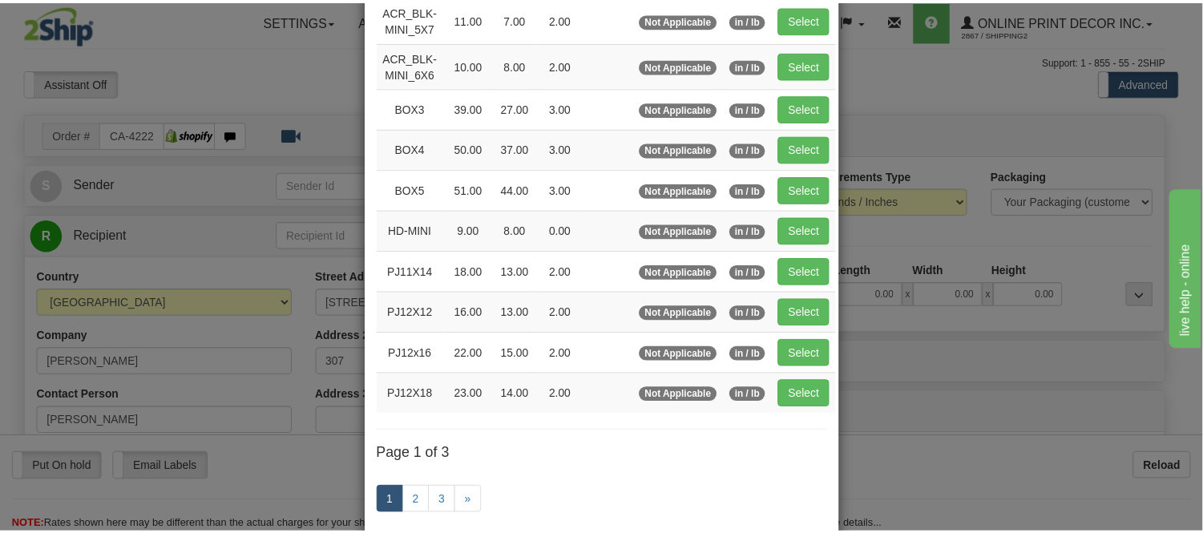
scroll to position [178, 0]
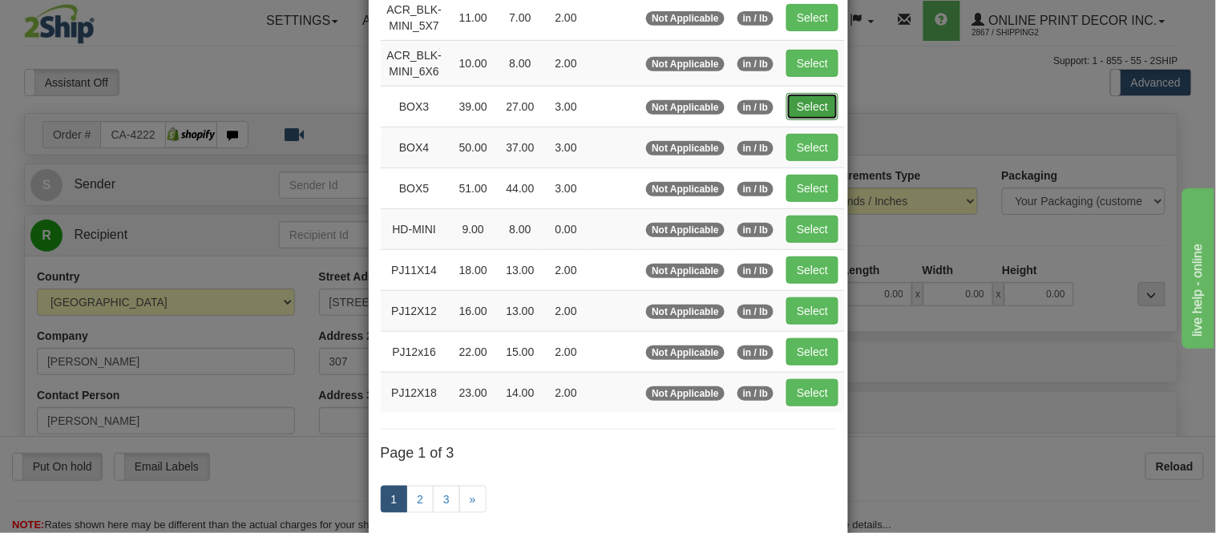
click at [795, 107] on button "Select" at bounding box center [812, 106] width 52 height 27
type input "BOX3"
type input "39.00"
type input "27.00"
type input "3.00"
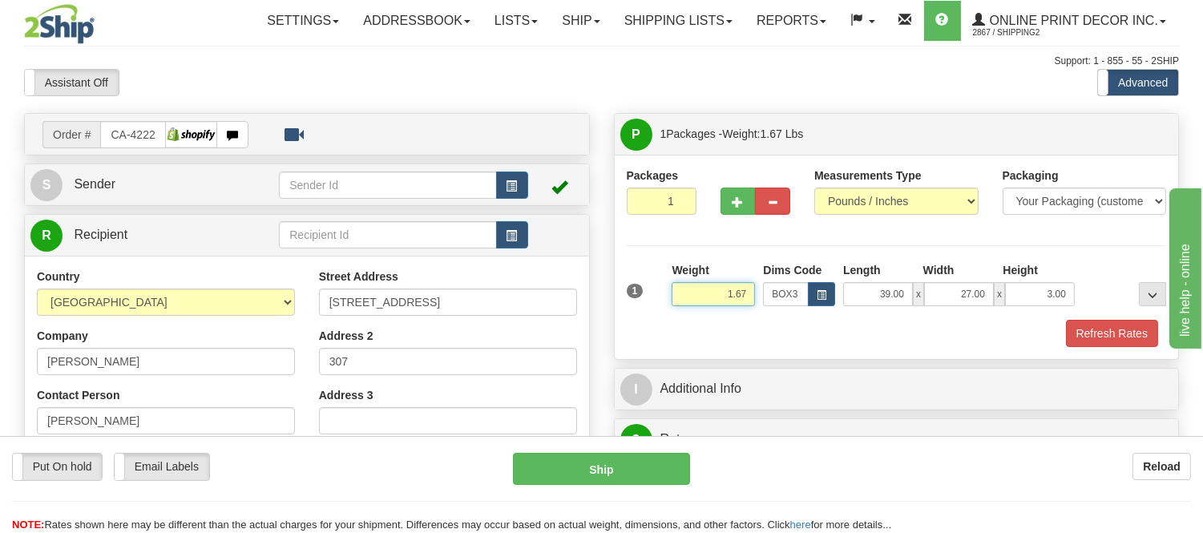
drag, startPoint x: 754, startPoint y: 289, endPoint x: 652, endPoint y: 307, distance: 104.2
click at [652, 307] on div "1 Weight 1.67 Dims Code BOX3" at bounding box center [897, 290] width 548 height 57
type input "8.98"
click at [1129, 341] on button "Refresh Rates" at bounding box center [1112, 333] width 92 height 27
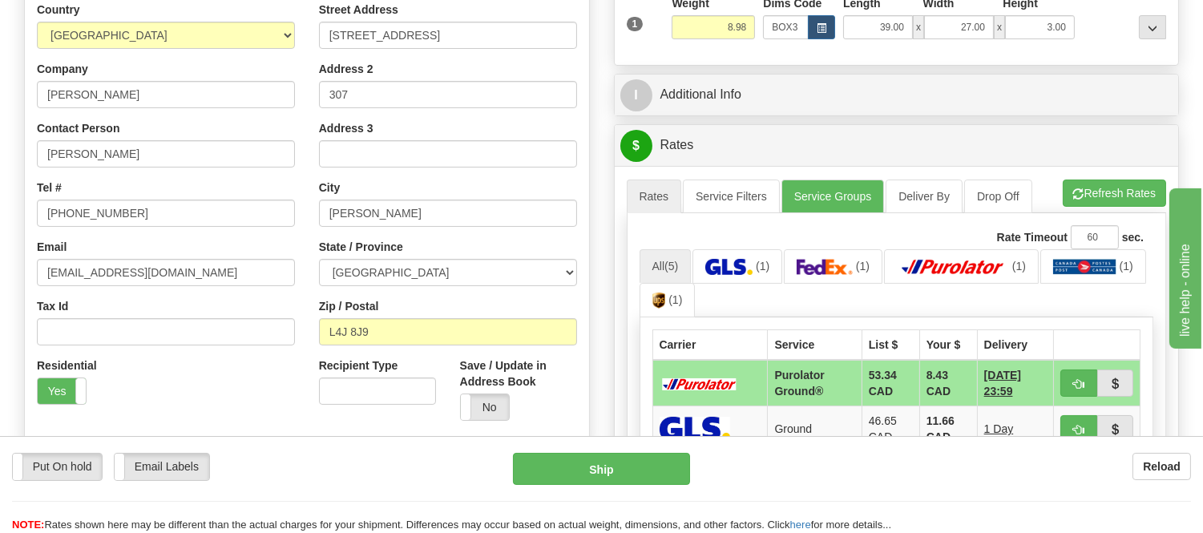
scroll to position [356, 0]
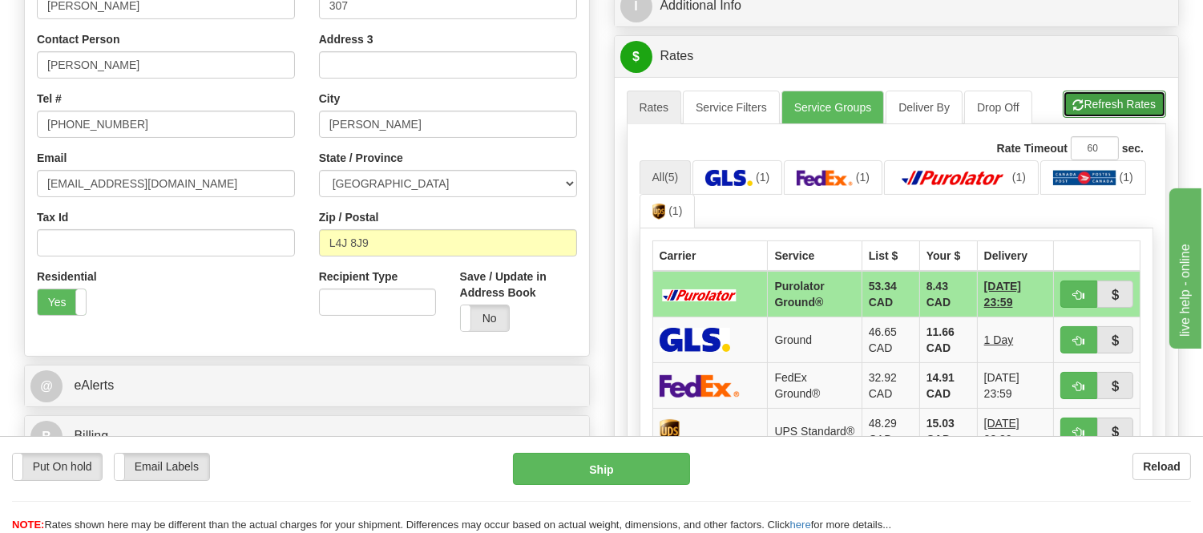
click at [1111, 97] on button "Refresh Rates" at bounding box center [1114, 104] width 103 height 27
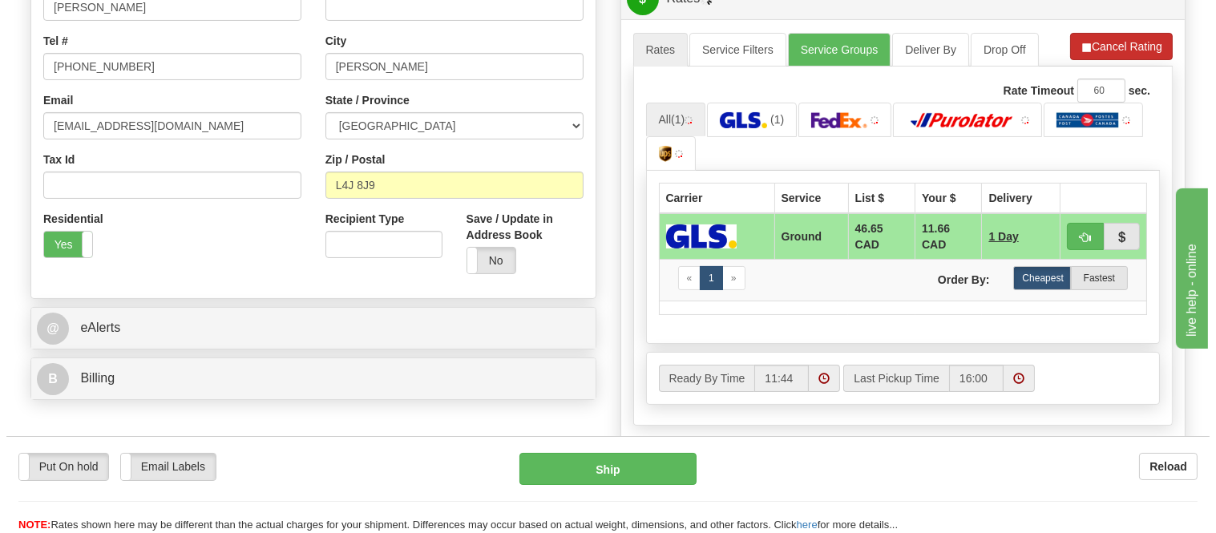
scroll to position [445, 0]
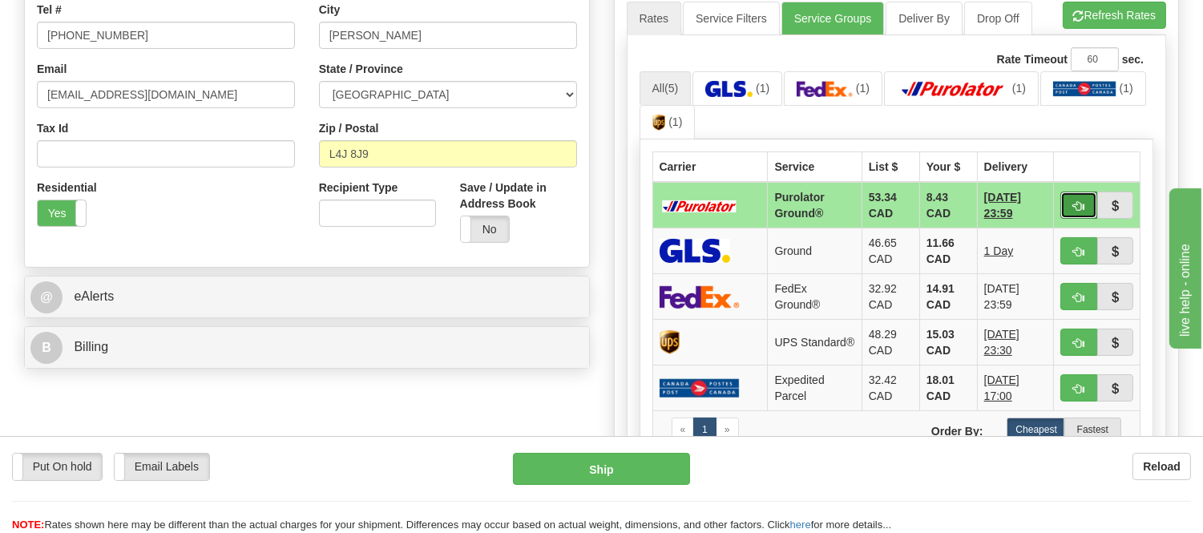
click at [1071, 212] on button "button" at bounding box center [1078, 205] width 37 height 27
type input "260"
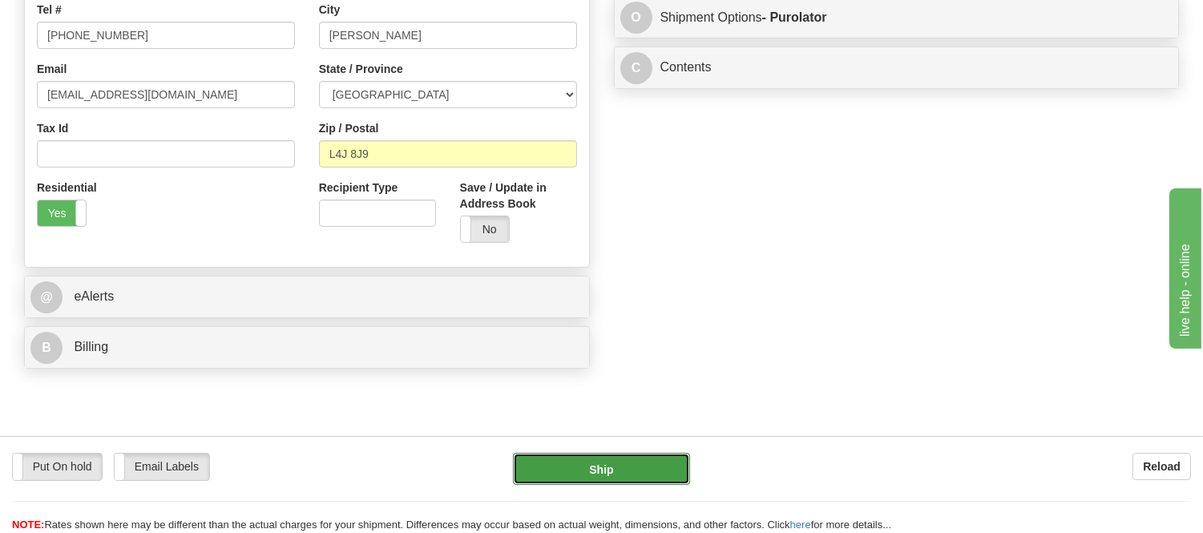
click at [610, 460] on button "Ship" at bounding box center [601, 469] width 176 height 32
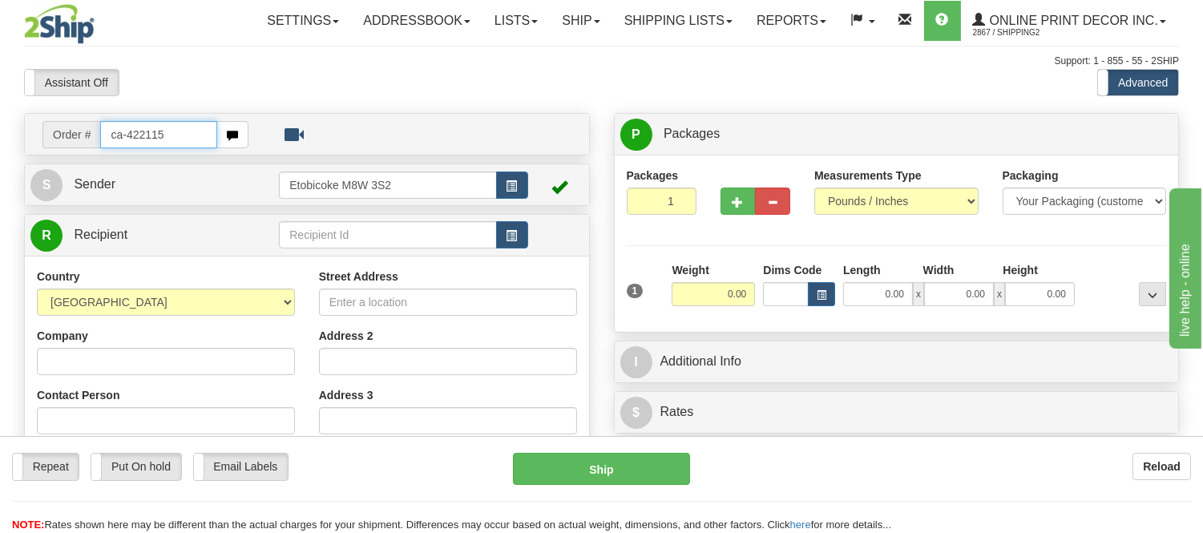
type input "ca-422115"
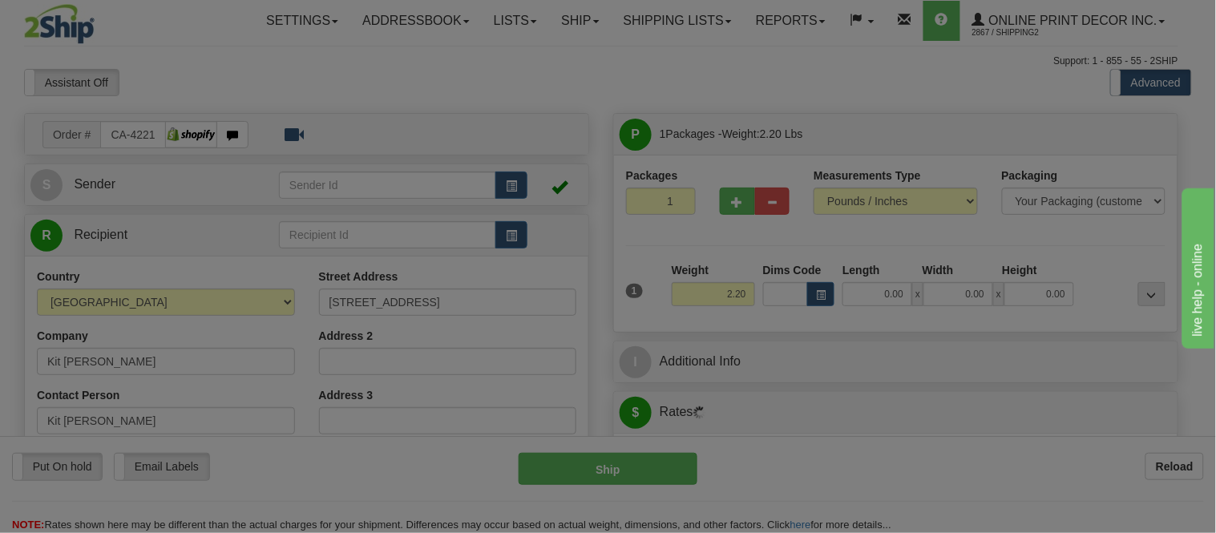
type input "PRINCE [PERSON_NAME]"
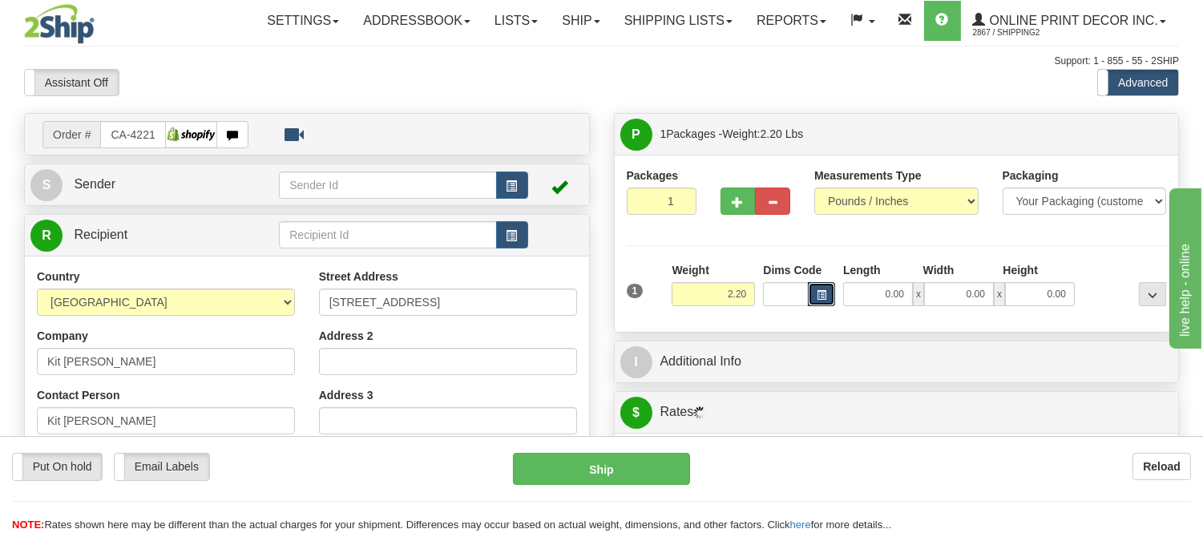
click at [818, 300] on span "button" at bounding box center [822, 295] width 10 height 9
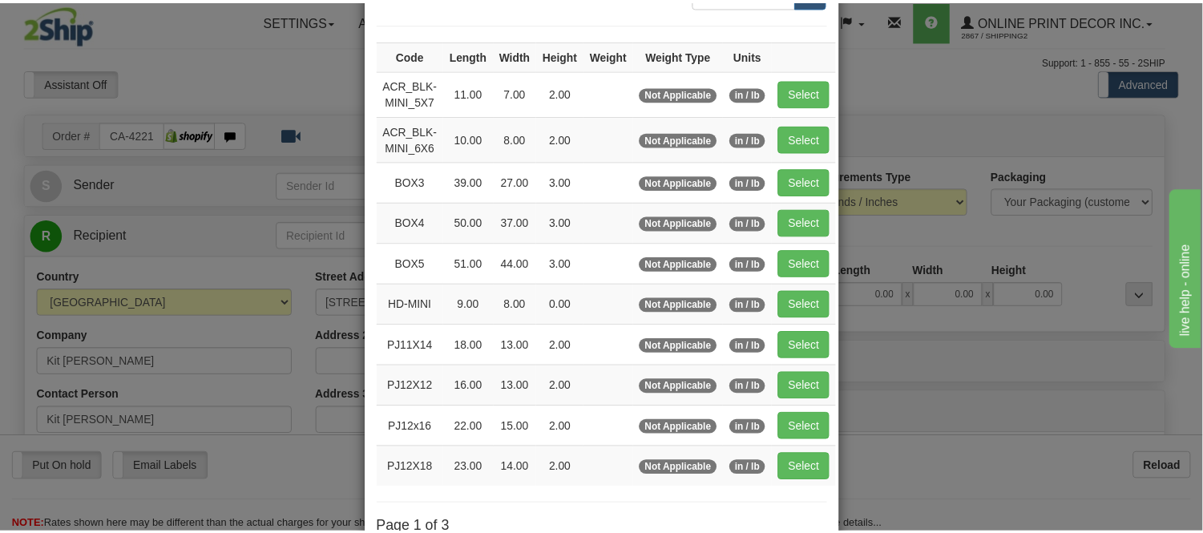
scroll to position [267, 0]
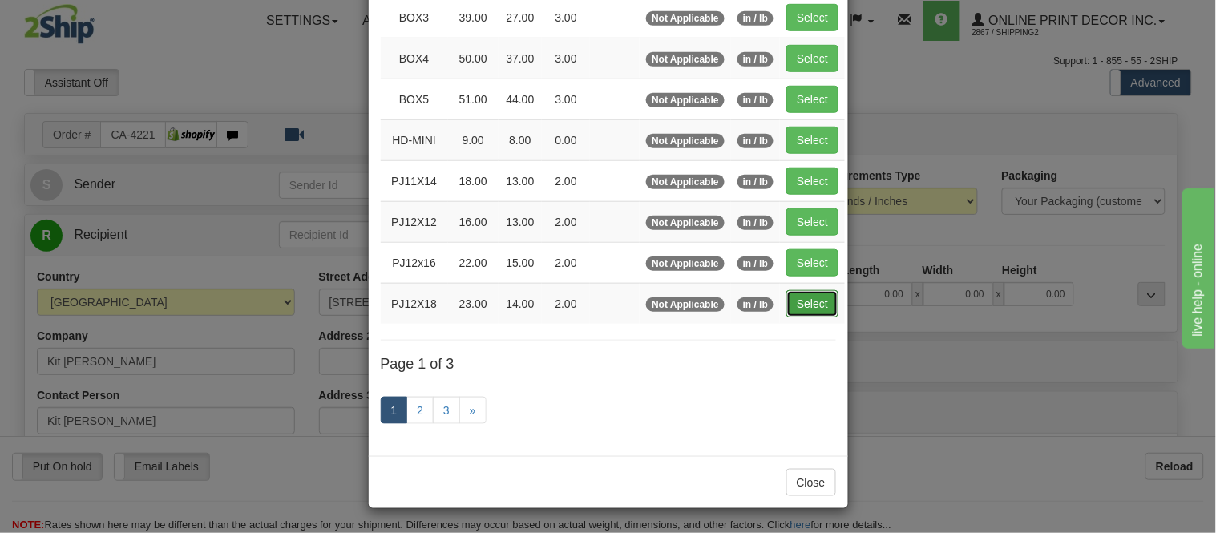
click at [813, 306] on button "Select" at bounding box center [812, 303] width 52 height 27
type input "PJ12X18"
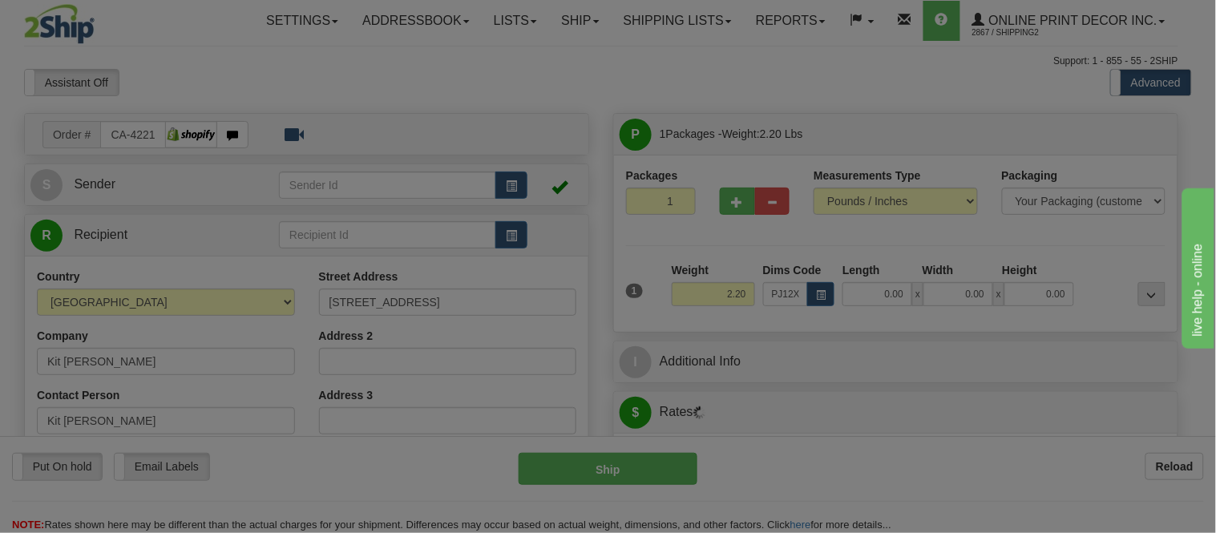
type input "23.00"
type input "14.00"
type input "2.00"
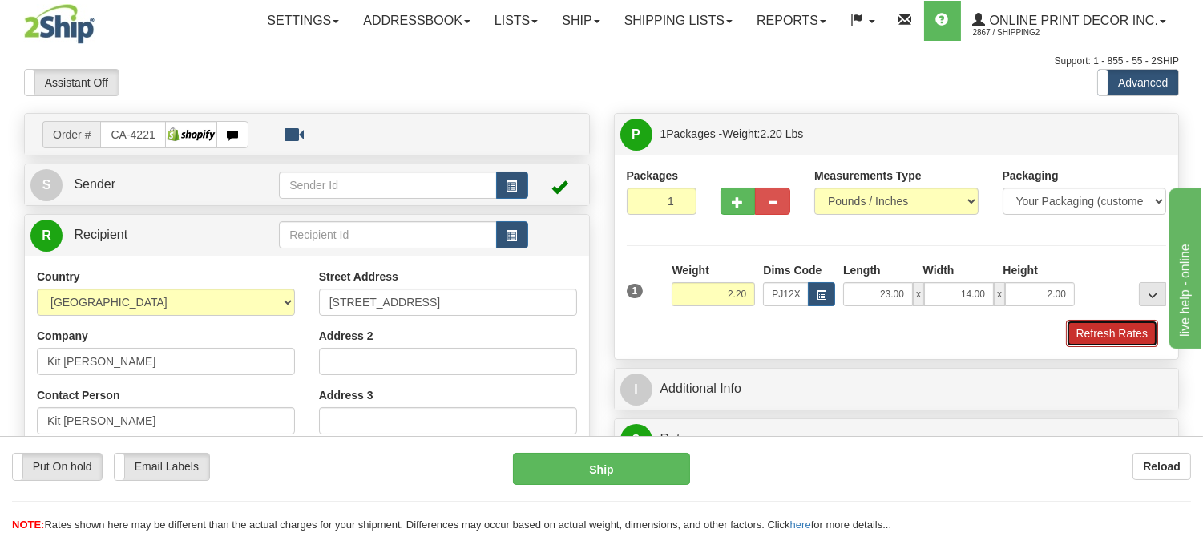
click at [1117, 329] on button "Refresh Rates" at bounding box center [1112, 333] width 92 height 27
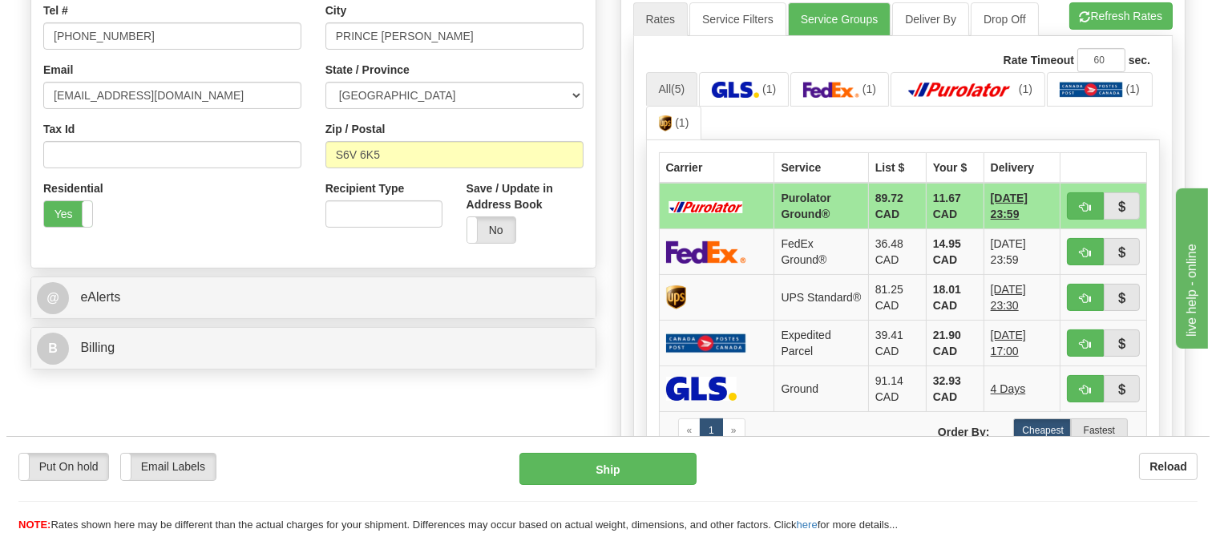
scroll to position [445, 0]
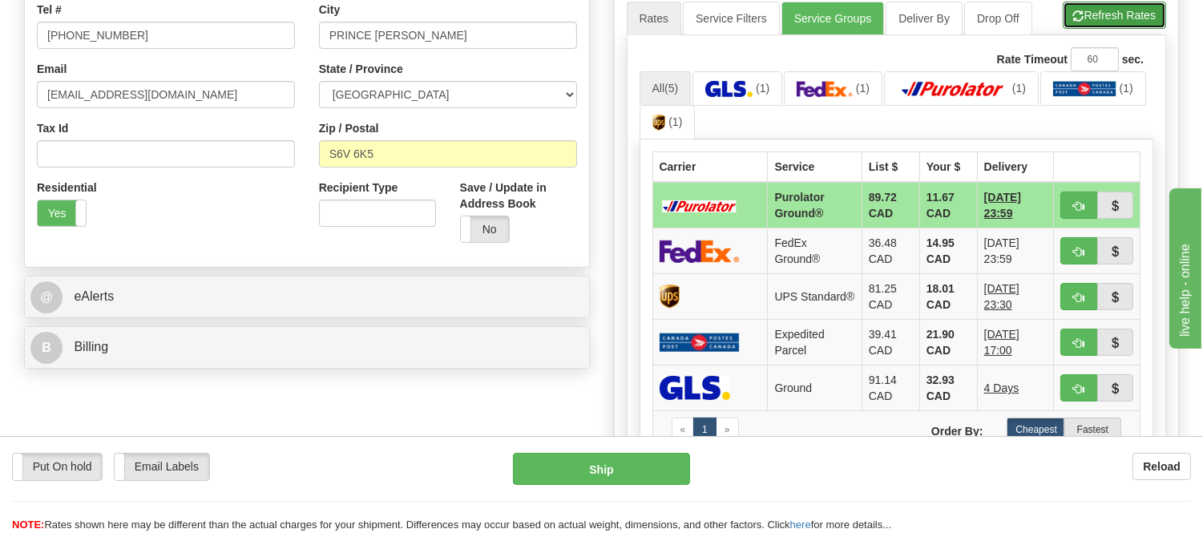
click at [1109, 18] on button "Refresh Rates" at bounding box center [1114, 15] width 103 height 27
click at [1085, 199] on button "button" at bounding box center [1078, 205] width 37 height 27
type input "260"
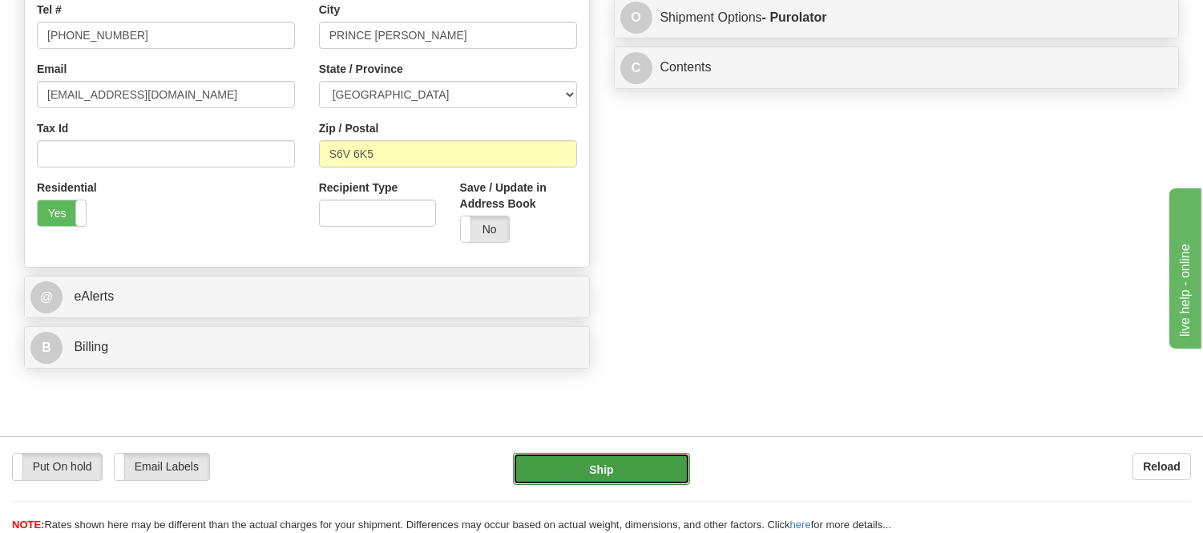
click at [659, 469] on button "Ship" at bounding box center [601, 469] width 176 height 32
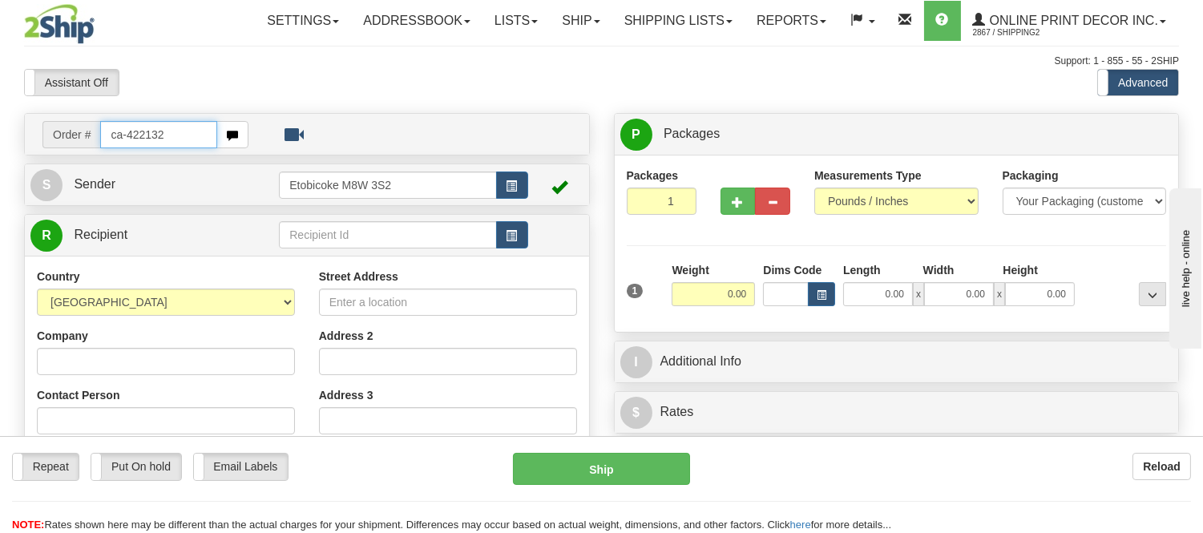
type input "ca-422132"
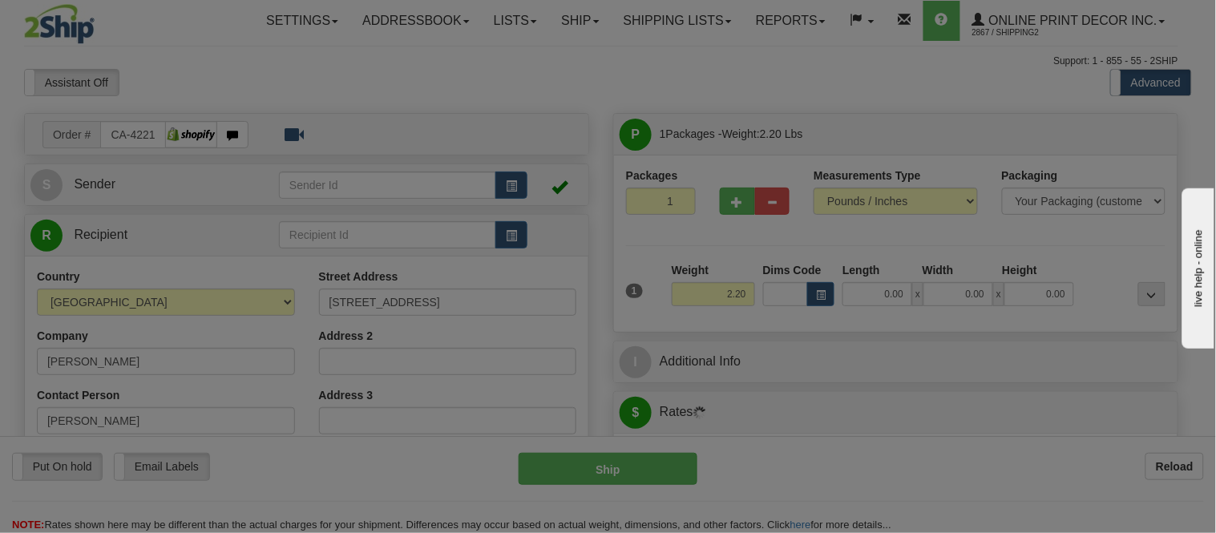
type input "OAKVILLE"
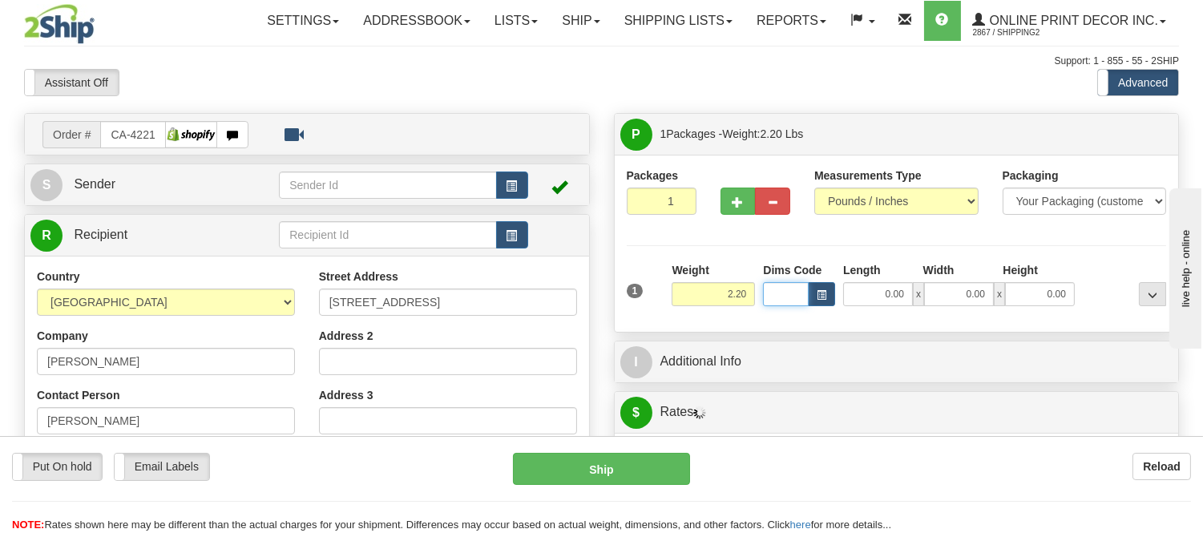
click at [806, 291] on input "Dims Code" at bounding box center [786, 294] width 46 height 24
click at [818, 292] on span "button" at bounding box center [822, 295] width 10 height 9
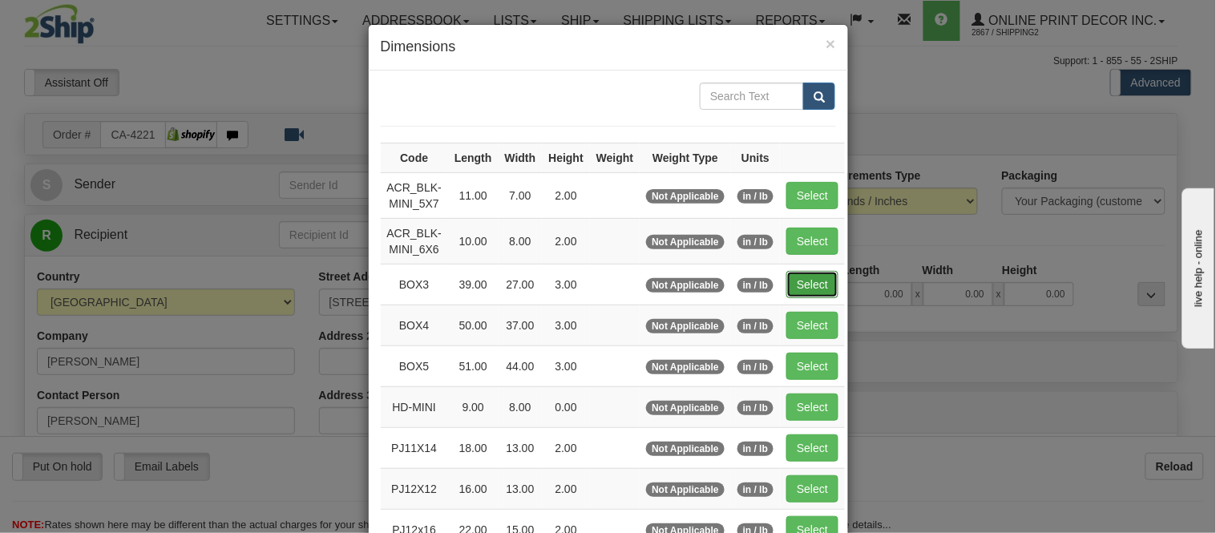
click at [797, 289] on button "Select" at bounding box center [812, 284] width 52 height 27
type input "BOX3"
type input "39.00"
type input "27.00"
type input "3.00"
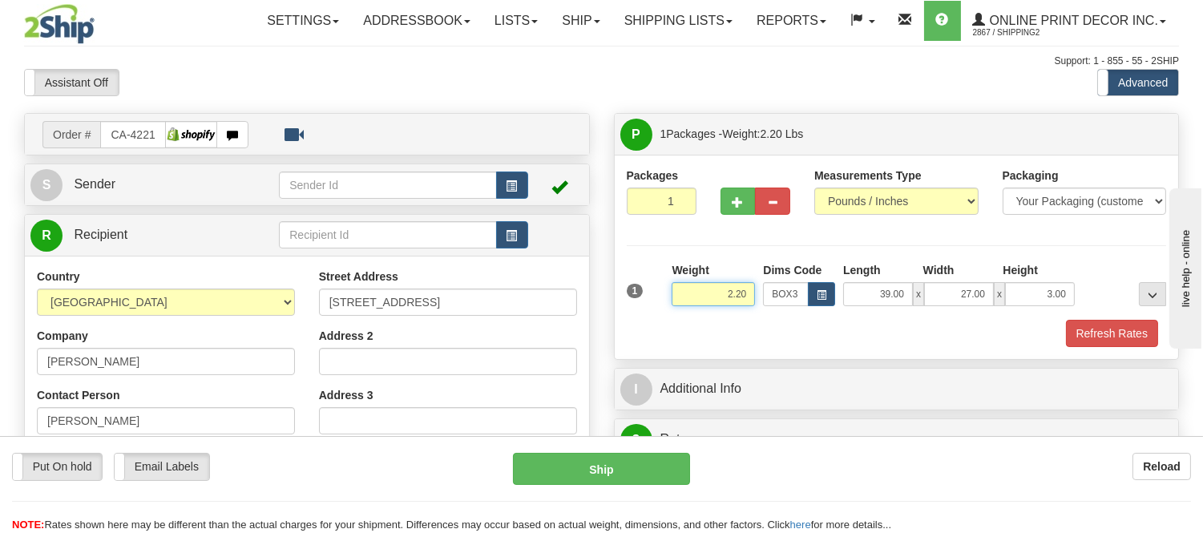
drag, startPoint x: 752, startPoint y: 293, endPoint x: 657, endPoint y: 297, distance: 94.6
click at [657, 297] on div "1 Weight 2.20 Dims Code BOX3" at bounding box center [897, 290] width 548 height 57
click button "Delete" at bounding box center [0, 0] width 0 height 0
type input "9.00"
click at [1107, 329] on button "Refresh Rates" at bounding box center [1112, 333] width 92 height 27
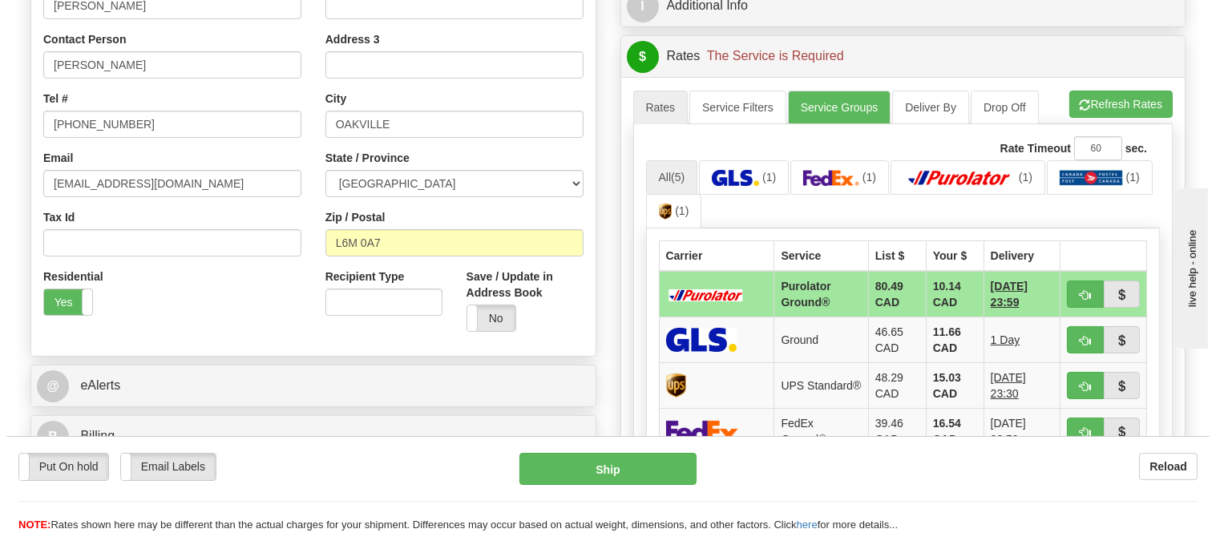
scroll to position [367, 0]
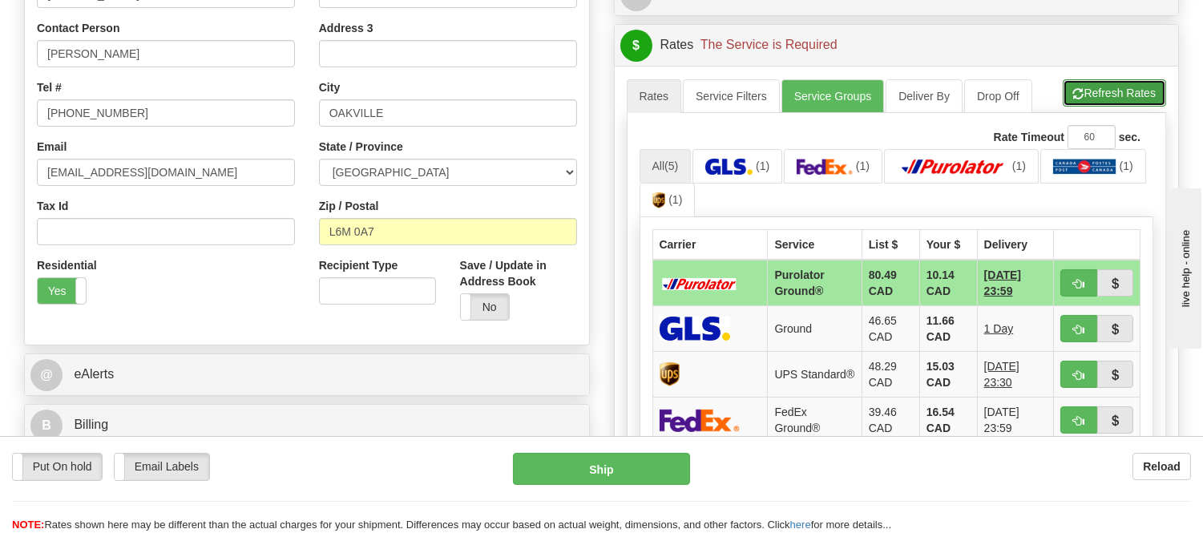
click at [1120, 91] on button "Refresh Rates" at bounding box center [1114, 92] width 103 height 27
click at [1088, 273] on button "button" at bounding box center [1078, 282] width 37 height 27
type input "260"
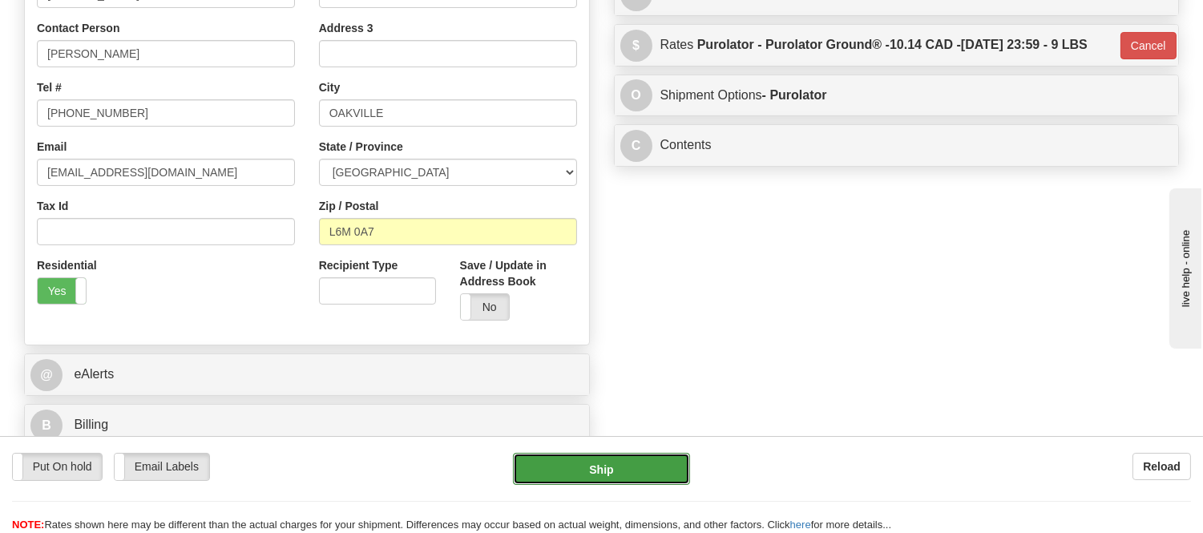
click at [612, 466] on button "Ship" at bounding box center [601, 469] width 176 height 32
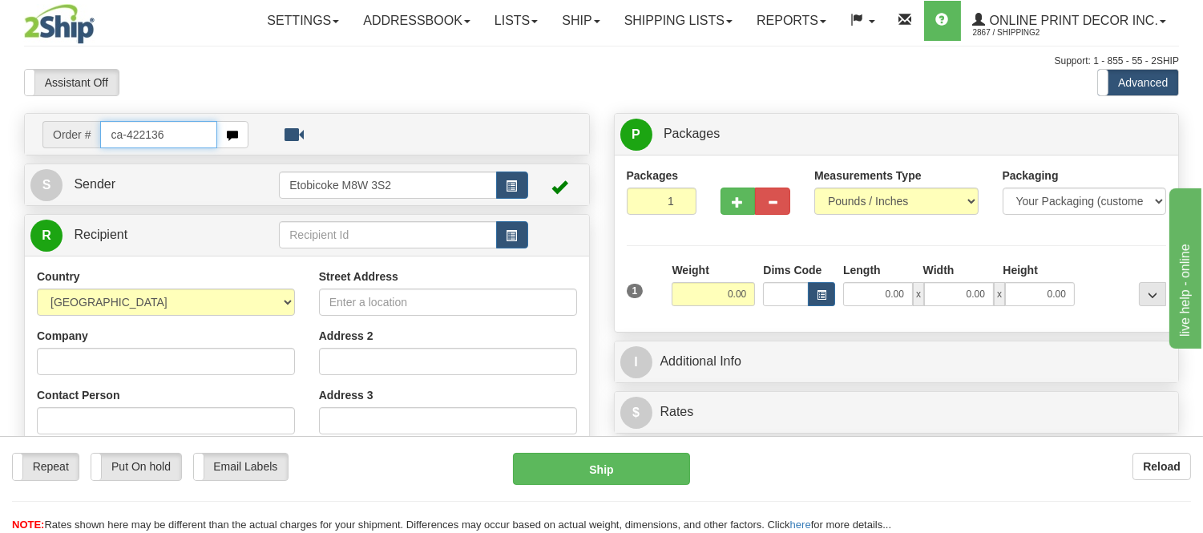
type input "ca-422136"
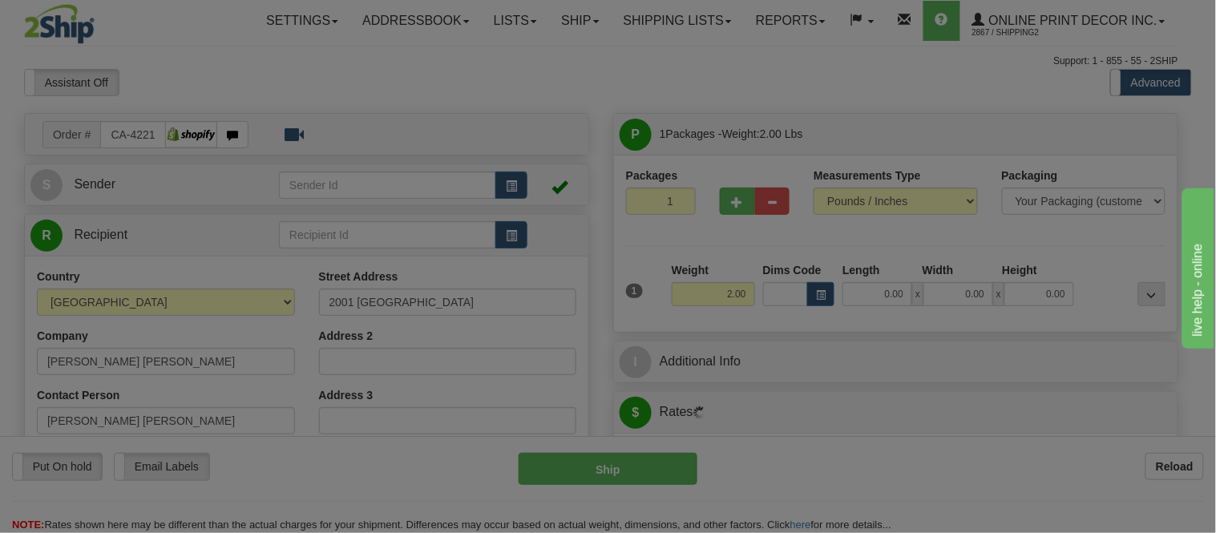
type input "AIRDRIE"
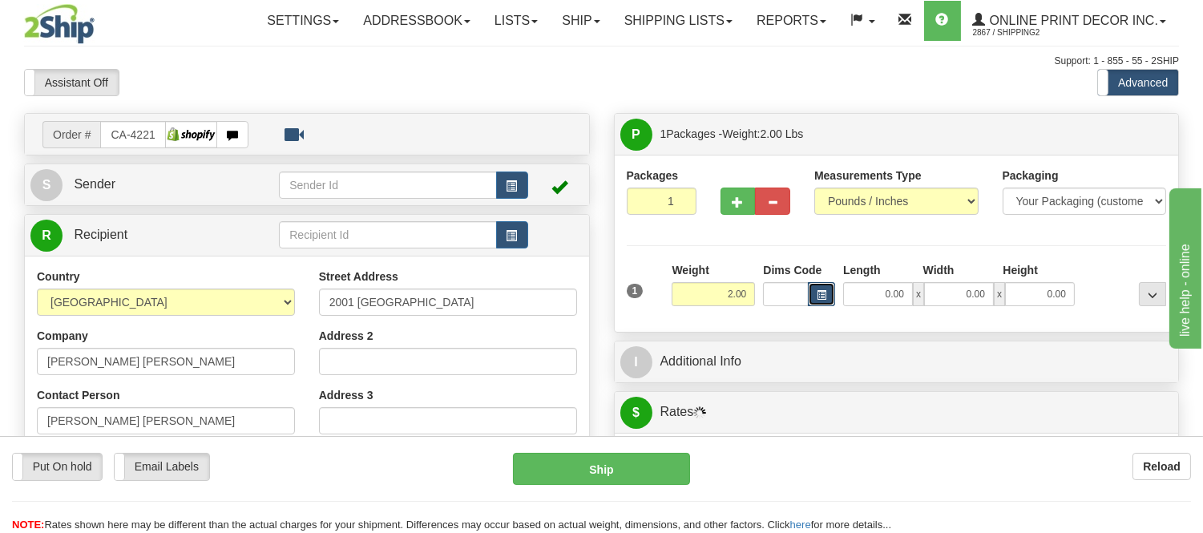
click at [823, 287] on button "button" at bounding box center [821, 294] width 27 height 24
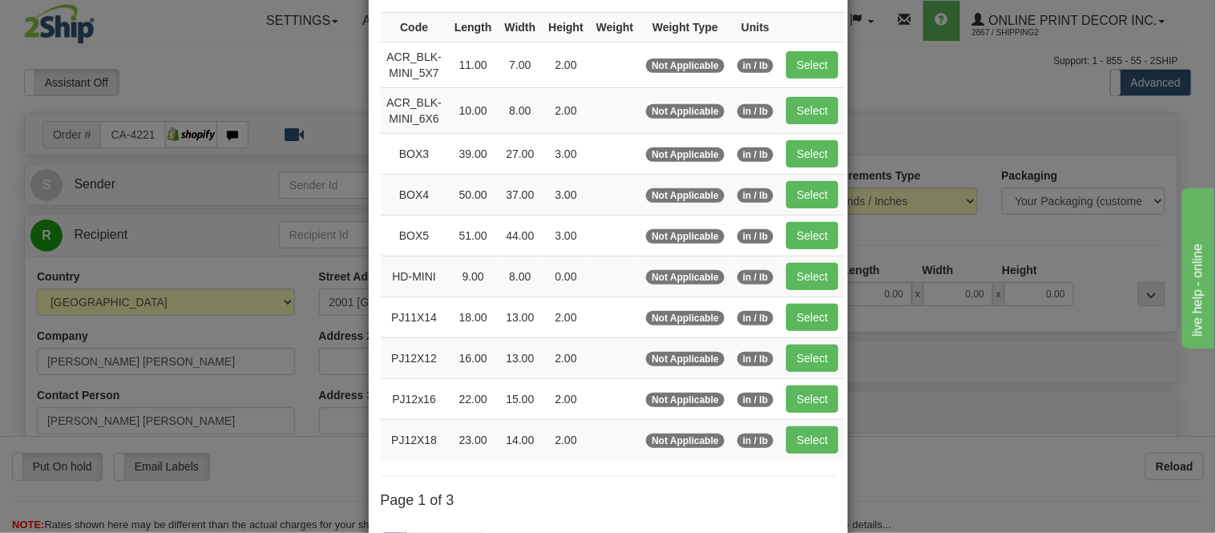
scroll to position [267, 0]
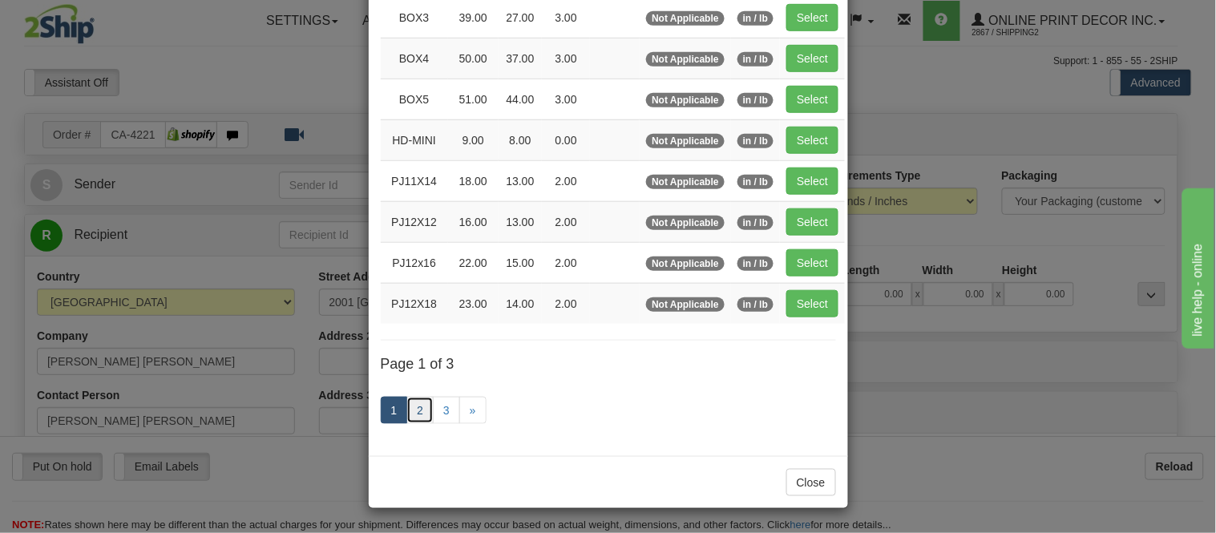
click at [414, 403] on link "2" at bounding box center [419, 410] width 27 height 27
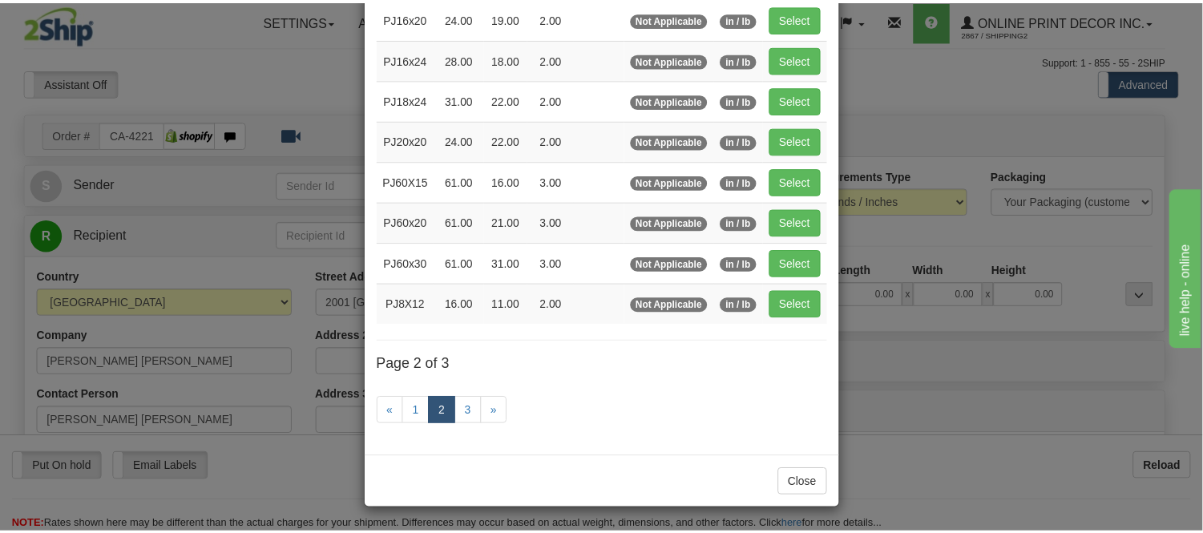
scroll to position [261, 0]
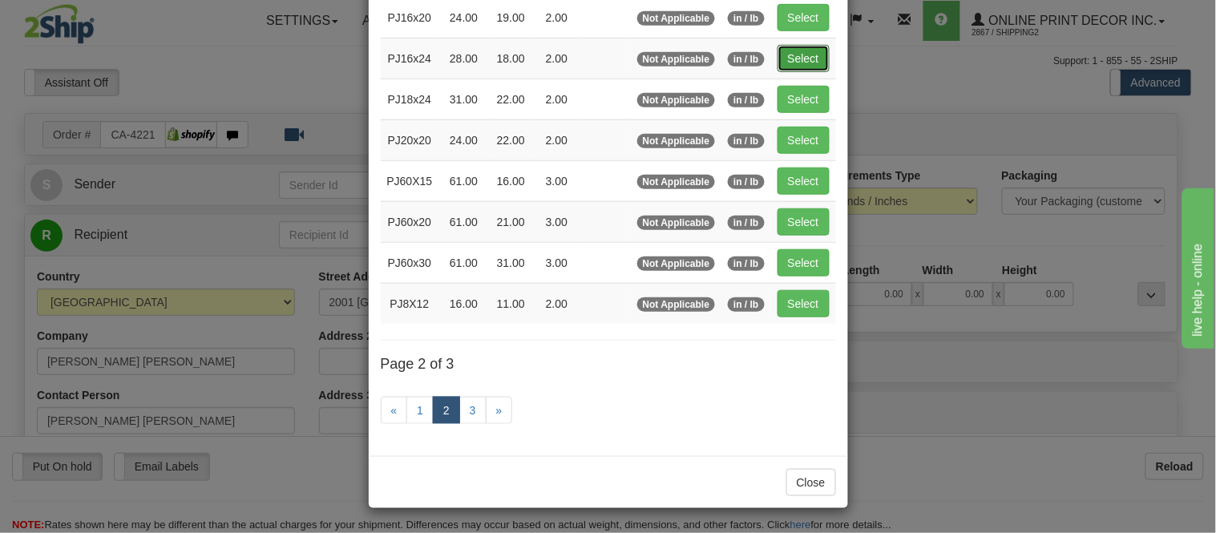
click at [813, 55] on button "Select" at bounding box center [804, 58] width 52 height 27
type input "PJ16x24"
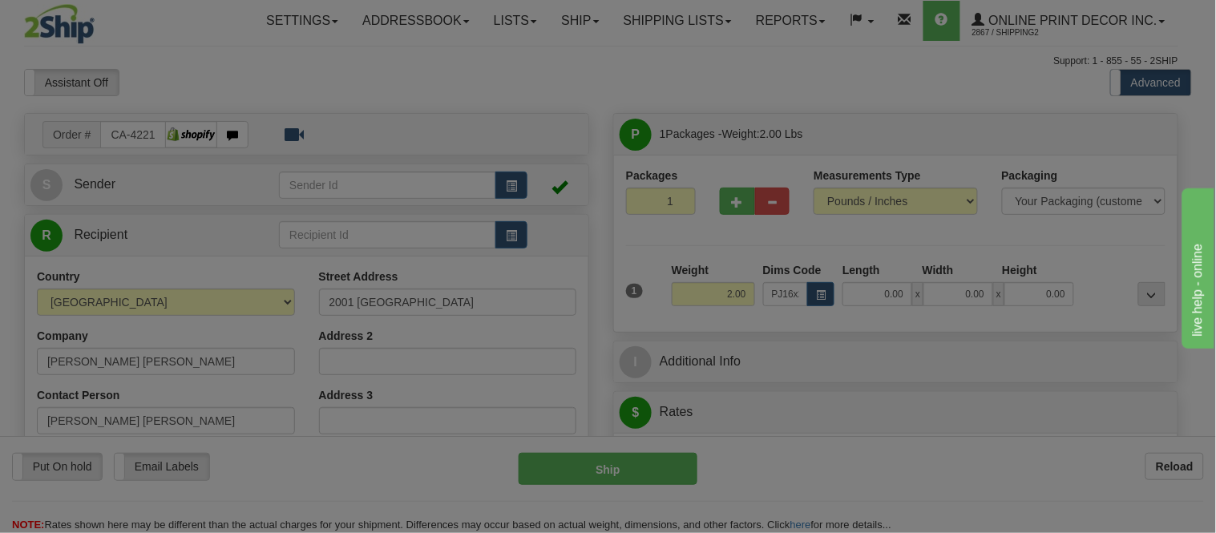
type input "28.00"
type input "18.00"
type input "2.00"
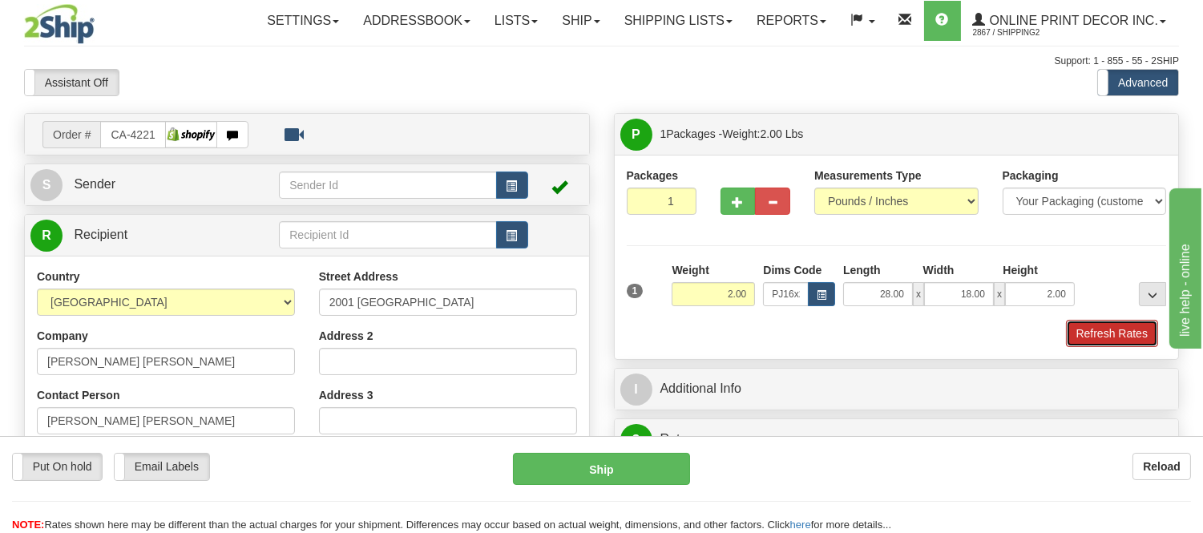
click at [1100, 333] on button "Refresh Rates" at bounding box center [1112, 333] width 92 height 27
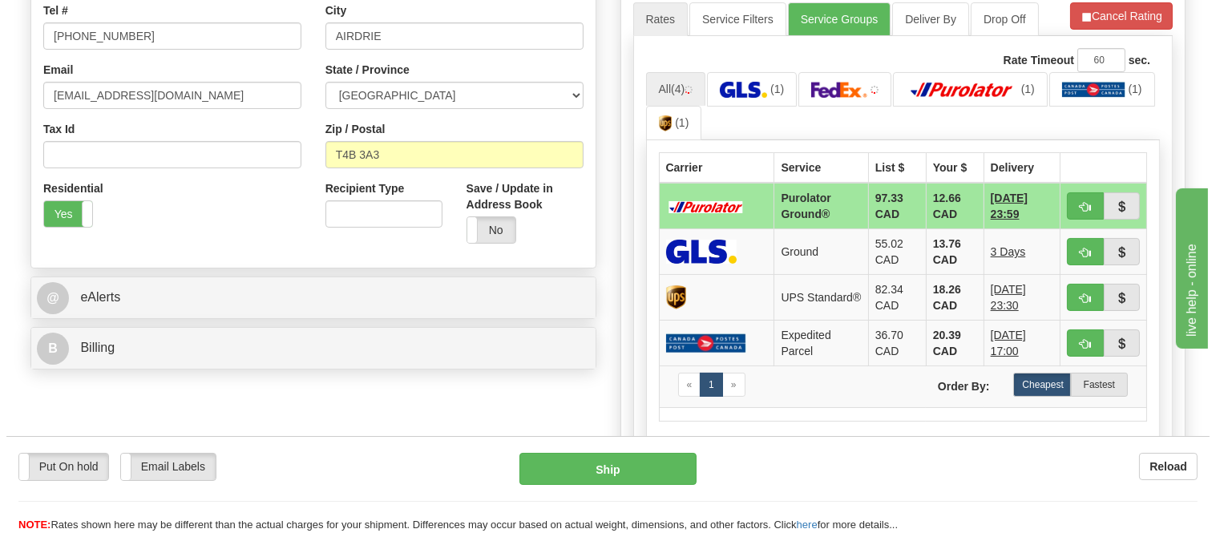
scroll to position [445, 0]
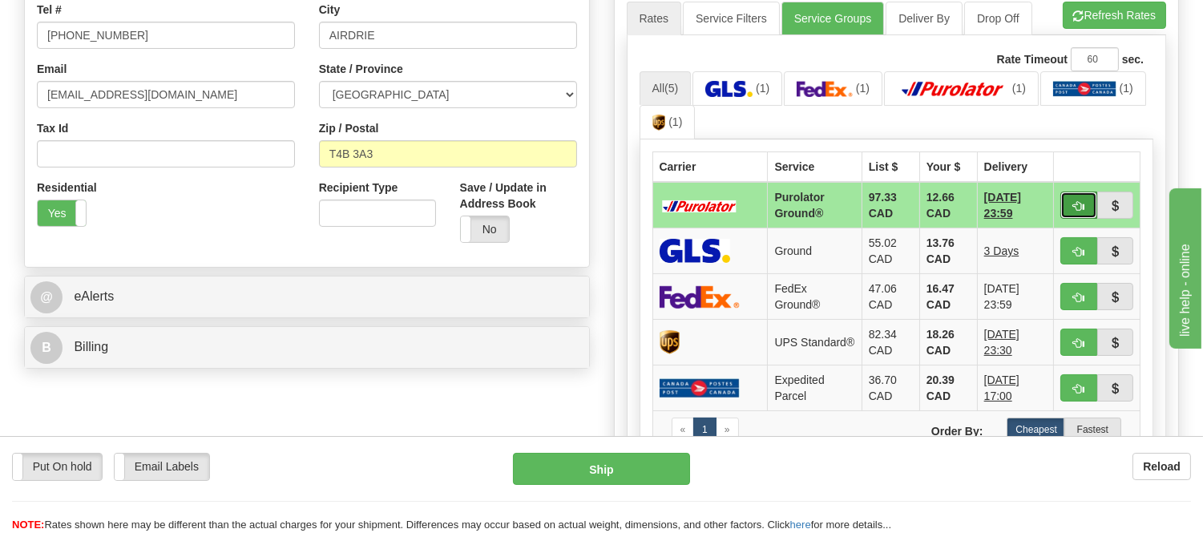
click at [1066, 204] on button "button" at bounding box center [1078, 205] width 37 height 27
type input "260"
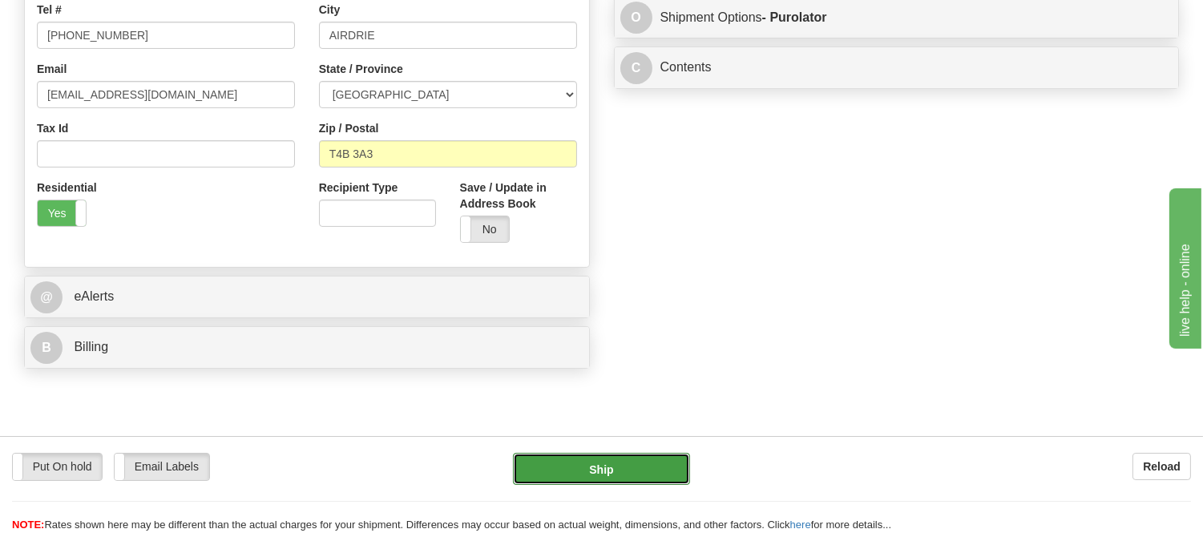
click at [660, 463] on button "Ship" at bounding box center [601, 469] width 176 height 32
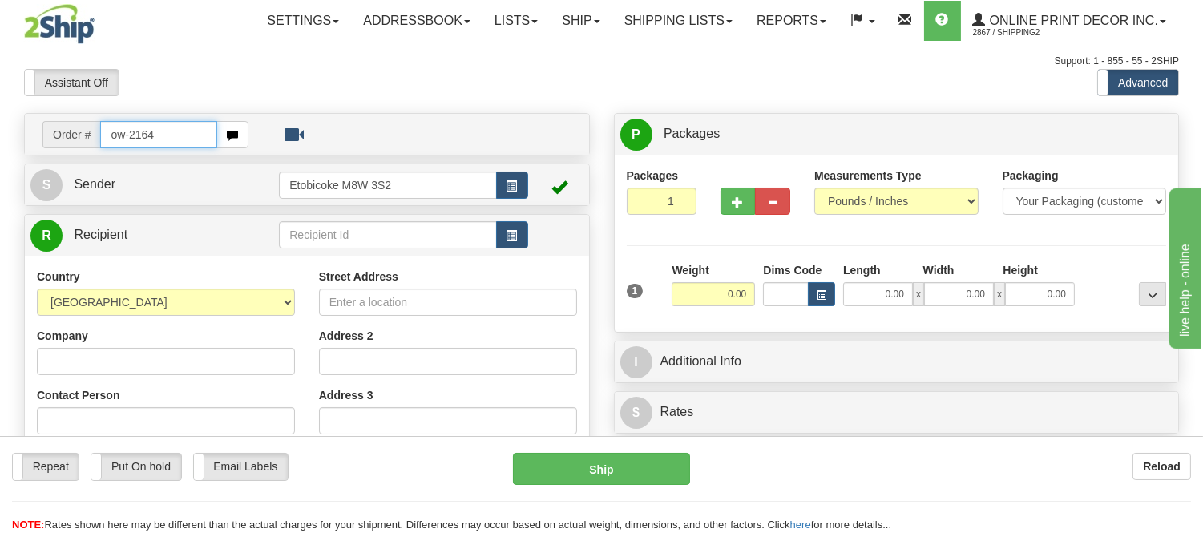
type input "ow-2164"
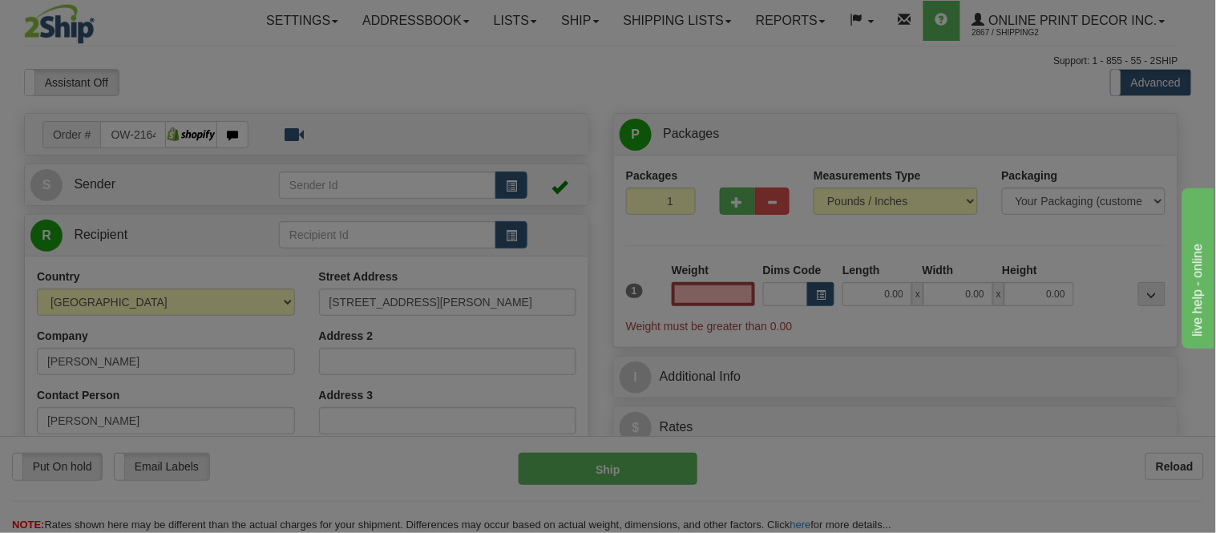
type input "LEWES"
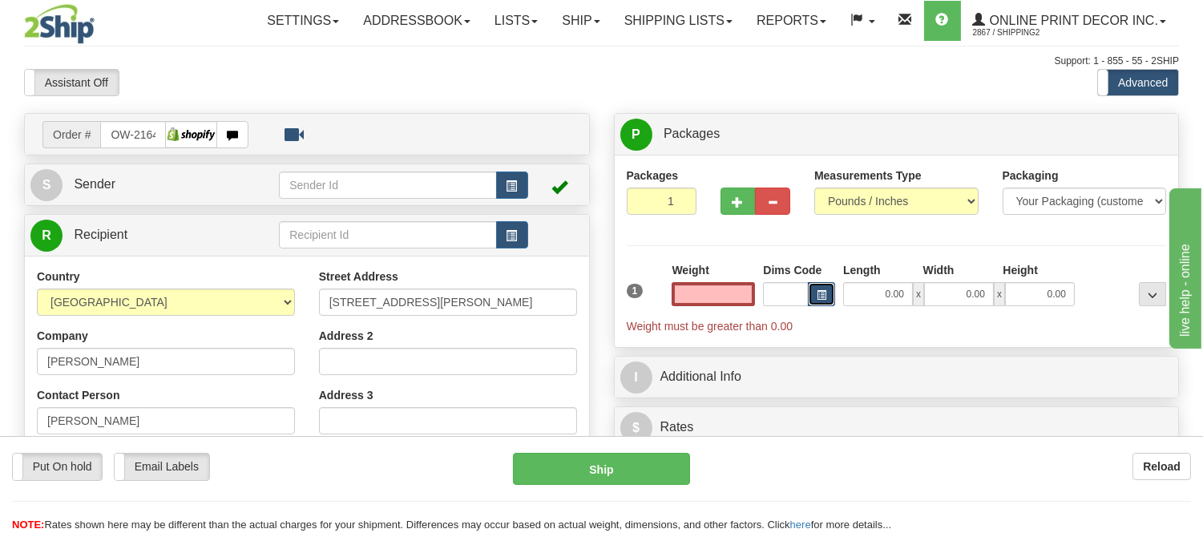
type input "0.00"
click at [822, 298] on span "button" at bounding box center [822, 295] width 10 height 9
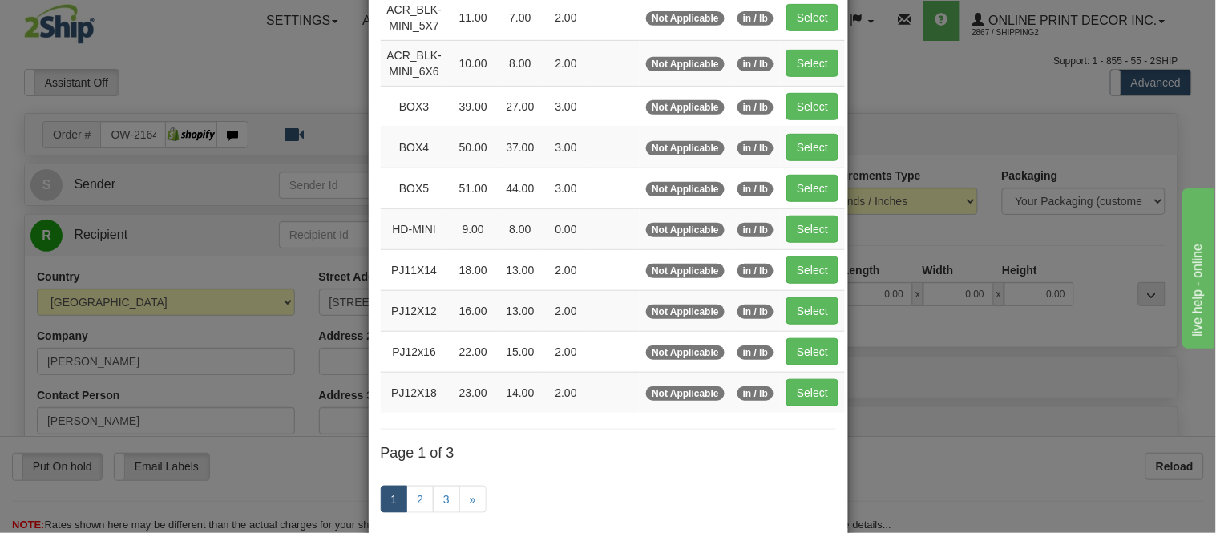
scroll to position [267, 0]
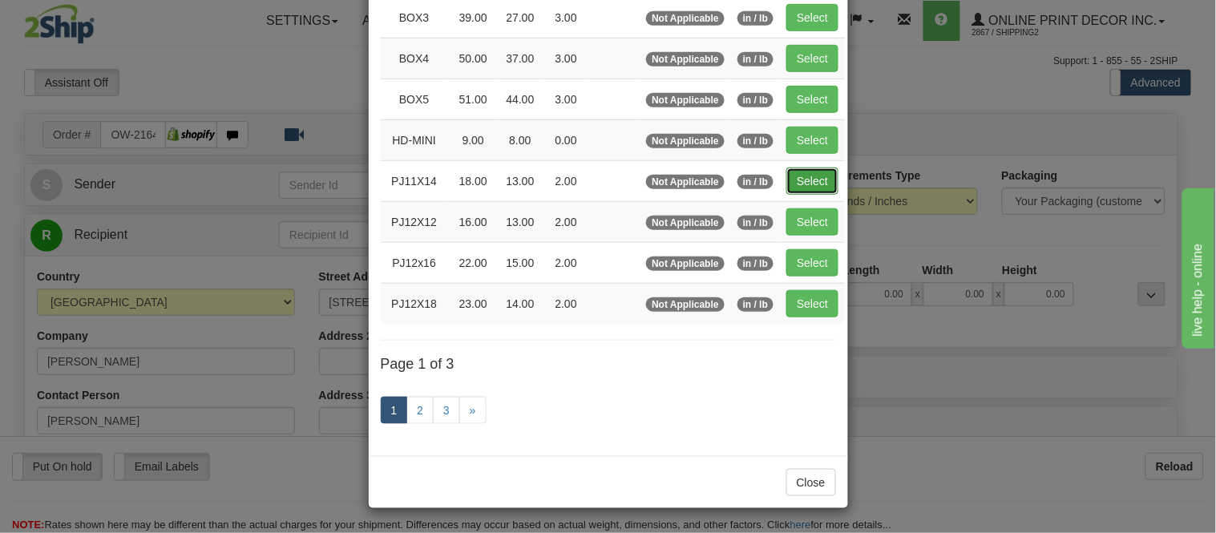
click at [798, 186] on button "Select" at bounding box center [812, 181] width 52 height 27
type input "PJ11X14"
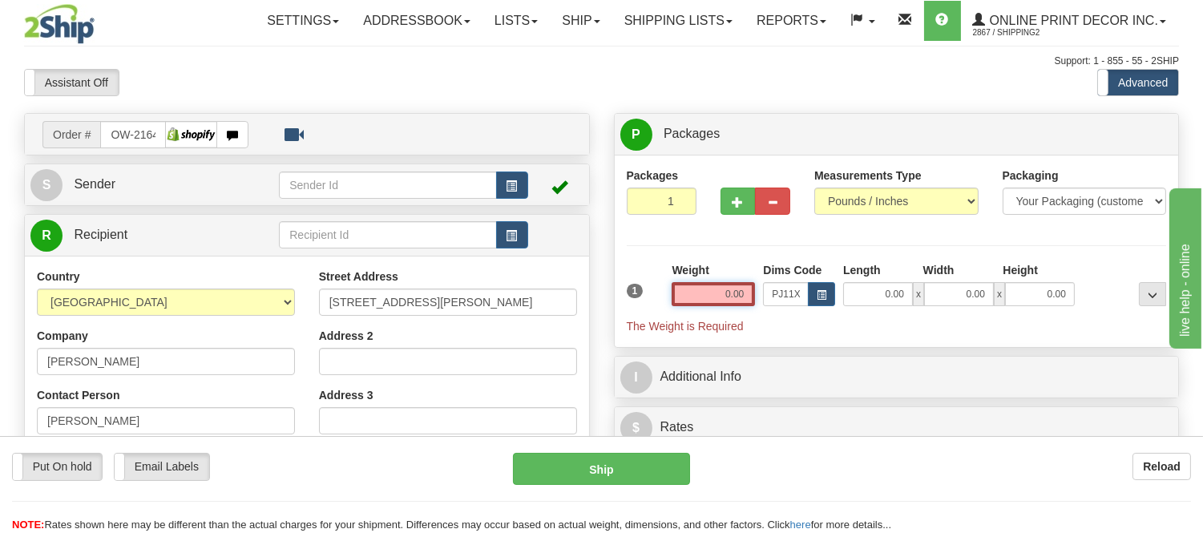
drag, startPoint x: 749, startPoint y: 289, endPoint x: 654, endPoint y: 279, distance: 95.2
click at [654, 279] on div "1 Weight 0.00 Dims Code 0.00" at bounding box center [897, 298] width 548 height 72
type input "18.00"
type input "13.00"
type input "2.00"
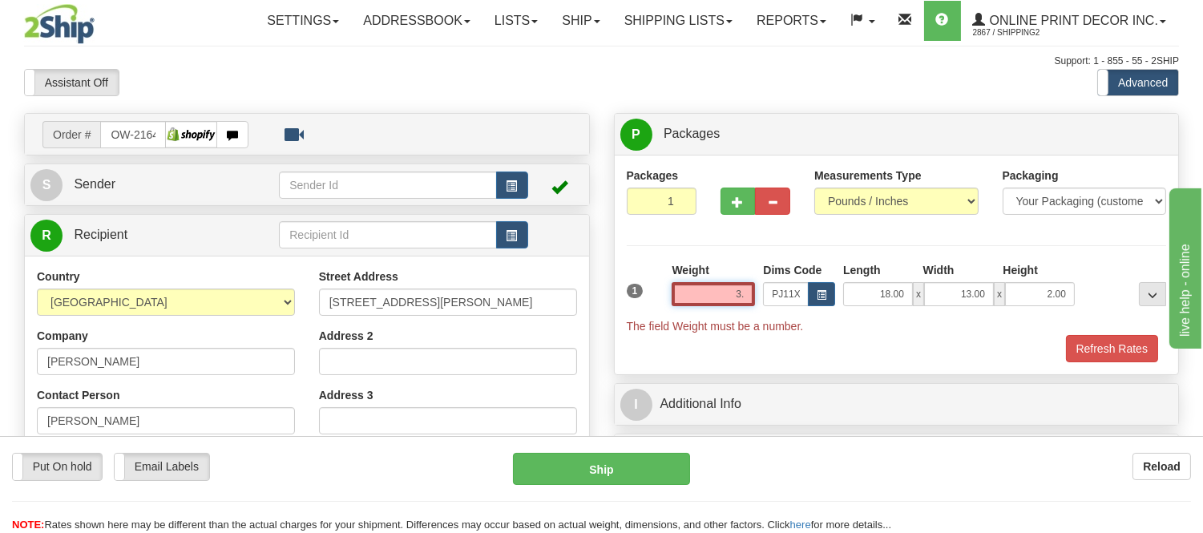
type input "3"
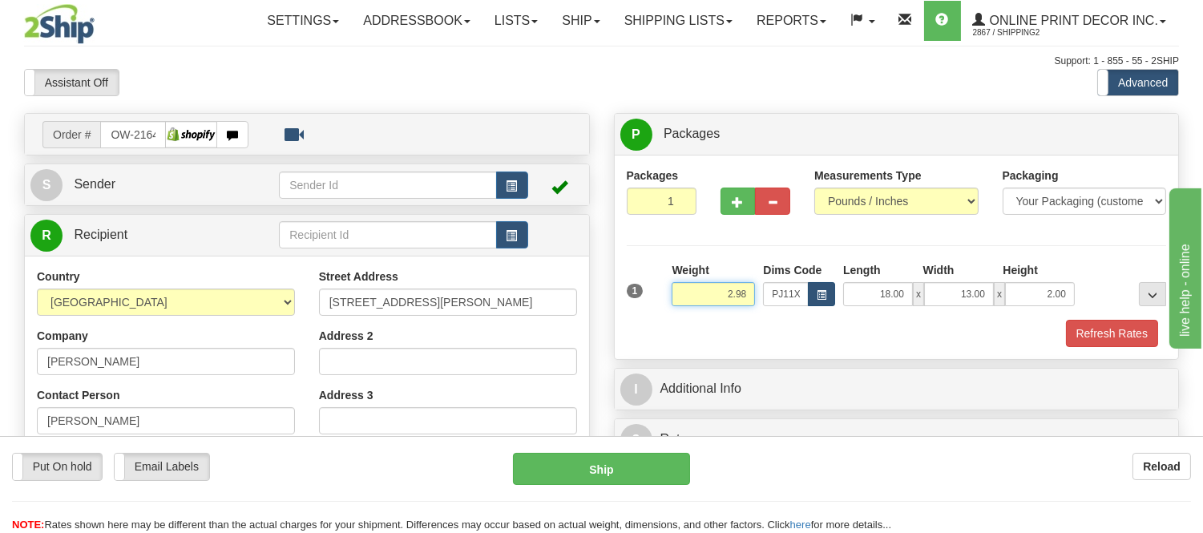
type input "2.98"
click at [818, 293] on span "button" at bounding box center [822, 295] width 10 height 9
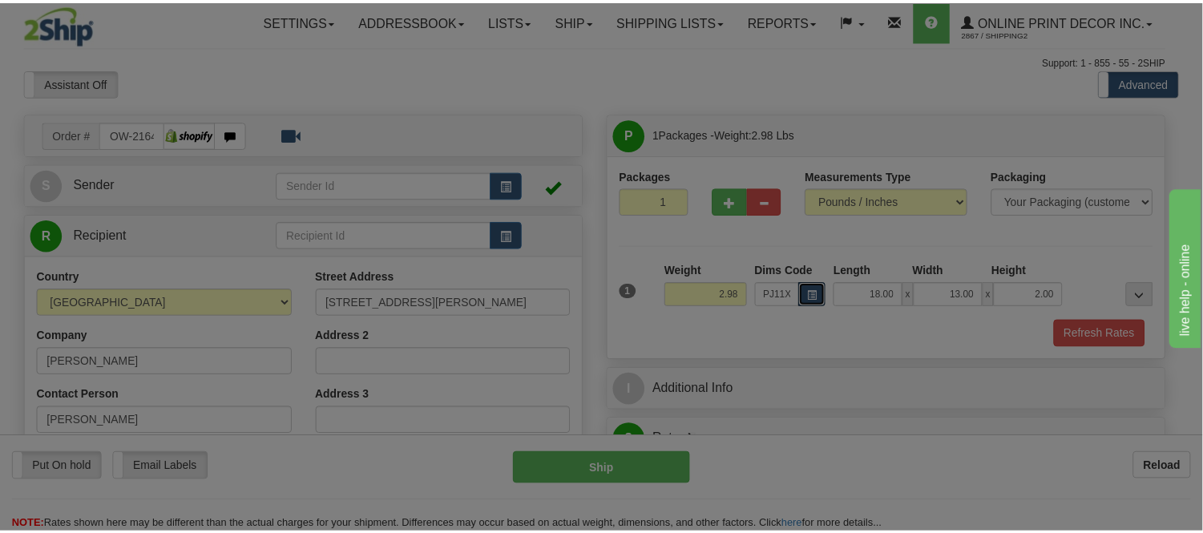
scroll to position [0, 0]
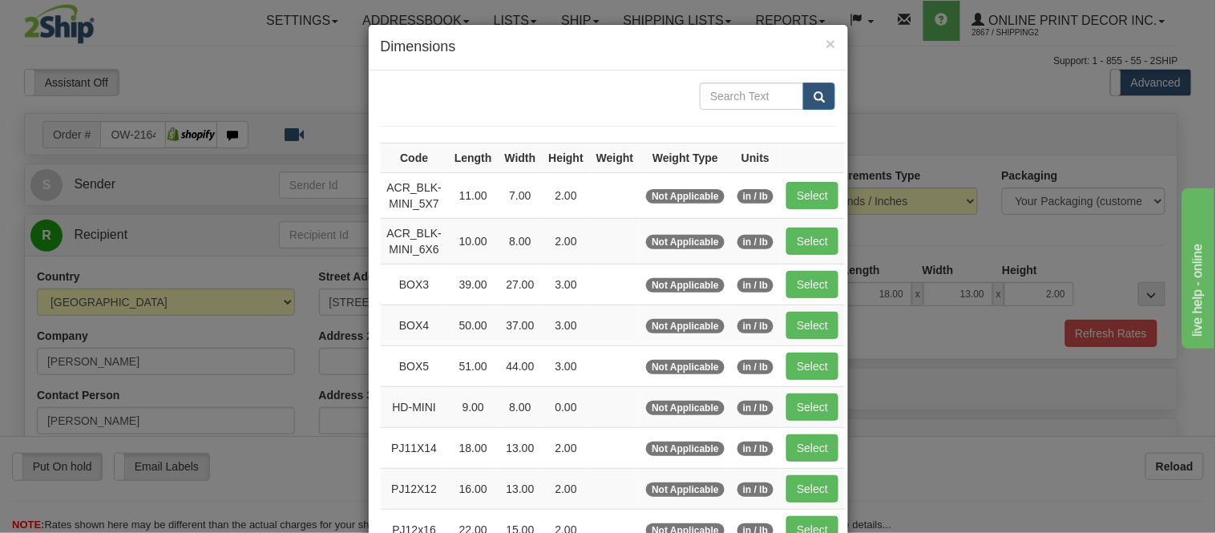
click at [980, 333] on div "× Dimensions Code Length Width Height Weight Weight Type Units ACR_BLK-MINI_5X7…" at bounding box center [608, 266] width 1216 height 533
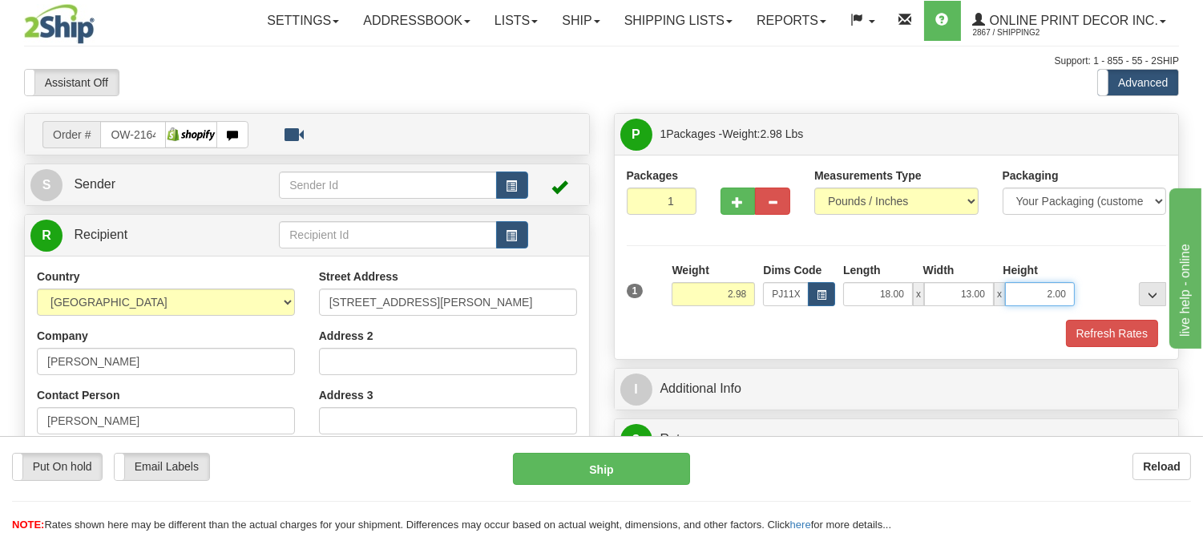
drag, startPoint x: 1070, startPoint y: 294, endPoint x: 989, endPoint y: 318, distance: 84.5
click at [989, 318] on div "1 Weight 2.98 Dims Code x x" at bounding box center [897, 290] width 548 height 57
click button "Delete" at bounding box center [0, 0] width 0 height 0
type input "4.00"
click at [1077, 338] on button "Refresh Rates" at bounding box center [1112, 333] width 92 height 27
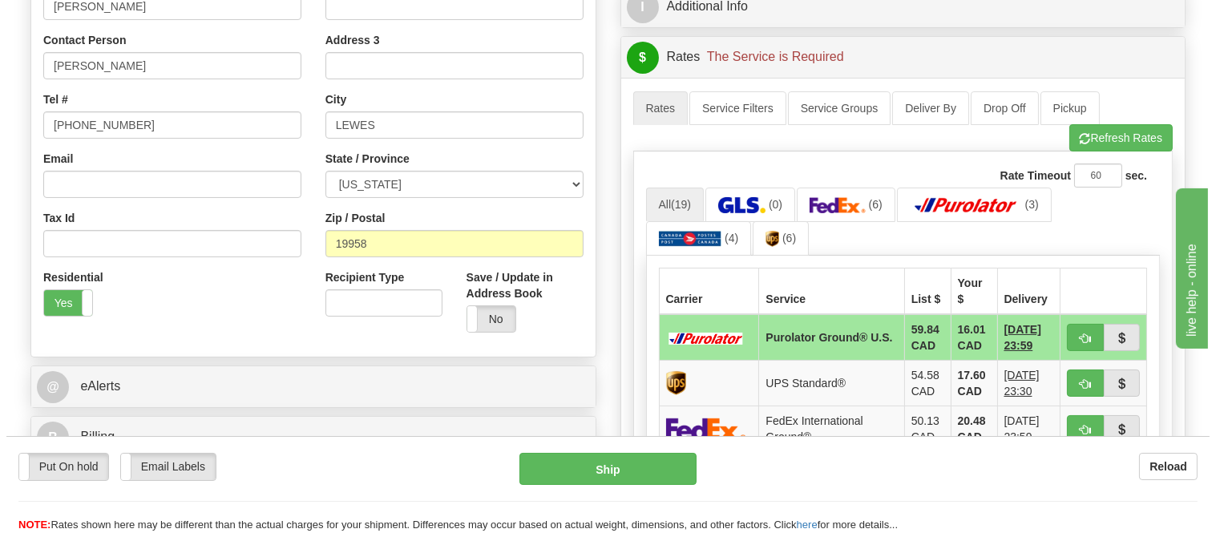
scroll to position [356, 0]
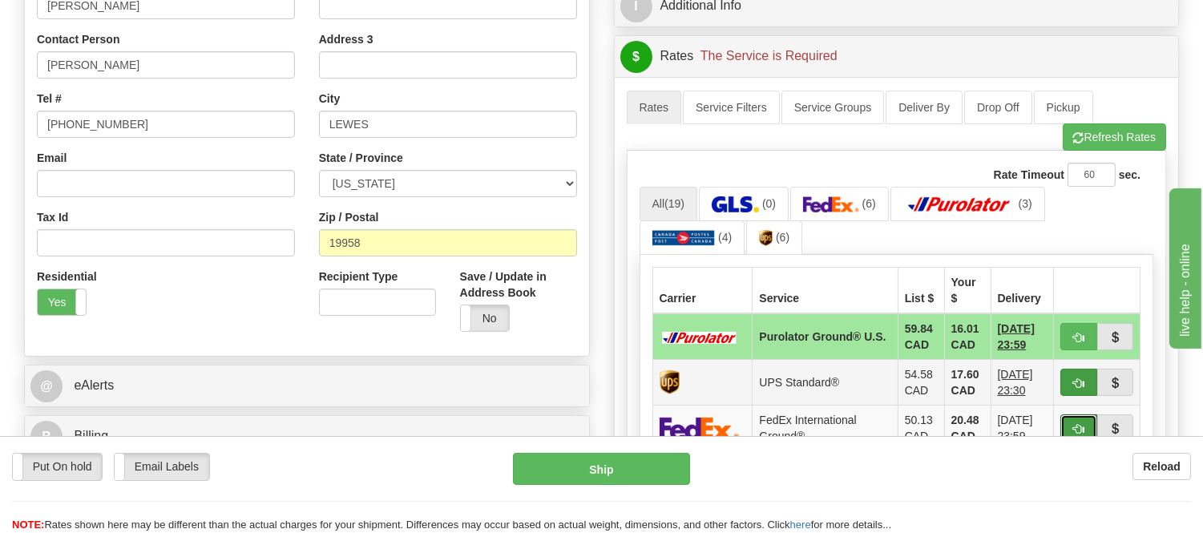
click at [1064, 417] on button "button" at bounding box center [1078, 427] width 37 height 27
type input "92"
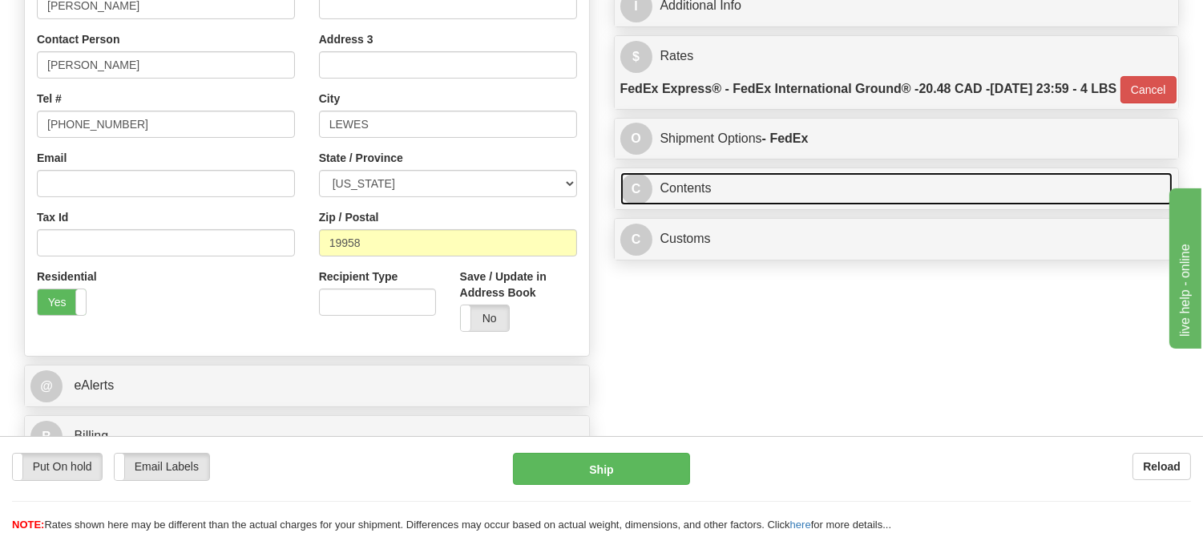
drag, startPoint x: 813, startPoint y: 229, endPoint x: 997, endPoint y: 261, distance: 187.0
click at [815, 205] on link "C Contents" at bounding box center [896, 188] width 553 height 33
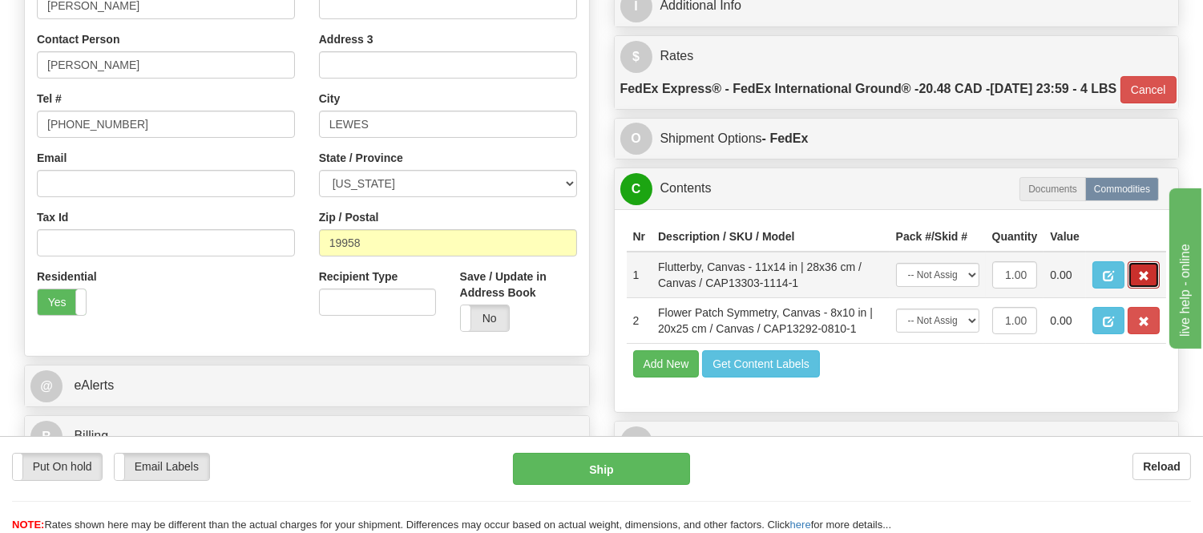
click at [1142, 281] on span "button" at bounding box center [1143, 276] width 11 height 10
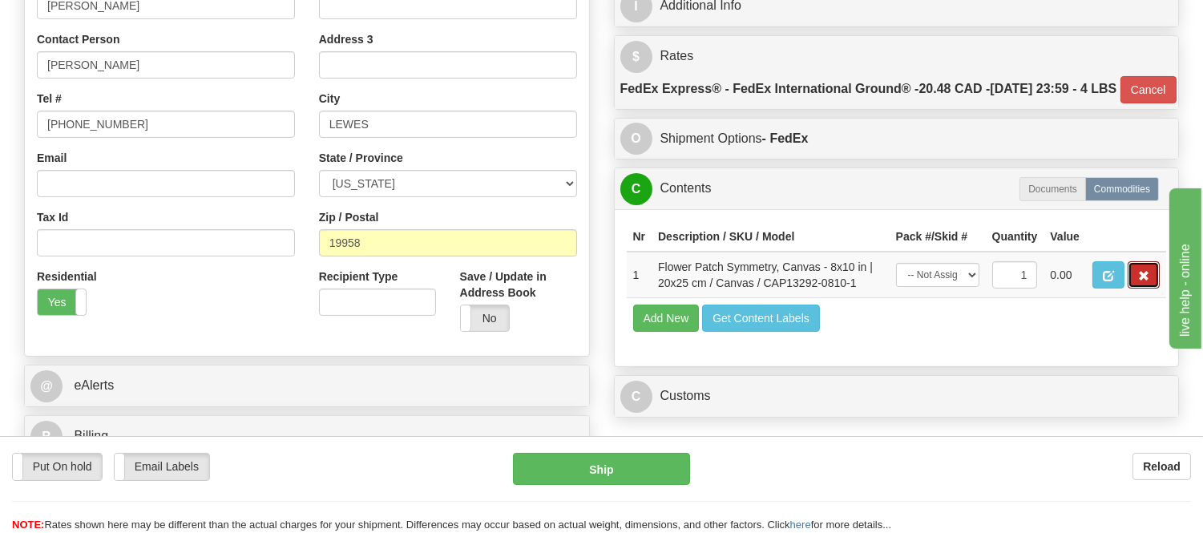
click at [1142, 281] on span "button" at bounding box center [1143, 276] width 11 height 10
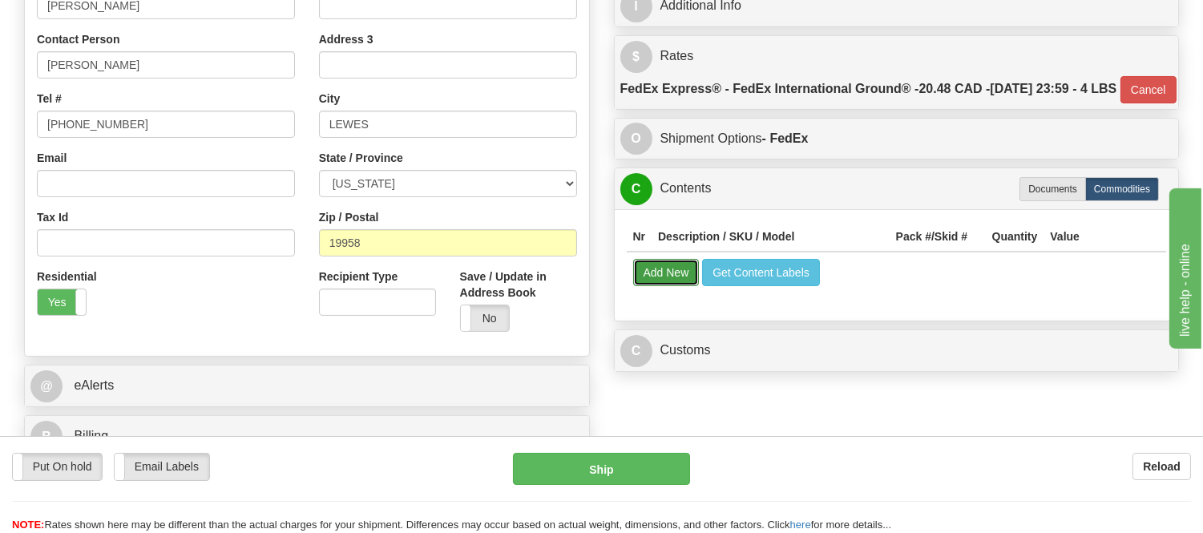
click at [666, 286] on button "Add New" at bounding box center [666, 272] width 67 height 27
select select
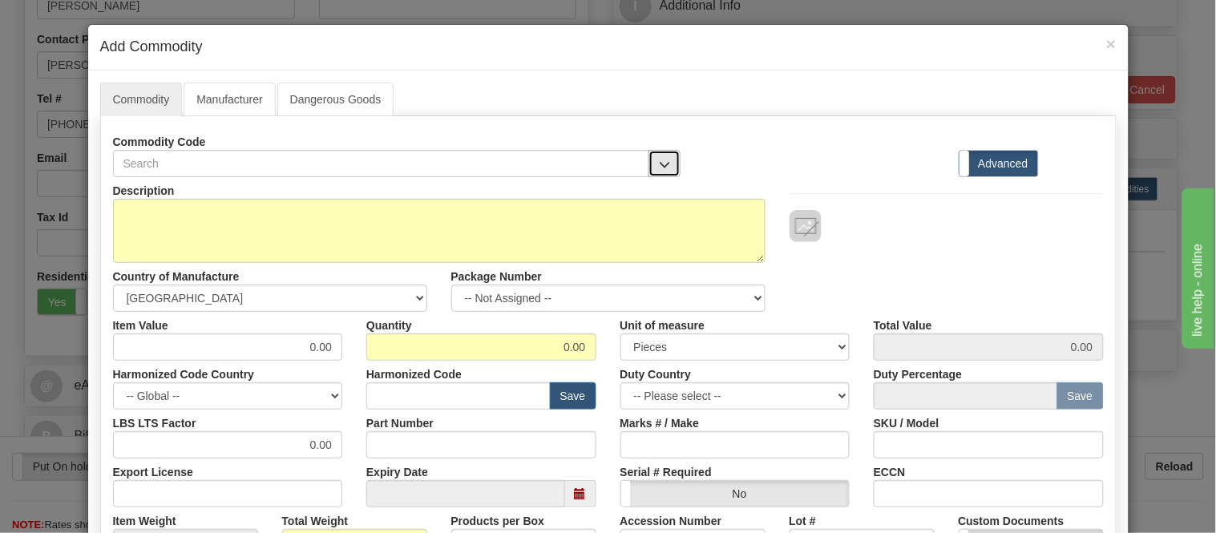
click at [650, 165] on button "button" at bounding box center [664, 163] width 32 height 27
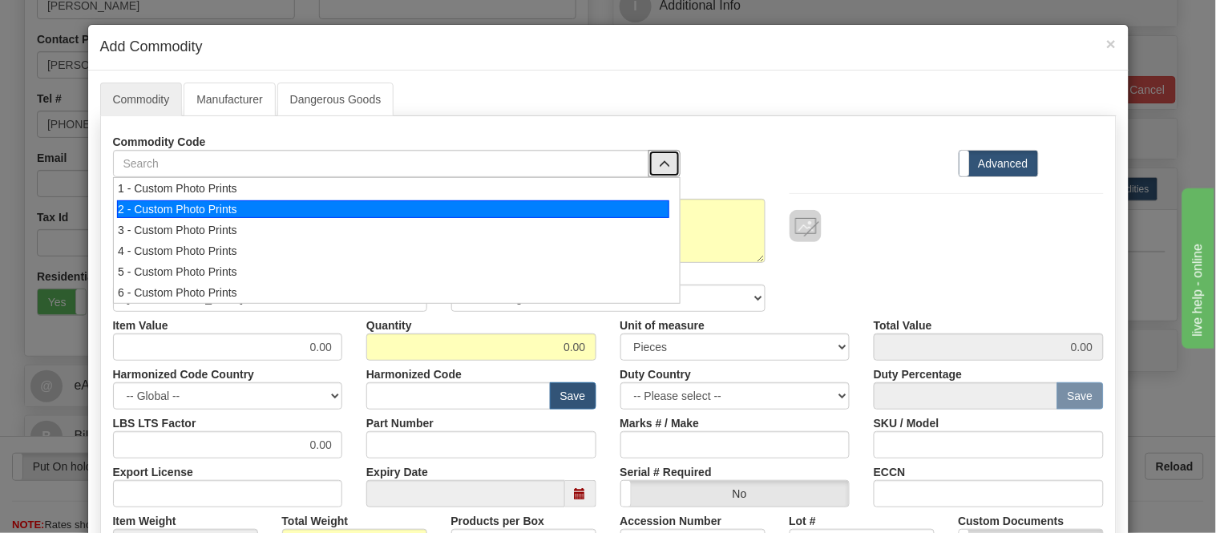
click at [651, 206] on div "2 - Custom Photo Prints" at bounding box center [393, 209] width 552 height 18
select select "1"
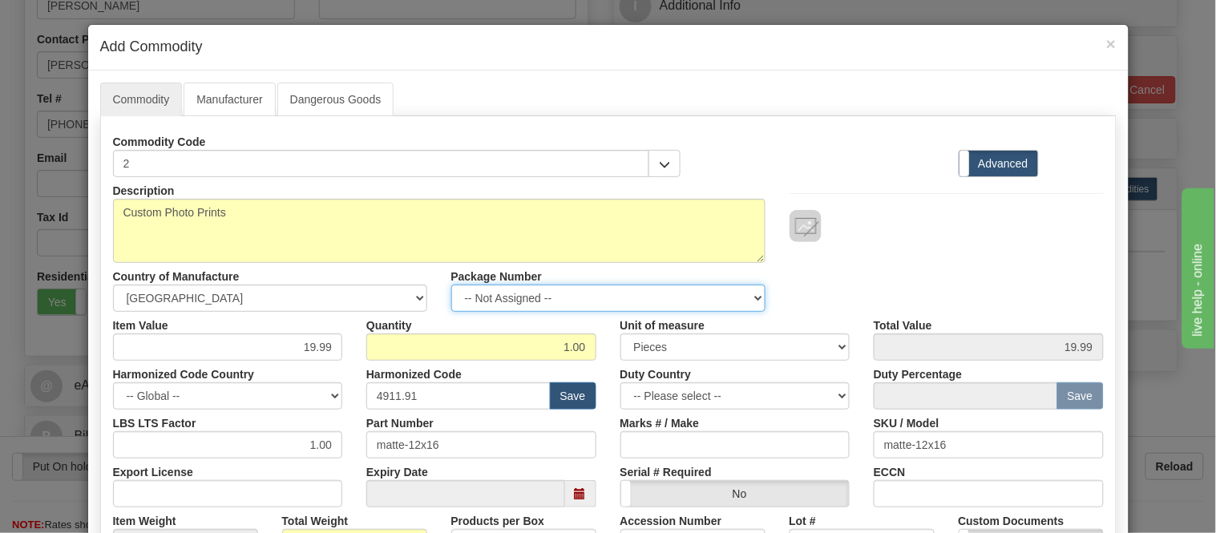
click at [665, 293] on select "-- Not Assigned -- Item 1" at bounding box center [608, 298] width 314 height 27
select select "0"
click at [451, 285] on select "-- Not Assigned -- Item 1" at bounding box center [608, 298] width 314 height 27
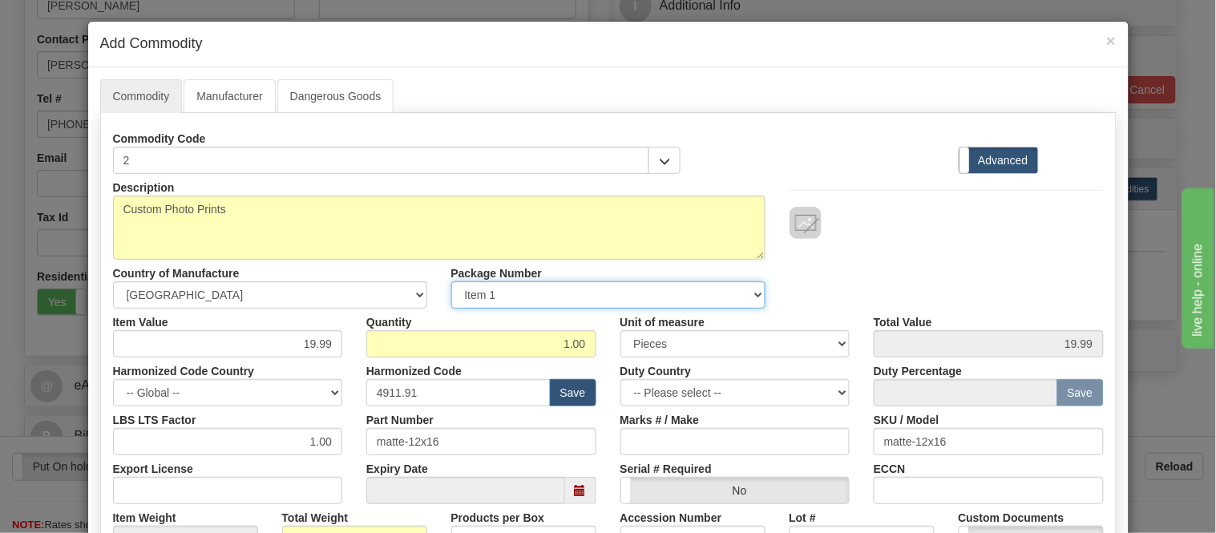
scroll to position [0, 0]
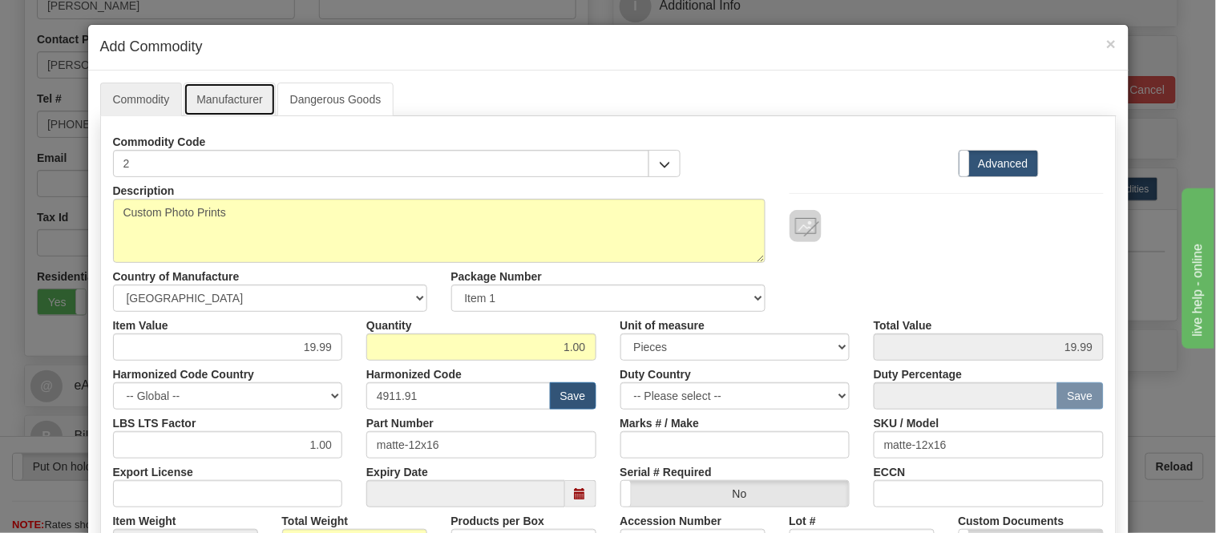
click at [240, 106] on link "Manufacturer" at bounding box center [229, 100] width 91 height 34
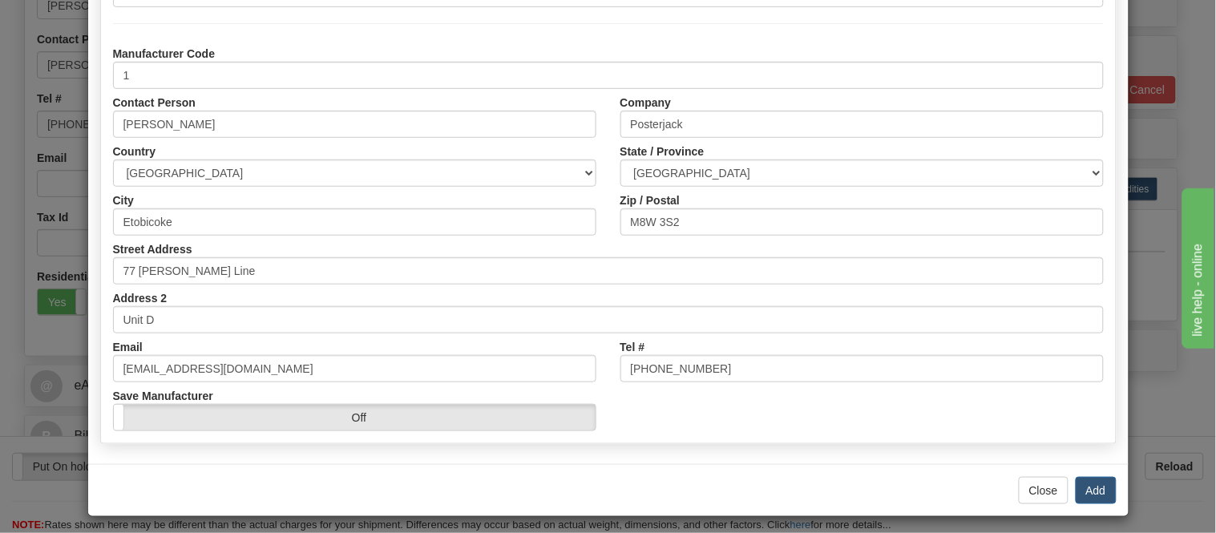
scroll to position [201, 0]
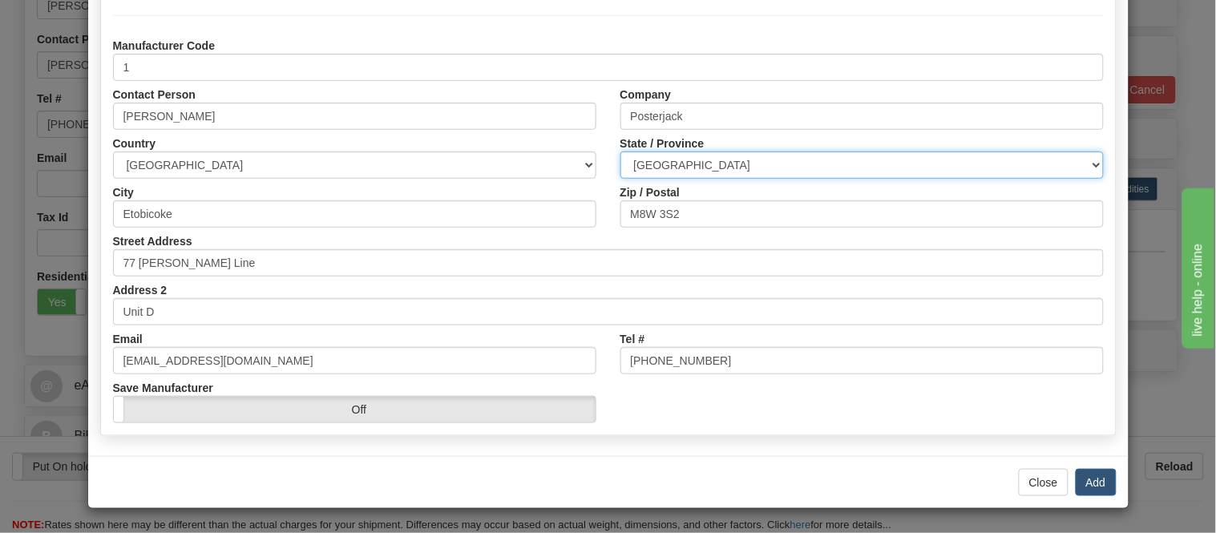
click at [713, 170] on select "[GEOGRAPHIC_DATA] [GEOGRAPHIC_DATA] [GEOGRAPHIC_DATA] [GEOGRAPHIC_DATA] [GEOGRA…" at bounding box center [861, 164] width 483 height 27
select select "ON"
click at [620, 151] on select "[GEOGRAPHIC_DATA] [GEOGRAPHIC_DATA] [GEOGRAPHIC_DATA] [GEOGRAPHIC_DATA] [GEOGRA…" at bounding box center [861, 164] width 483 height 27
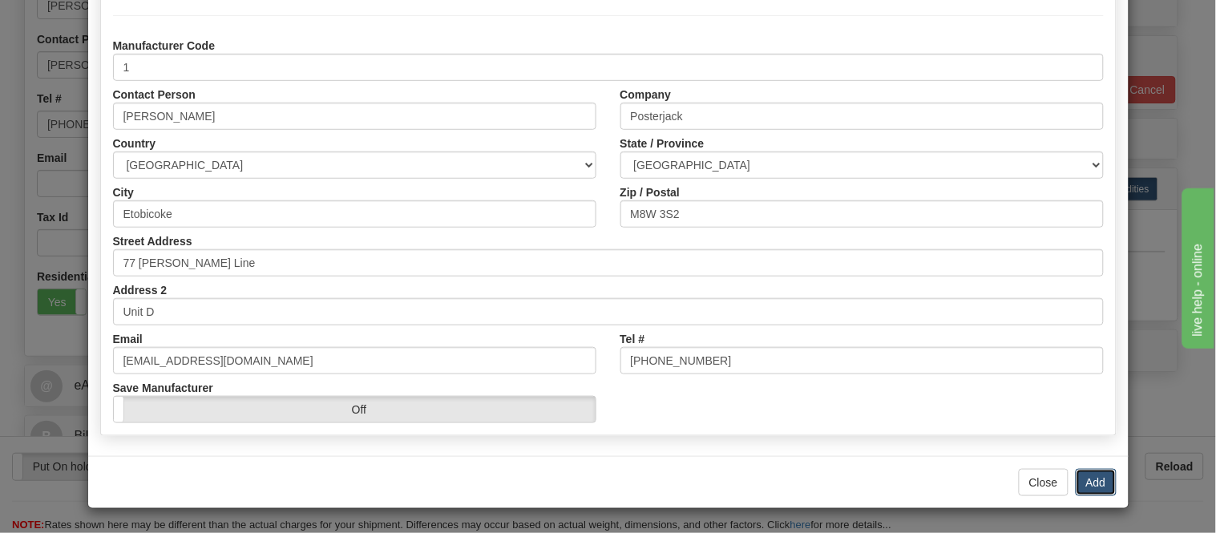
click at [1094, 479] on button "Add" at bounding box center [1096, 482] width 41 height 27
click at [1092, 483] on button "Add" at bounding box center [1096, 482] width 41 height 27
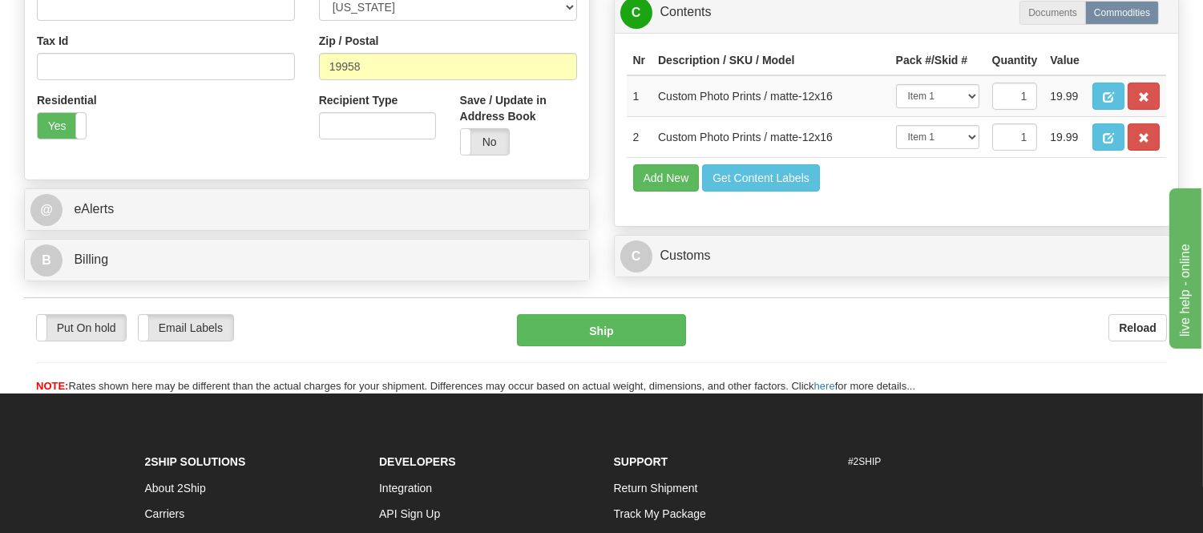
scroll to position [534, 0]
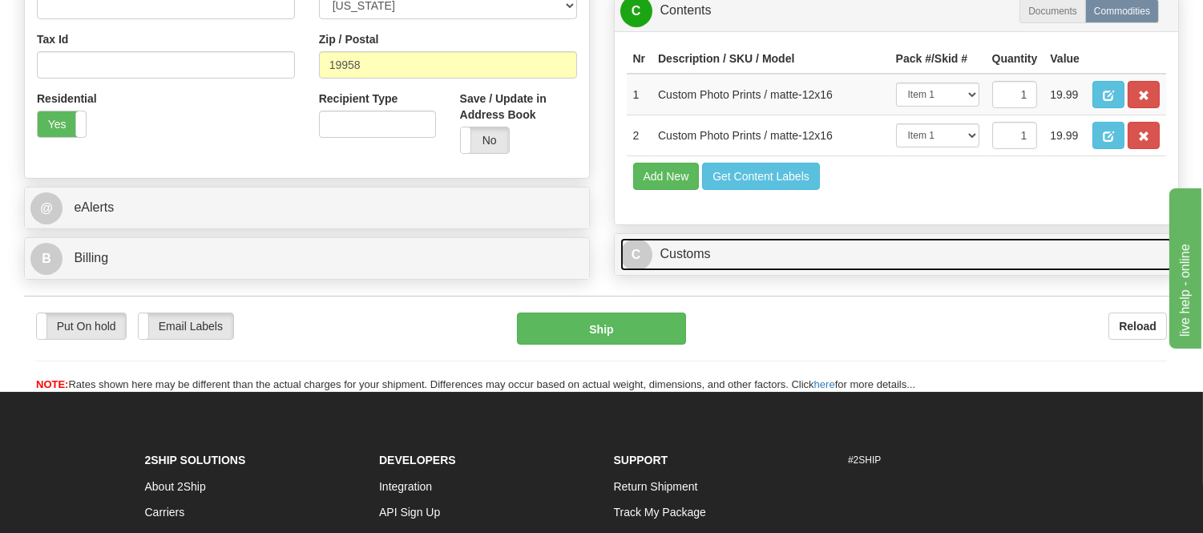
click at [748, 271] on link "C Customs" at bounding box center [896, 254] width 553 height 33
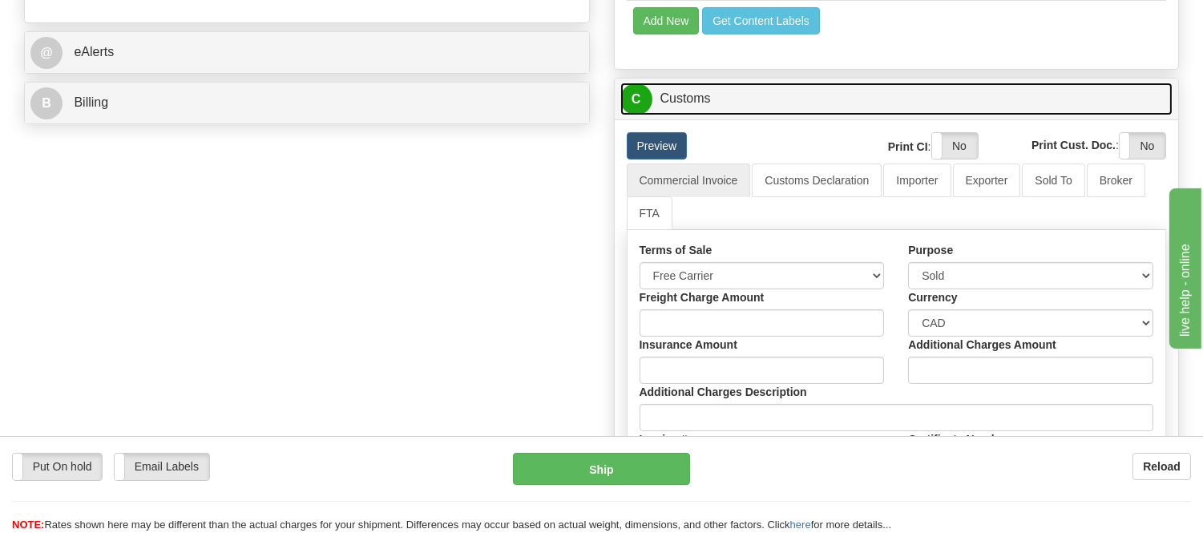
scroll to position [712, 0]
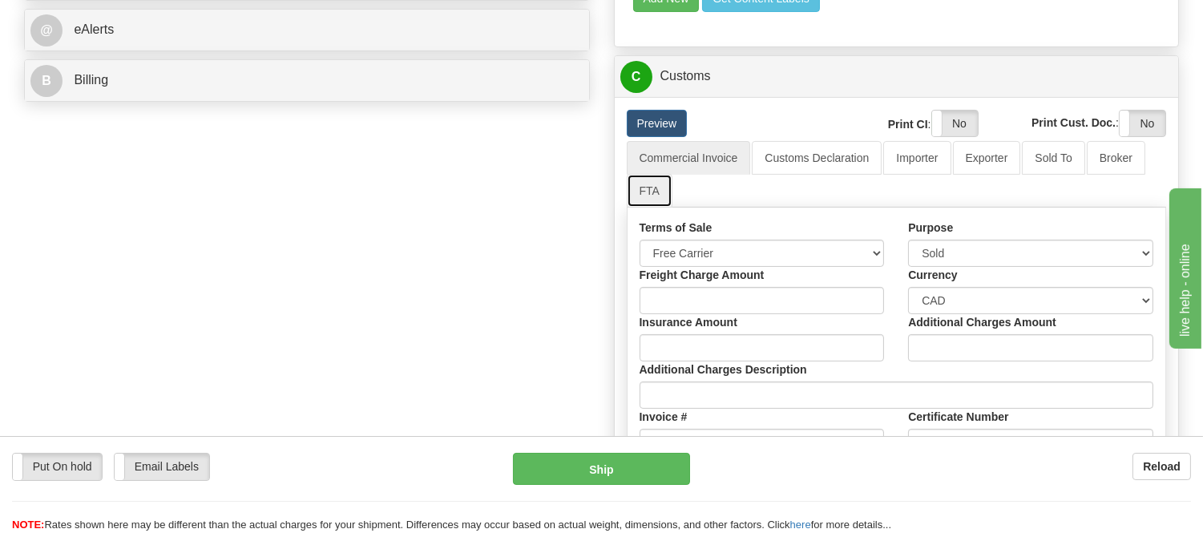
click at [650, 208] on link "FTA" at bounding box center [650, 191] width 46 height 34
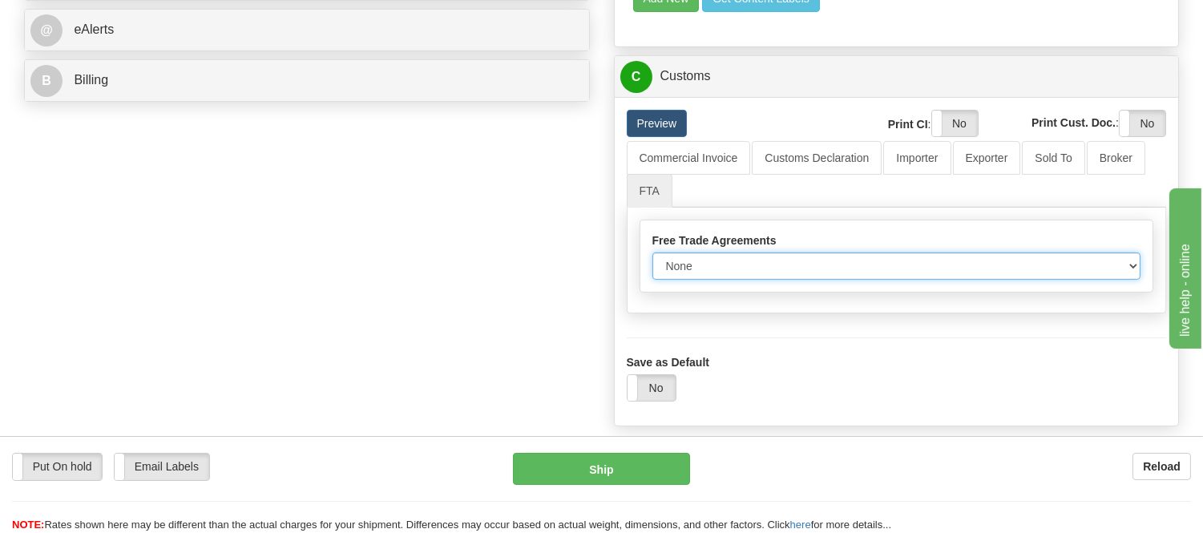
click at [704, 280] on select "None Other USMCA CETA CUKTCA" at bounding box center [896, 265] width 489 height 27
select select "1"
click at [652, 280] on select "None Other USMCA CETA CUKTCA" at bounding box center [896, 265] width 489 height 27
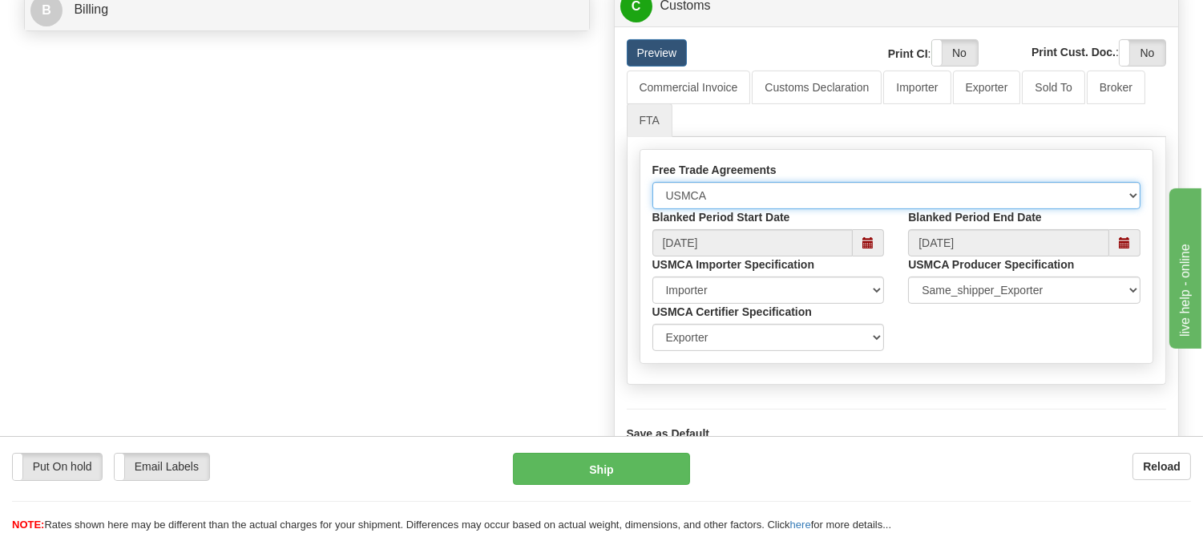
scroll to position [534, 0]
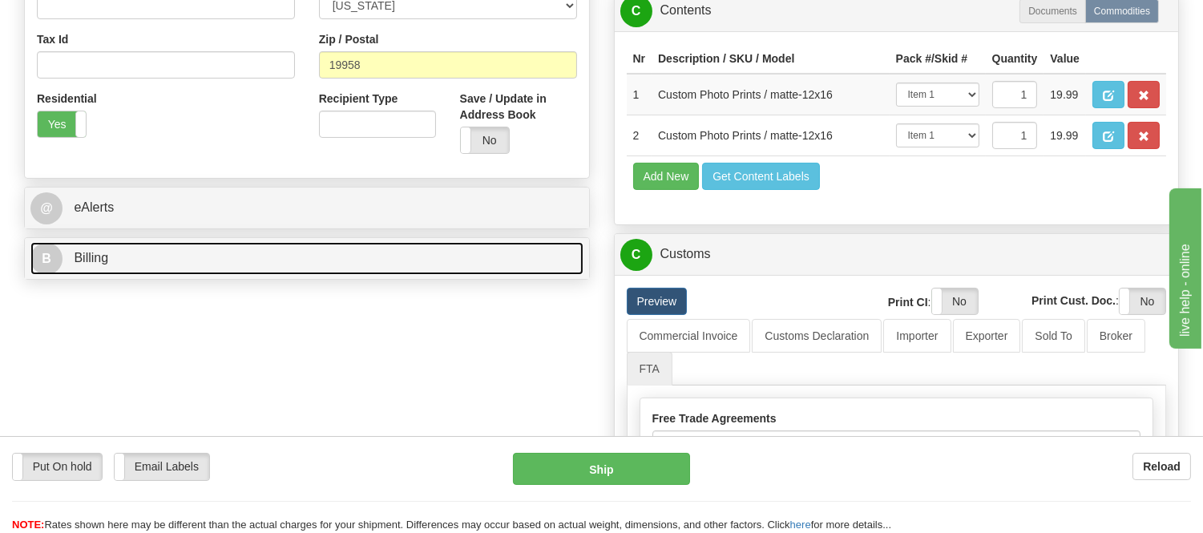
click at [156, 260] on link "B Billing" at bounding box center [306, 258] width 553 height 33
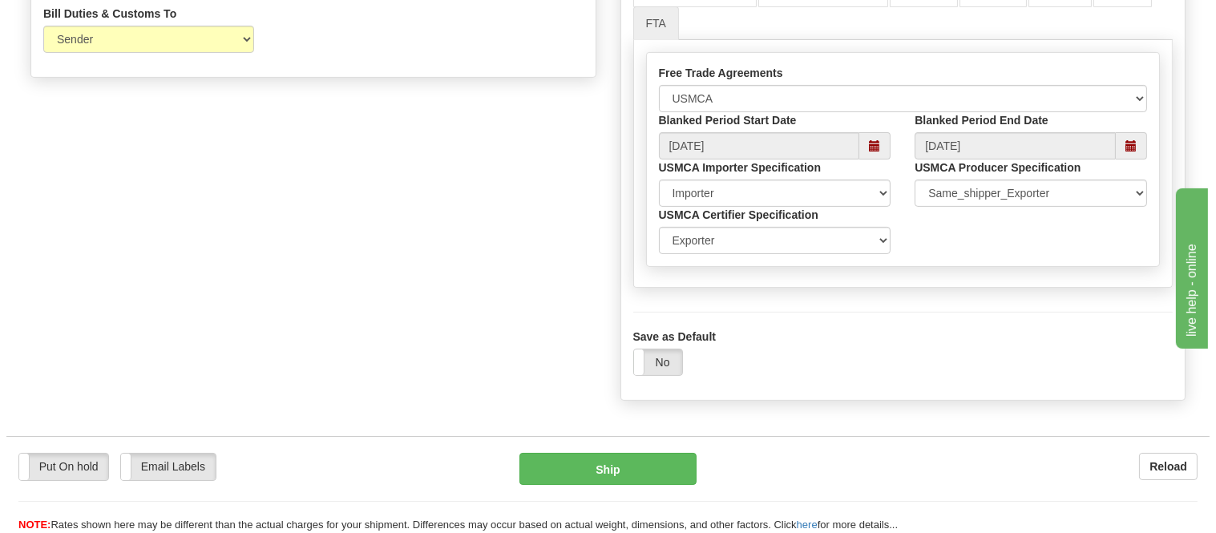
scroll to position [980, 0]
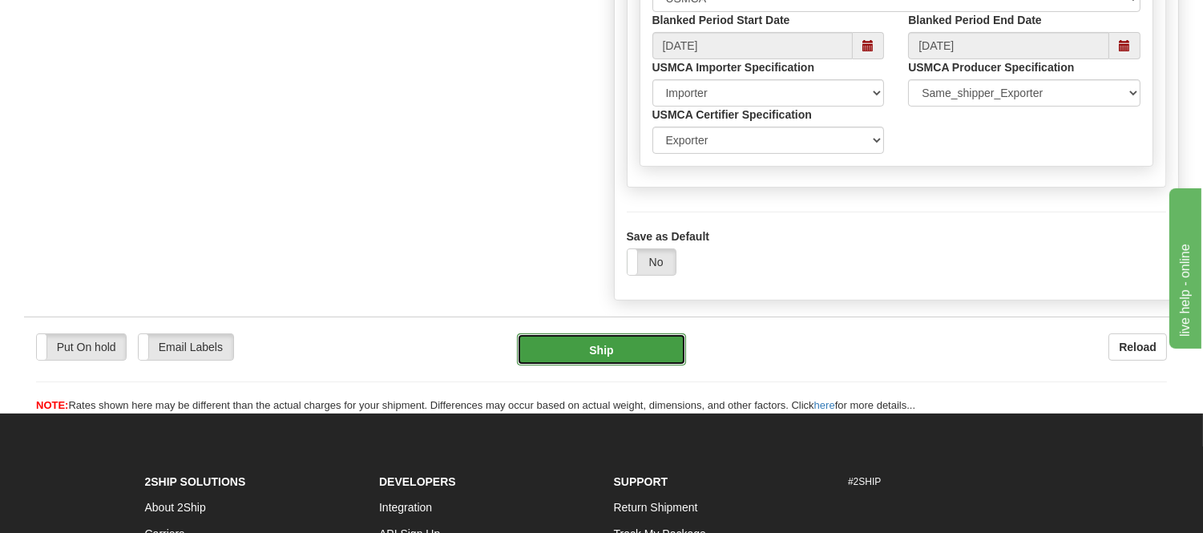
click at [622, 366] on button "Ship" at bounding box center [601, 349] width 168 height 32
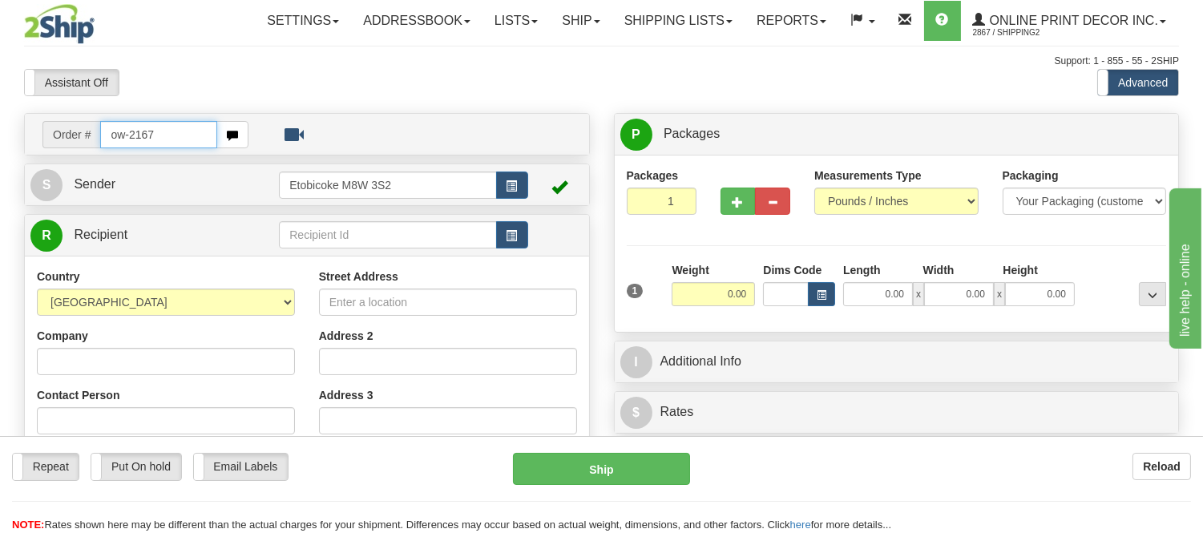
type input "ow-2167"
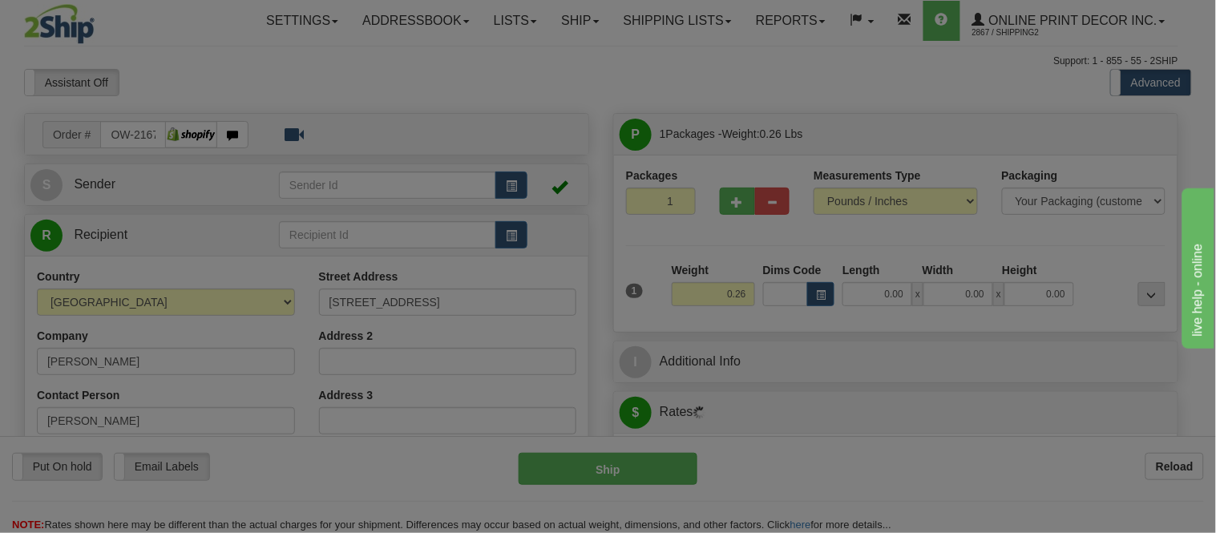
type input "COTTONWOOD"
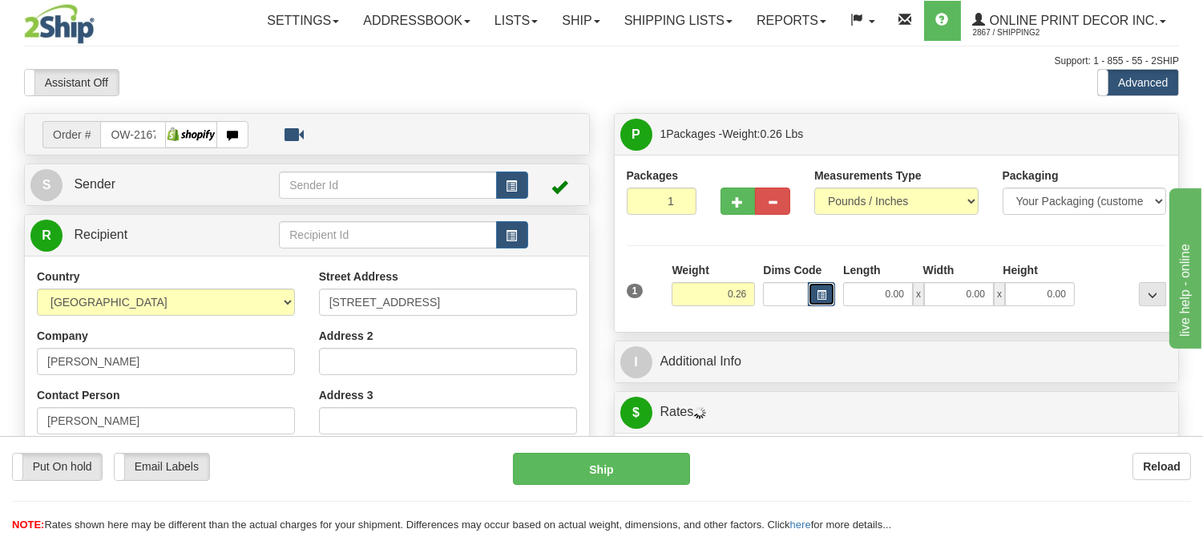
click at [827, 298] on button "button" at bounding box center [821, 294] width 27 height 24
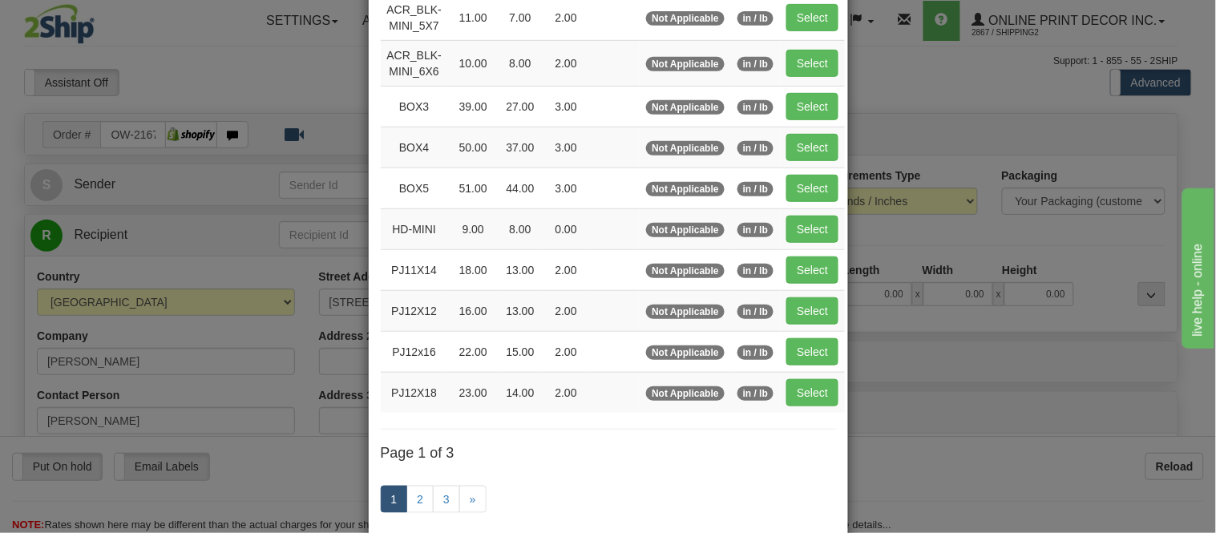
scroll to position [267, 0]
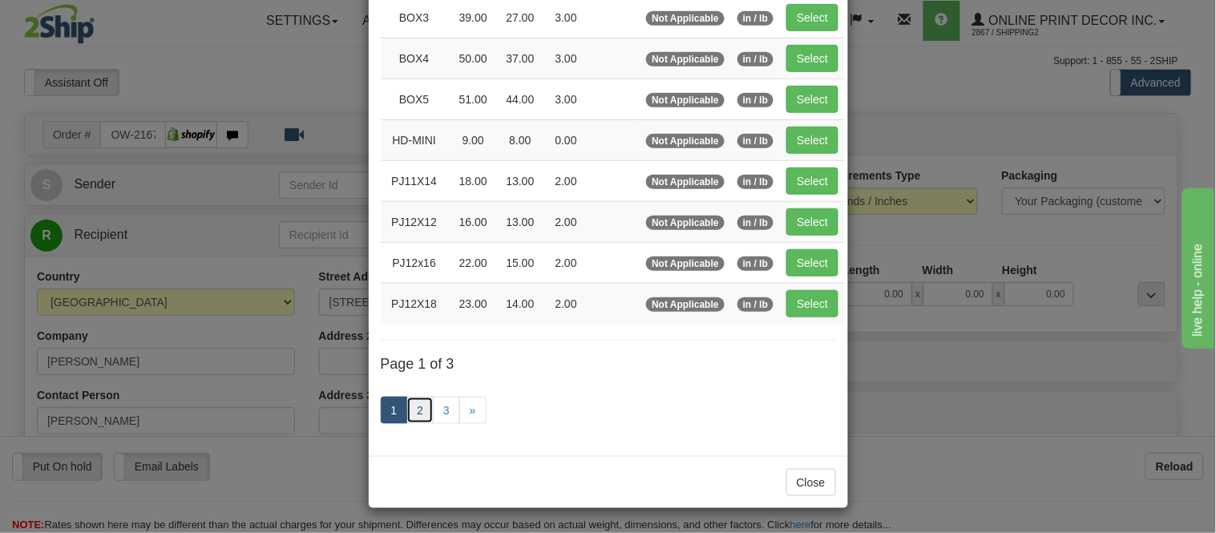
click at [415, 410] on link "2" at bounding box center [419, 410] width 27 height 27
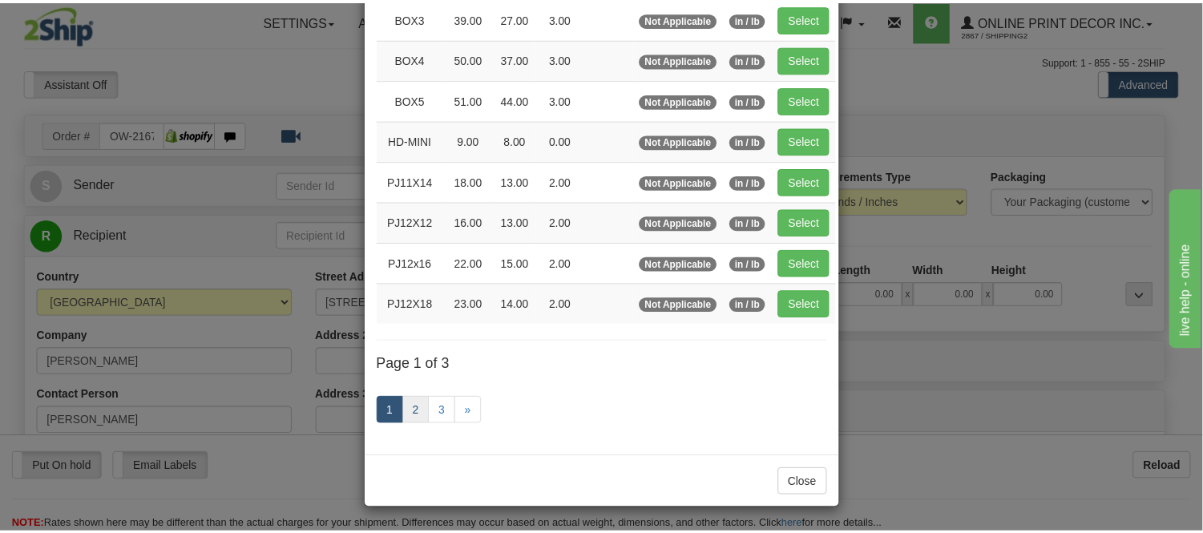
scroll to position [261, 0]
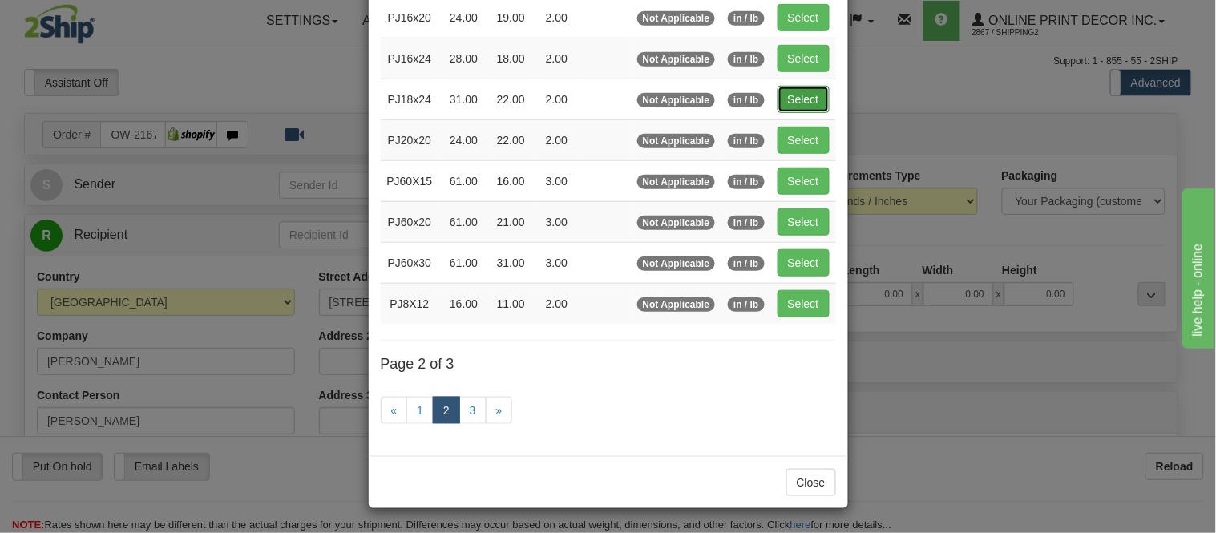
click at [791, 91] on button "Select" at bounding box center [804, 99] width 52 height 27
type input "PJ18x24"
type input "31.00"
type input "22.00"
type input "2.00"
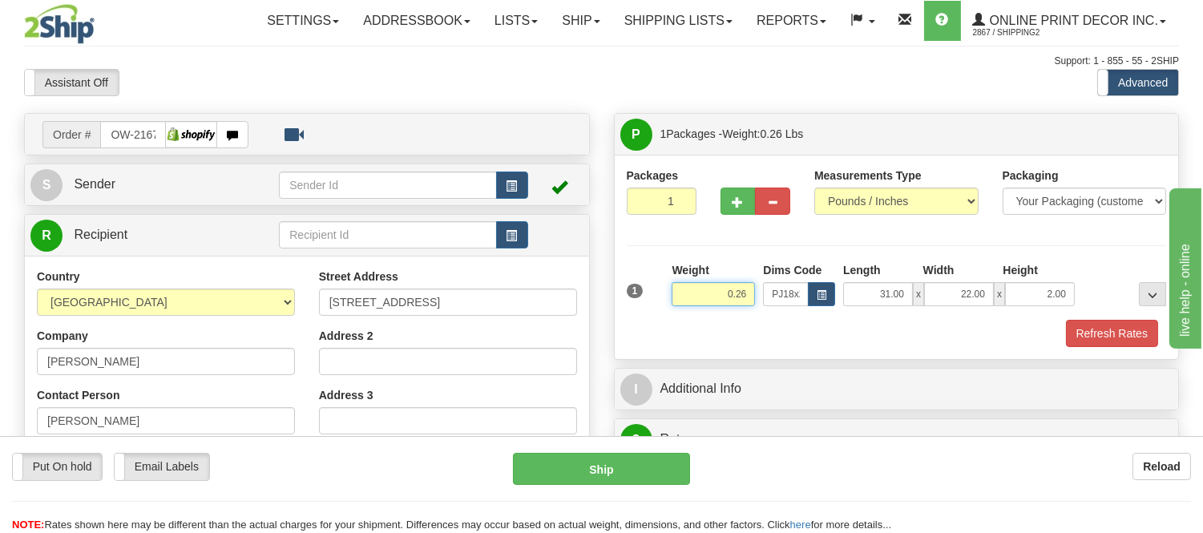
drag, startPoint x: 747, startPoint y: 294, endPoint x: 638, endPoint y: 301, distance: 109.3
click at [636, 303] on div "1 Weight 0.26 Dims Code x x" at bounding box center [897, 290] width 548 height 57
type input "6.98"
drag, startPoint x: 751, startPoint y: 297, endPoint x: 658, endPoint y: 307, distance: 93.5
click at [658, 307] on div "1 Weight 6.98 Dims Code x x" at bounding box center [897, 290] width 548 height 57
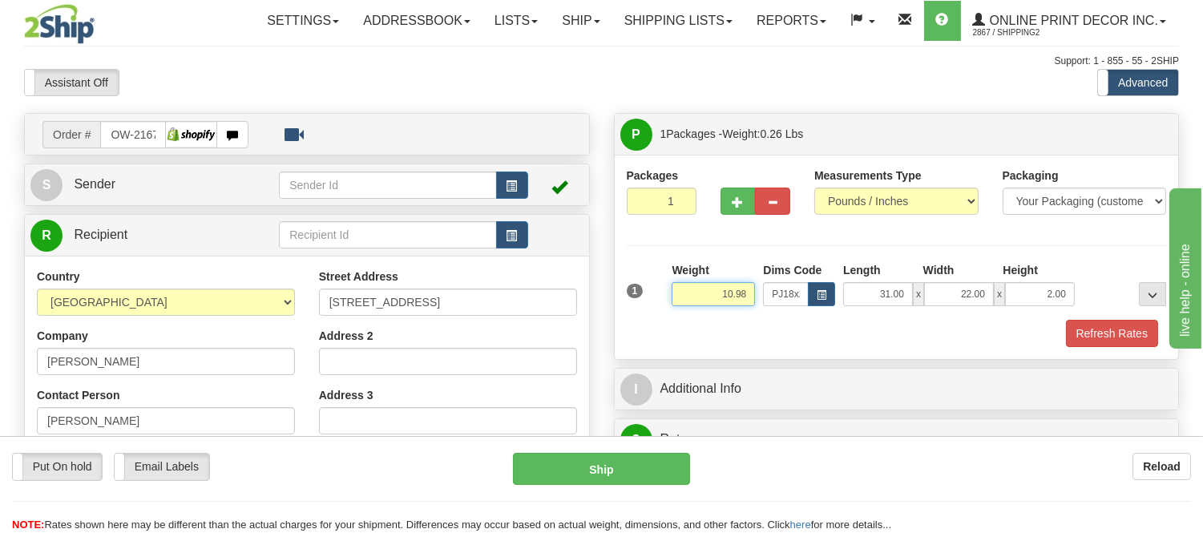
drag, startPoint x: 749, startPoint y: 294, endPoint x: 669, endPoint y: 303, distance: 79.8
click at [669, 303] on div "Weight 10.98" at bounding box center [713, 290] width 91 height 56
type input "9.98"
drag, startPoint x: 1064, startPoint y: 294, endPoint x: 1024, endPoint y: 301, distance: 40.6
click at [1024, 301] on input "2.00" at bounding box center [1040, 294] width 70 height 24
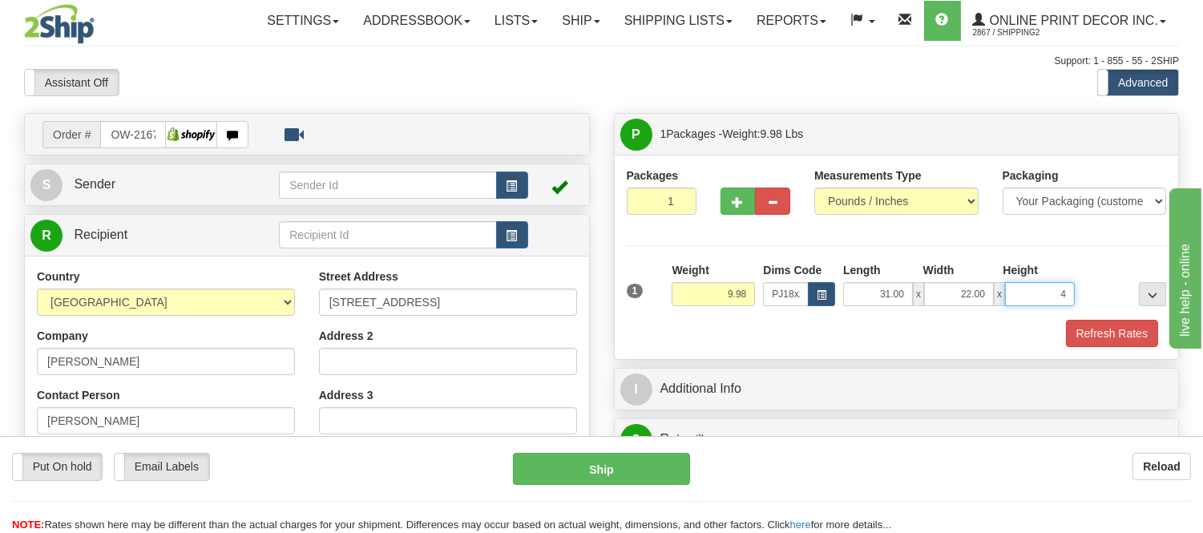
click button "Delete" at bounding box center [0, 0] width 0 height 0
type input "4.00"
click at [1082, 324] on button "Refresh Rates" at bounding box center [1112, 333] width 92 height 27
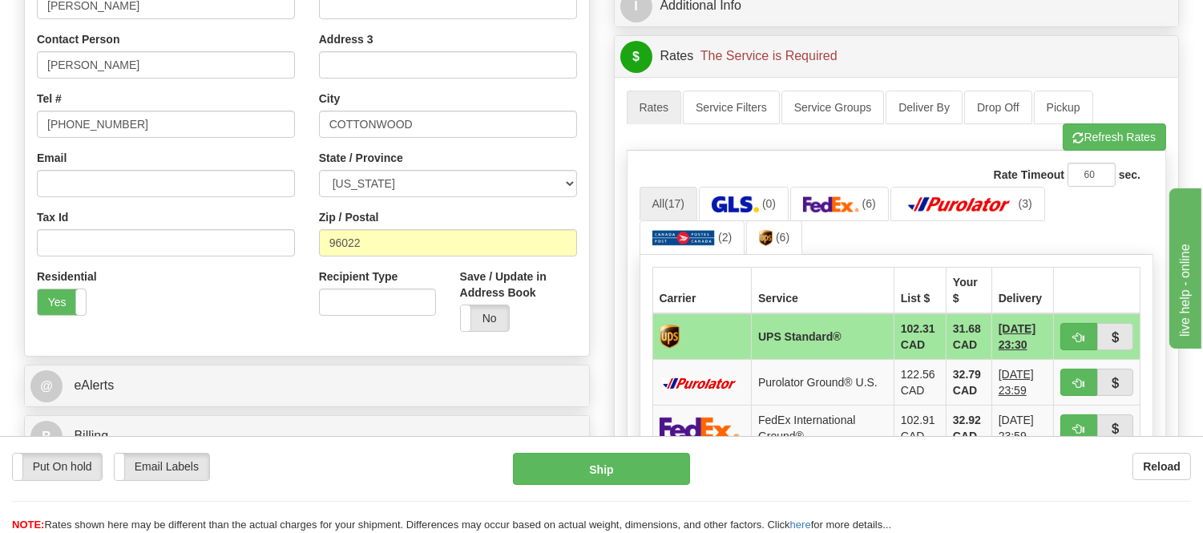
scroll to position [445, 0]
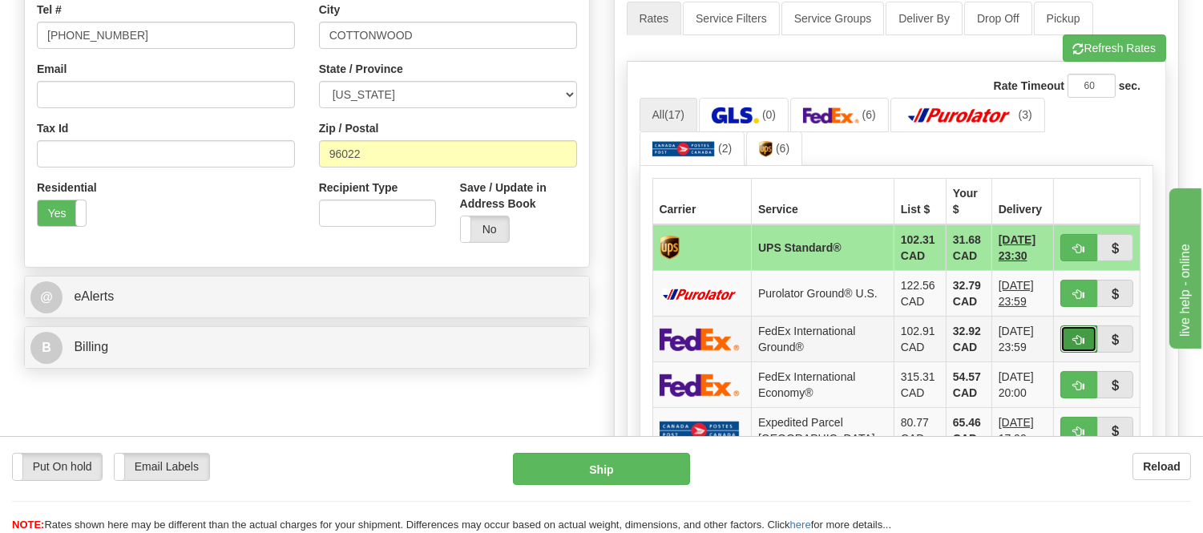
click at [1068, 325] on button "button" at bounding box center [1078, 338] width 37 height 27
type input "92"
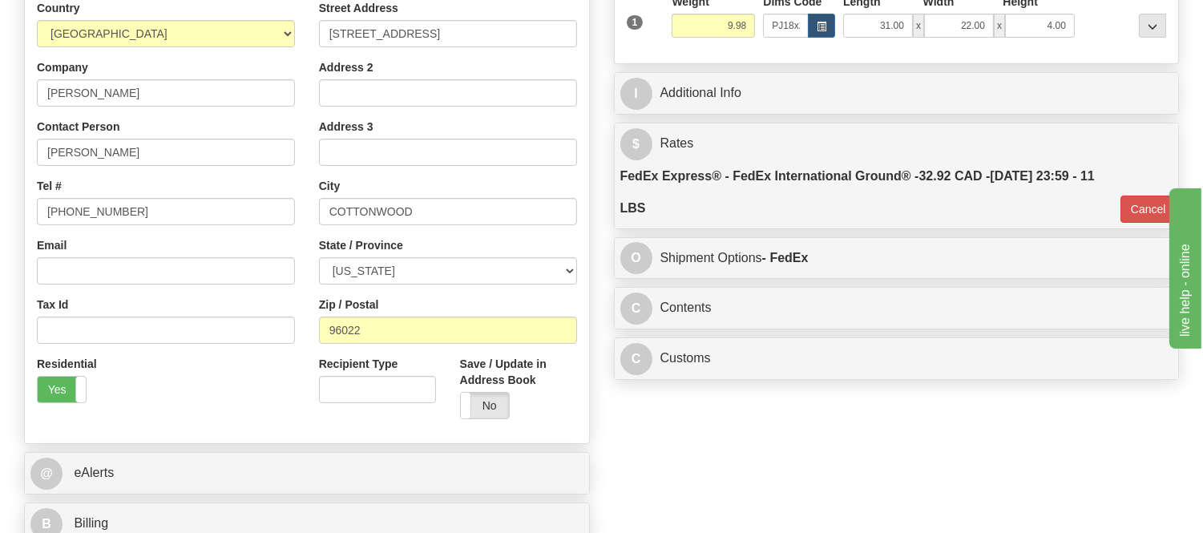
scroll to position [267, 0]
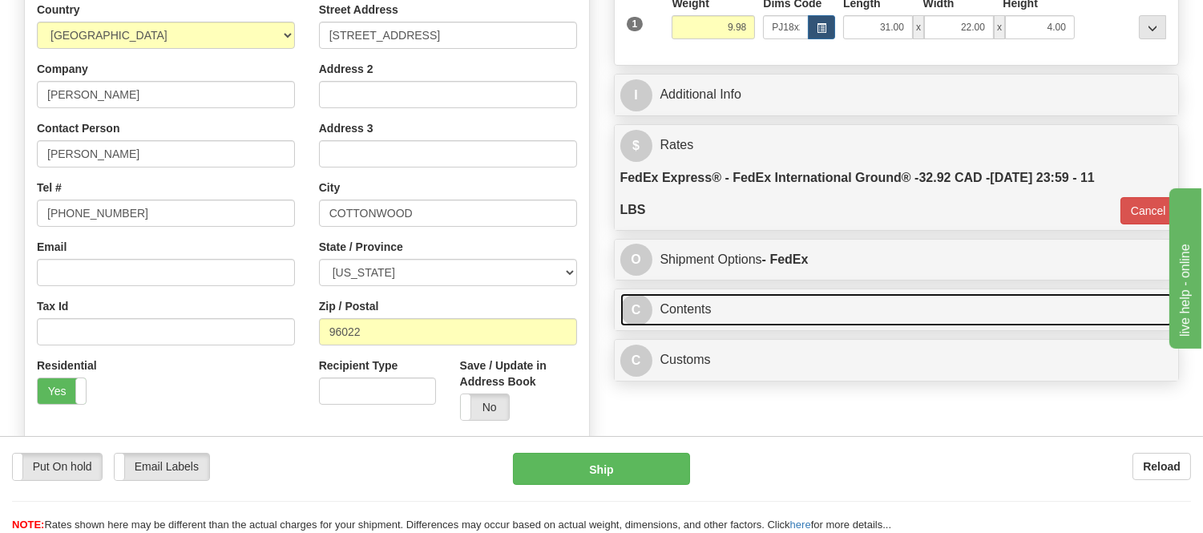
click at [899, 319] on link "C Contents" at bounding box center [896, 309] width 553 height 33
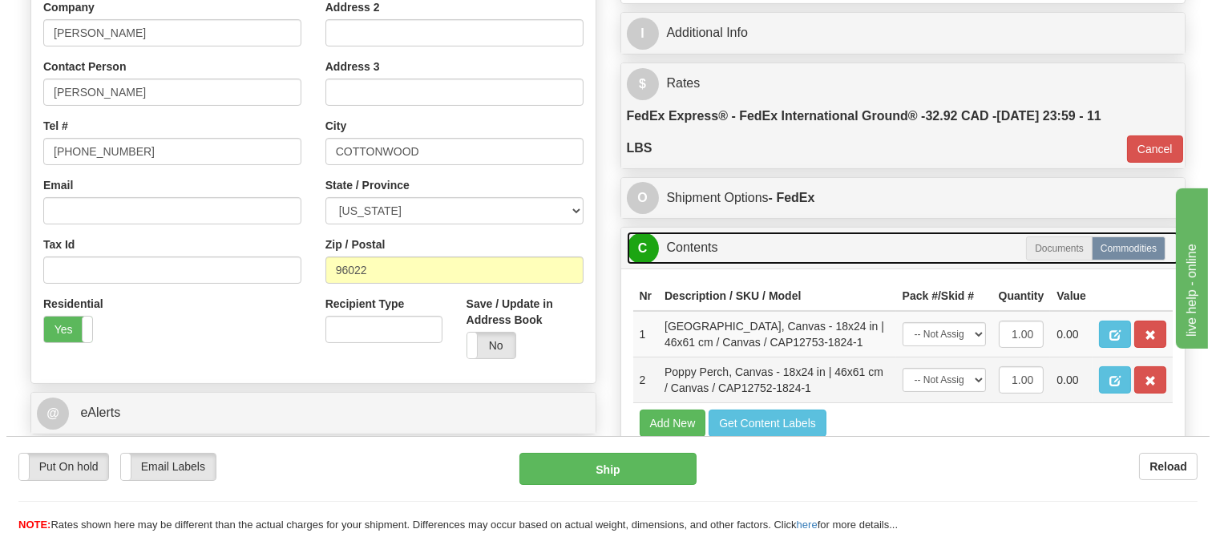
scroll to position [445, 0]
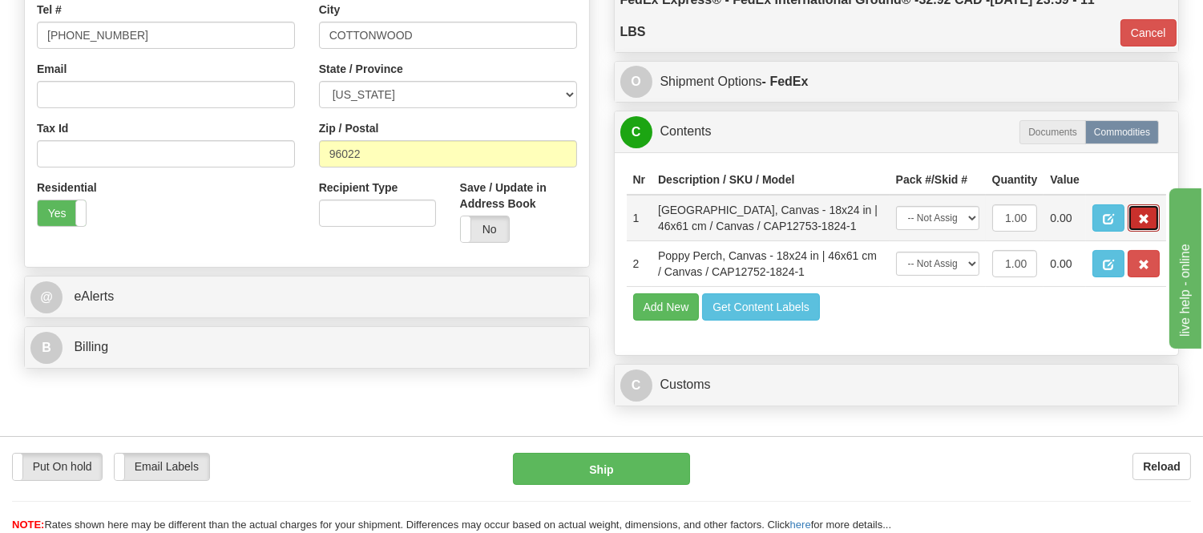
click at [1133, 232] on button "button" at bounding box center [1144, 217] width 32 height 27
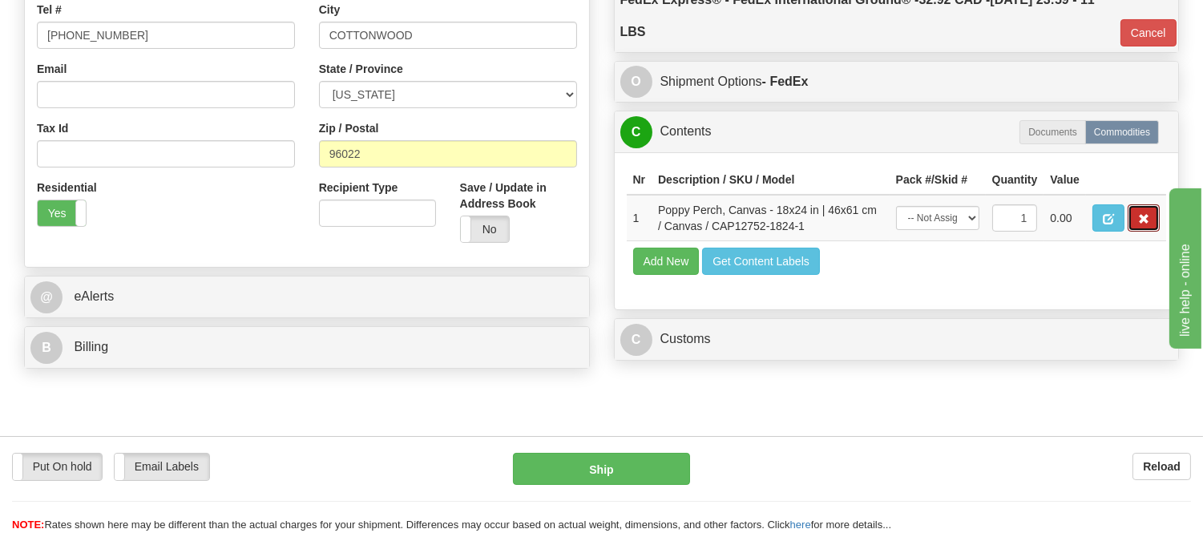
click at [1133, 232] on button "button" at bounding box center [1144, 217] width 32 height 27
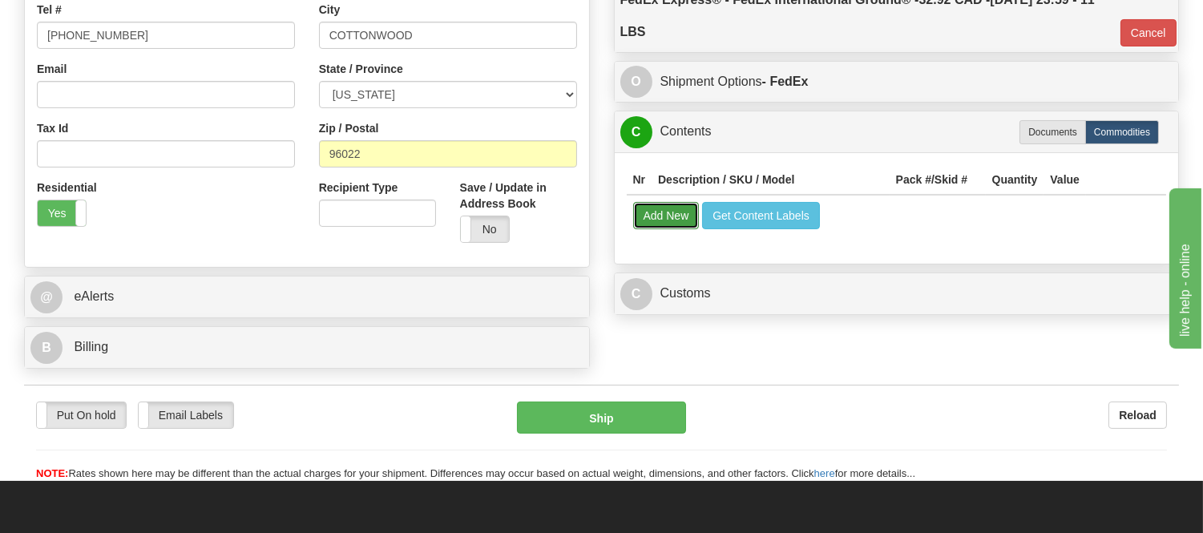
click at [661, 222] on button "Add New" at bounding box center [666, 215] width 67 height 27
select select
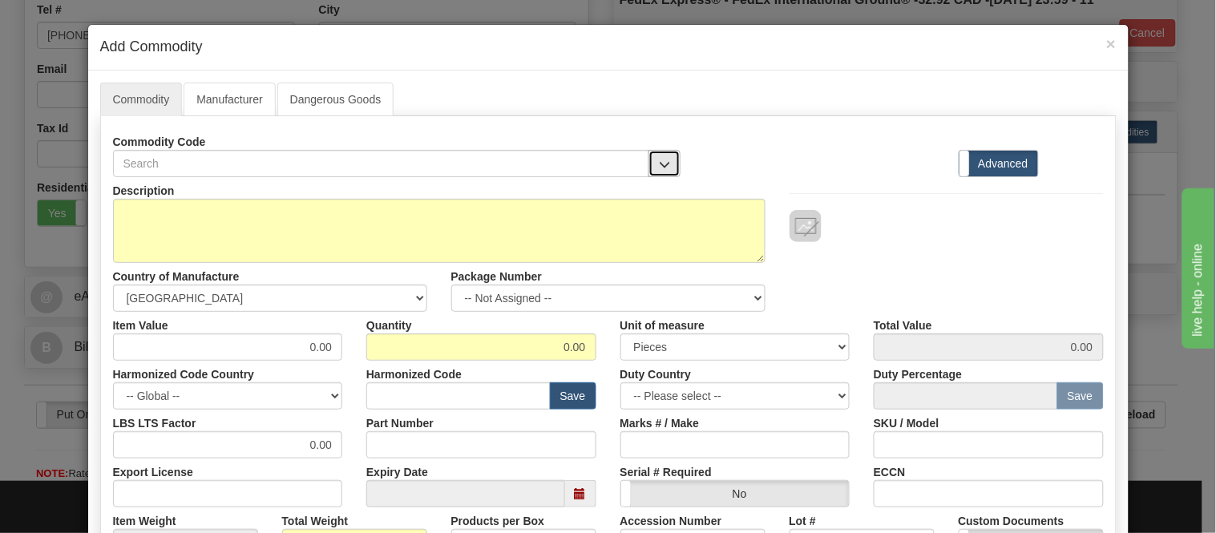
click at [659, 162] on span "button" at bounding box center [664, 165] width 11 height 10
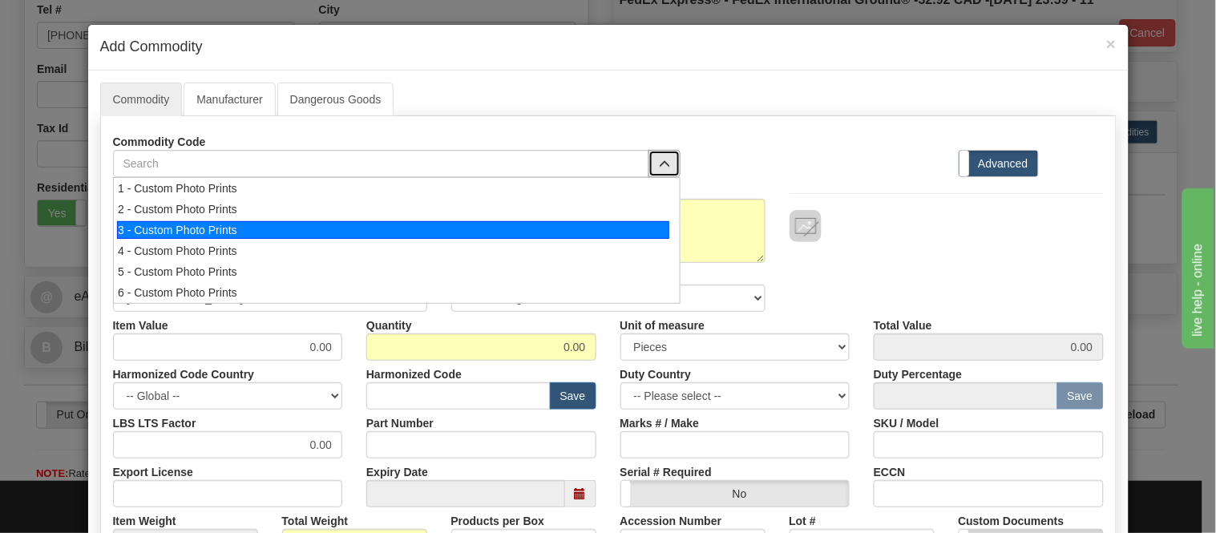
click at [657, 231] on div "3 - Custom Photo Prints" at bounding box center [393, 230] width 552 height 18
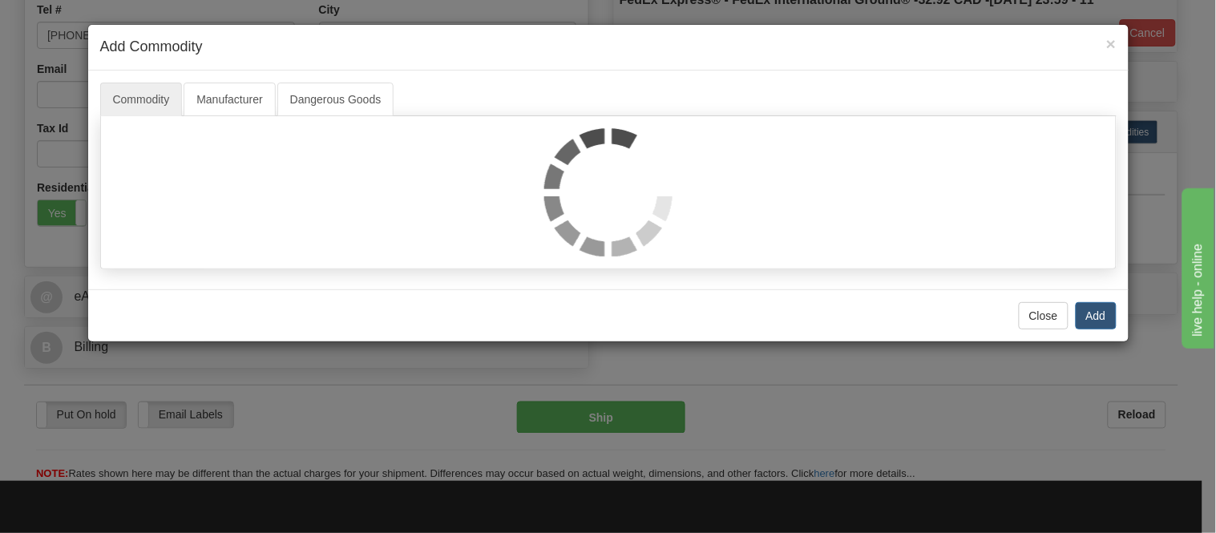
select select "1"
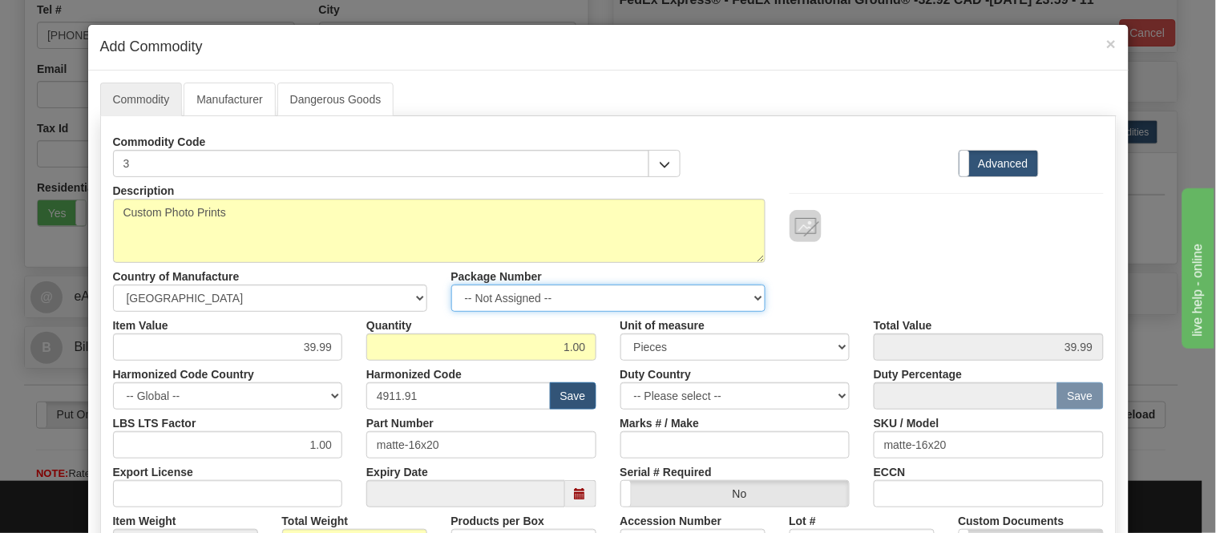
click at [639, 295] on select "-- Not Assigned -- Item 1" at bounding box center [608, 298] width 314 height 27
select select "0"
click at [451, 285] on select "-- Not Assigned -- Item 1" at bounding box center [608, 298] width 314 height 27
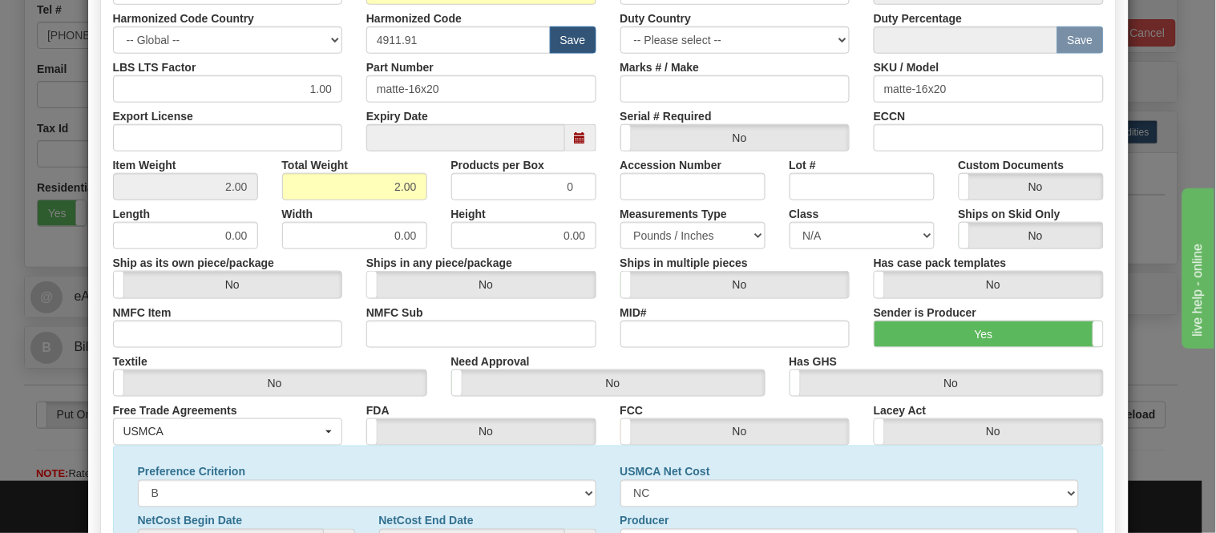
scroll to position [518, 0]
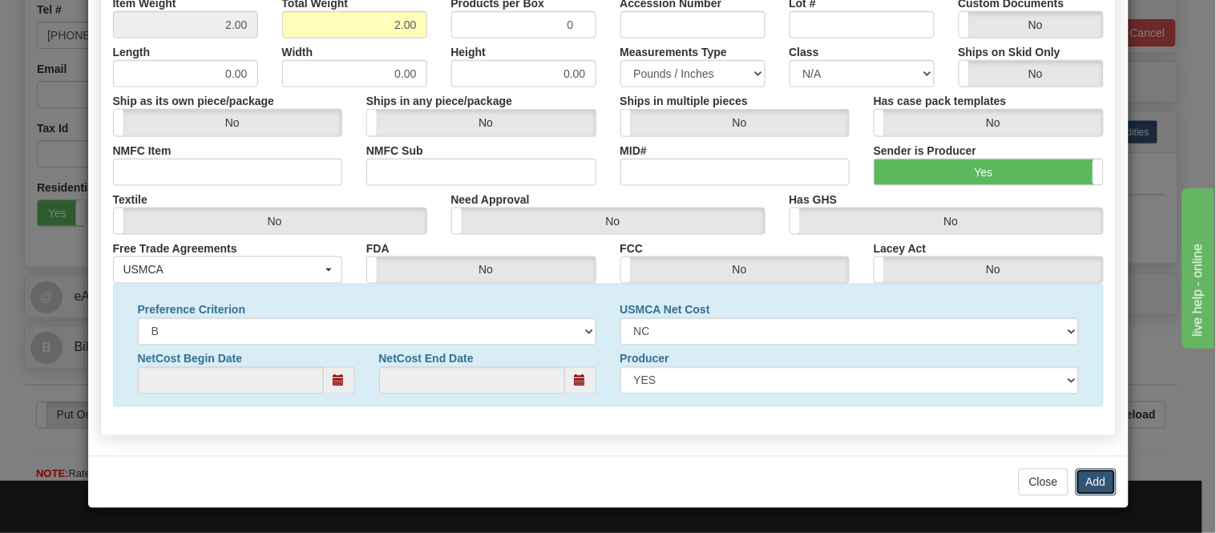
click at [1086, 478] on button "Add" at bounding box center [1096, 482] width 41 height 27
click at [1085, 478] on button "Add" at bounding box center [1096, 482] width 41 height 27
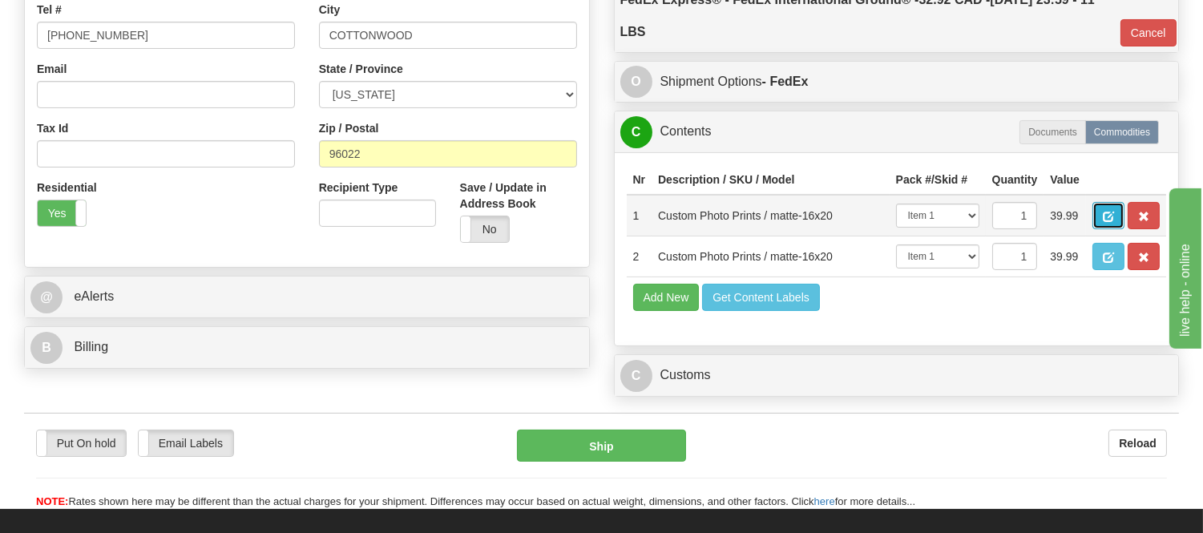
click at [1125, 210] on button "button" at bounding box center [1109, 215] width 32 height 27
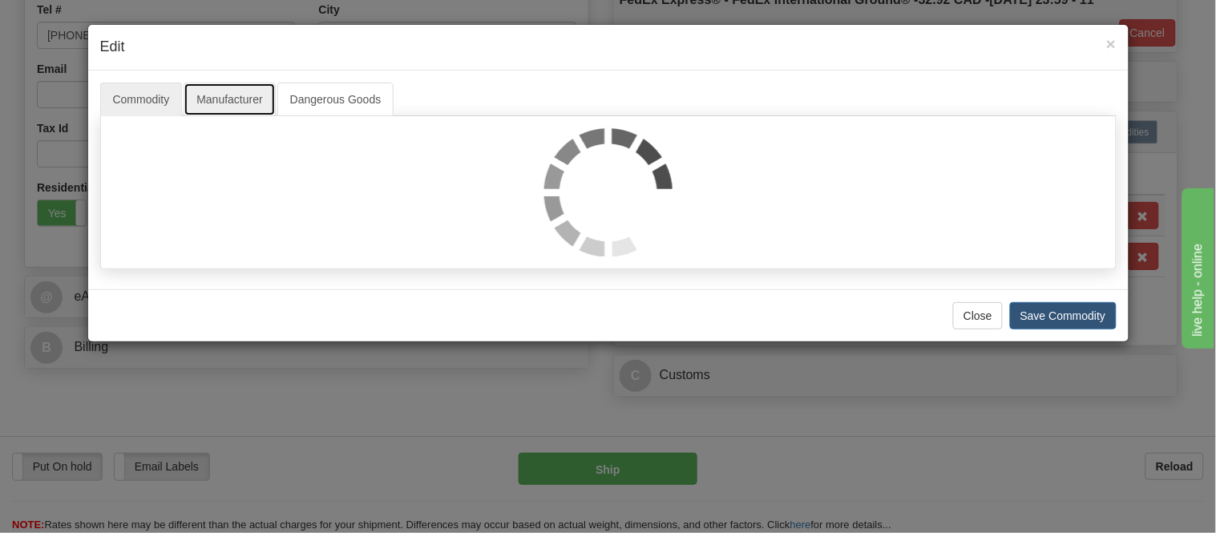
click at [241, 100] on link "Manufacturer" at bounding box center [229, 100] width 91 height 34
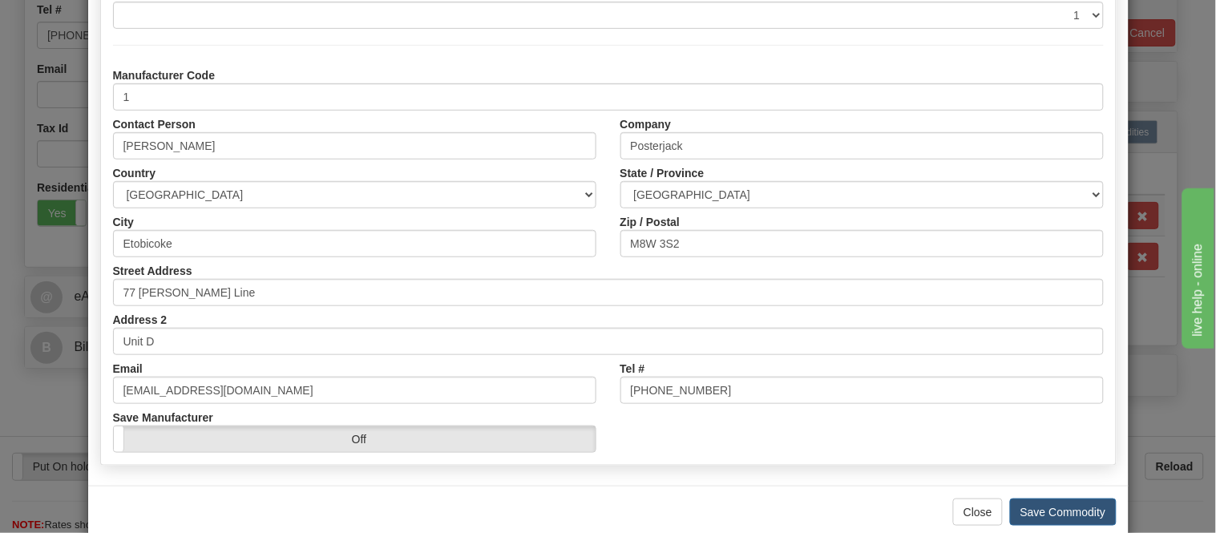
scroll to position [178, 0]
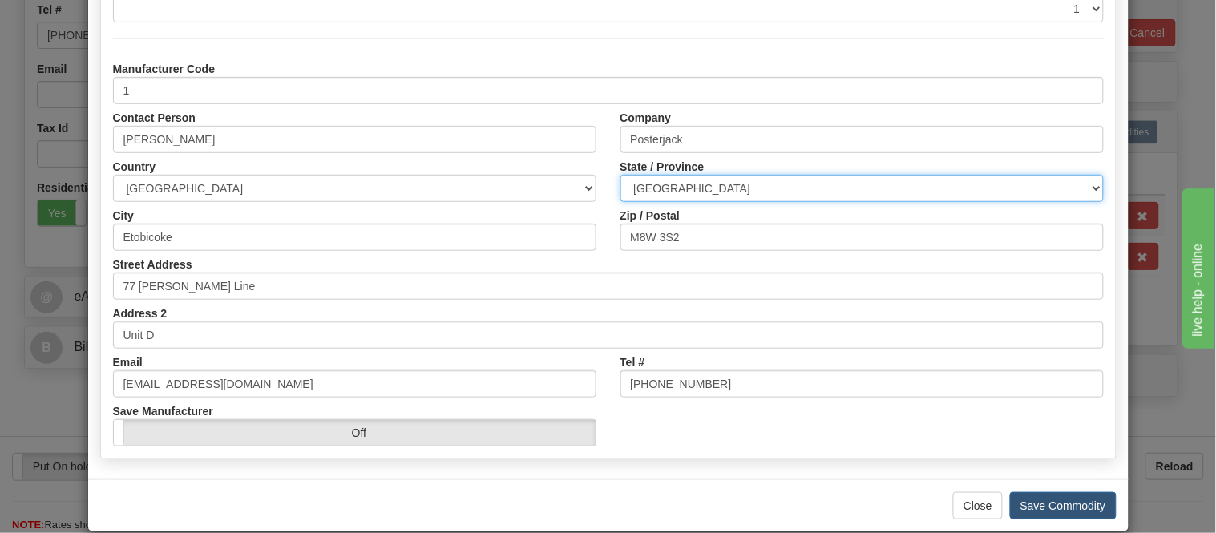
click at [782, 185] on select "ALBERTA BRITISH COLUMBIA MANITOBA NEW BRUNSWICK NEWFOUNDLAND NOVA SCOTIA NUNAVU…" at bounding box center [861, 188] width 483 height 27
select select "ON"
click at [620, 175] on select "ALBERTA BRITISH COLUMBIA MANITOBA NEW BRUNSWICK NEWFOUNDLAND NOVA SCOTIA NUNAVU…" at bounding box center [861, 188] width 483 height 27
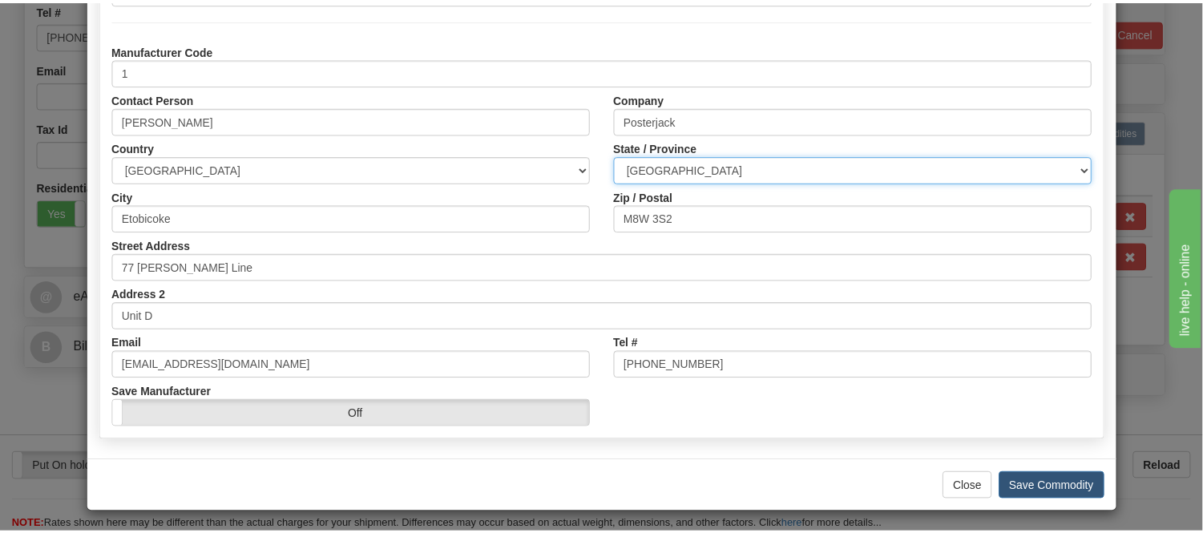
scroll to position [202, 0]
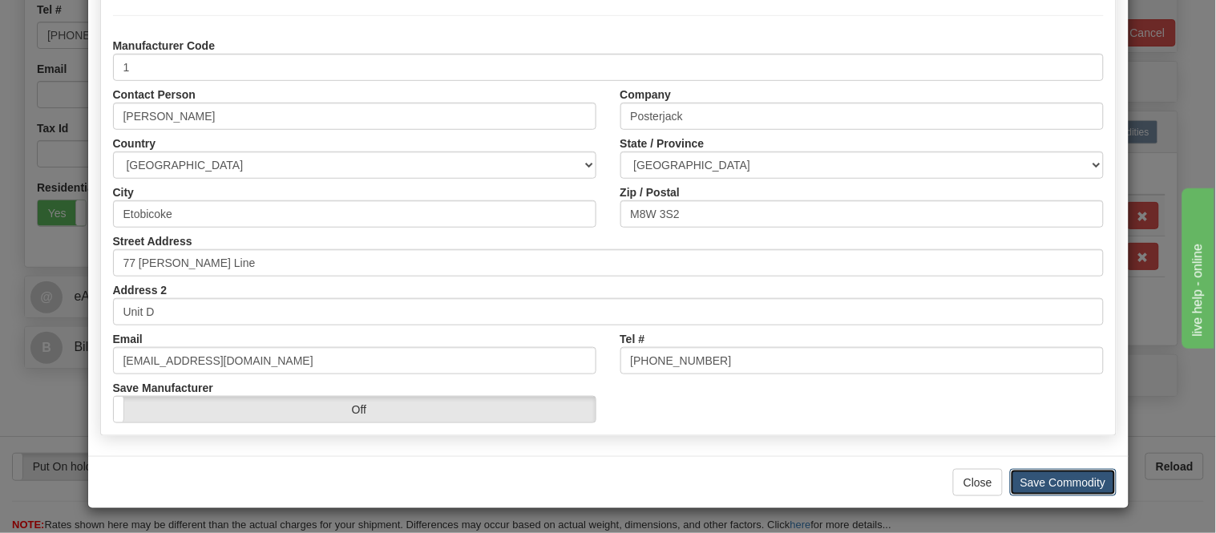
click at [1064, 483] on button "Save Commodity" at bounding box center [1063, 482] width 107 height 27
click at [1064, 476] on button "Save Commodity" at bounding box center [1063, 482] width 107 height 27
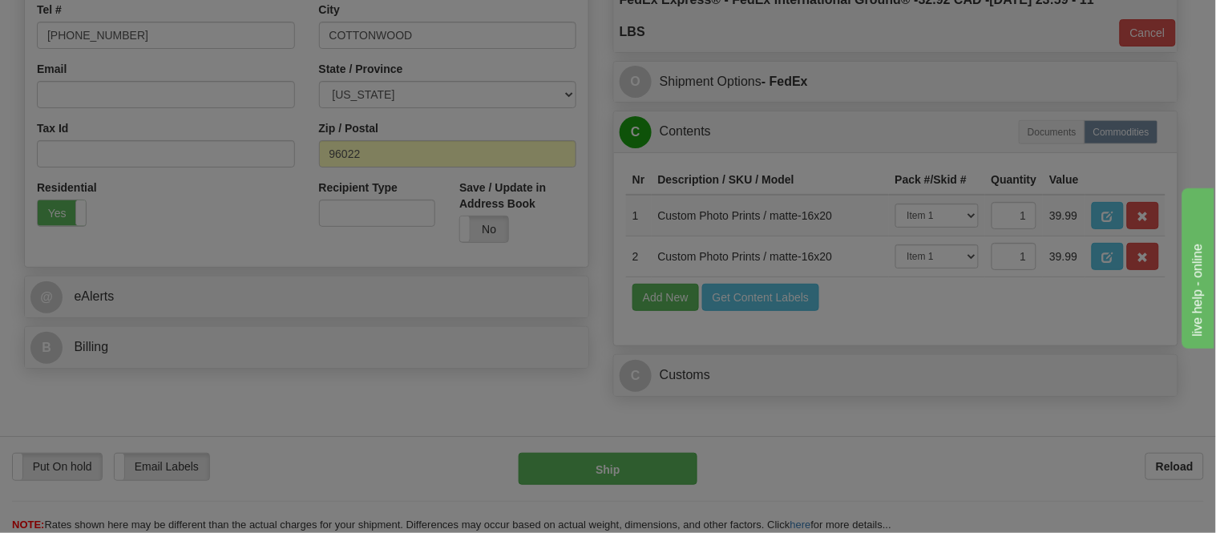
click at [1037, 482] on div "× Edit Commodity Manufacturer Dangerous Goods Commodity Code 3 Standard Advance…" at bounding box center [608, 266] width 1216 height 533
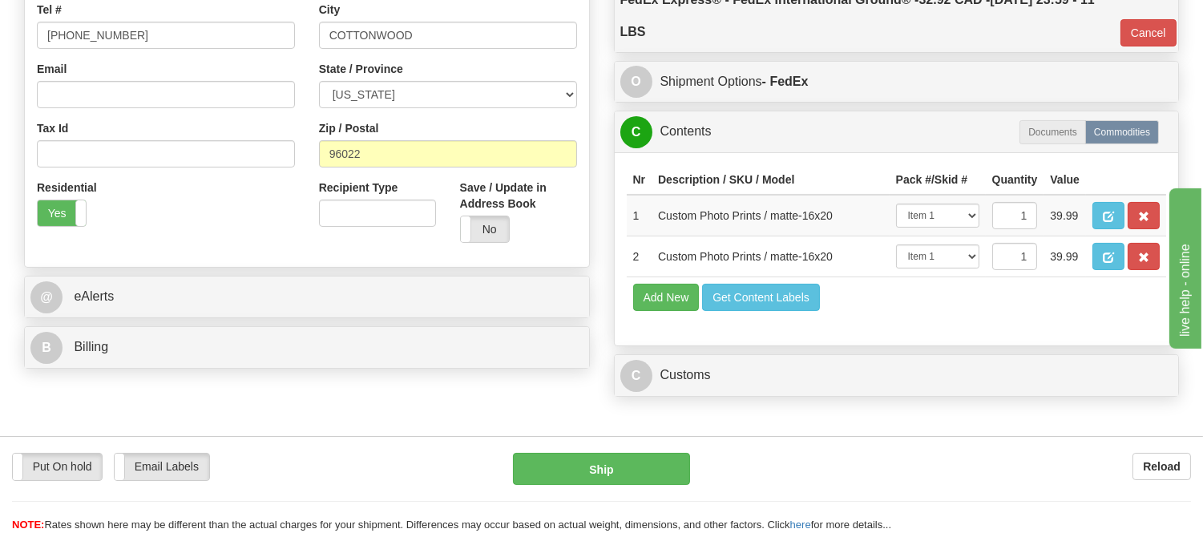
scroll to position [623, 0]
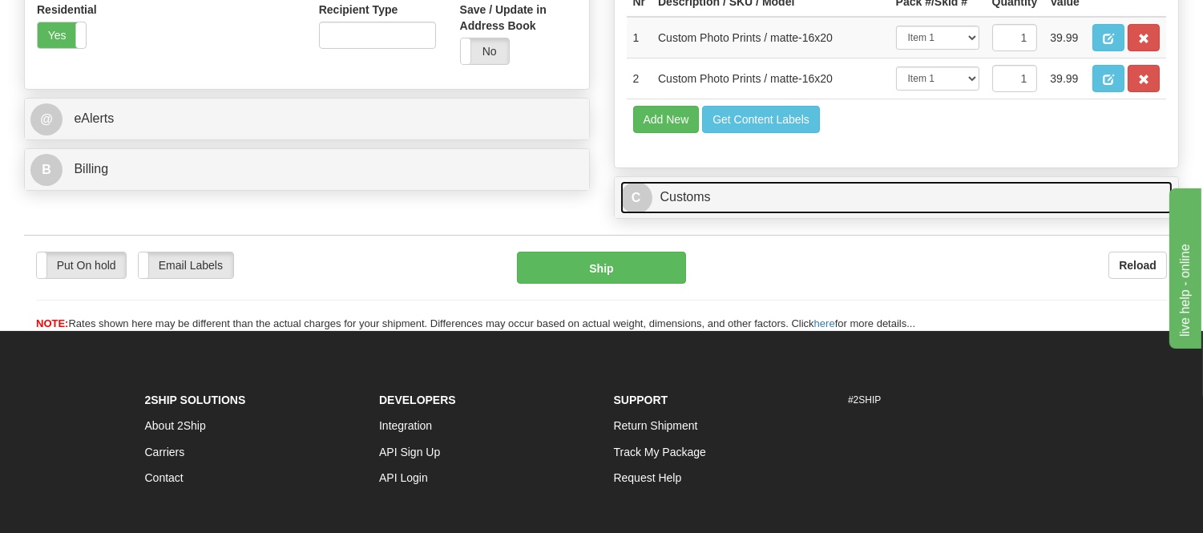
click at [731, 214] on link "C Customs" at bounding box center [896, 197] width 553 height 33
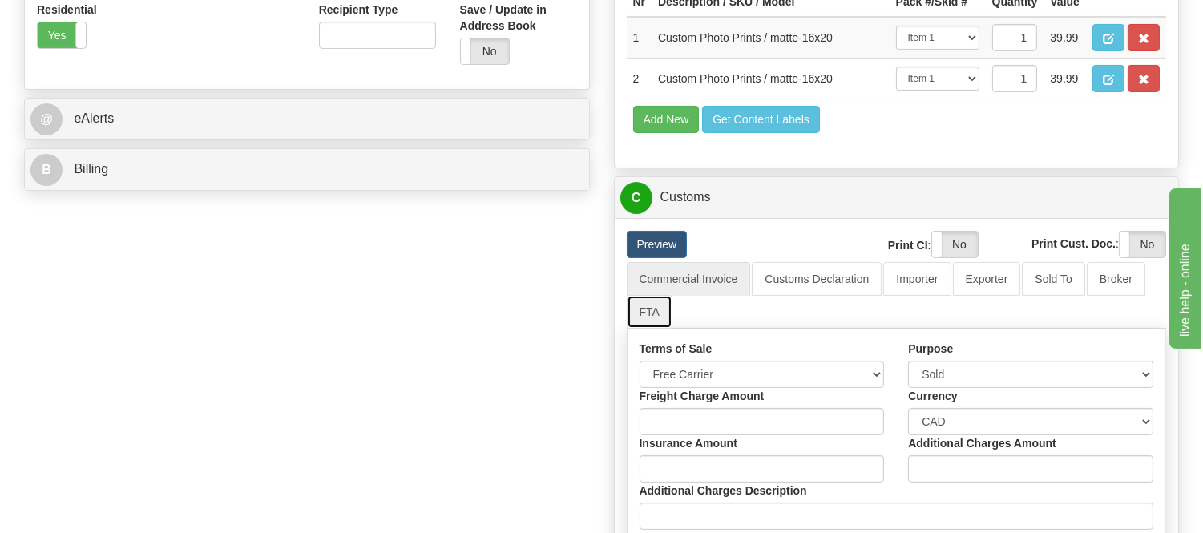
click at [653, 329] on link "FTA" at bounding box center [650, 312] width 46 height 34
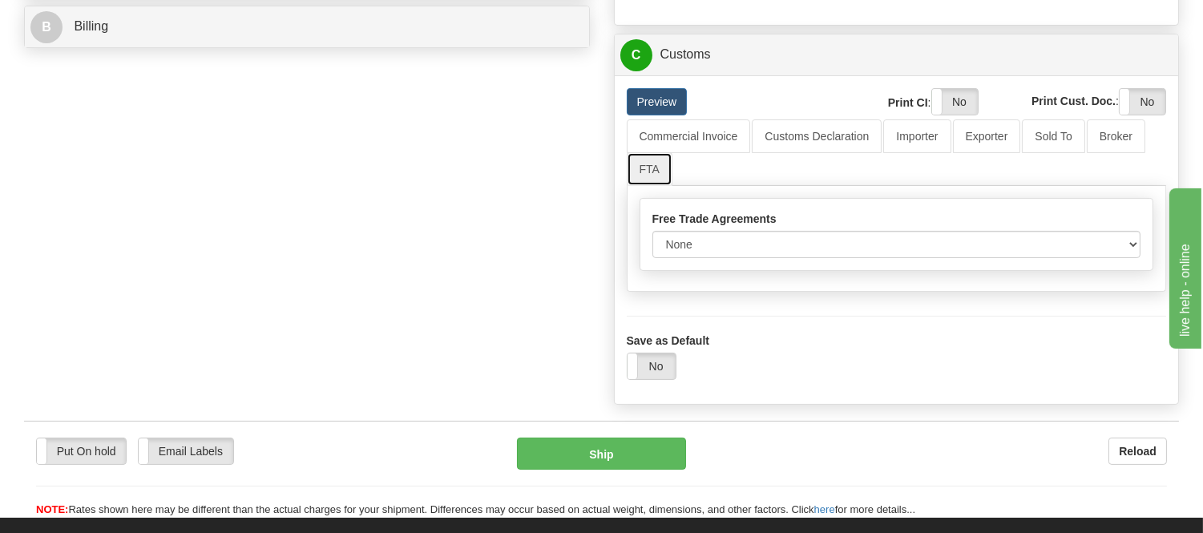
scroll to position [891, 0]
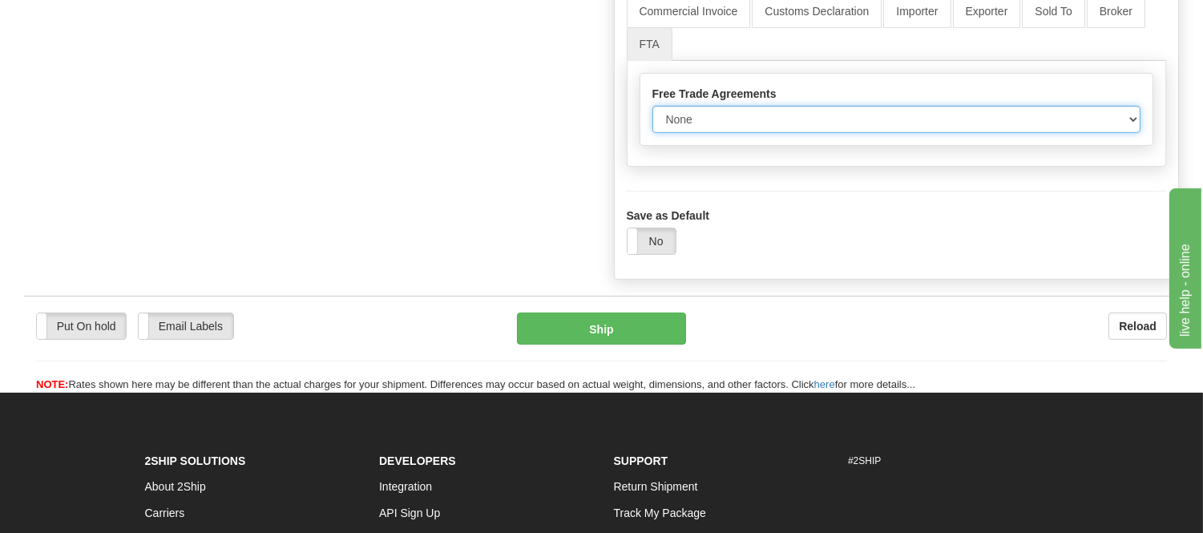
click at [796, 133] on select "None Other USMCA CETA CUKTCA" at bounding box center [896, 119] width 489 height 27
select select "1"
click at [652, 133] on select "None Other USMCA CETA CUKTCA" at bounding box center [896, 119] width 489 height 27
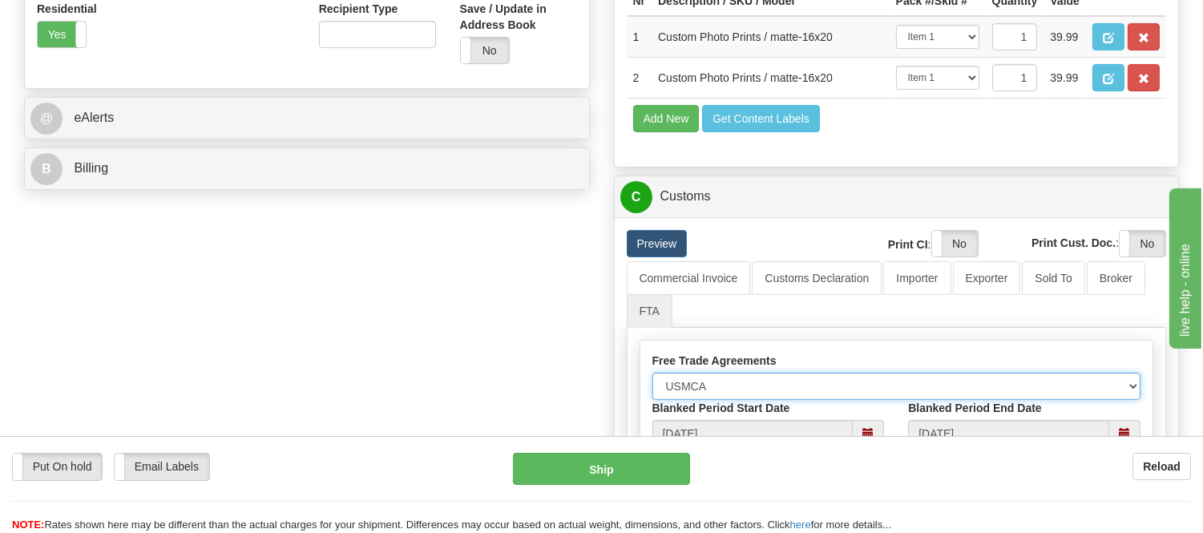
scroll to position [623, 0]
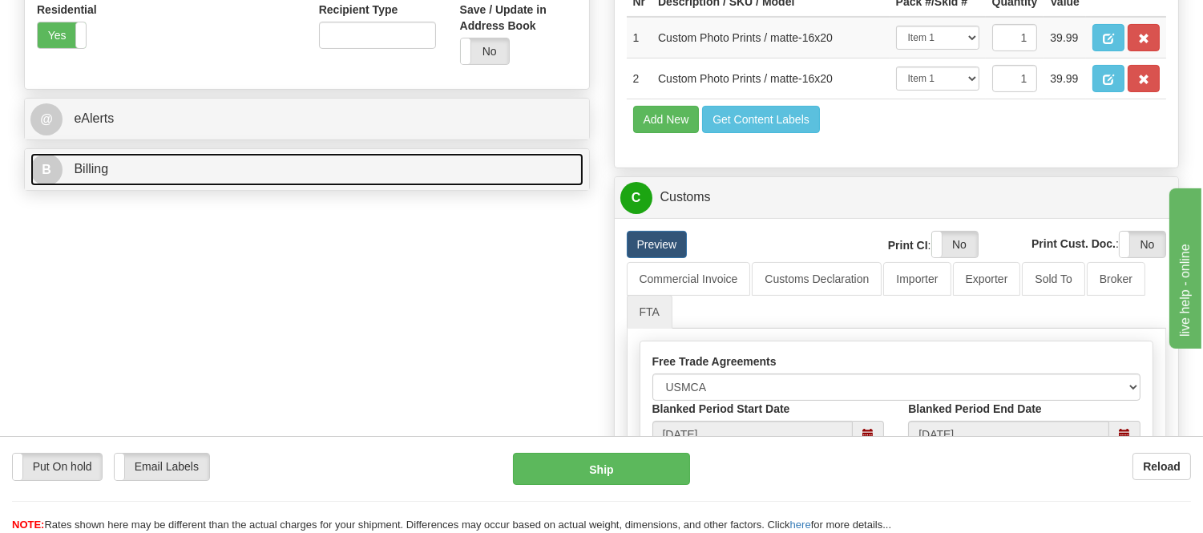
click at [200, 181] on link "B Billing" at bounding box center [306, 169] width 553 height 33
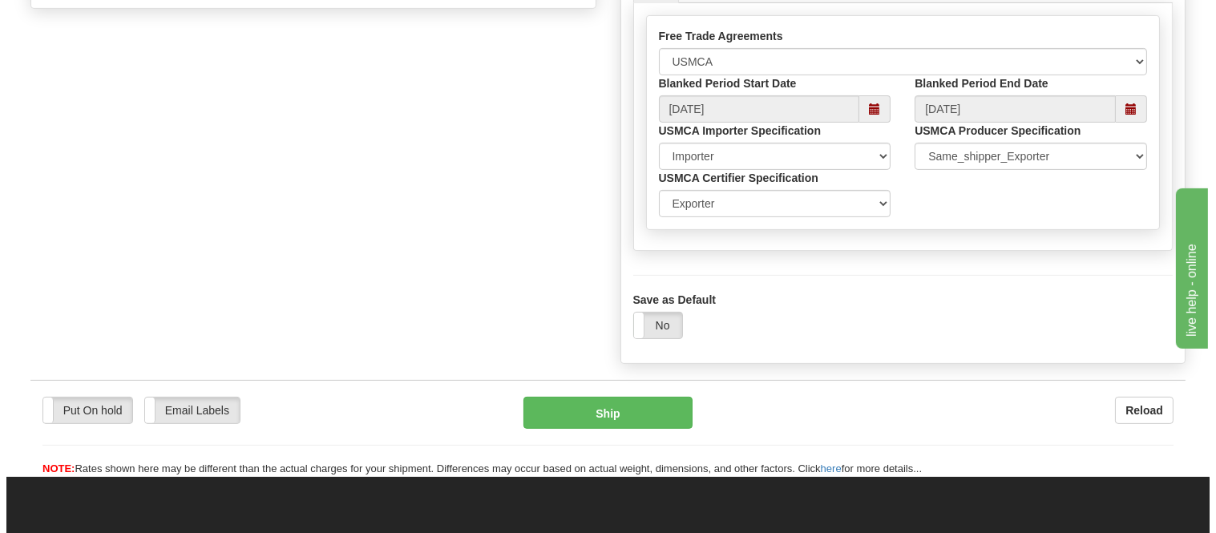
scroll to position [980, 0]
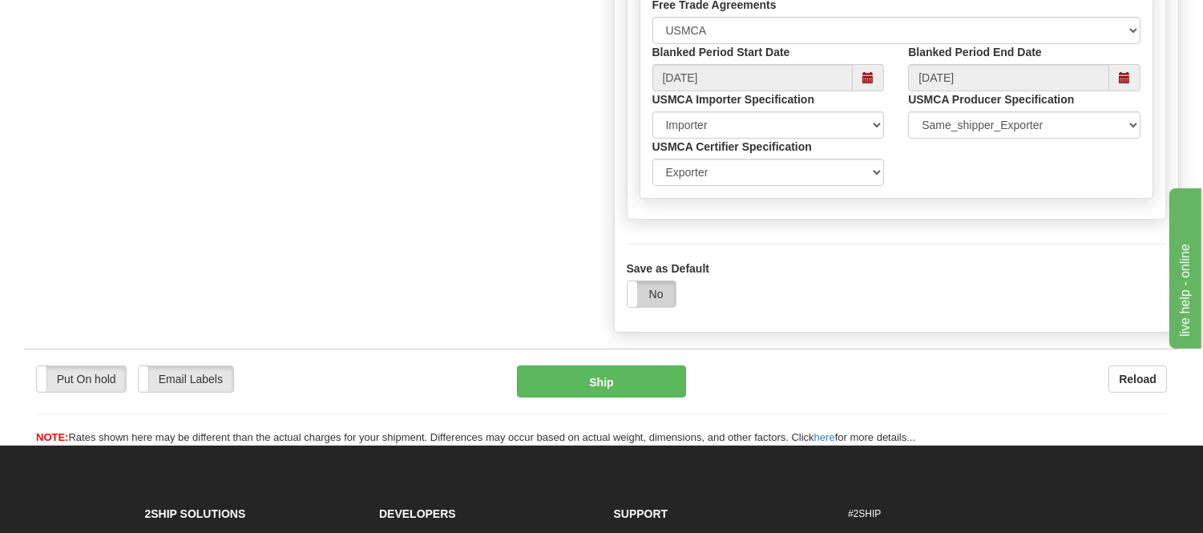
click at [657, 307] on label "No" at bounding box center [652, 294] width 48 height 26
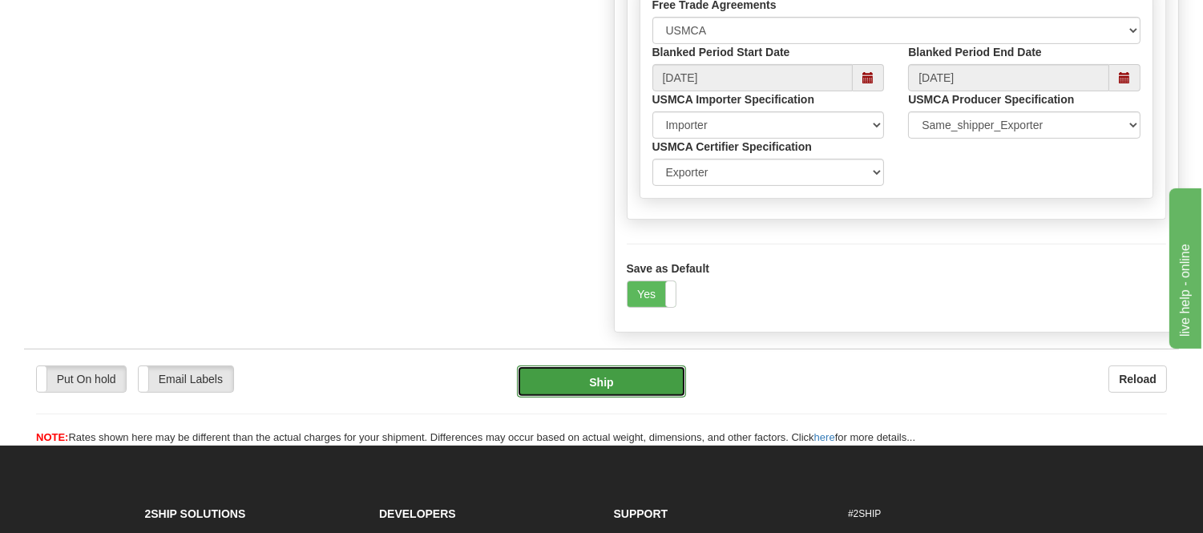
click at [654, 398] on button "Ship" at bounding box center [601, 382] width 168 height 32
